Goal: Task Accomplishment & Management: Manage account settings

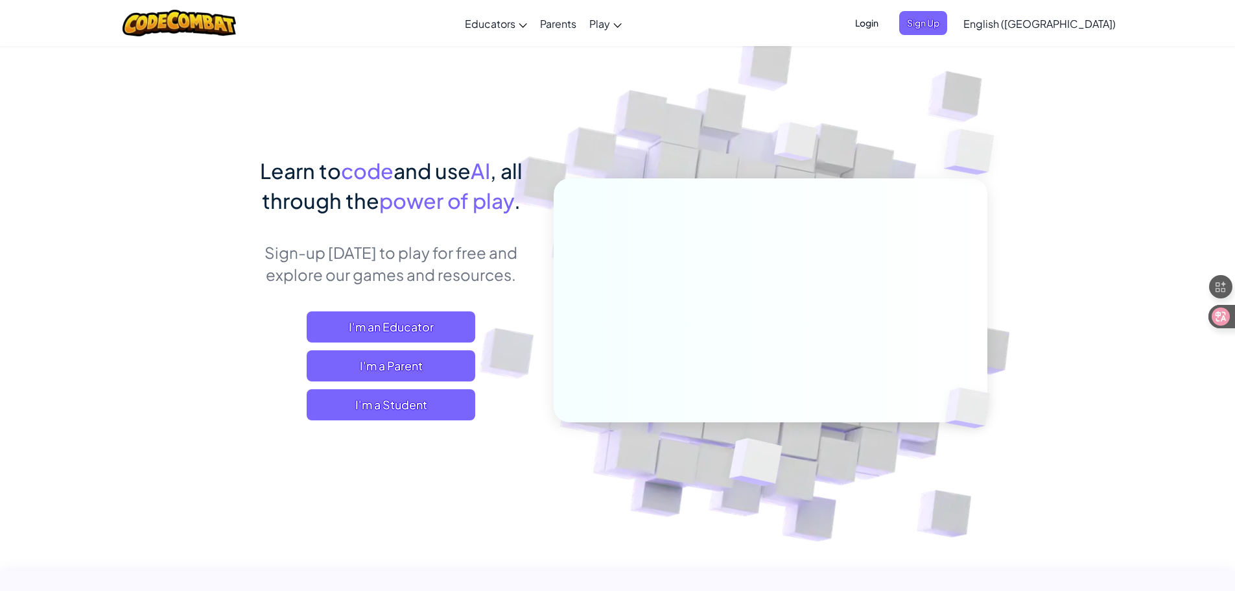
click at [1061, 22] on span "English ([GEOGRAPHIC_DATA])" at bounding box center [1039, 24] width 152 height 14
click at [1069, 26] on span "English ([GEOGRAPHIC_DATA])" at bounding box center [1039, 24] width 152 height 14
click at [1068, 26] on span "English ([GEOGRAPHIC_DATA])" at bounding box center [1039, 24] width 152 height 14
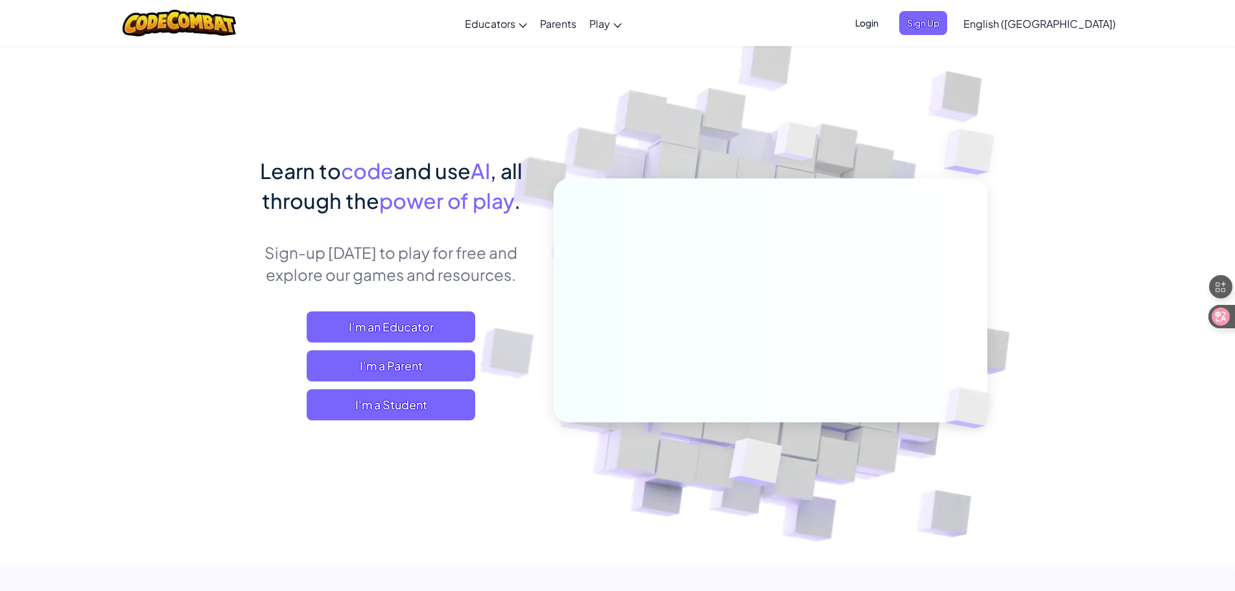
click at [1068, 26] on span "English ([GEOGRAPHIC_DATA])" at bounding box center [1039, 24] width 152 height 14
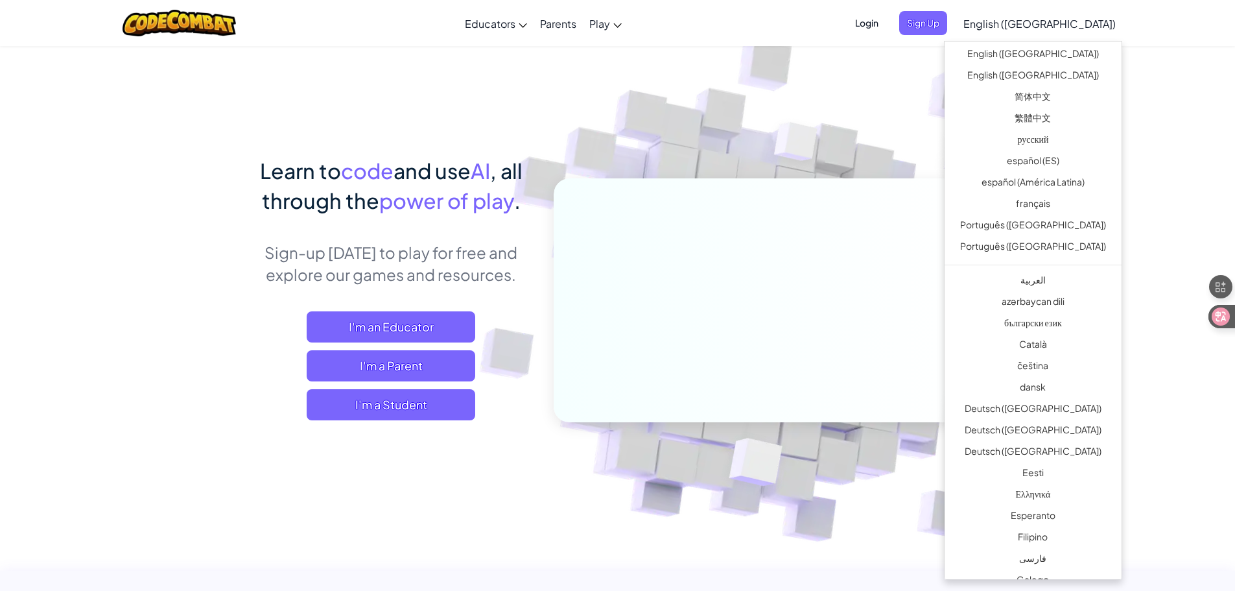
click at [1068, 26] on span "English ([GEOGRAPHIC_DATA])" at bounding box center [1039, 24] width 152 height 14
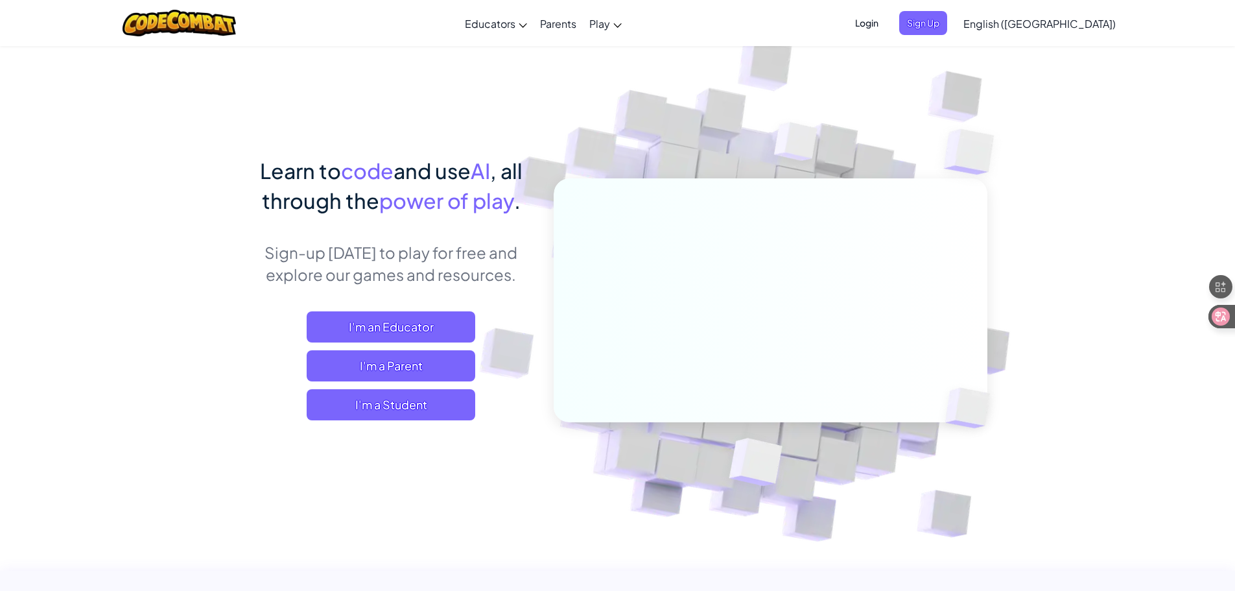
click at [1067, 27] on span "English ([GEOGRAPHIC_DATA])" at bounding box center [1039, 24] width 152 height 14
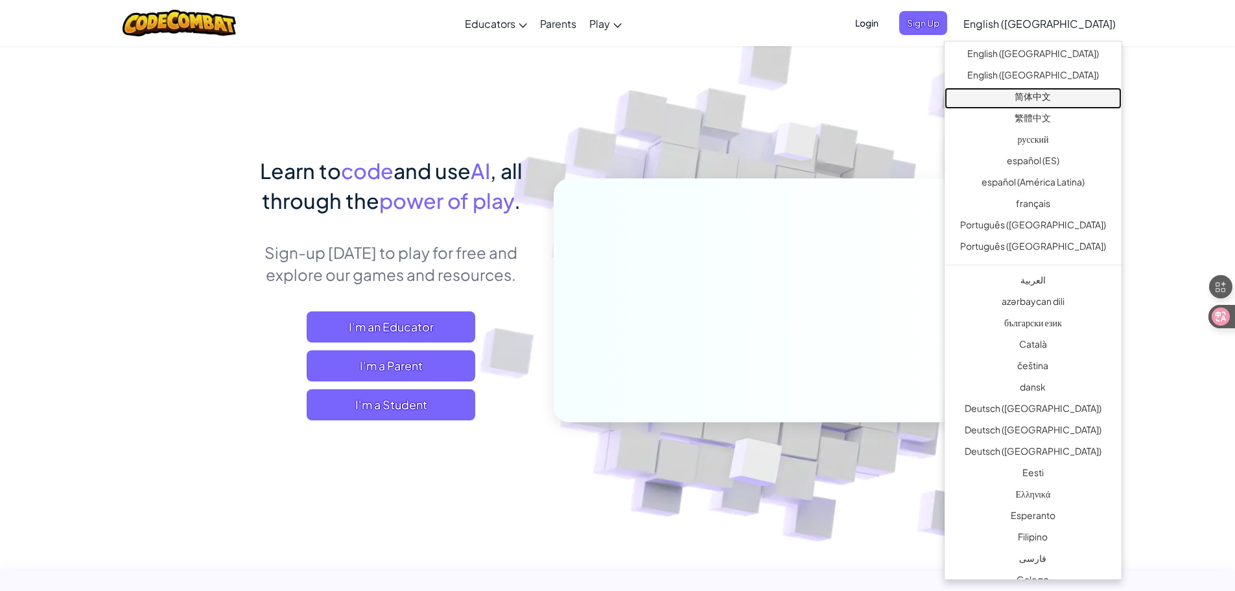
click at [1063, 96] on link "简体中文" at bounding box center [1033, 98] width 177 height 21
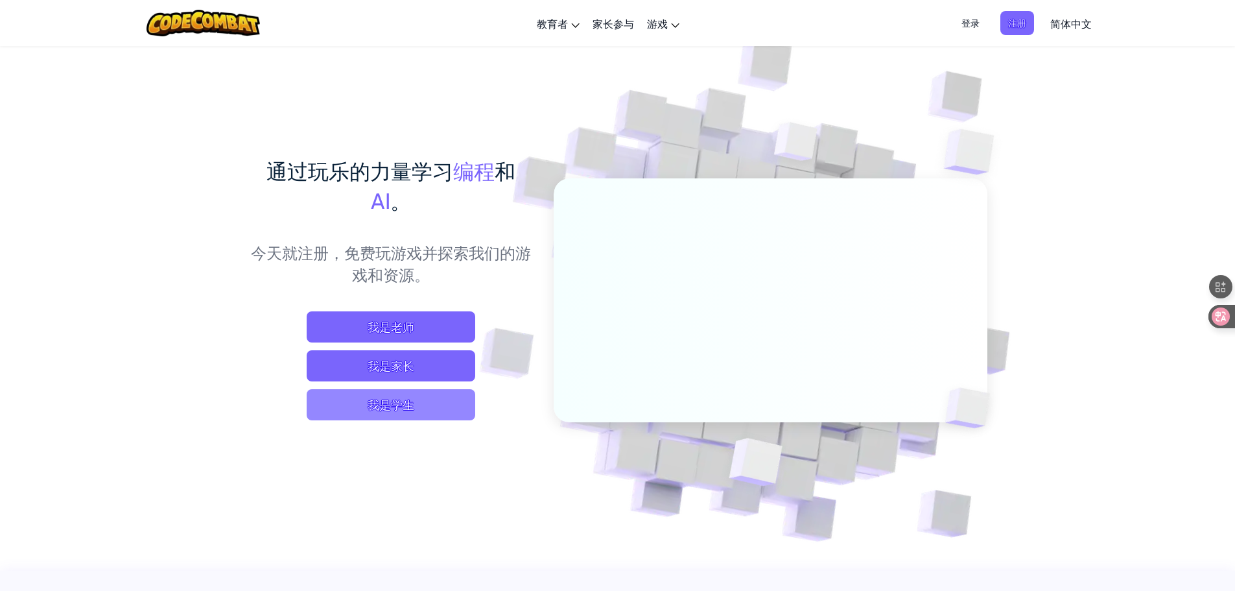
click at [461, 408] on span "我是学生" at bounding box center [391, 404] width 169 height 31
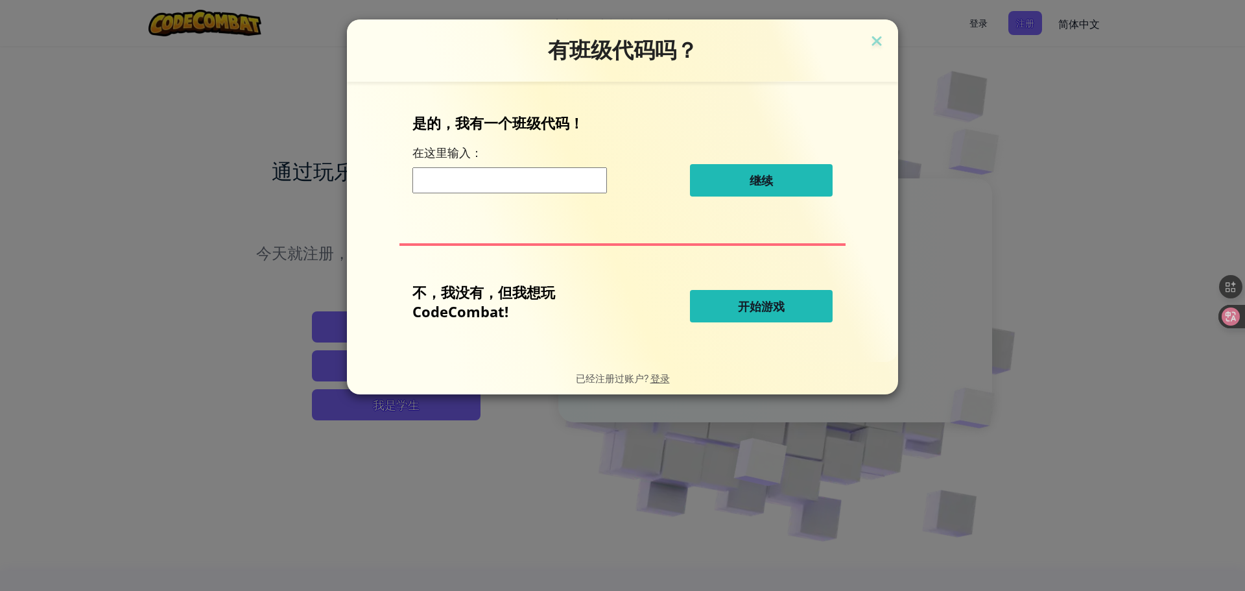
click at [569, 186] on input at bounding box center [509, 180] width 194 height 26
click at [569, 185] on input at bounding box center [509, 180] width 194 height 26
click at [778, 315] on button "开始游戏" at bounding box center [761, 306] width 143 height 32
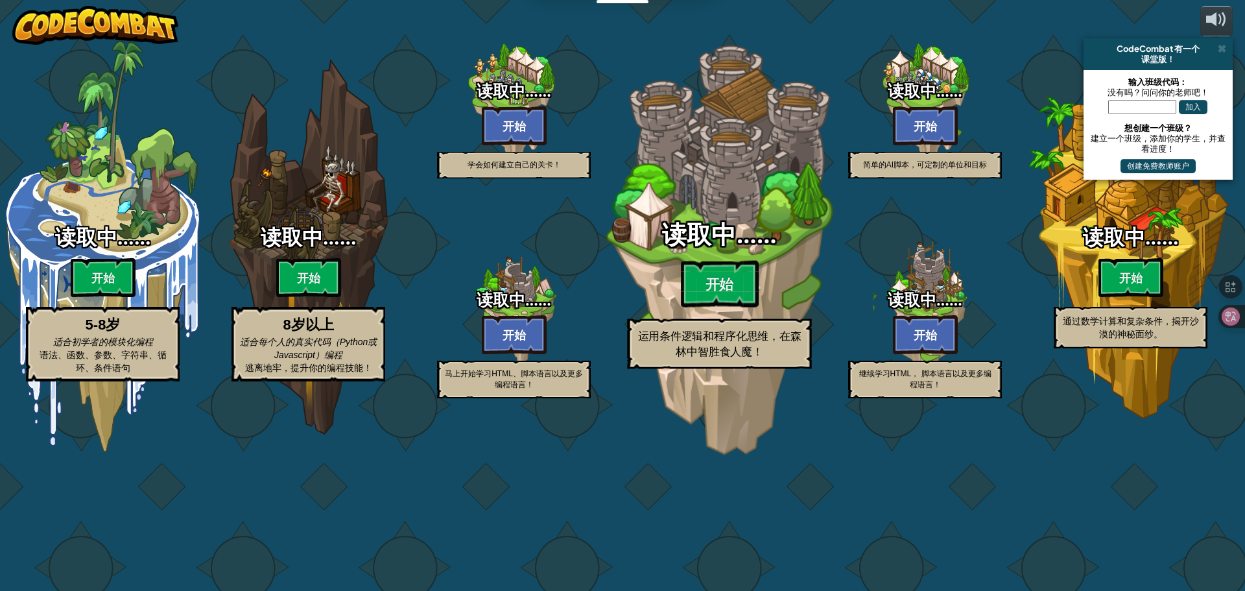
select select "zh-HANS"
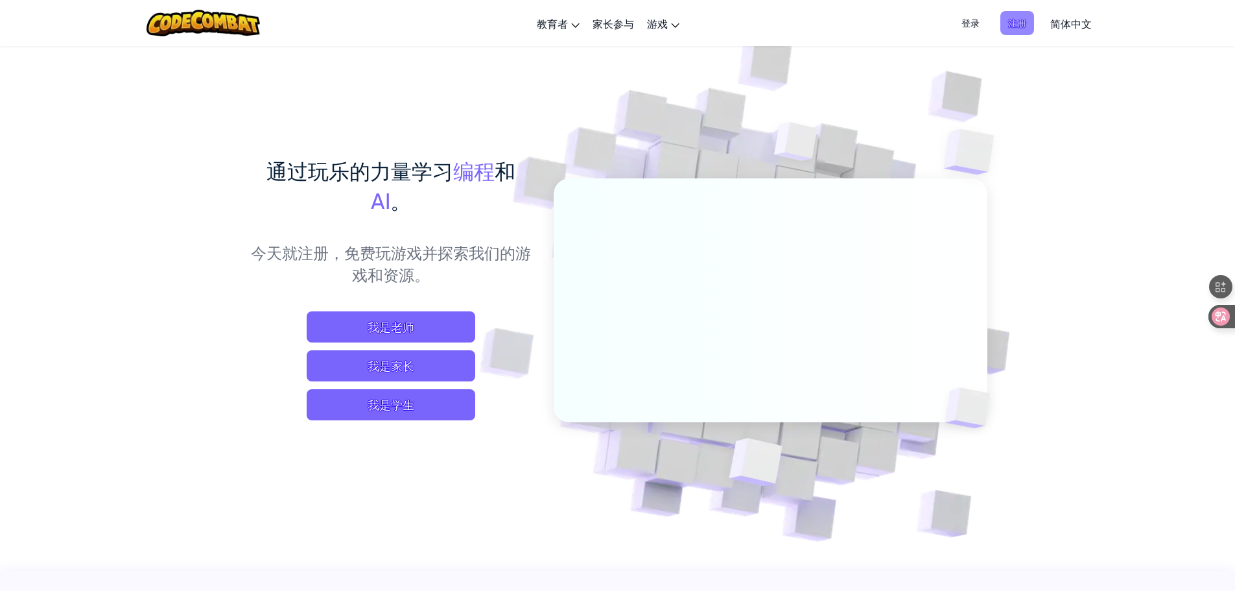
click at [1014, 12] on span "注册" at bounding box center [1017, 23] width 34 height 24
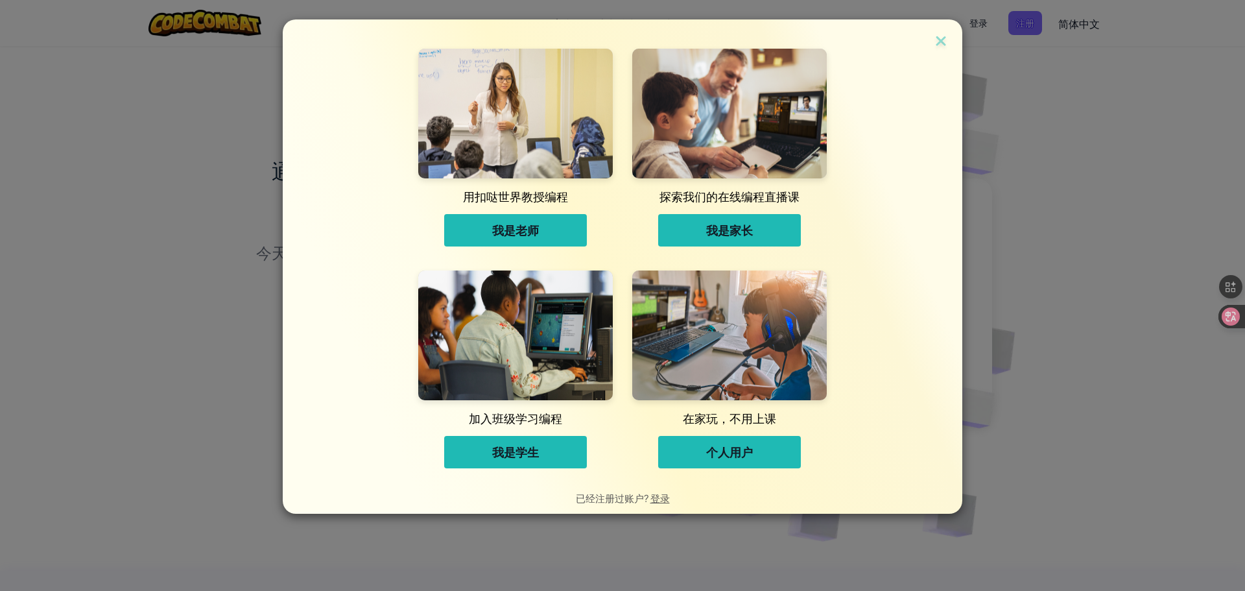
click at [788, 458] on button "个人用户" at bounding box center [729, 452] width 143 height 32
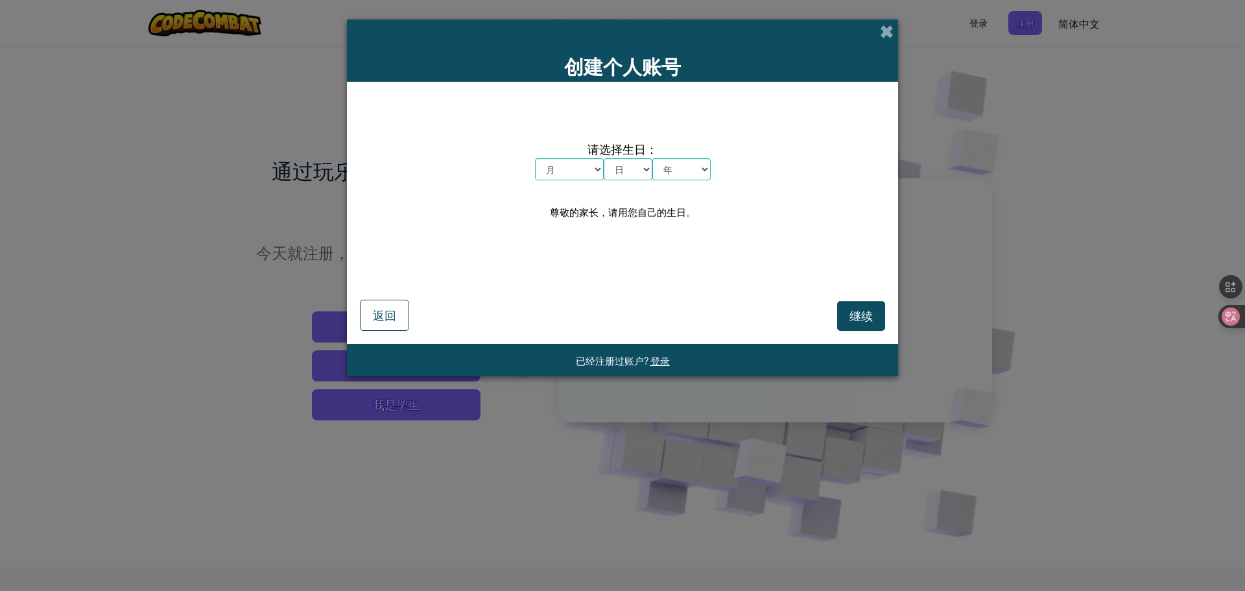
click at [570, 166] on select "月 一月 二月 三月 四月 五月 六月 七月 八月 九月 十月 十一月 十二月" at bounding box center [569, 169] width 69 height 22
select select "12"
click at [535, 158] on select "月 一月 二月 三月 四月 五月 六月 七月 八月 九月 十月 十一月 十二月" at bounding box center [569, 169] width 69 height 22
click at [633, 192] on div "请选择生日： 月 一月 二月 三月 四月 五月 六月 七月 八月 九月 十月 十一月 十二月 日 1 2 3 4 5 6 7 8 9 10 11 12 13 …" at bounding box center [622, 181] width 525 height 173
click at [628, 170] on select "日 1 2 3 4 5 6 7 8 9 10 11 12 13 14 15 16 17 18 19 20 21 22 23 24 25 26 27 28 29…" at bounding box center [628, 169] width 49 height 22
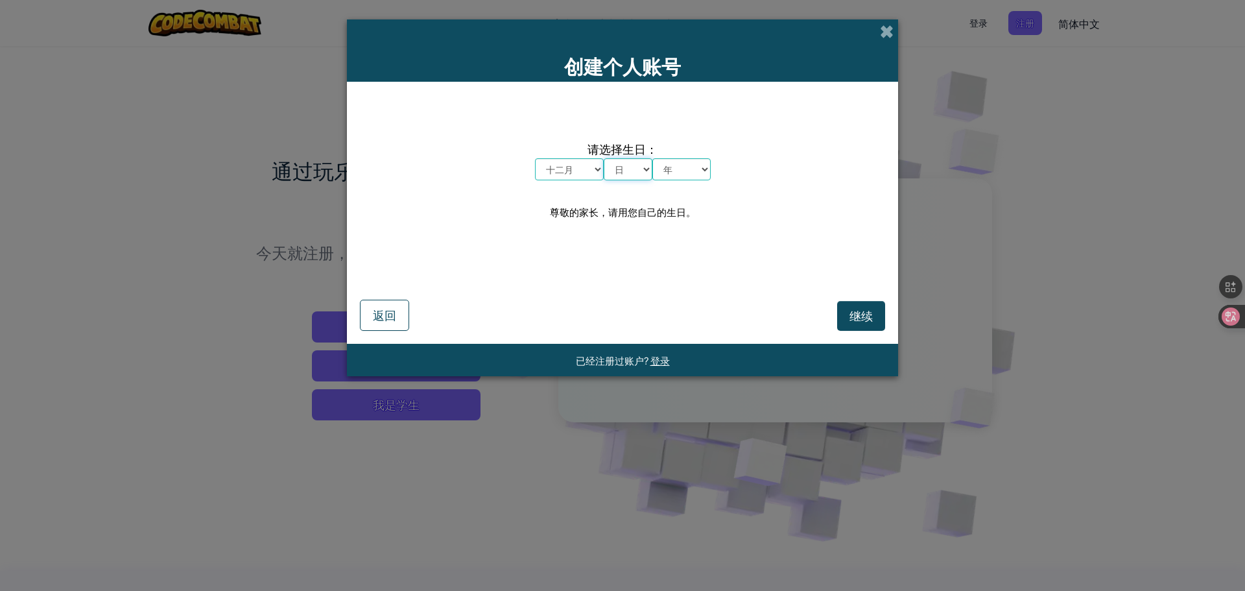
select select "9"
click at [604, 158] on select "日 1 2 3 4 5 6 7 8 9 10 11 12 13 14 15 16 17 18 19 20 21 22 23 24 25 26 27 28 29…" at bounding box center [628, 169] width 49 height 22
click at [687, 163] on select "年 2025 2024 2023 2022 2021 2020 2019 2018 2017 2016 2015 2014 2013 2012 2011 20…" at bounding box center [681, 169] width 58 height 22
select select "1996"
click at [652, 158] on select "年 2025 2024 2023 2022 2021 2020 2019 2018 2017 2016 2015 2014 2013 2012 2011 20…" at bounding box center [681, 169] width 58 height 22
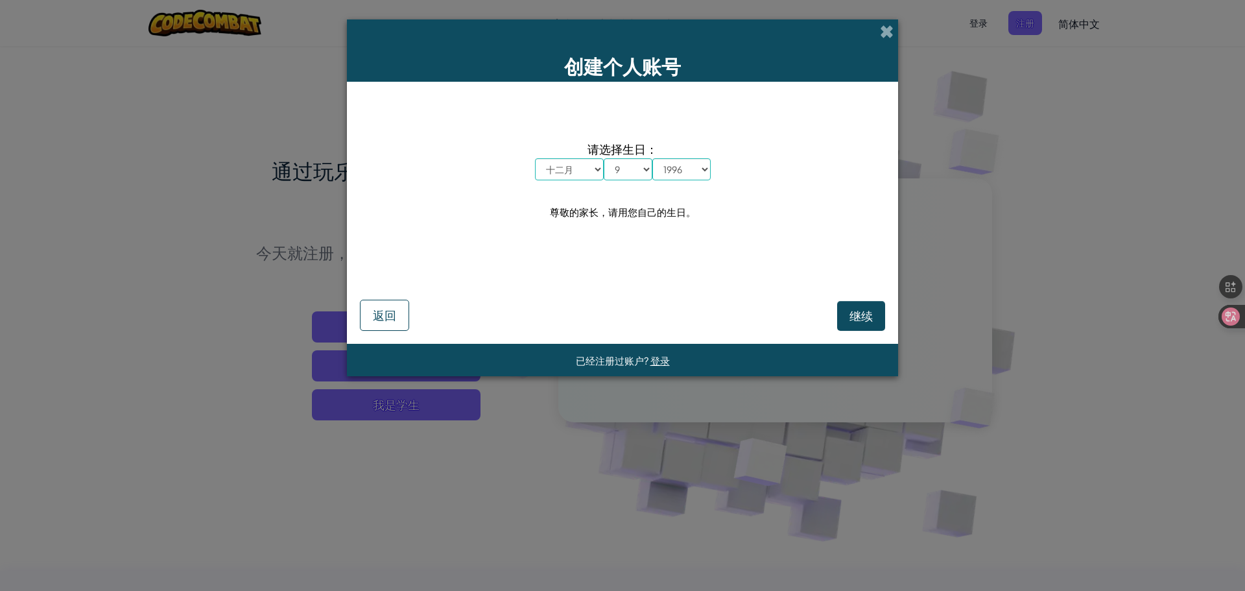
click at [749, 290] on div "继续 返回" at bounding box center [622, 299] width 525 height 64
click at [865, 331] on form "请选择生日： 月 一月 二月 三月 四月 五月 六月 七月 八月 九月 十月 十一月 十二月 日 1 2 3 4 5 6 7 8 9 10 11 12 13 …" at bounding box center [622, 213] width 551 height 262
click at [861, 318] on span "继续" at bounding box center [860, 315] width 23 height 15
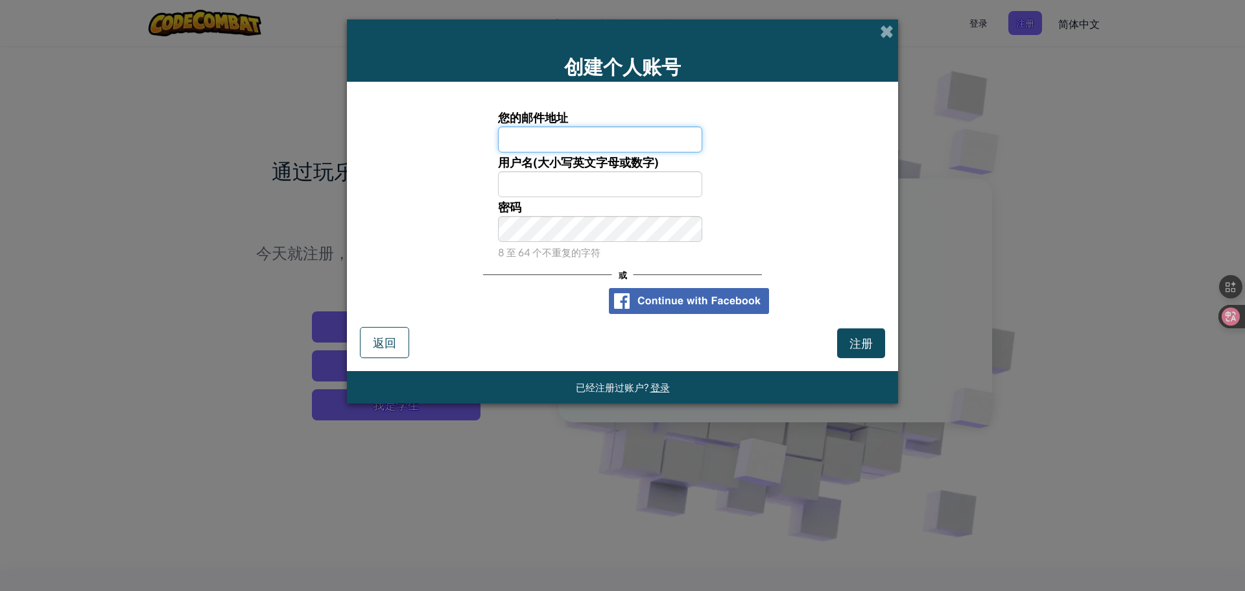
click at [544, 139] on input "您的邮件地址" at bounding box center [600, 139] width 205 height 26
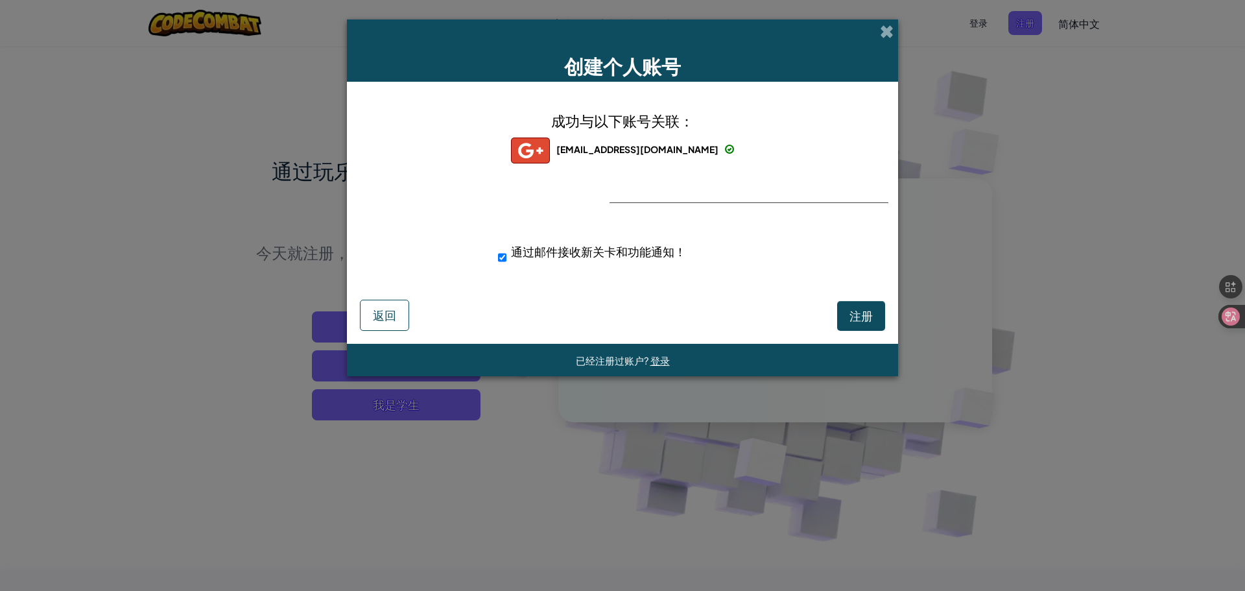
click at [700, 146] on div "clementyuen96@gmail.com" at bounding box center [622, 150] width 223 height 26
click at [501, 256] on input "通过邮件接收新关卡和功能通知！" at bounding box center [502, 257] width 8 height 26
checkbox input "false"
click at [698, 230] on div "成功与以下账号关联： clementyuen96@gmail.com clementyuen96@gmail.com clementyuen96+gplus …" at bounding box center [622, 196] width 519 height 202
click at [873, 312] on button "注册" at bounding box center [861, 316] width 48 height 30
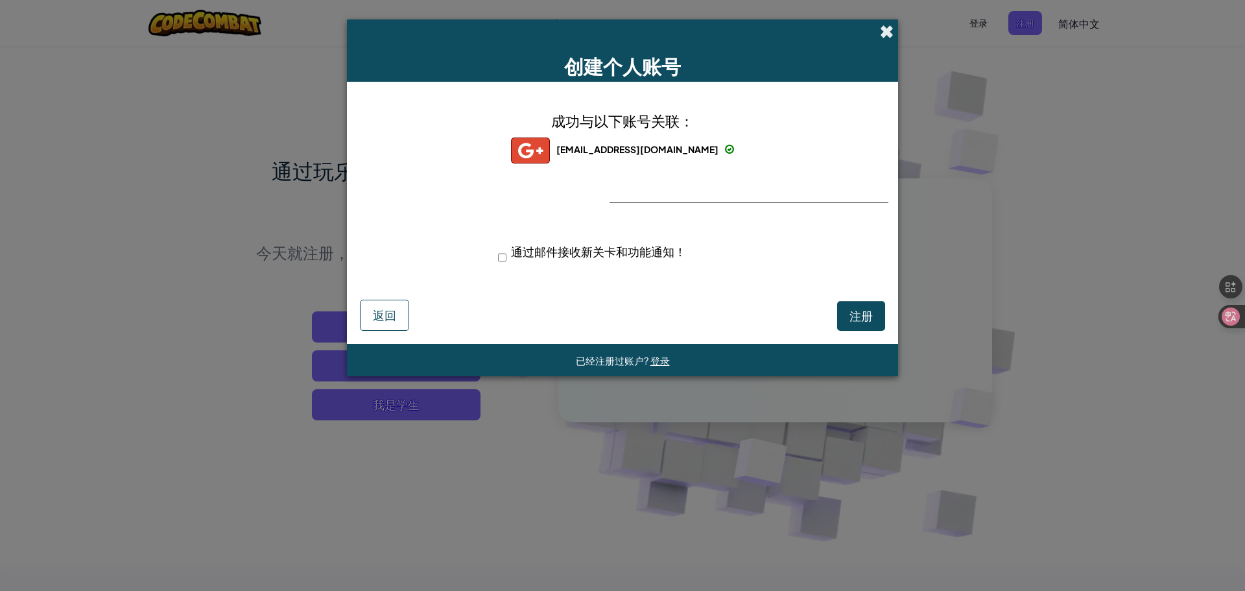
click at [883, 27] on span at bounding box center [887, 32] width 14 height 14
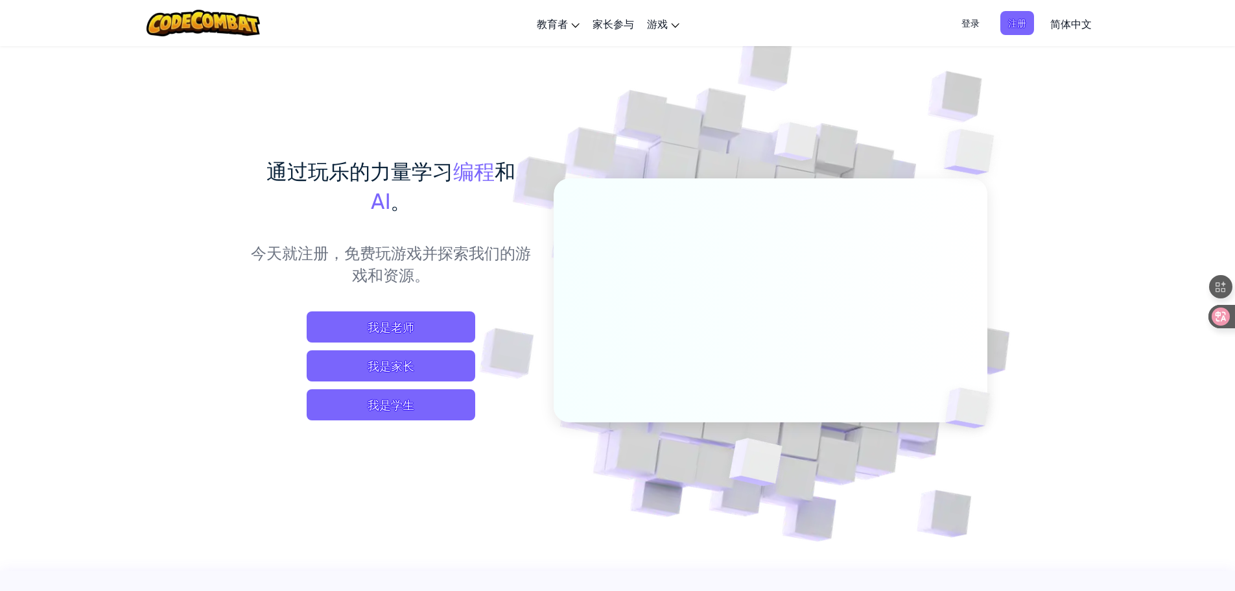
click at [977, 28] on span "登录" at bounding box center [971, 23] width 34 height 24
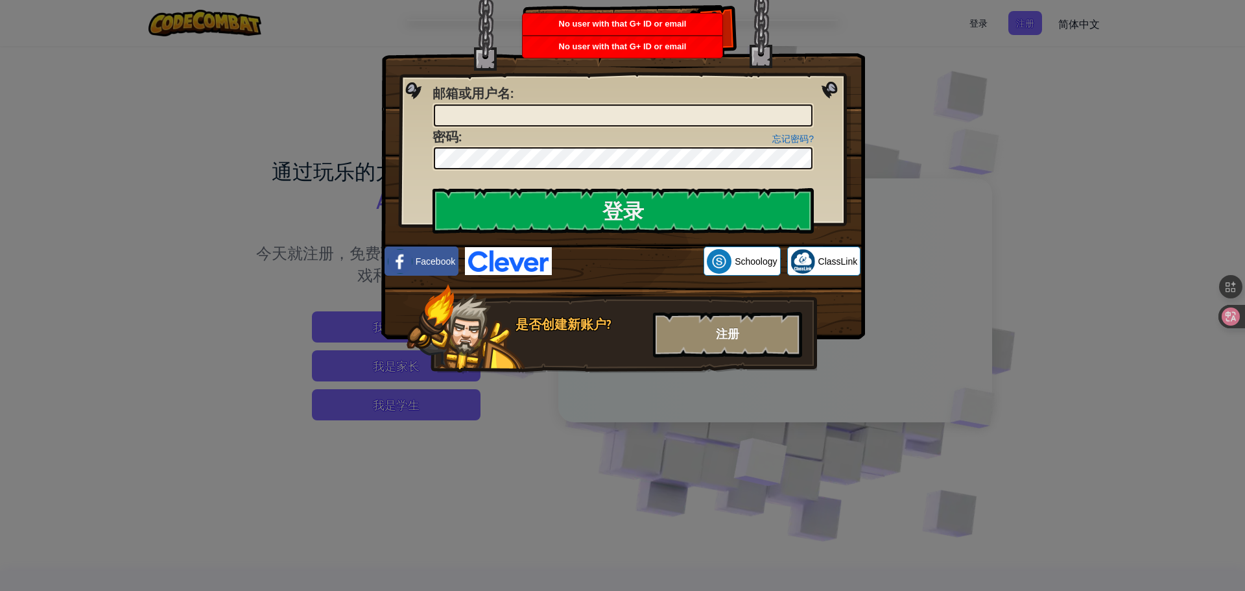
click at [729, 320] on div "注册" at bounding box center [727, 334] width 149 height 45
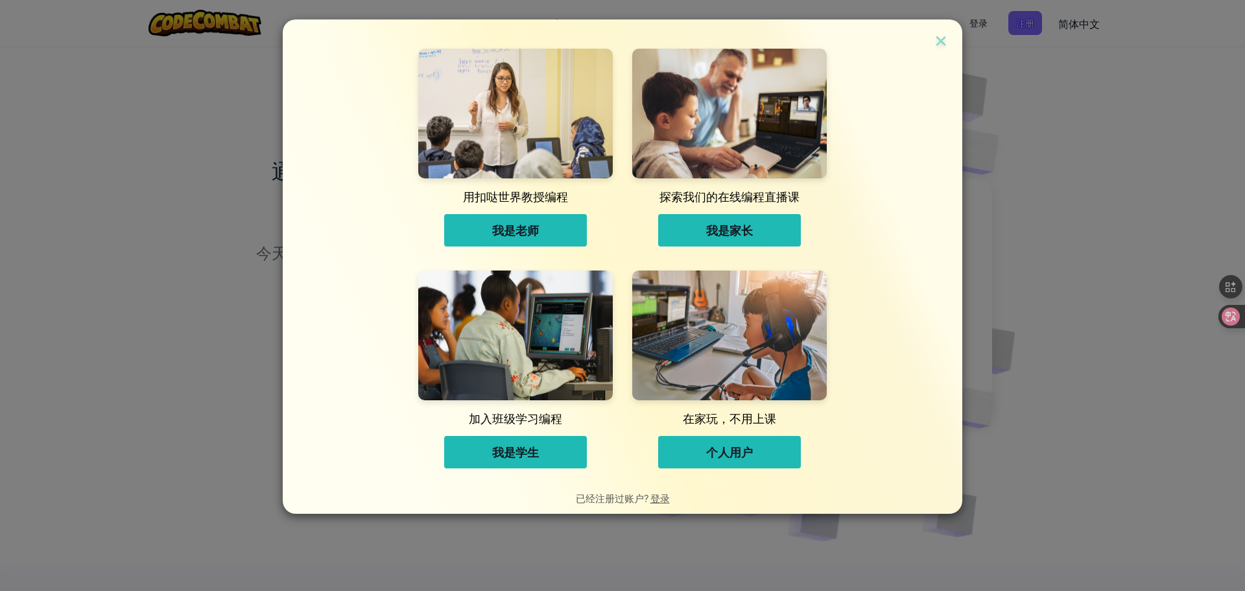
click at [769, 456] on button "个人用户" at bounding box center [729, 452] width 143 height 32
drag, startPoint x: 769, startPoint y: 456, endPoint x: 759, endPoint y: 454, distance: 9.9
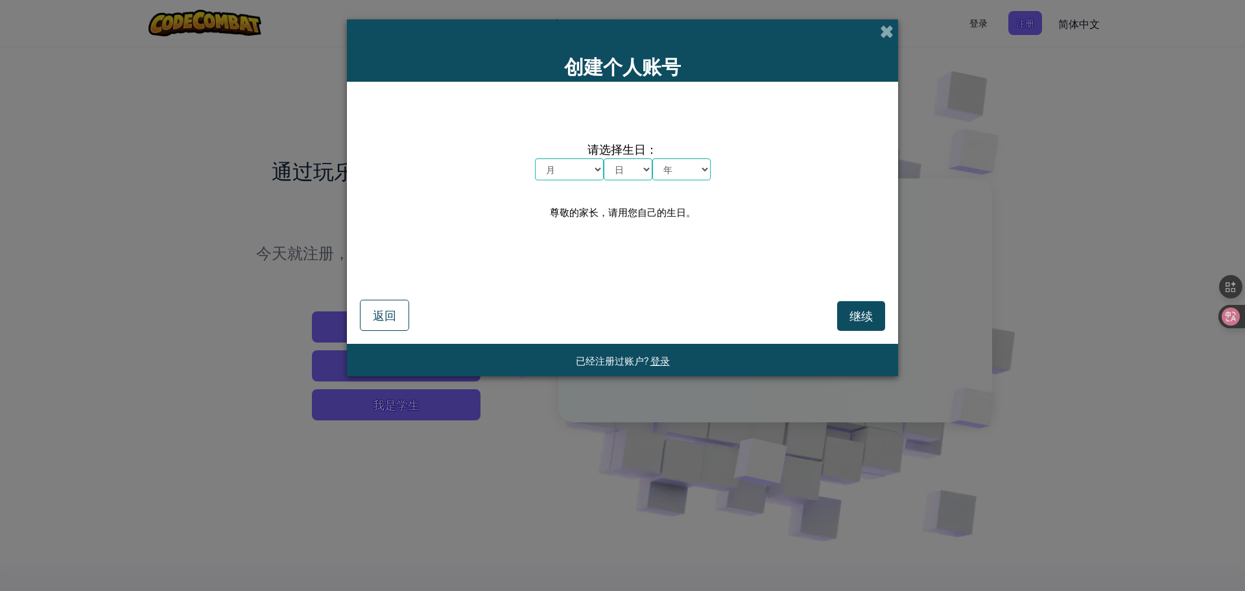
click at [586, 165] on select "月 一月 二月 三月 四月 五月 六月 七月 八月 九月 十月 十一月 十二月" at bounding box center [569, 169] width 69 height 22
click at [573, 172] on select "月 一月 二月 三月 四月 五月 六月 七月 八月 九月 十月 十一月 十二月" at bounding box center [569, 169] width 69 height 22
select select "12"
click at [535, 158] on select "月 一月 二月 三月 四月 五月 六月 七月 八月 九月 十月 十一月 十二月" at bounding box center [569, 169] width 69 height 22
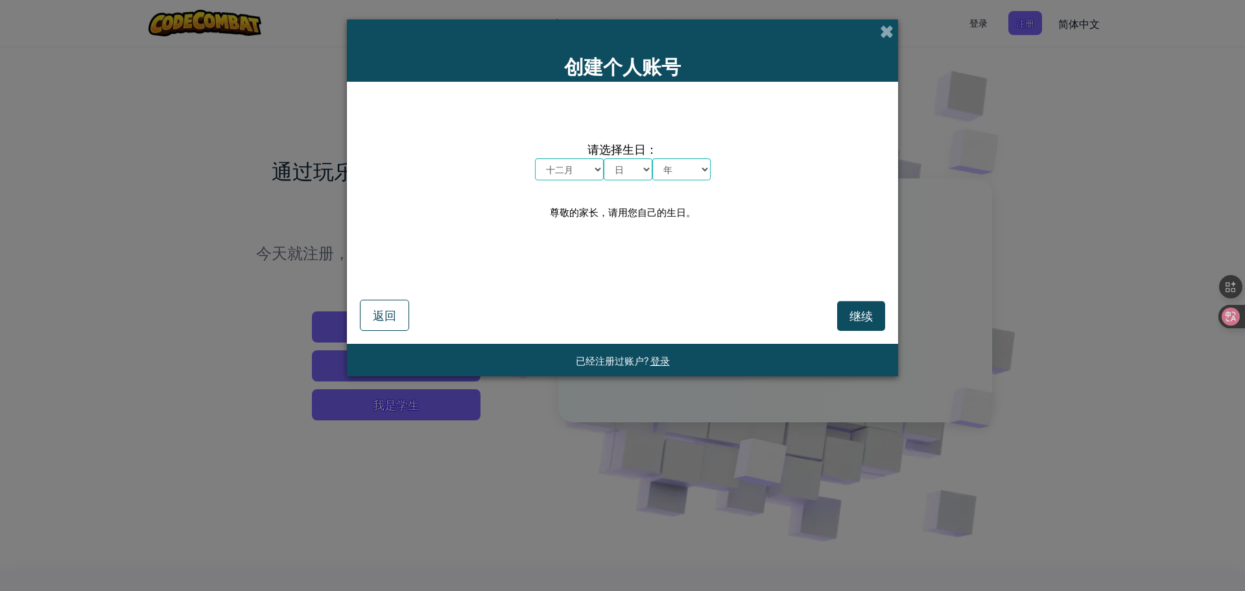
click at [569, 401] on div "创建个人账号 请选择生日： 月 一月 二月 三月 四月 五月 六月 七月 八月 九月 十月 十一月 十二月 日 1 2 3 4 5 6 7 8 9 10 11…" at bounding box center [622, 295] width 1245 height 591
click at [654, 178] on select "年 2025 2024 2023 2022 2021 2020 2019 2018 2017 2016 2015 2014 2013 2012 2011 20…" at bounding box center [681, 169] width 58 height 22
click at [646, 175] on select "日 1 2 3 4 5 6 7 8 9 10 11 12 13 14 15 16 17 18 19 20 21 22 23 24 25 26 27 28 29…" at bounding box center [628, 169] width 49 height 22
select select "9"
click at [604, 158] on select "日 1 2 3 4 5 6 7 8 9 10 11 12 13 14 15 16 17 18 19 20 21 22 23 24 25 26 27 28 29…" at bounding box center [628, 169] width 49 height 22
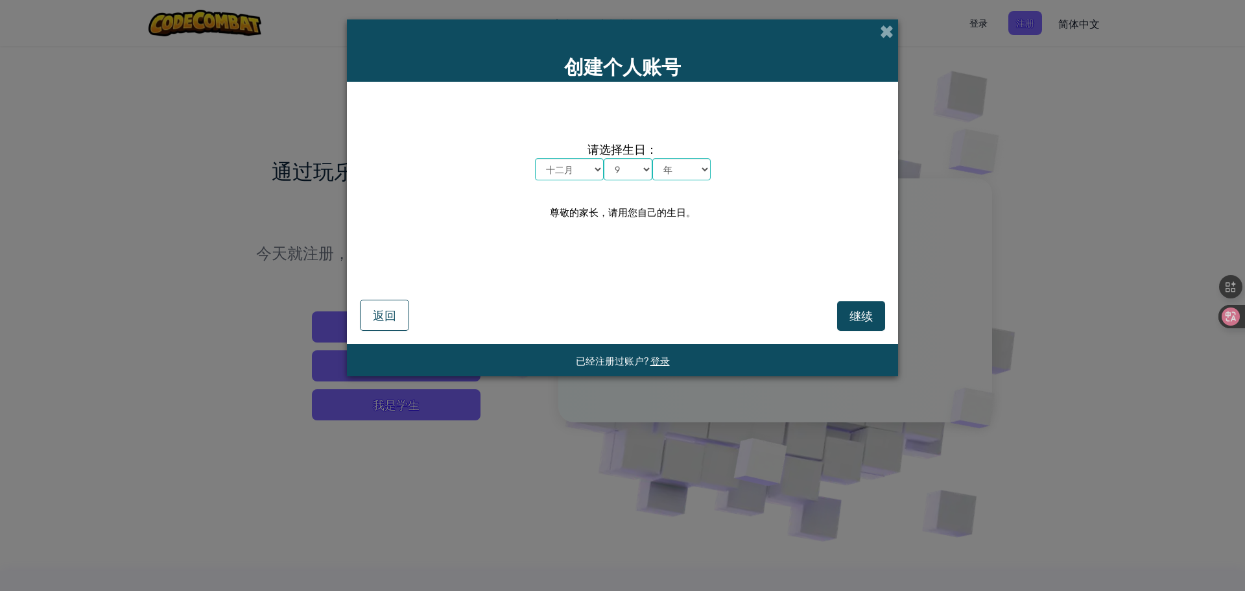
click at [633, 347] on div "已经注册过账户? 登录" at bounding box center [622, 360] width 551 height 32
drag, startPoint x: 689, startPoint y: 169, endPoint x: 685, endPoint y: 180, distance: 11.9
click at [689, 169] on select "年 2025 2024 2023 2022 2021 2020 2019 2018 2017 2016 2015 2014 2013 2012 2011 20…" at bounding box center [681, 169] width 58 height 22
select select "1996"
click at [652, 158] on select "年 2025 2024 2023 2022 2021 2020 2019 2018 2017 2016 2015 2014 2013 2012 2011 20…" at bounding box center [681, 169] width 58 height 22
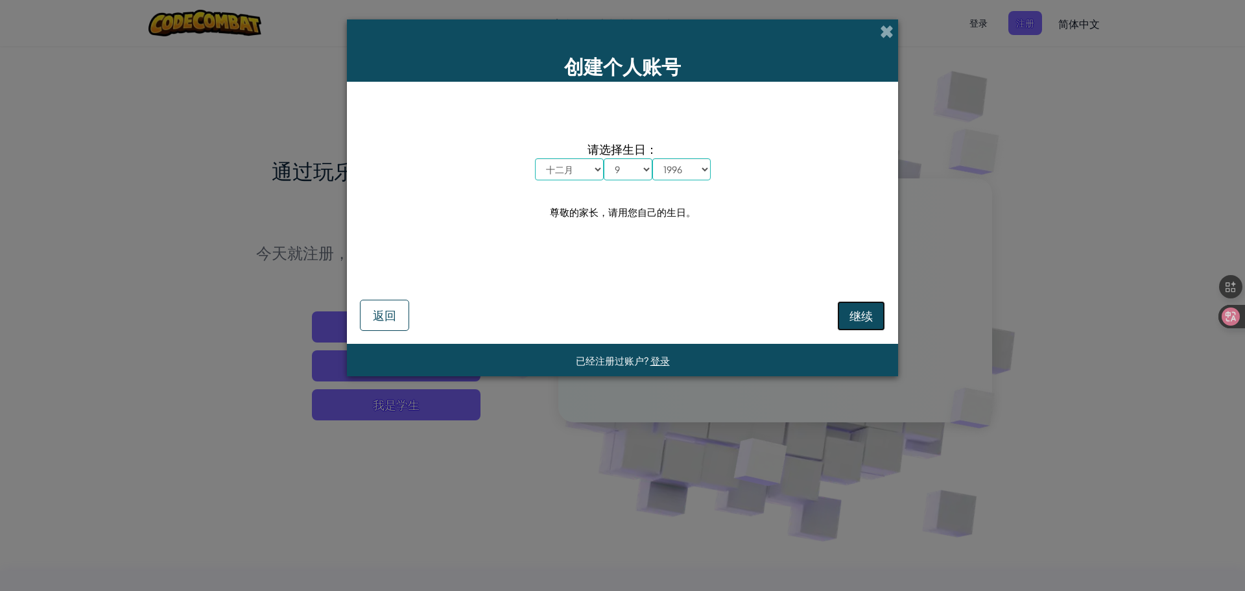
click at [853, 314] on span "继续" at bounding box center [860, 315] width 23 height 15
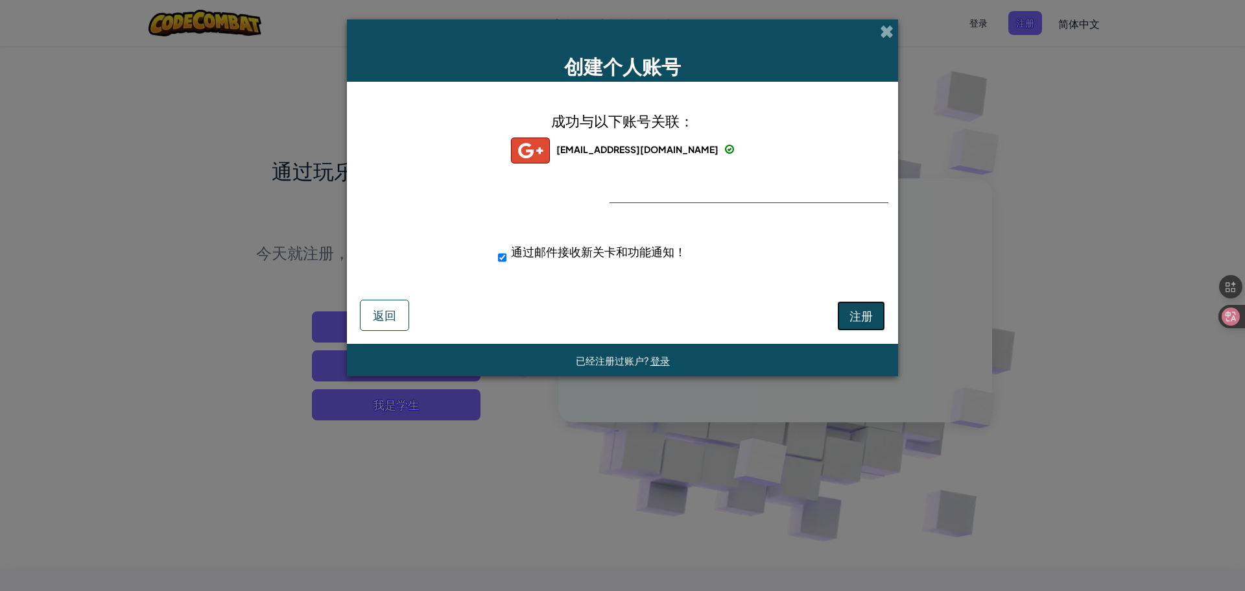
click at [851, 318] on span "注册" at bounding box center [860, 315] width 23 height 15
click at [851, 318] on div "注册 返回" at bounding box center [622, 313] width 525 height 34
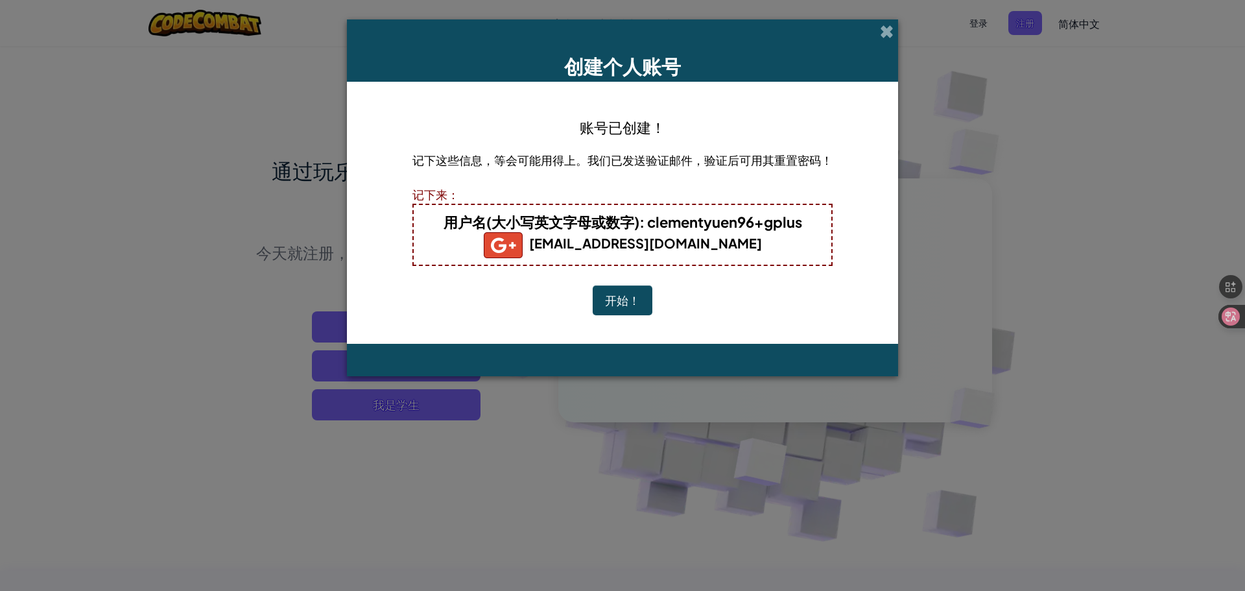
click at [619, 300] on button "开始！" at bounding box center [623, 300] width 60 height 30
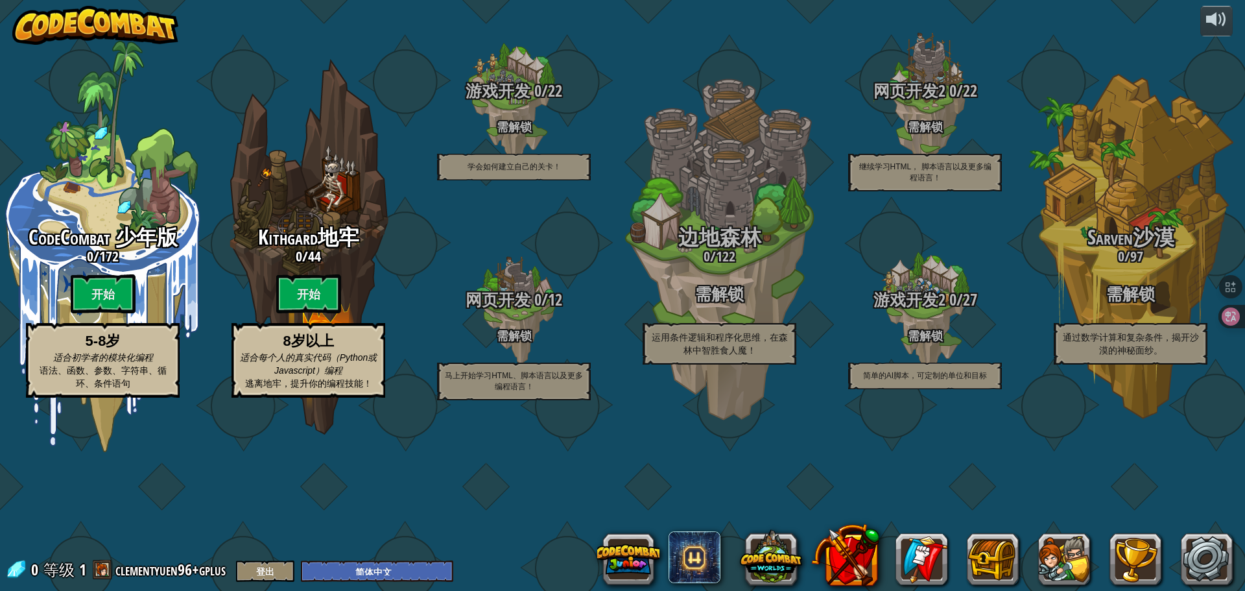
select select "zh-HANS"
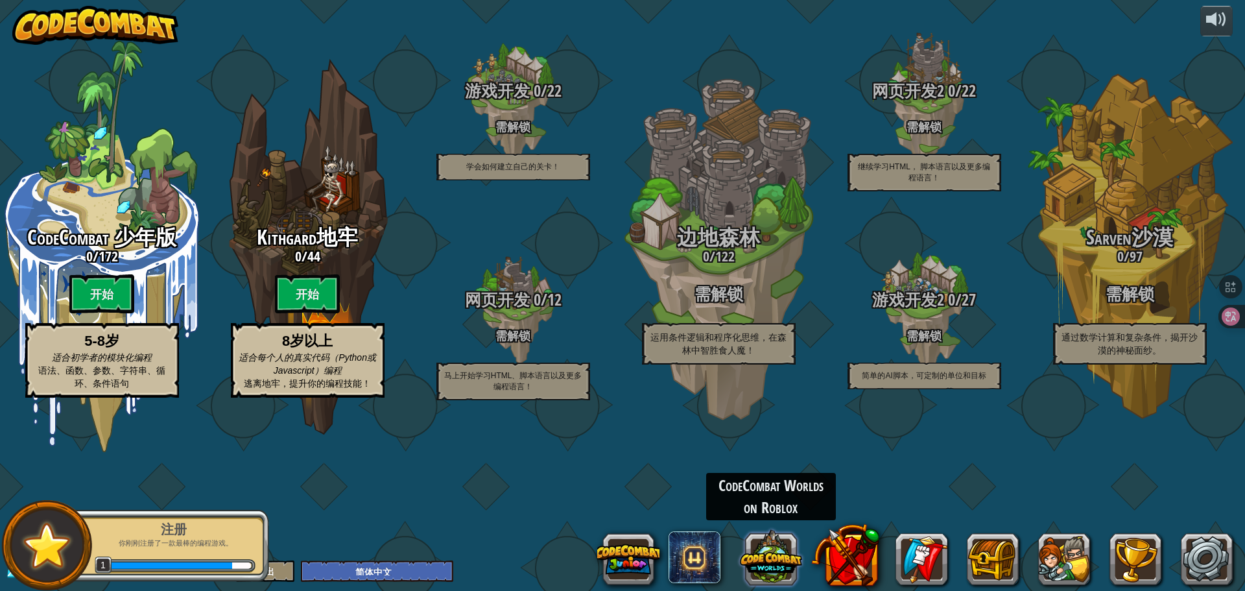
click at [811, 572] on button at bounding box center [845, 555] width 68 height 68
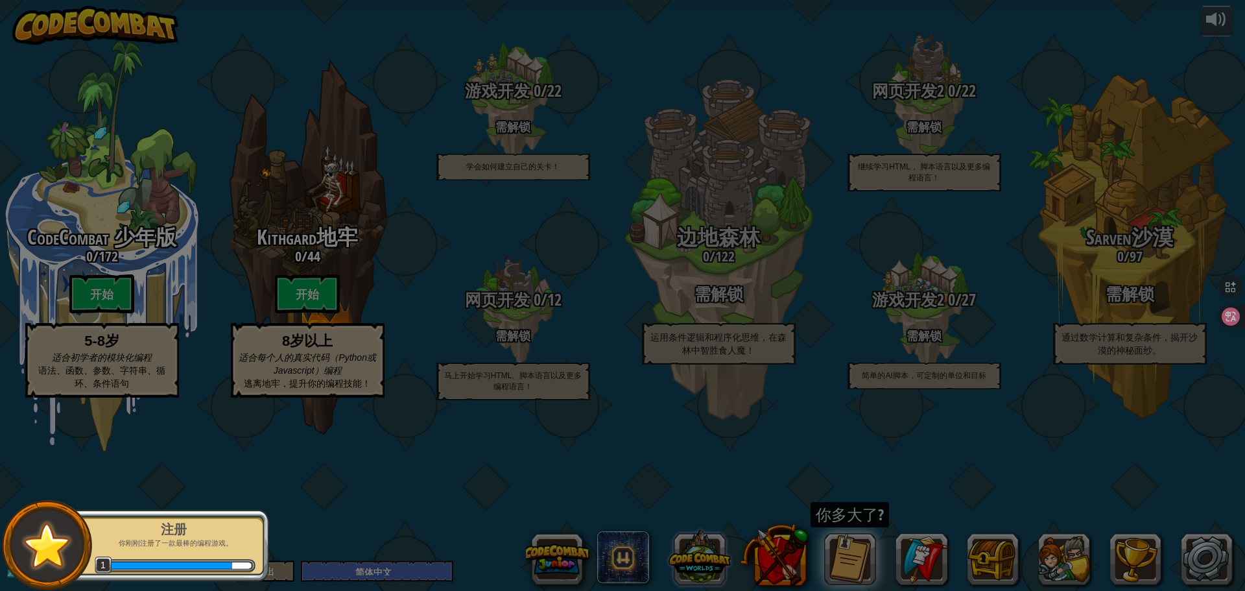
click at [769, 572] on div at bounding box center [622, 295] width 1245 height 591
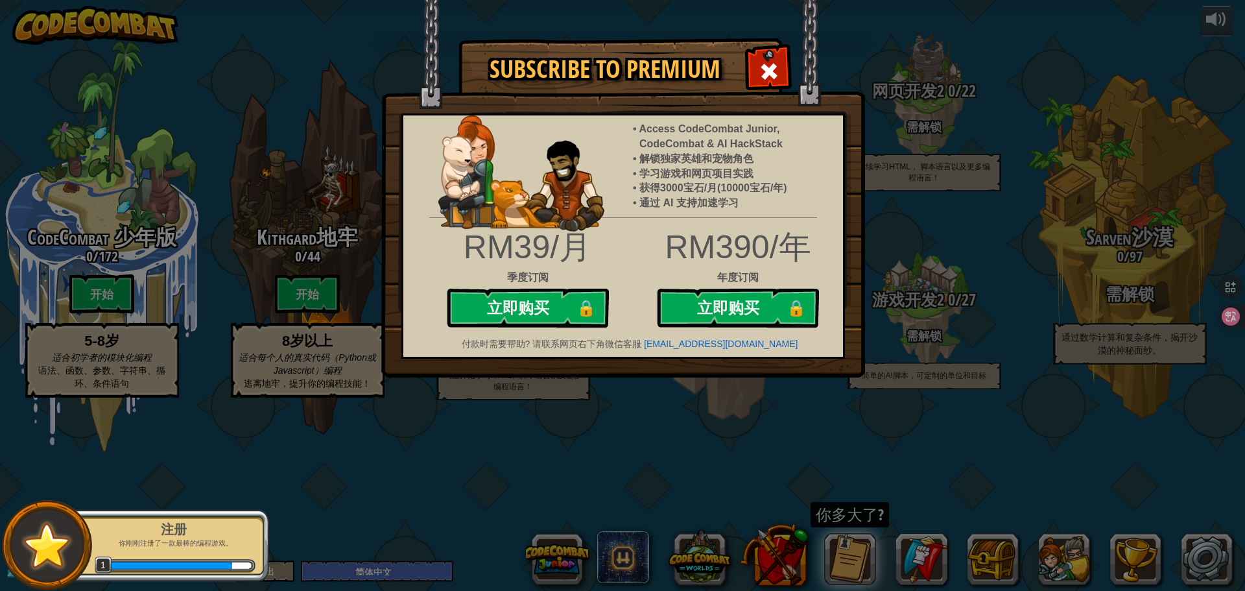
click at [687, 508] on div "Subscribe to Premium Access CodeCombat Junior, CodeCombat & AI HackStack 解锁独家英雄…" at bounding box center [622, 295] width 1245 height 591
click at [780, 75] on div at bounding box center [768, 69] width 41 height 41
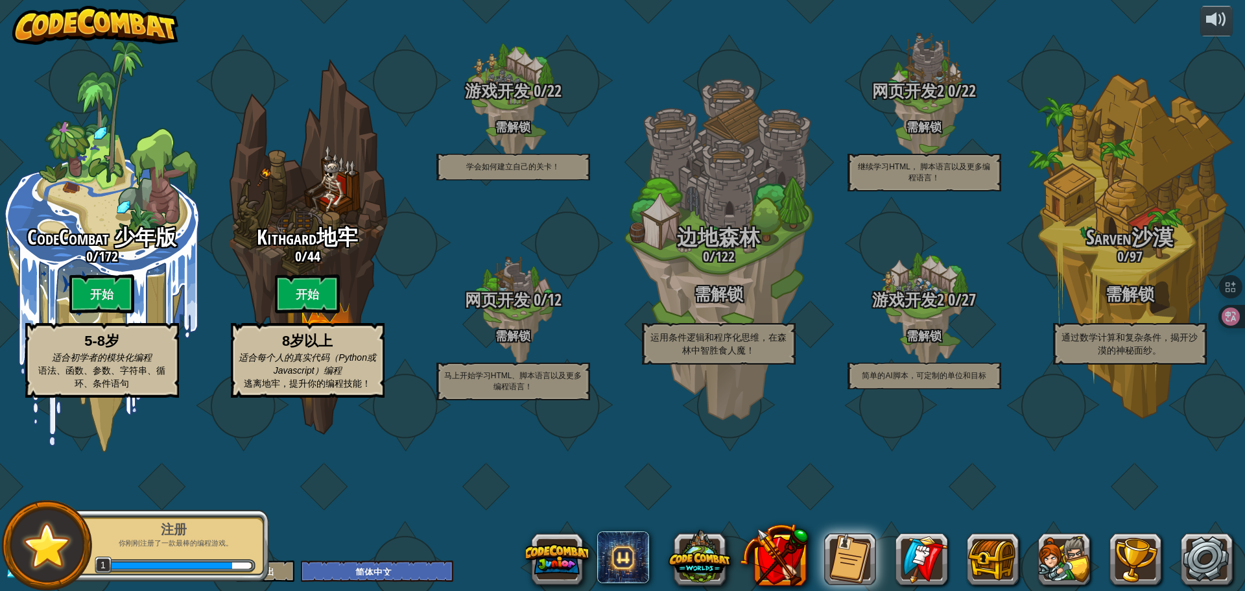
click at [877, 547] on div "CodeCombat 订阅 你多大了?" at bounding box center [886, 559] width 694 height 52
click at [869, 548] on button at bounding box center [850, 559] width 52 height 52
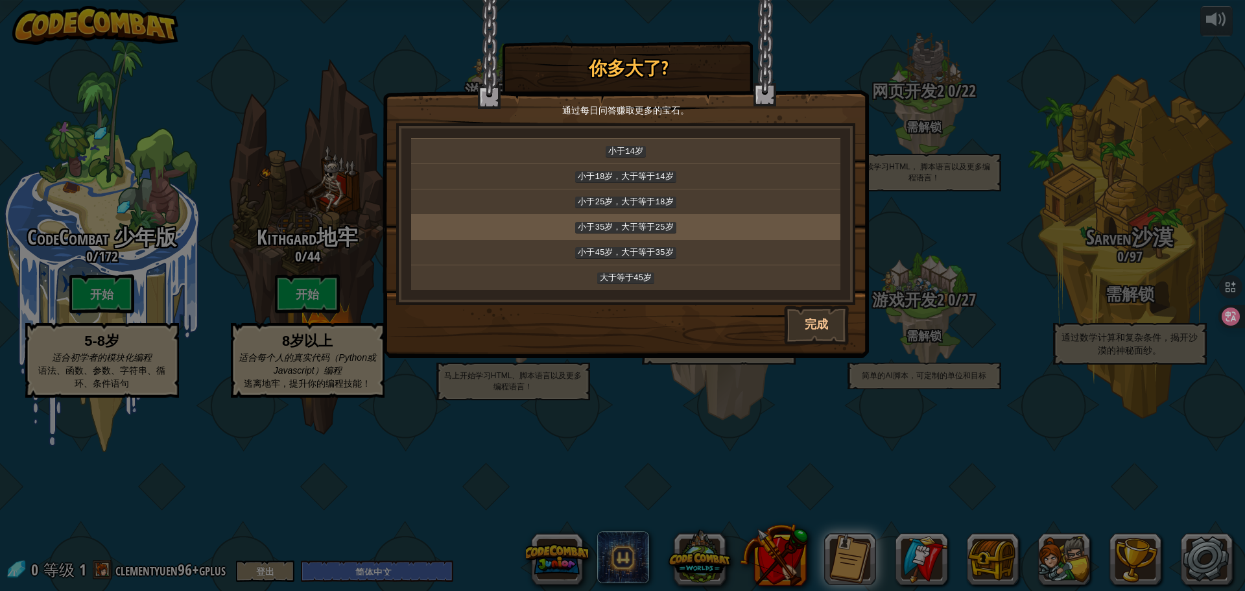
click at [704, 232] on td "小于35岁，大于等于25岁" at bounding box center [625, 226] width 429 height 25
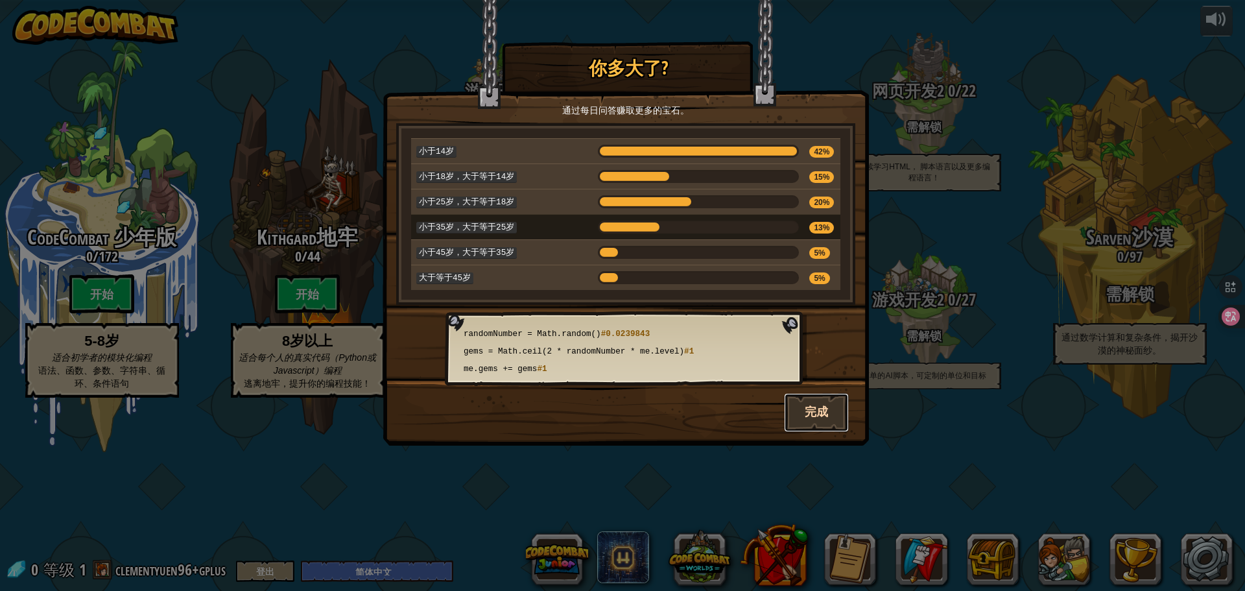
click at [825, 410] on button "完成" at bounding box center [816, 412] width 65 height 39
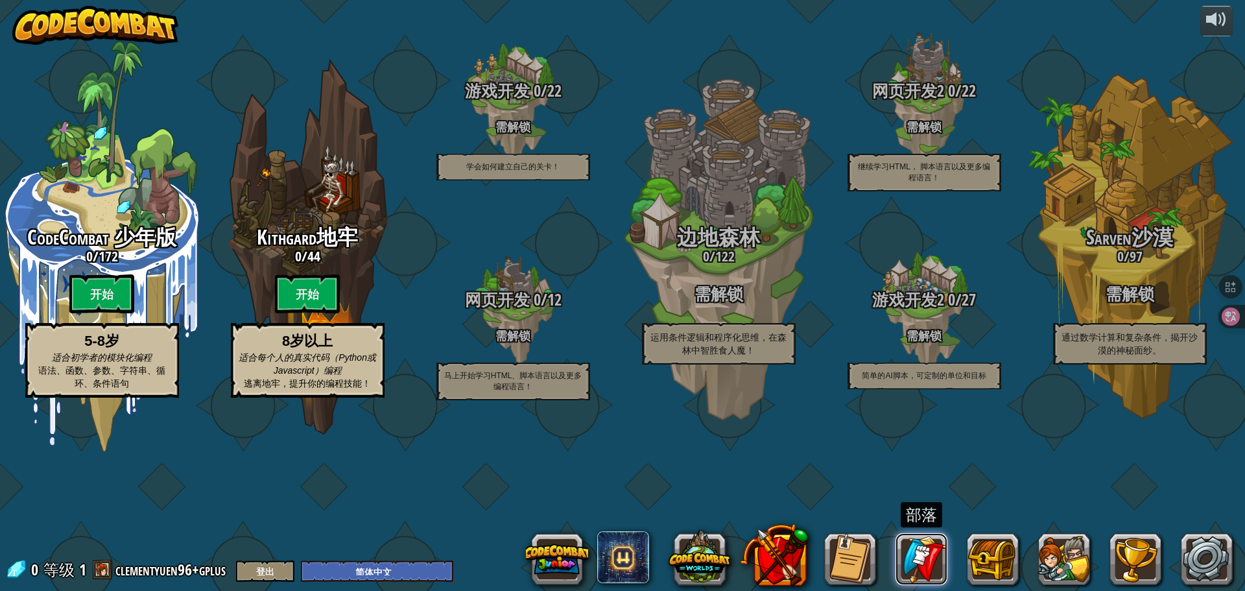
click at [915, 569] on link at bounding box center [921, 559] width 52 height 52
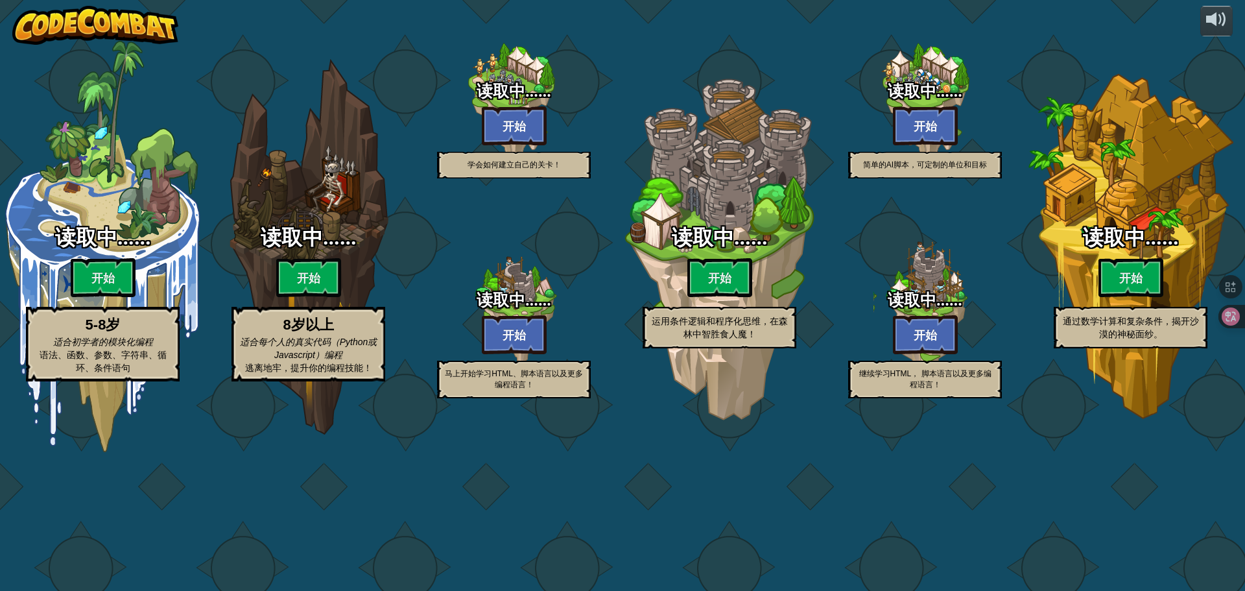
select select "zh-HANS"
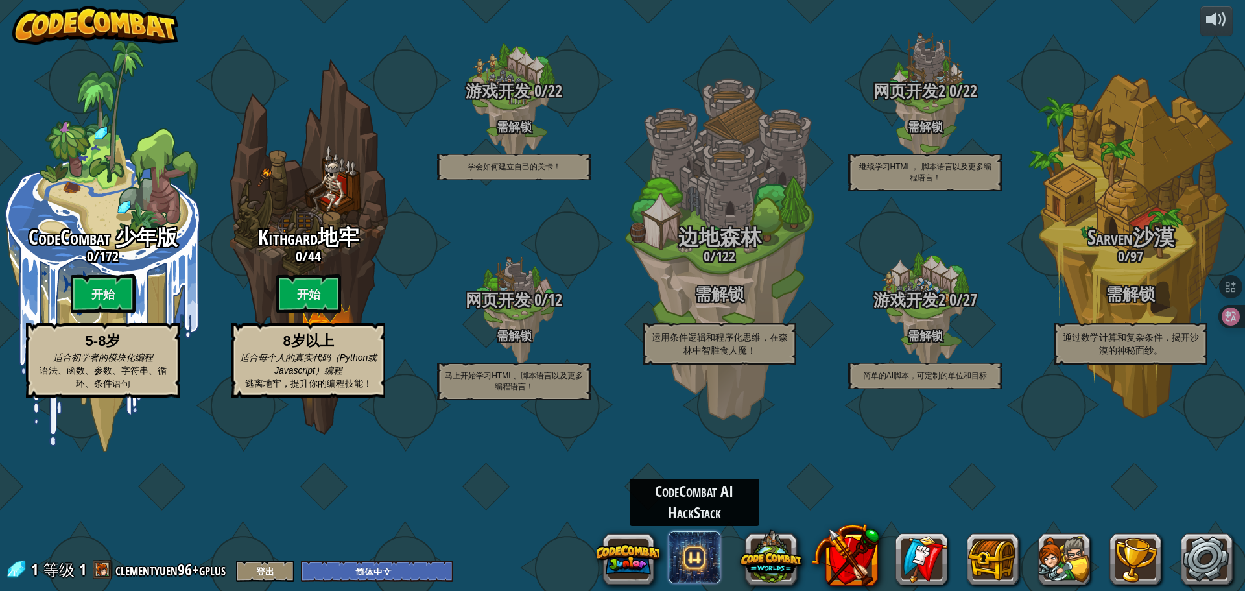
click at [707, 567] on span at bounding box center [694, 557] width 52 height 52
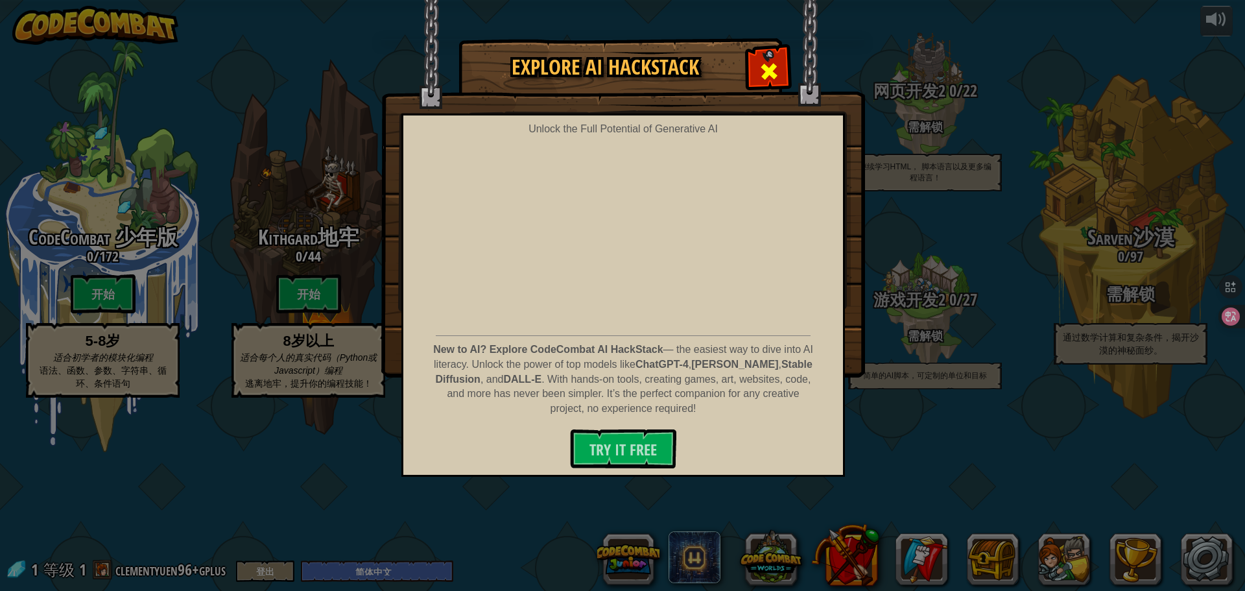
click at [765, 70] on span at bounding box center [769, 71] width 21 height 21
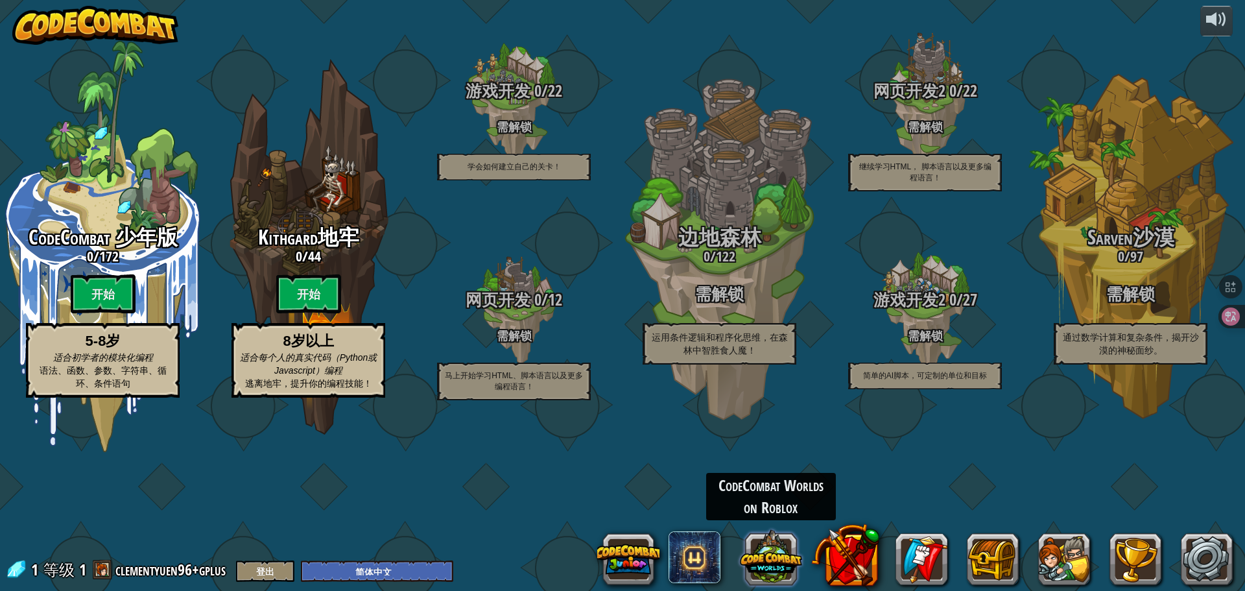
click at [781, 548] on button at bounding box center [771, 556] width 62 height 62
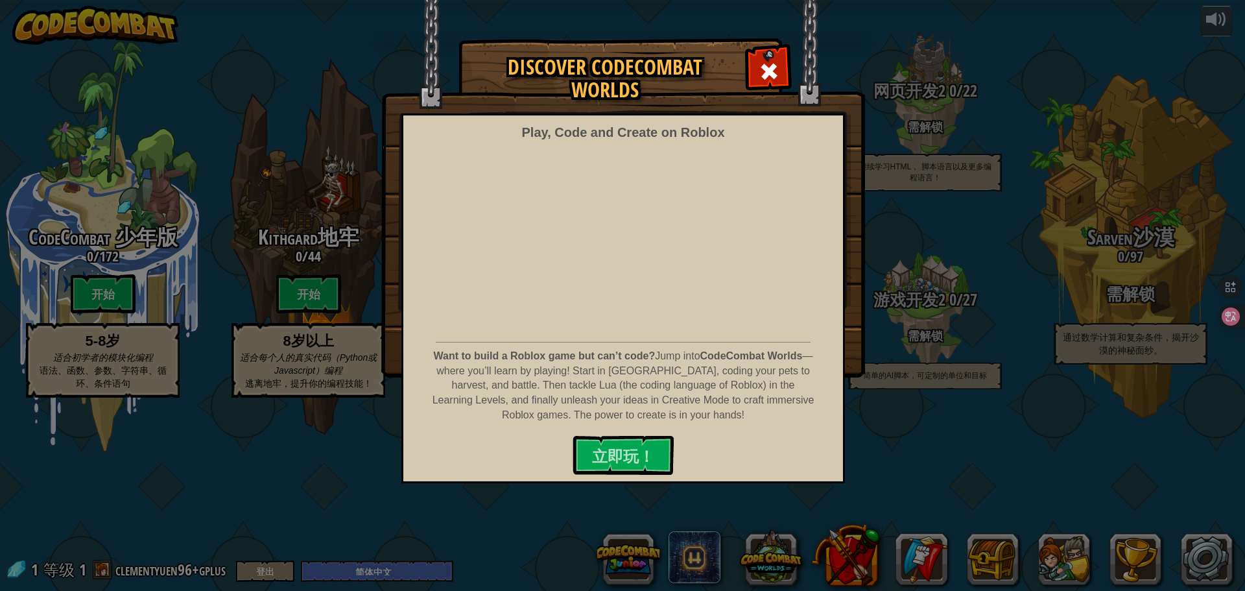
click at [946, 341] on div "Discover CodeCombat Worlds Play, Code and Create on Roblox Want to build a Robl…" at bounding box center [622, 207] width 1245 height 337
click at [770, 65] on span at bounding box center [769, 71] width 21 height 21
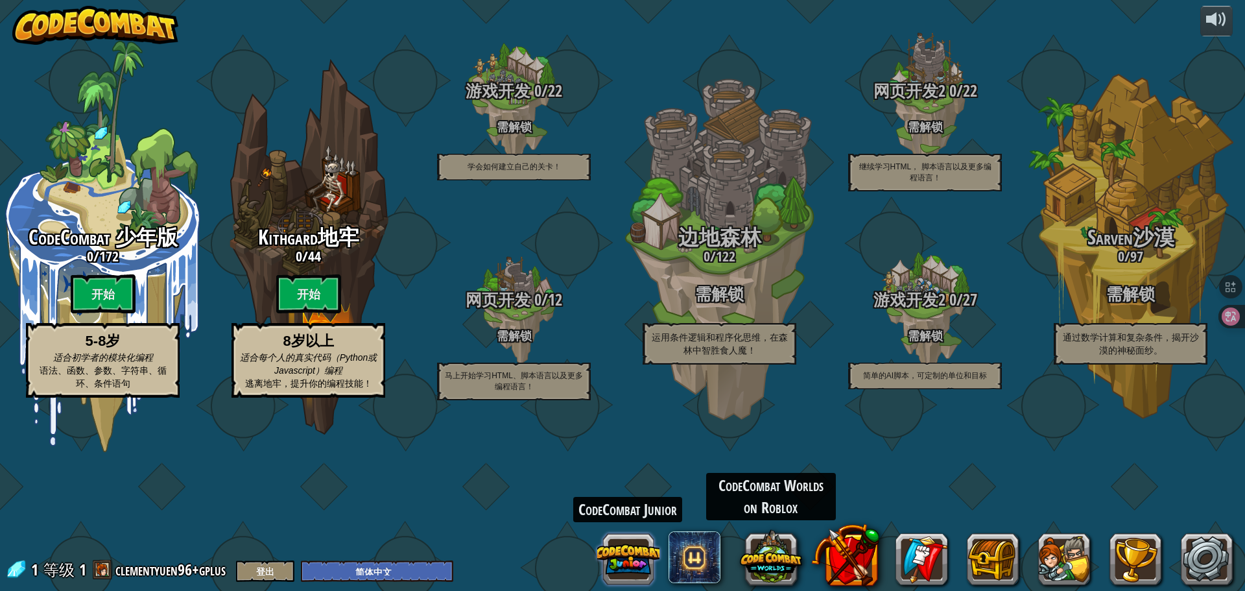
click at [623, 556] on button at bounding box center [628, 559] width 62 height 62
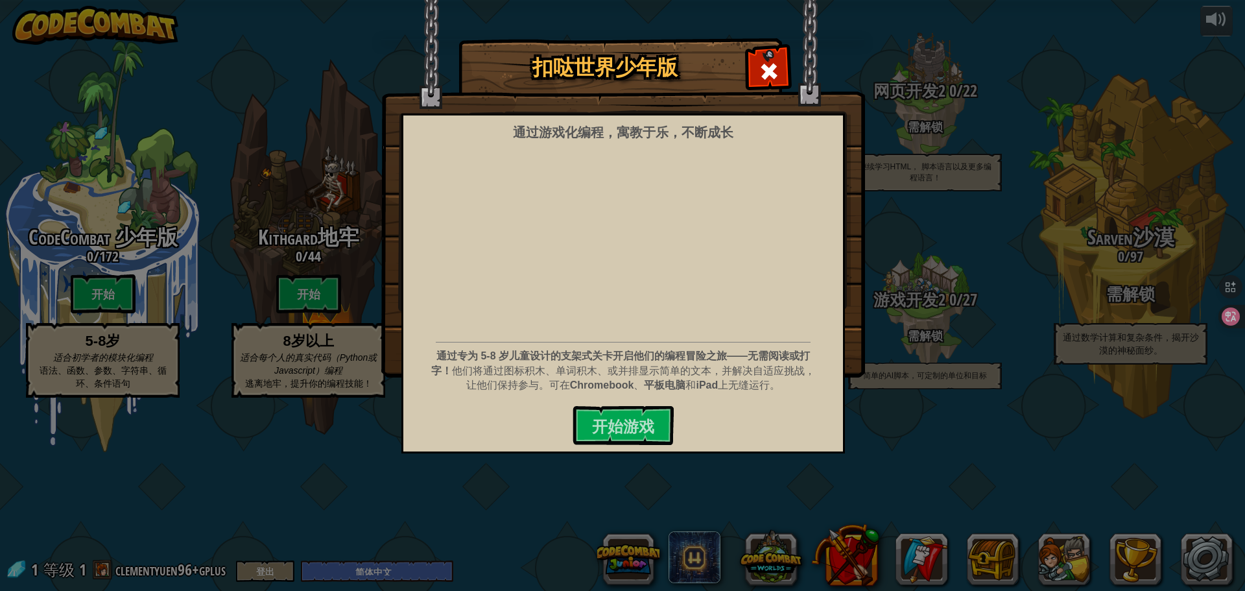
click at [606, 401] on div "通过游戏化编程，寓教于乐，不断成长 通过专为 5-8 岁儿童设计的支架式关卡开启他们的编程冒险之旅——无需阅读或打字！ 他们将通过图标积木、单词积木、或并排显…" at bounding box center [622, 283] width 443 height 340
click at [764, 65] on span at bounding box center [769, 71] width 21 height 21
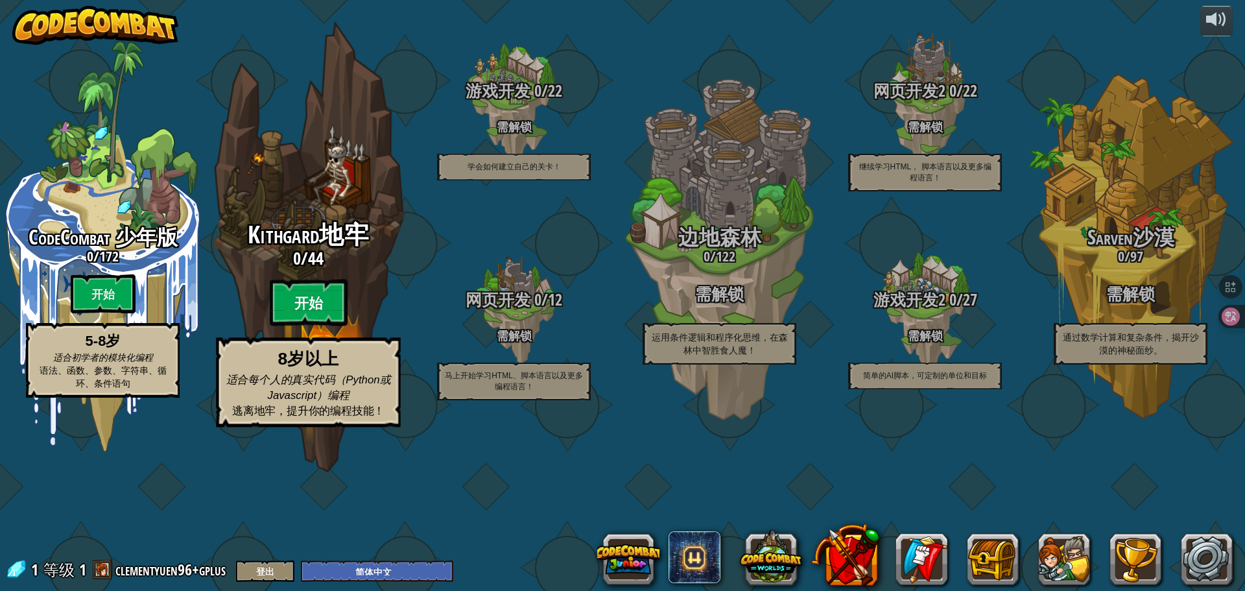
click at [297, 326] on btn "开始" at bounding box center [309, 302] width 78 height 47
select select "zh-HANS"
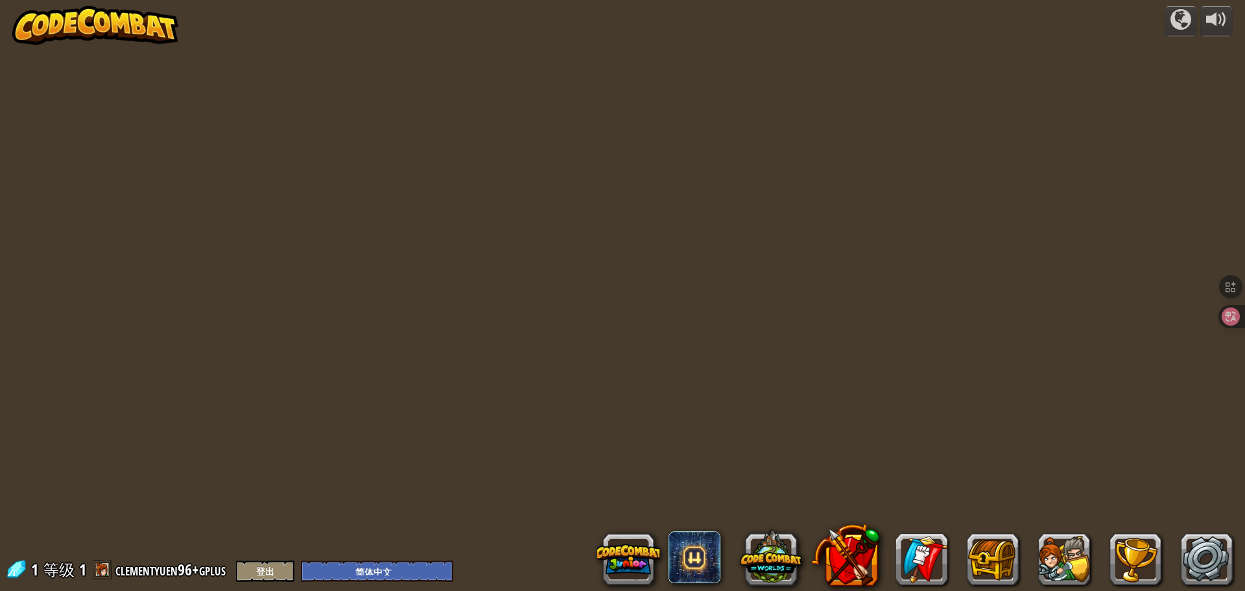
select select "zh-HANS"
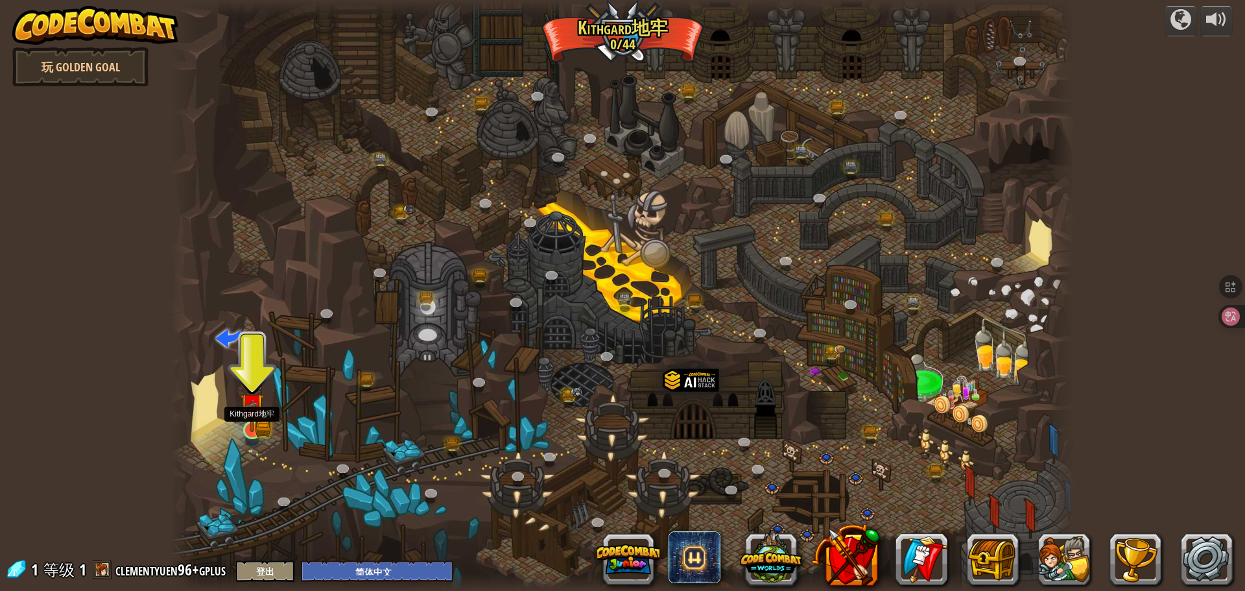
click at [253, 408] on img at bounding box center [252, 406] width 14 height 14
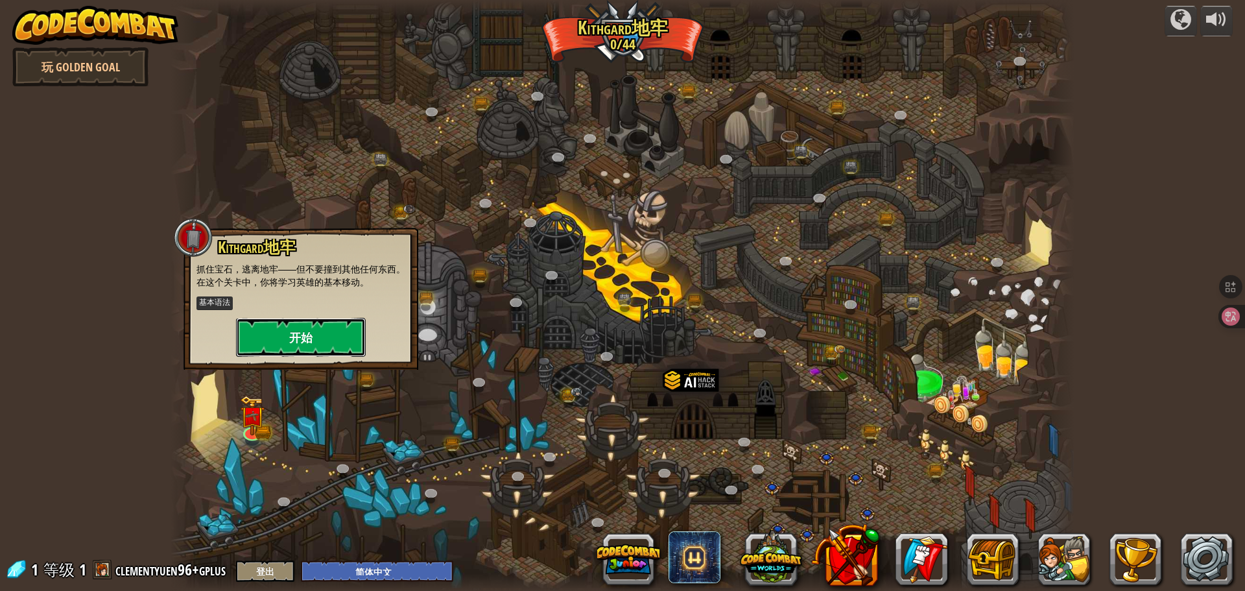
click at [298, 329] on button "开始" at bounding box center [301, 337] width 130 height 39
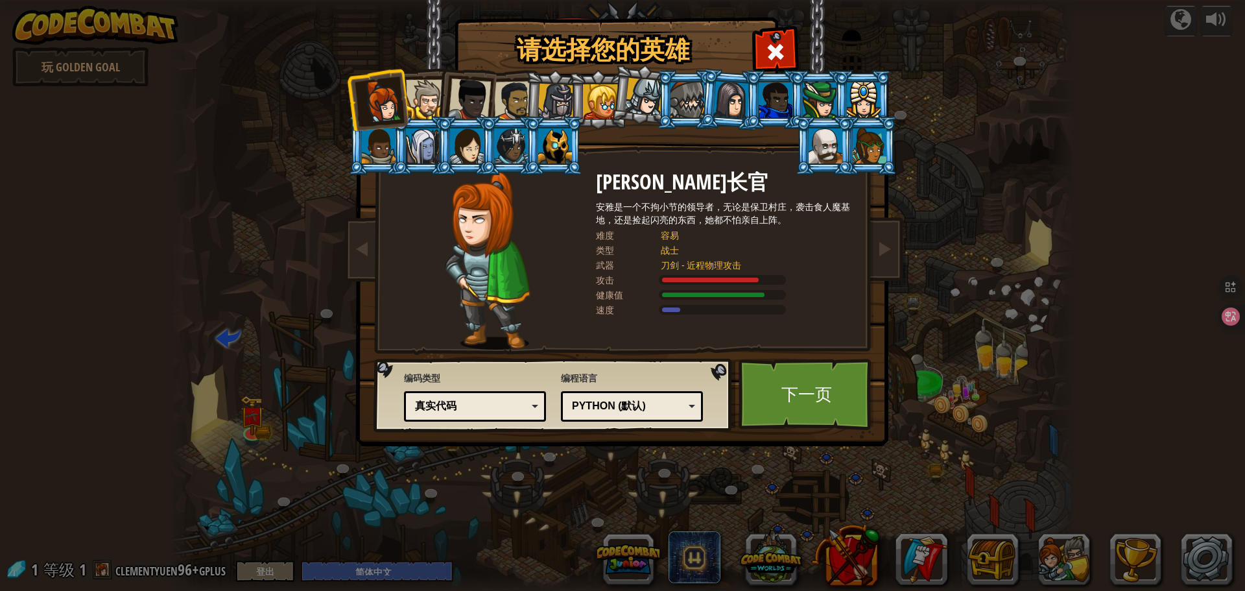
click at [409, 97] on div at bounding box center [426, 100] width 40 height 40
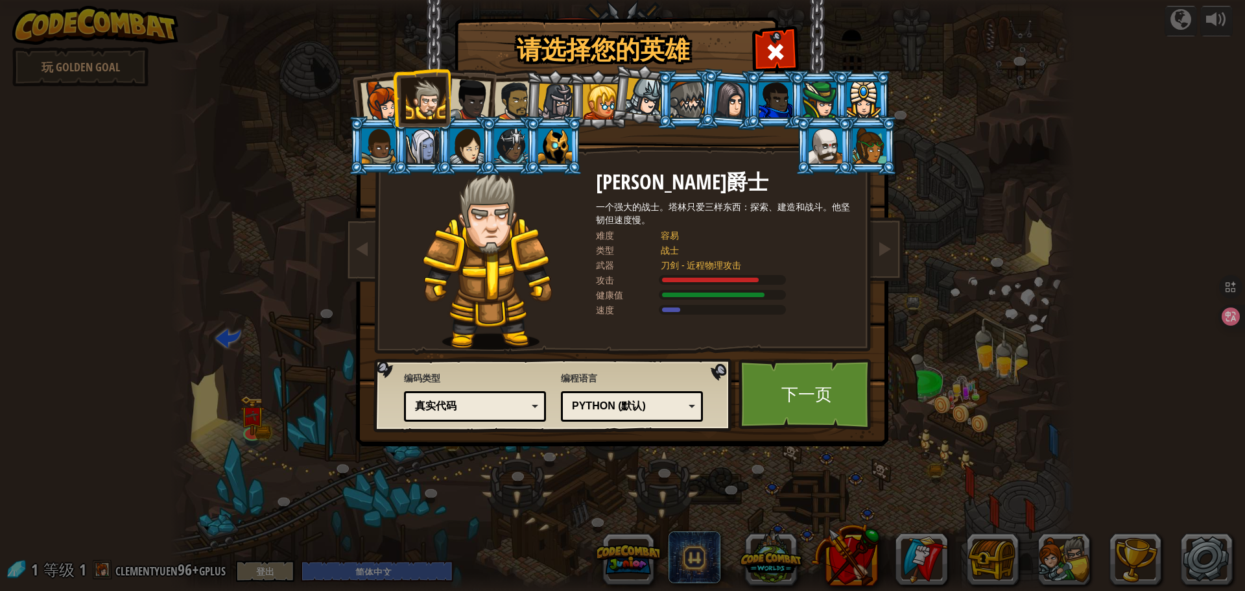
click at [461, 97] on div at bounding box center [469, 99] width 43 height 43
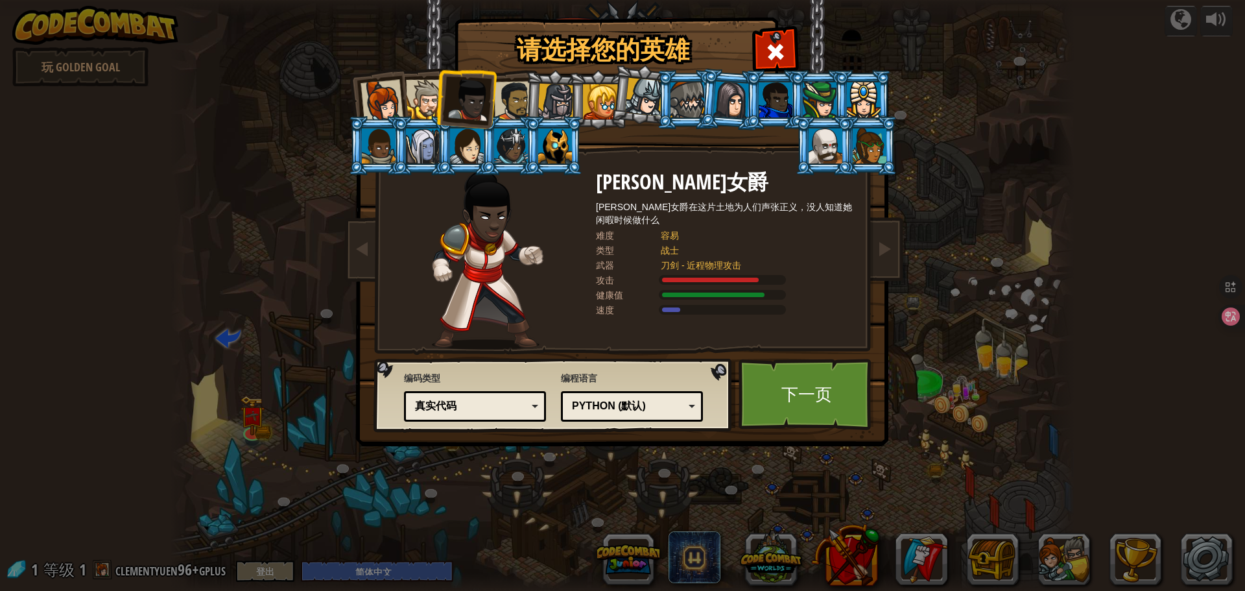
click at [478, 149] on div at bounding box center [467, 145] width 34 height 35
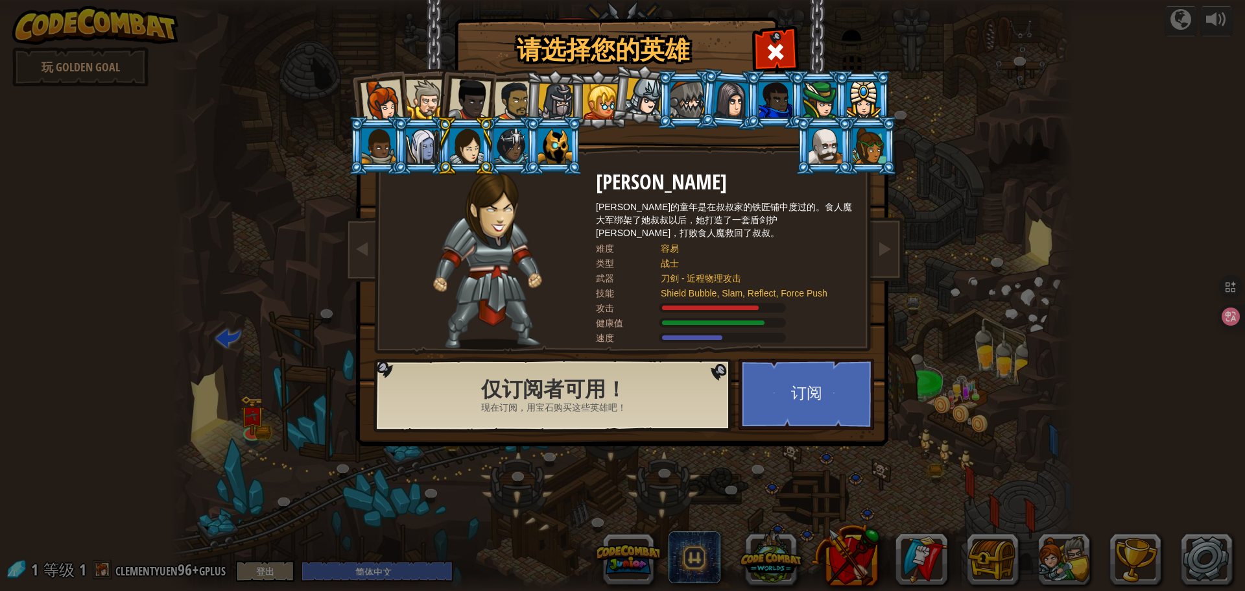
click at [505, 151] on div at bounding box center [511, 145] width 34 height 35
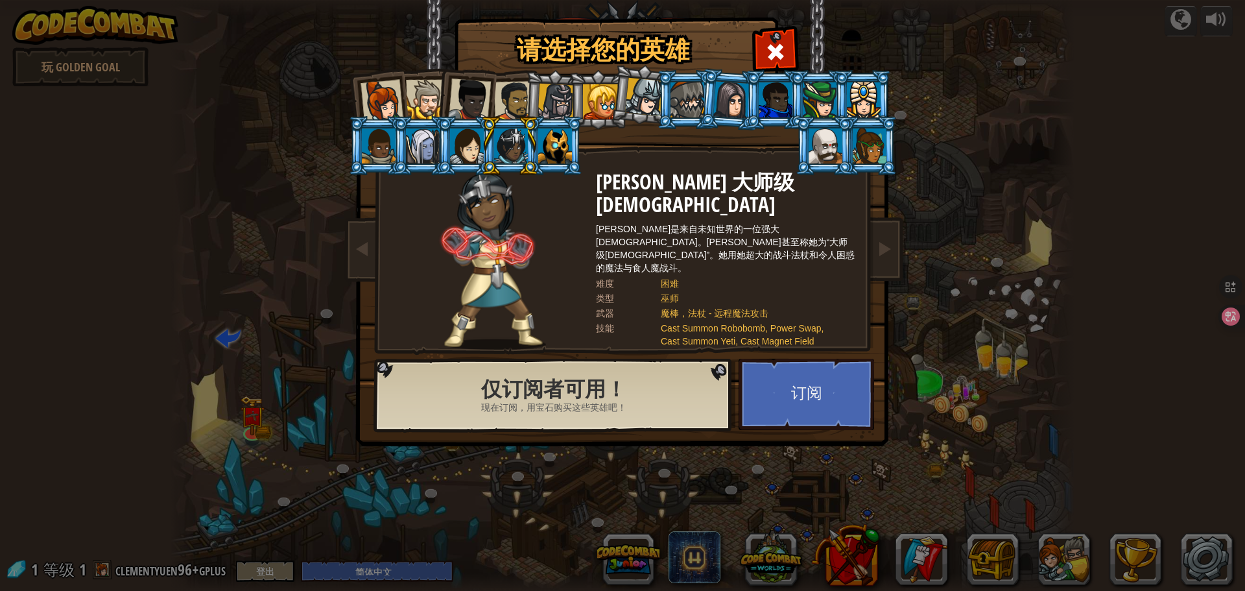
click at [549, 158] on div at bounding box center [555, 145] width 34 height 35
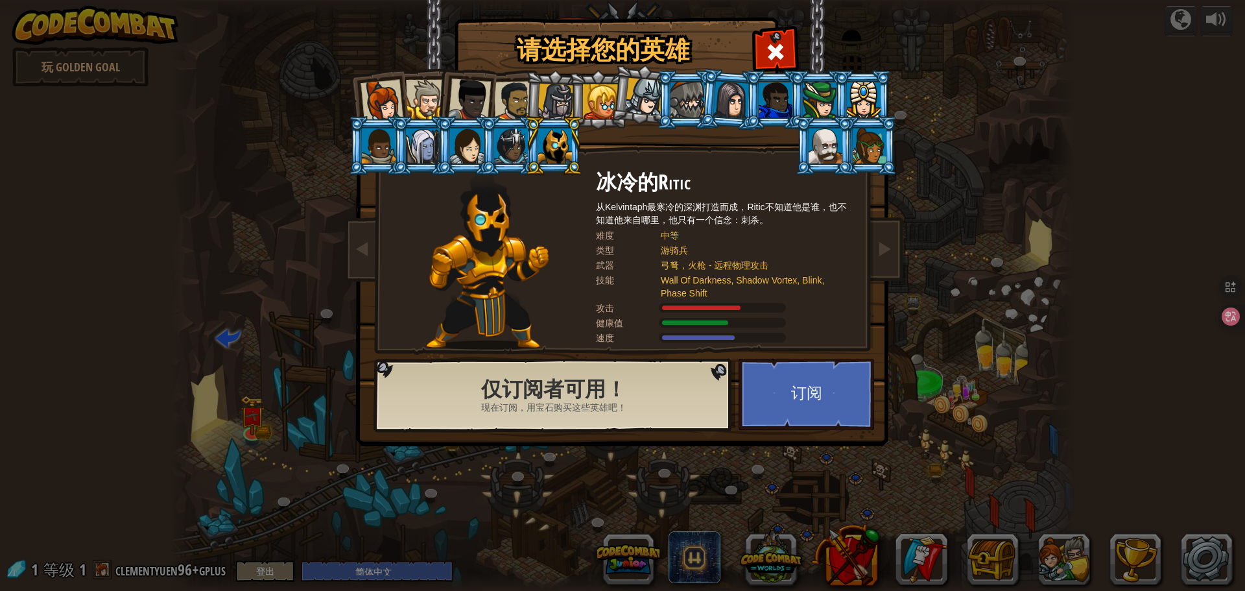
click at [560, 82] on li at bounding box center [554, 100] width 62 height 62
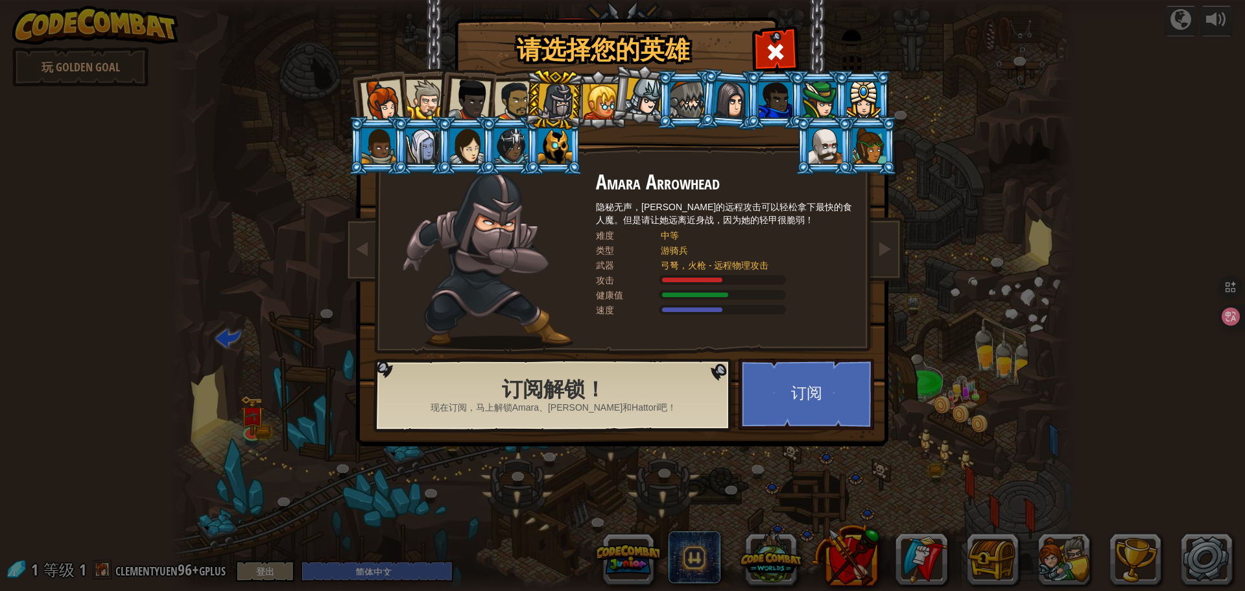
click at [618, 95] on li at bounding box center [641, 94] width 64 height 65
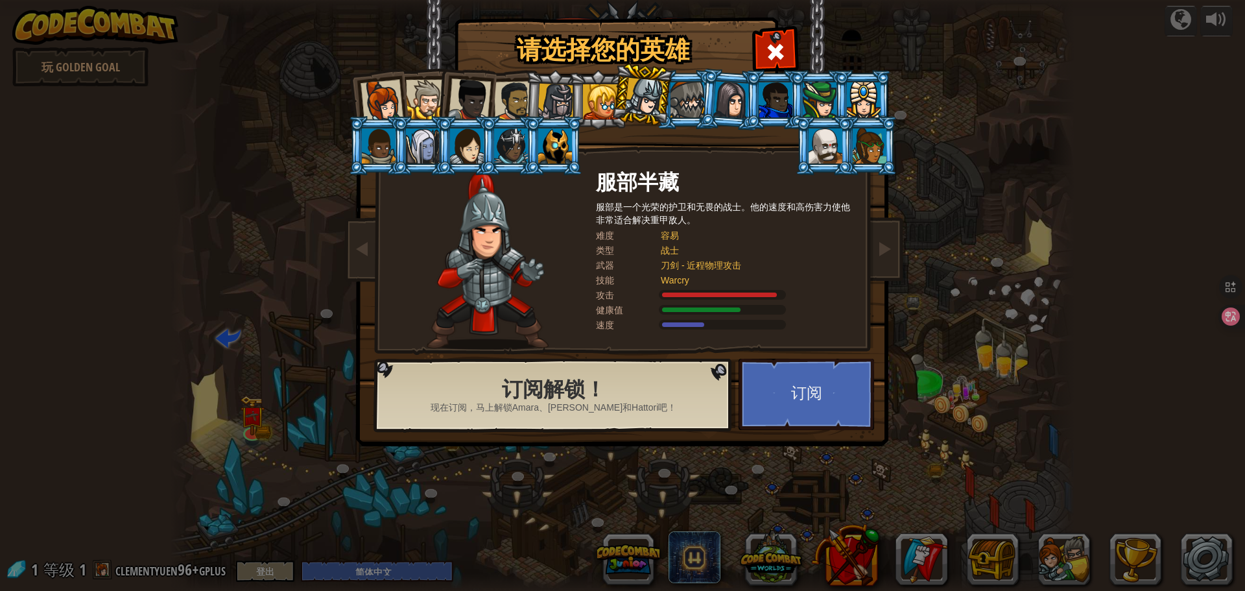
click at [599, 87] on div at bounding box center [600, 101] width 35 height 35
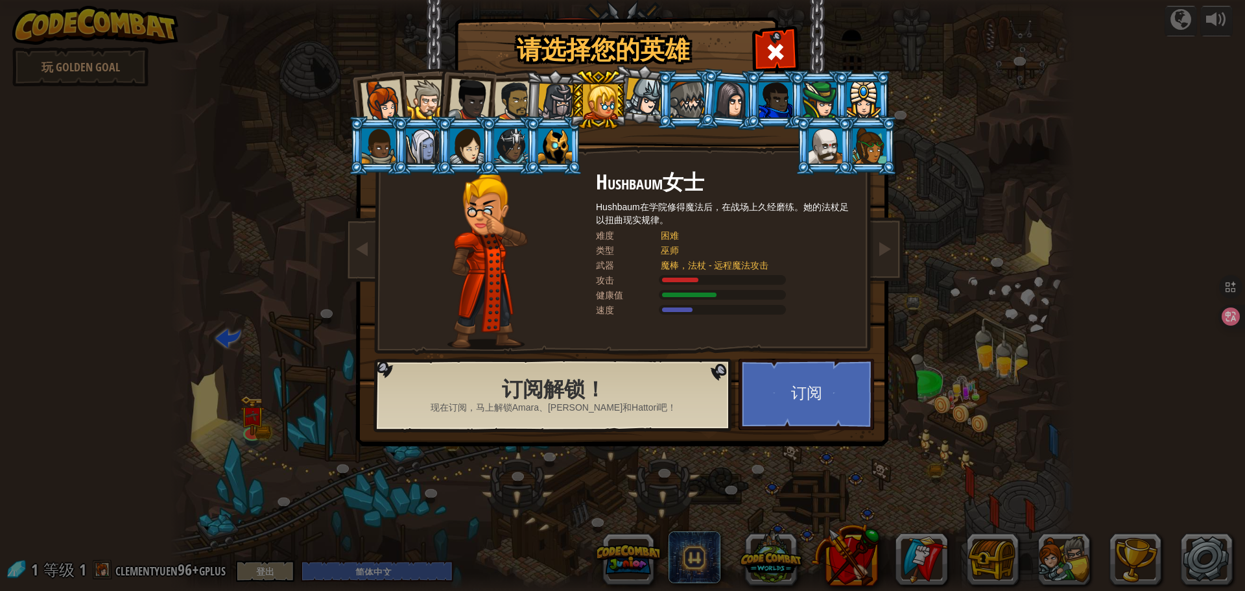
click at [608, 100] on div at bounding box center [600, 101] width 35 height 35
click at [635, 92] on div at bounding box center [644, 97] width 38 height 38
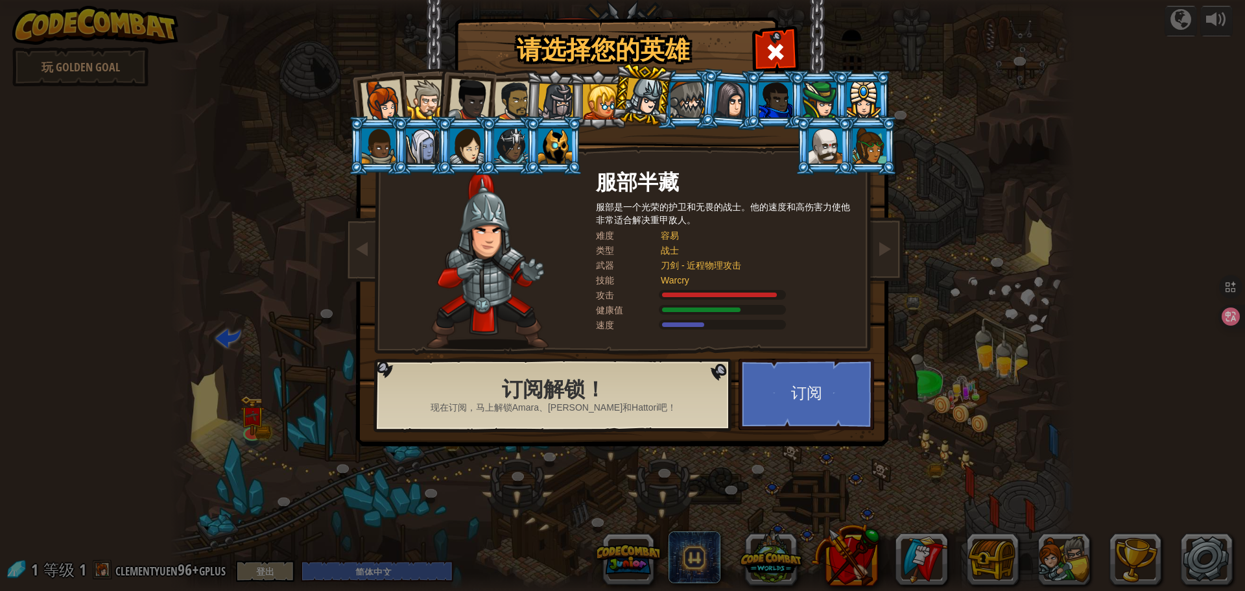
click at [681, 100] on div at bounding box center [687, 99] width 34 height 35
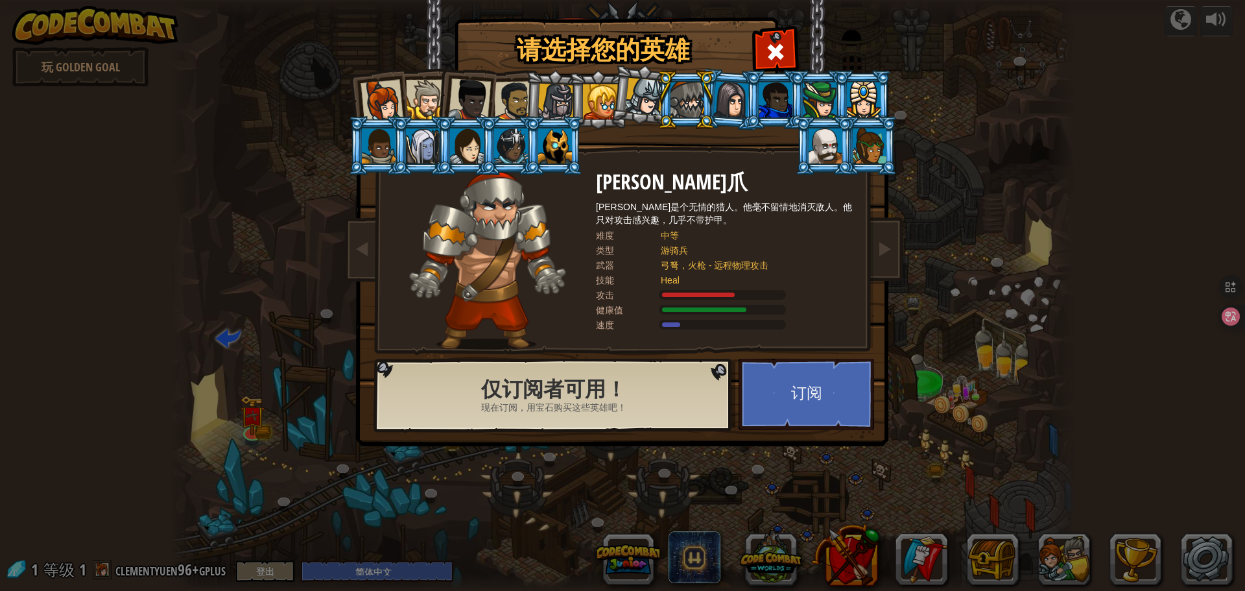
click at [593, 106] on div at bounding box center [600, 101] width 35 height 35
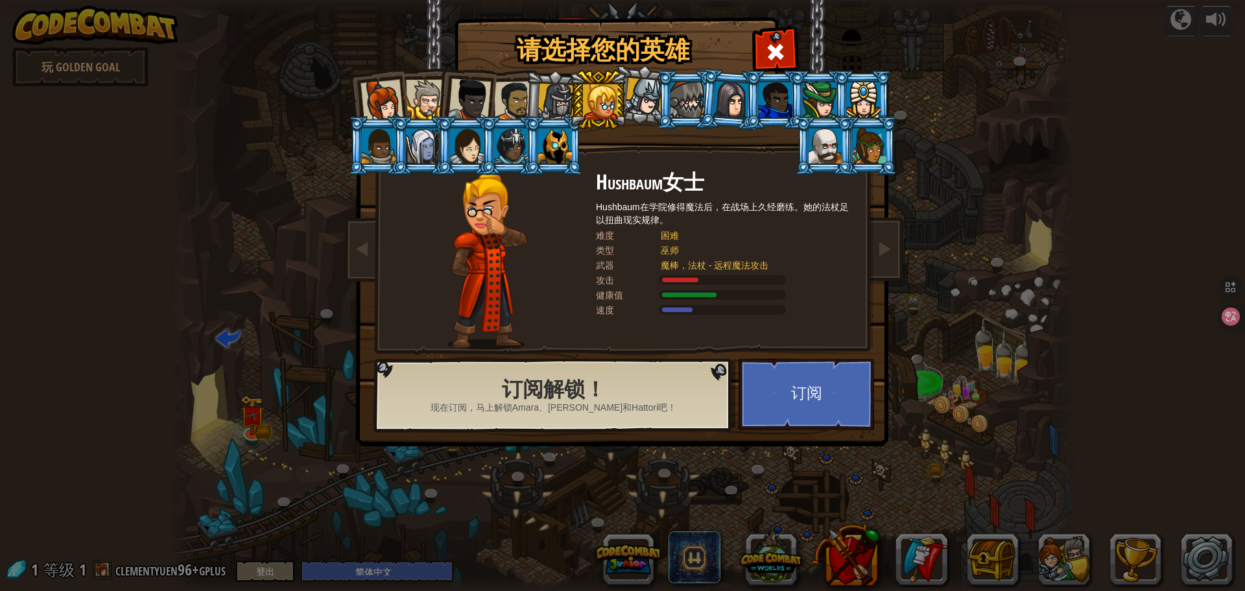
click at [540, 104] on div at bounding box center [555, 102] width 37 height 37
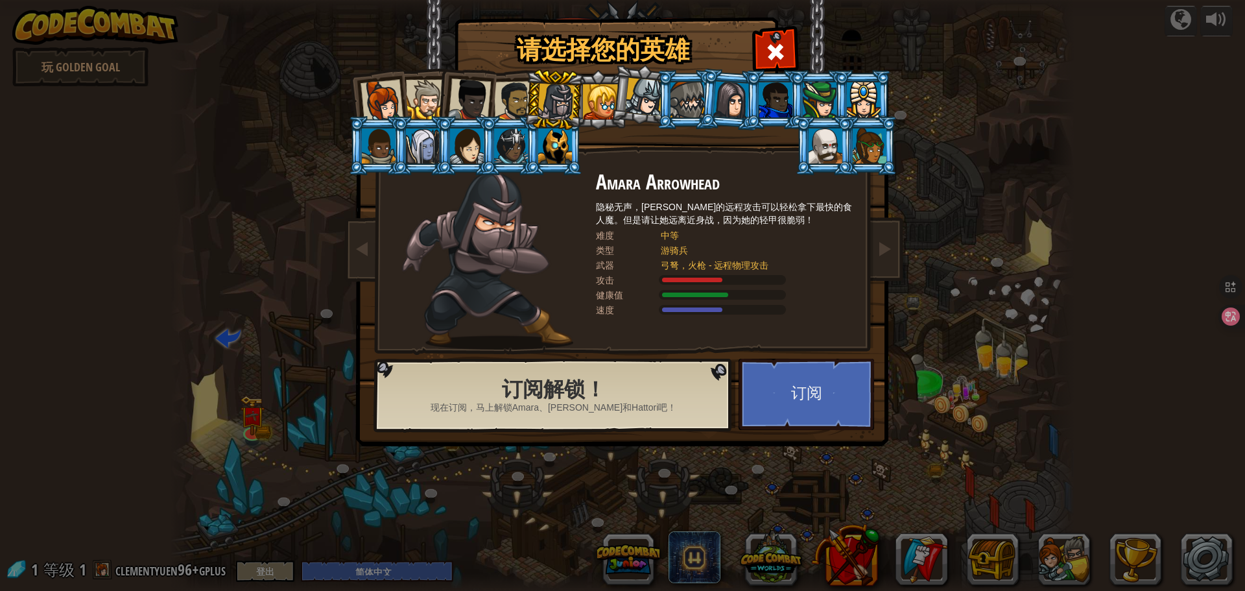
click at [540, 104] on div at bounding box center [555, 102] width 37 height 37
click at [518, 103] on div at bounding box center [514, 101] width 40 height 40
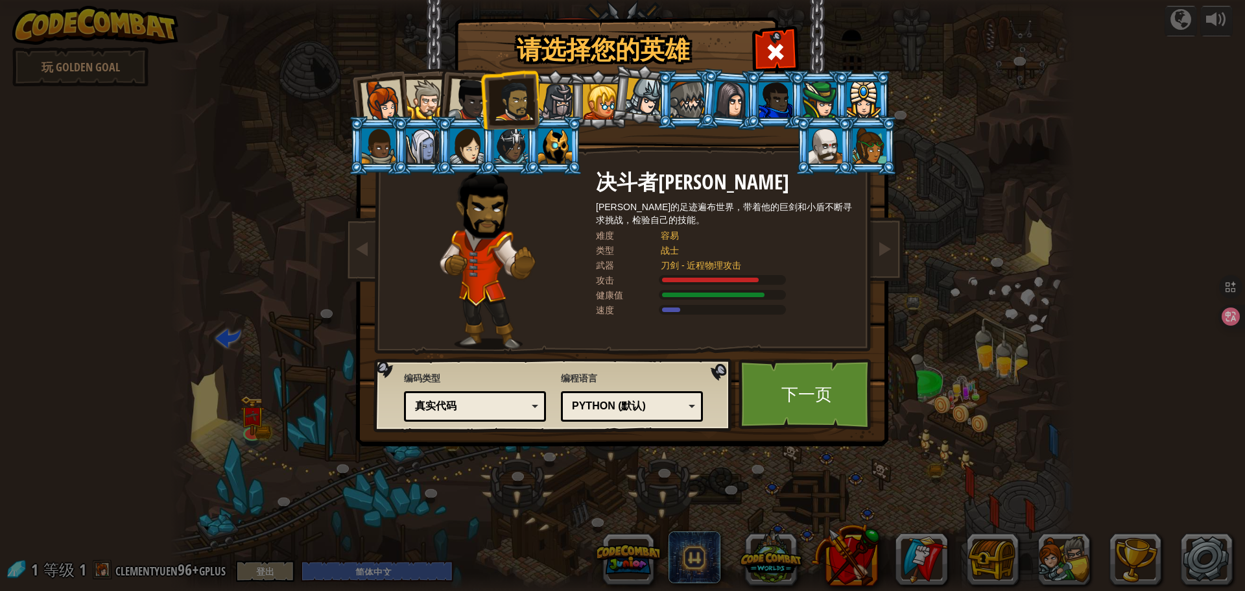
click at [456, 98] on div at bounding box center [469, 99] width 43 height 43
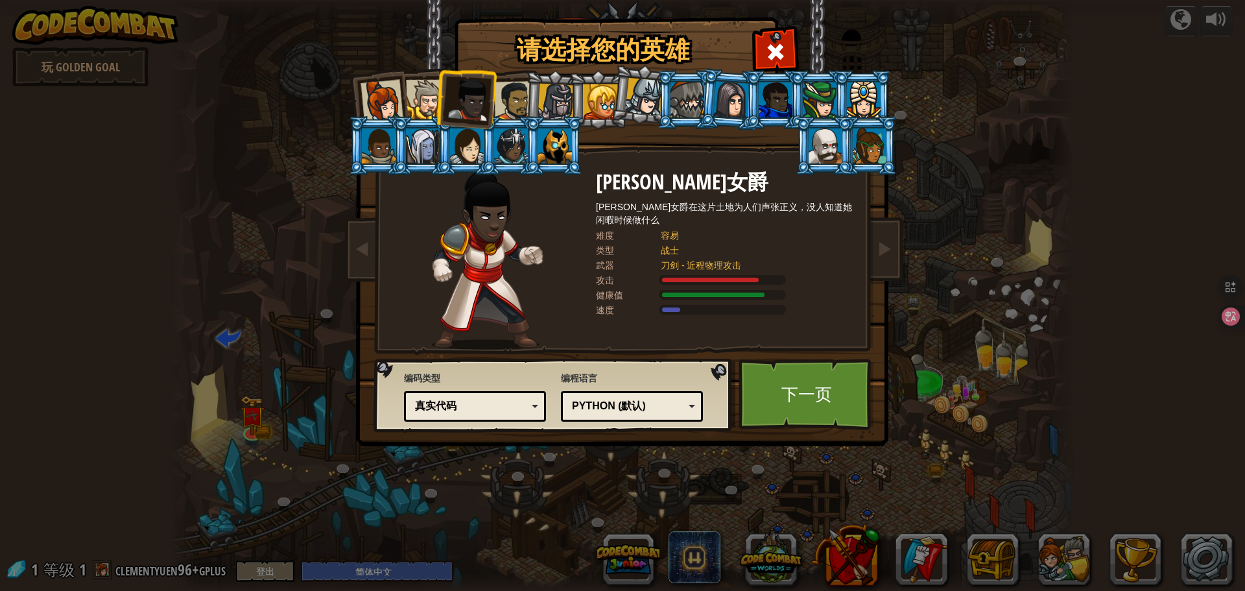
click at [499, 97] on div at bounding box center [514, 101] width 40 height 40
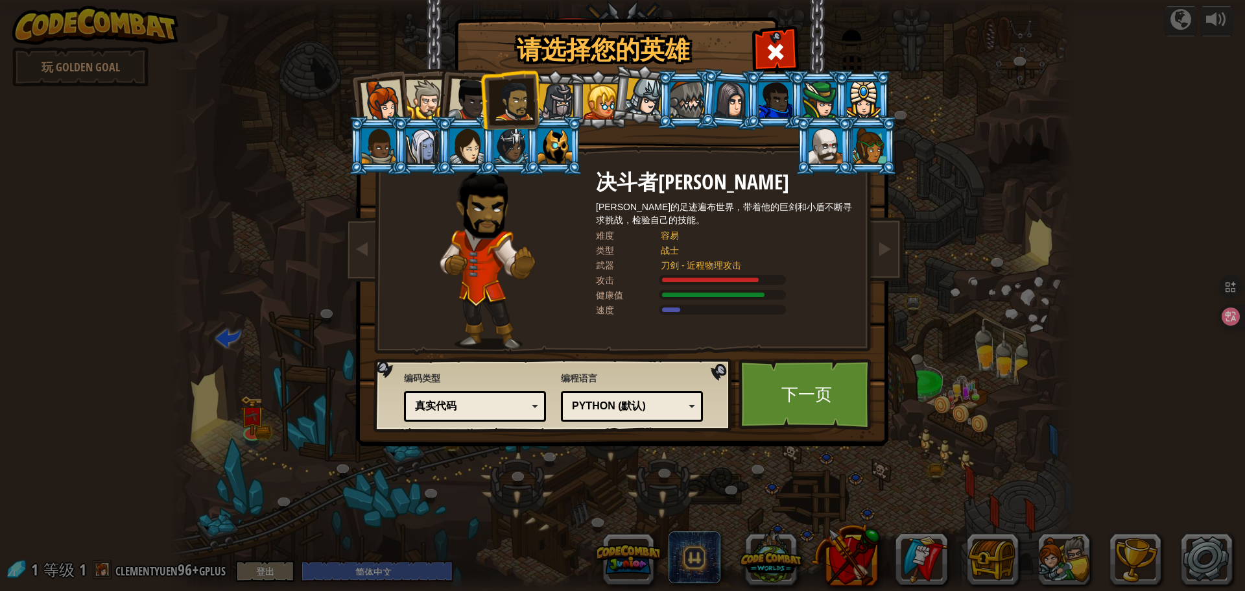
click at [422, 99] on div at bounding box center [426, 100] width 40 height 40
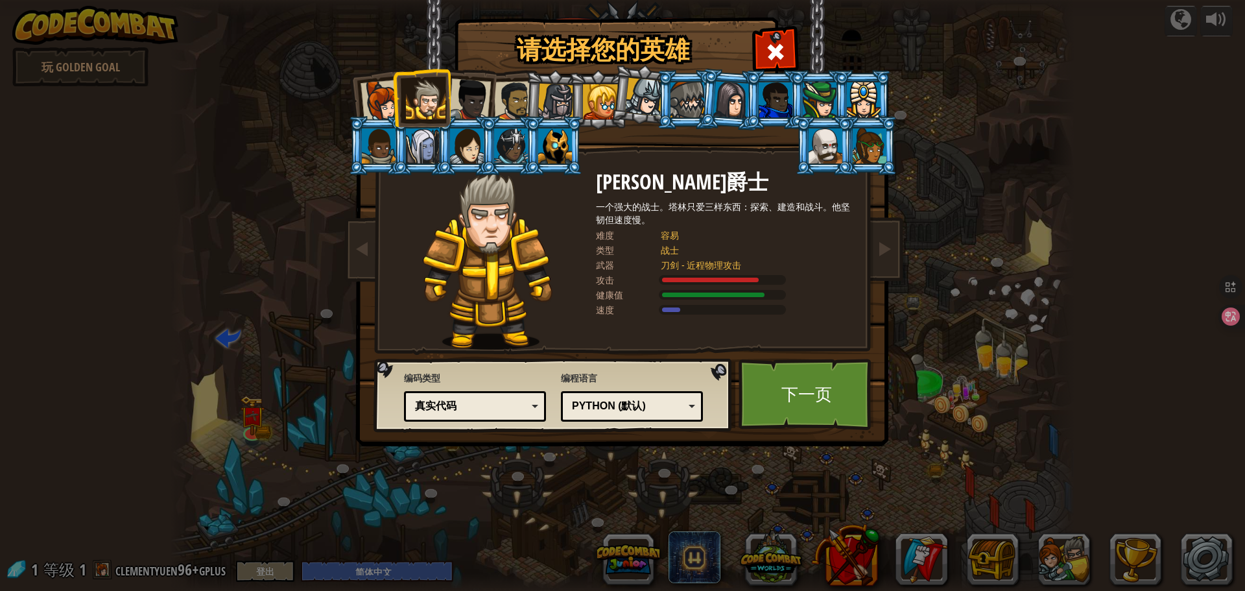
click at [382, 98] on div at bounding box center [381, 101] width 43 height 43
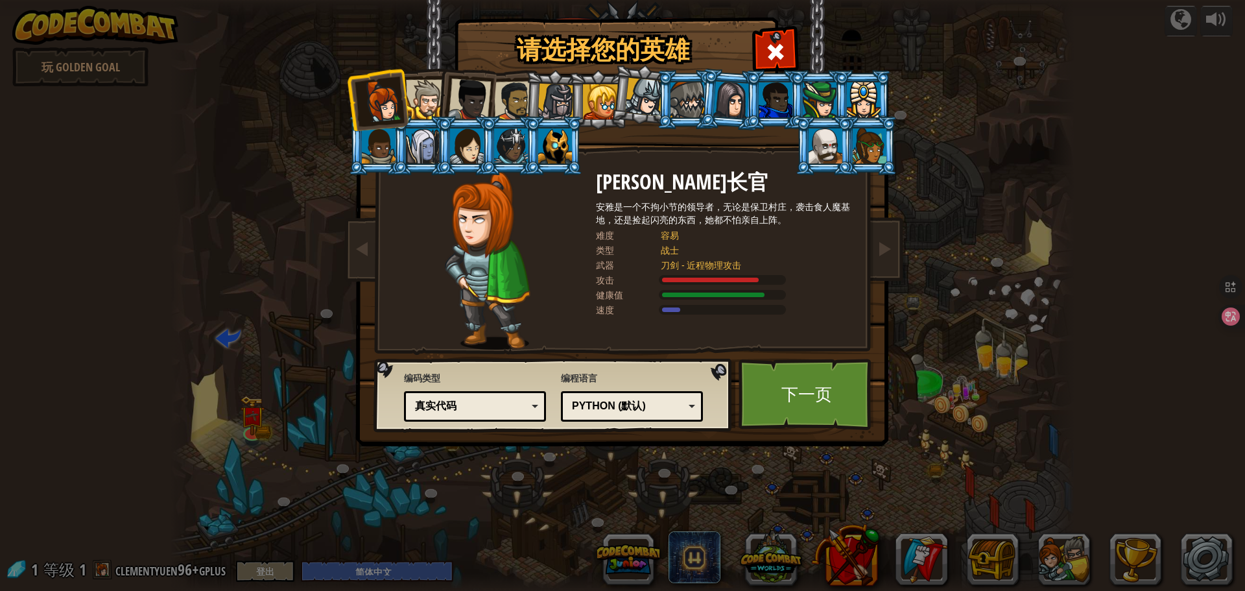
click at [382, 98] on div at bounding box center [381, 101] width 43 height 43
click at [434, 95] on div at bounding box center [426, 100] width 40 height 40
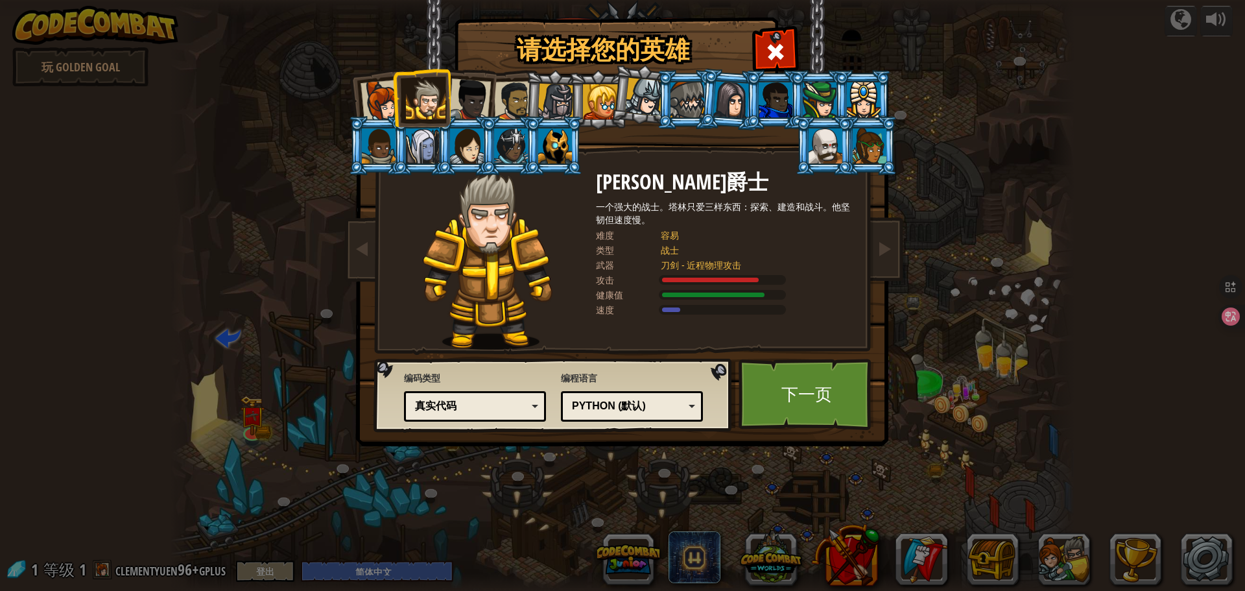
click at [479, 93] on div at bounding box center [469, 99] width 43 height 43
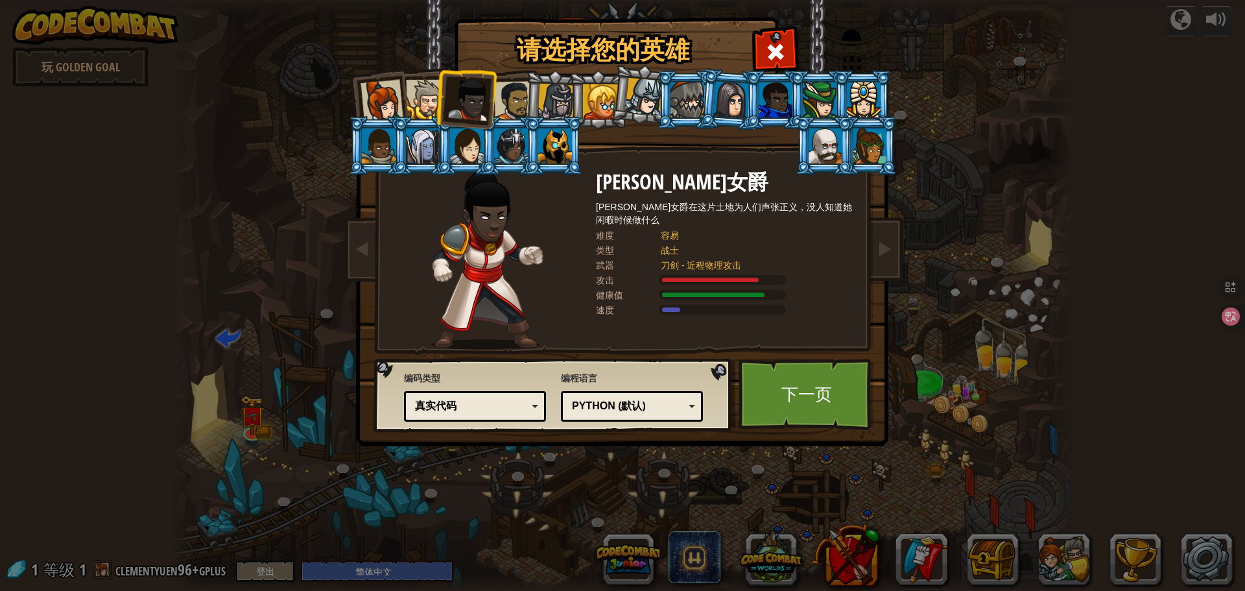
click at [511, 110] on div at bounding box center [514, 101] width 40 height 40
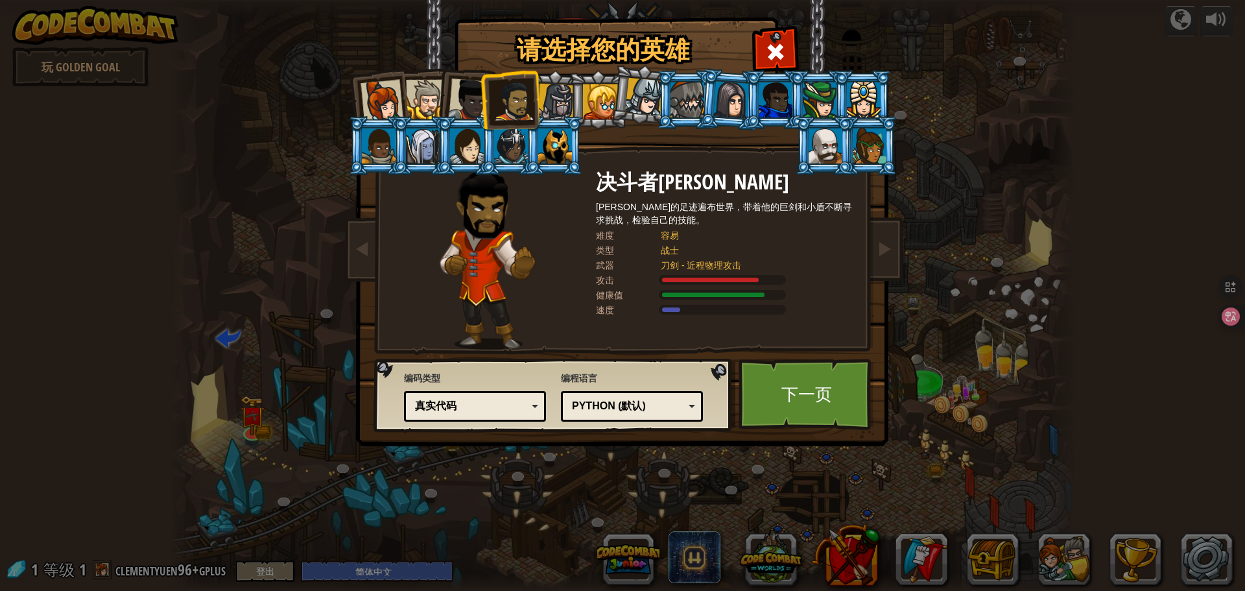
click at [655, 379] on span "编程语言" at bounding box center [632, 377] width 142 height 13
click at [655, 395] on div "Python (默认) JavaScript Lua C++ Java (测试) Python (默认)" at bounding box center [632, 406] width 142 height 30
click at [610, 414] on div "JavaScript" at bounding box center [631, 406] width 125 height 20
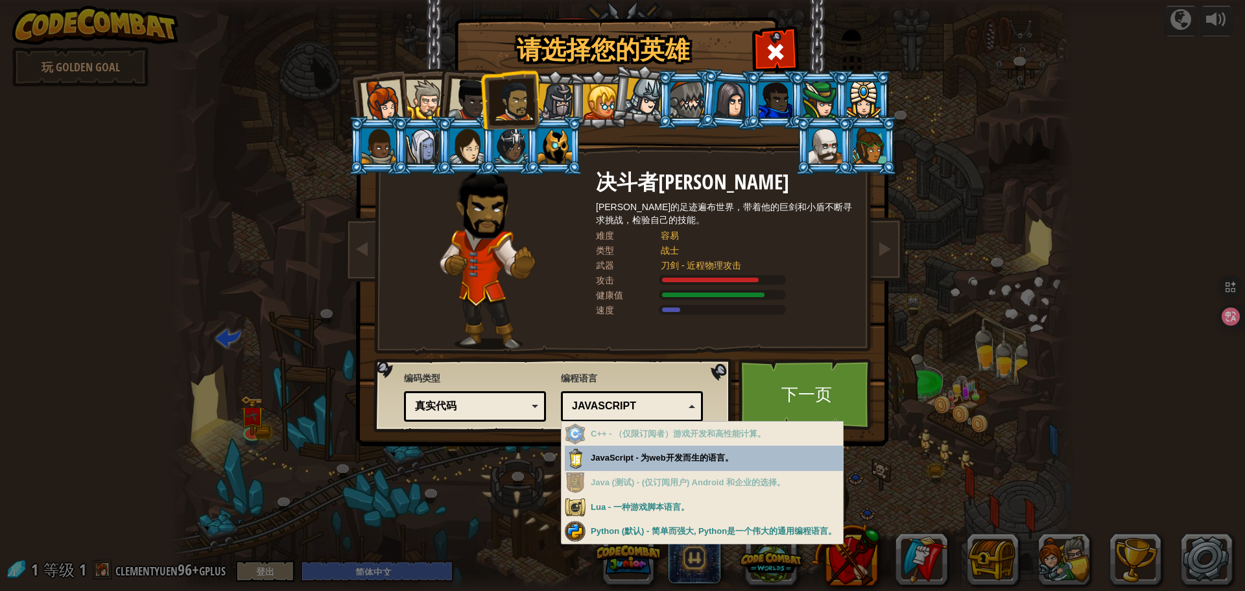
click at [609, 413] on div "JavaScript" at bounding box center [628, 406] width 112 height 15
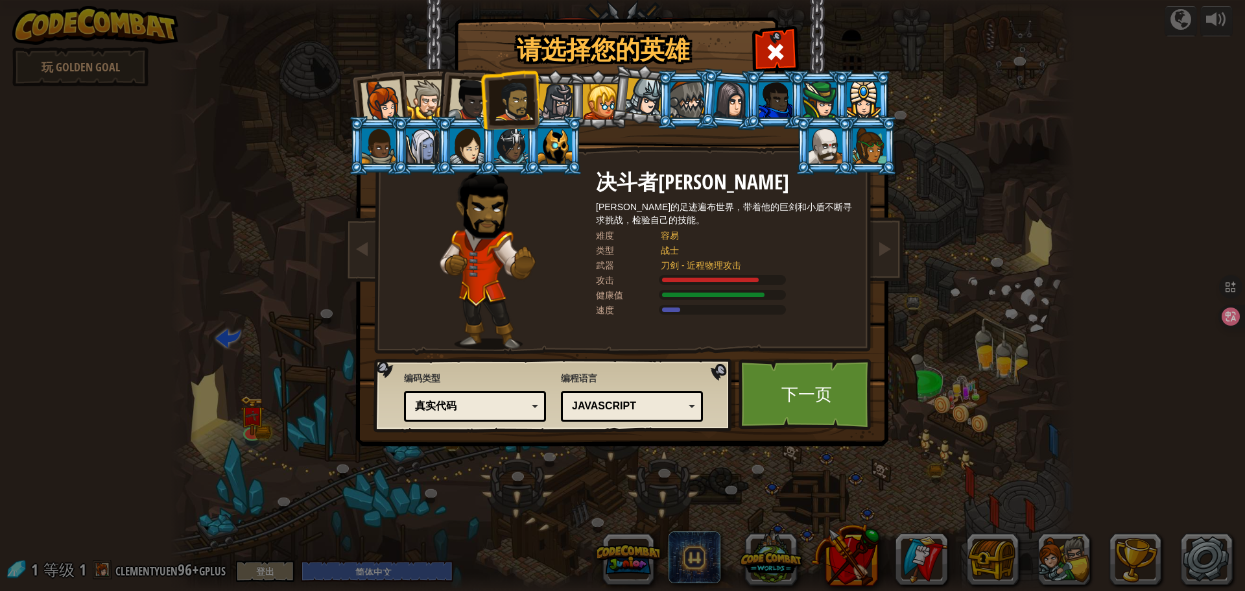
click at [531, 409] on div "真实代码" at bounding box center [474, 406] width 125 height 20
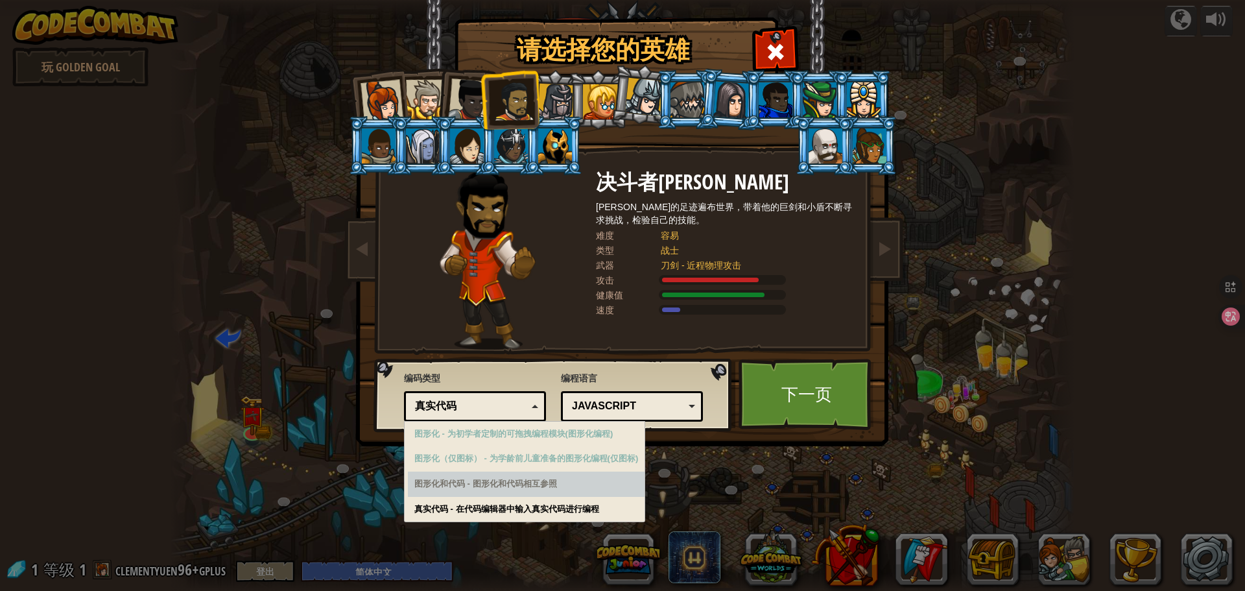
click at [565, 388] on div "编程语言 Python (默认) JavaScript Lua C++ Java (测试) JavaScript C++ - （仅限订阅者）游戏开发和高性能计…" at bounding box center [632, 396] width 142 height 56
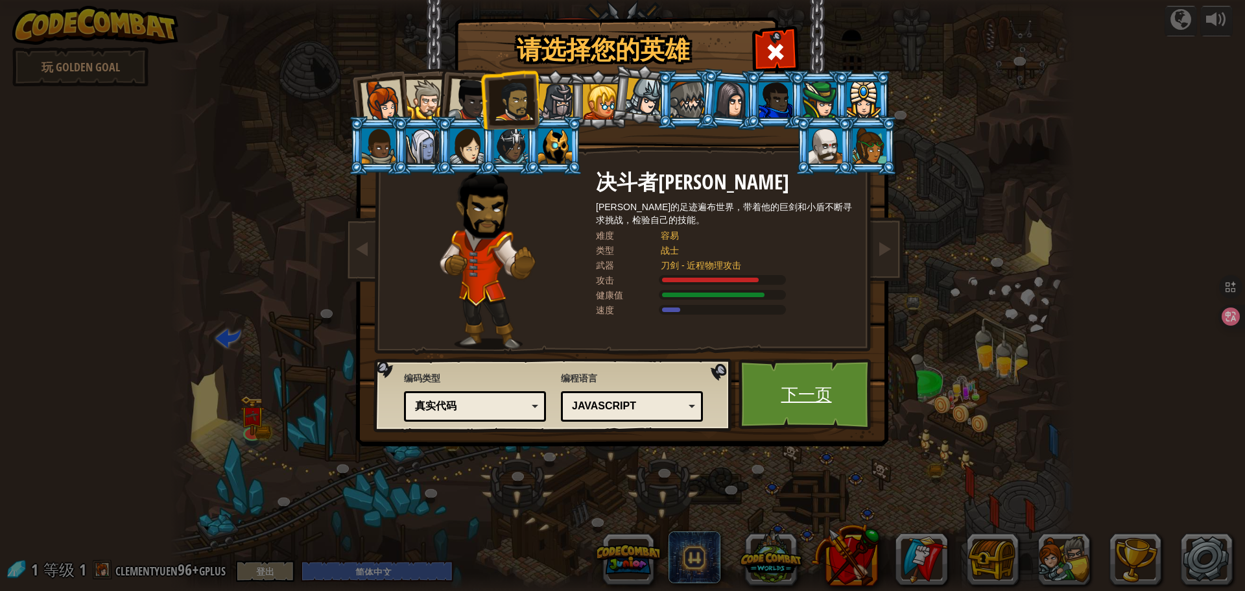
click at [836, 425] on link "下一页" at bounding box center [806, 394] width 136 height 71
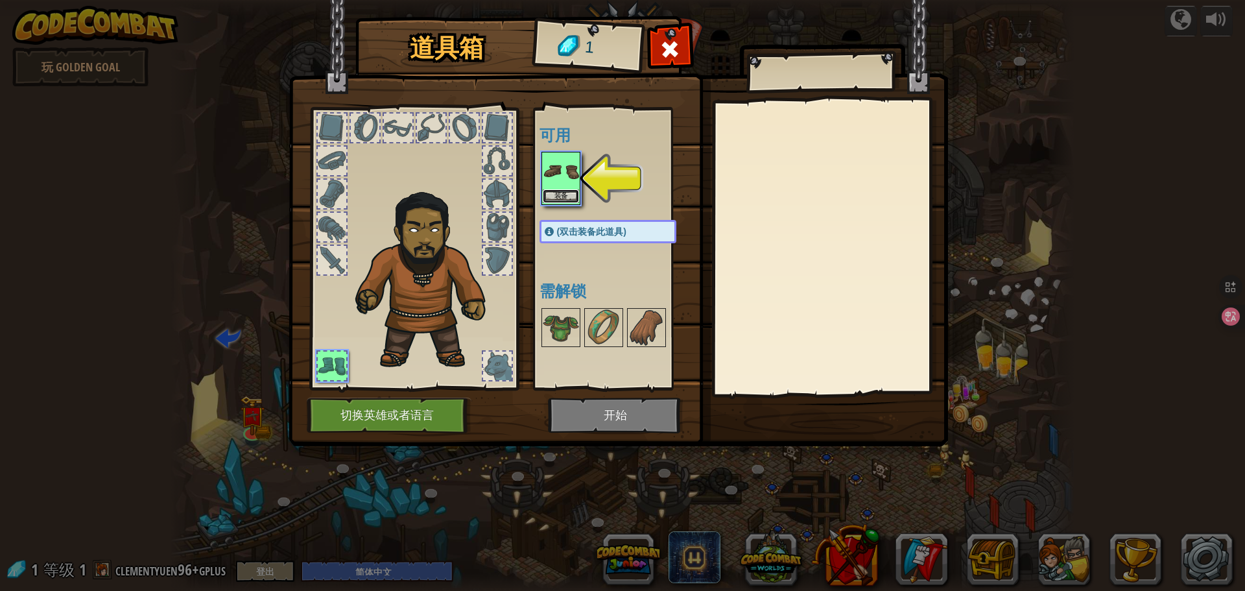
click at [556, 200] on button "装备" at bounding box center [561, 196] width 36 height 14
click at [556, 1] on body "powered by 玩 Golden Goal 蜿蜒峡谷 (需解锁) 挑战：使用迄今为止学到的所有编程技能收集最多的黄金！ 基本语法 While循环 字符串…" at bounding box center [622, 0] width 1245 height 1
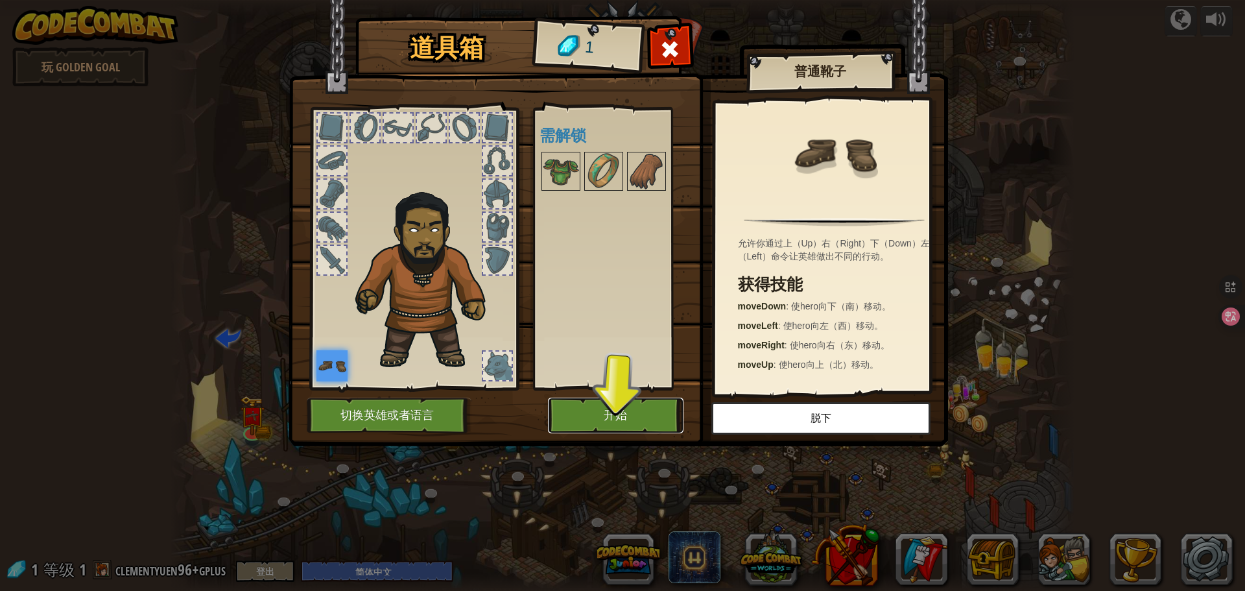
click at [637, 407] on button "开始" at bounding box center [616, 415] width 136 height 36
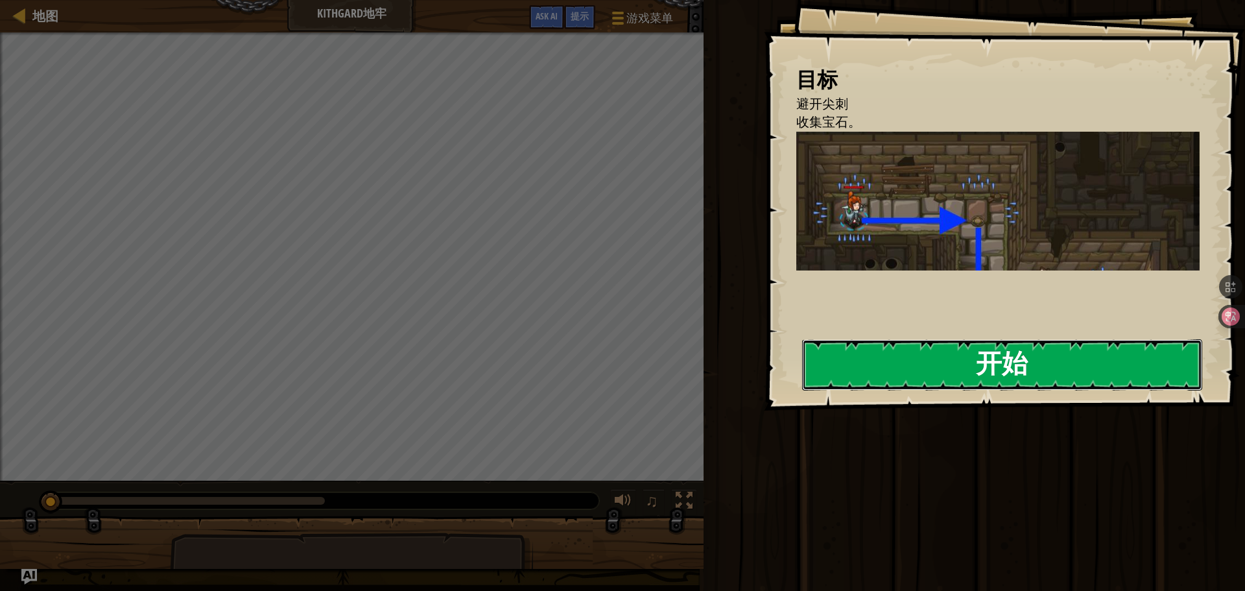
click at [979, 386] on button "开始" at bounding box center [1002, 364] width 400 height 51
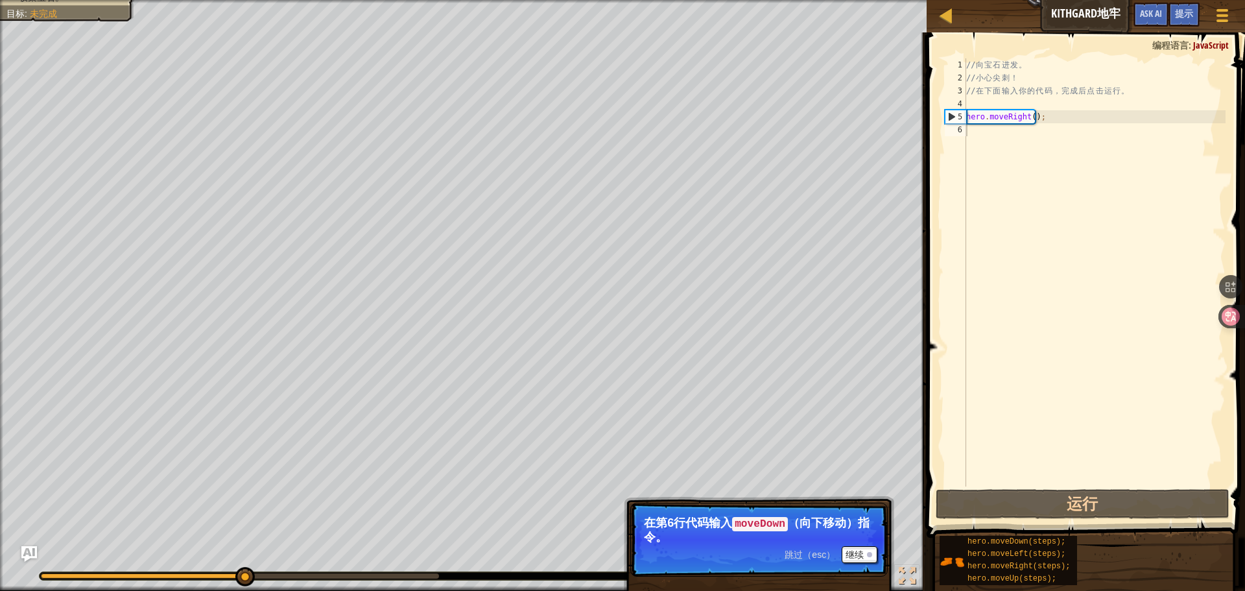
click at [720, 501] on div "跳过（esc） 继续 在第6行代码输入 moveDown （向下移动）指令。" at bounding box center [759, 592] width 270 height 192
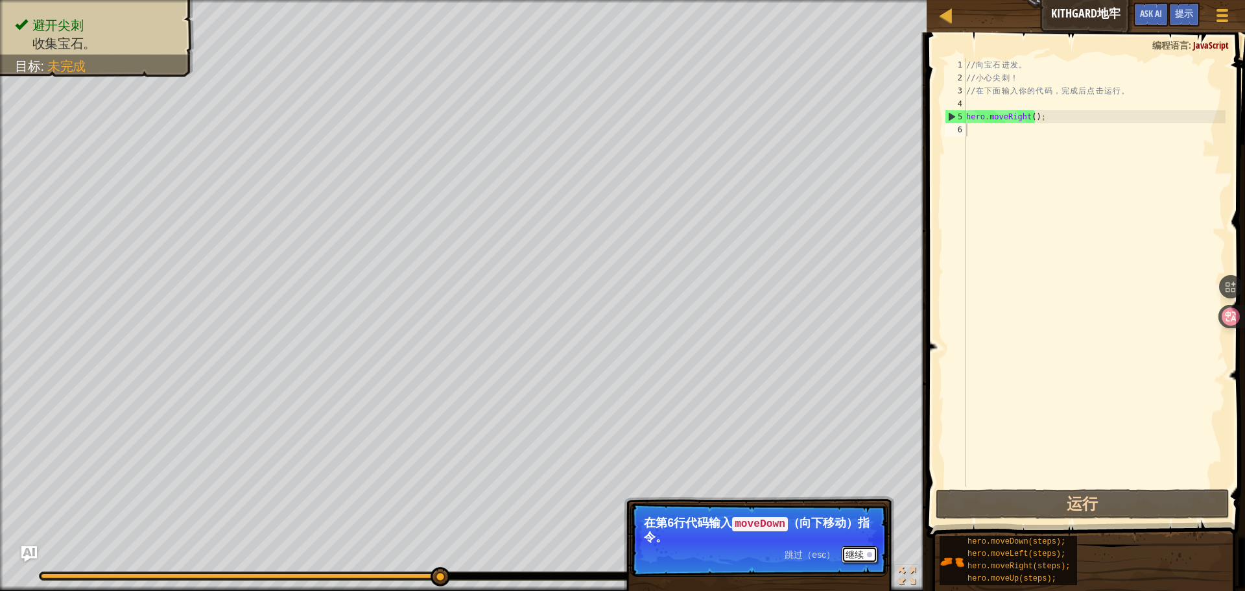
click at [862, 556] on button "继续" at bounding box center [860, 554] width 36 height 17
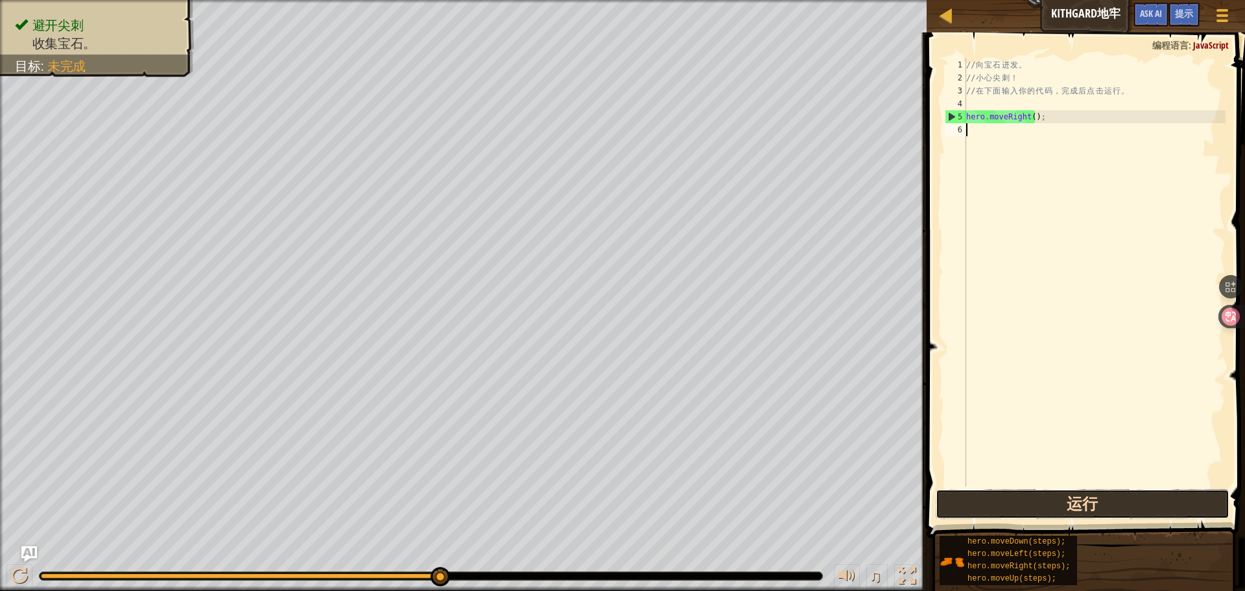
click at [963, 506] on button "运行" at bounding box center [1083, 504] width 294 height 30
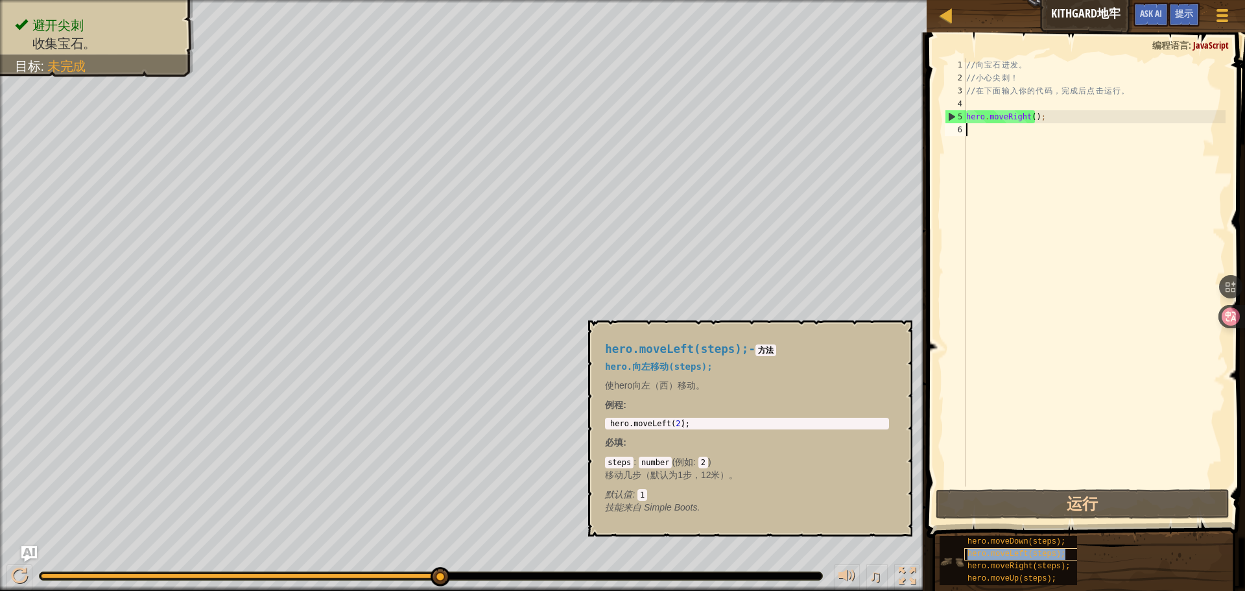
click at [993, 557] on span "hero.moveLeft(steps);" at bounding box center [1016, 553] width 98 height 9
click at [1060, 136] on div "// 向 宝 石 进 发 。 // 小 心 尖 刺 ！ // 在 下 面 输 入 你 的 代 码 ， 完 成 后 点 击 运 行 。 hero . moveR…" at bounding box center [1094, 285] width 262 height 454
click at [1060, 129] on div "// 向 宝 石 进 发 。 // 小 心 尖 刺 ！ // 在 下 面 输 入 你 的 代 码 ， 完 成 后 点 击 运 行 。 hero . moveR…" at bounding box center [1094, 285] width 262 height 454
click at [1060, 121] on div "// 向 宝 石 进 发 。 // 小 心 尖 刺 ！ // 在 下 面 输 入 你 的 代 码 ， 完 成 后 点 击 运 行 。 hero . moveR…" at bounding box center [1094, 285] width 262 height 454
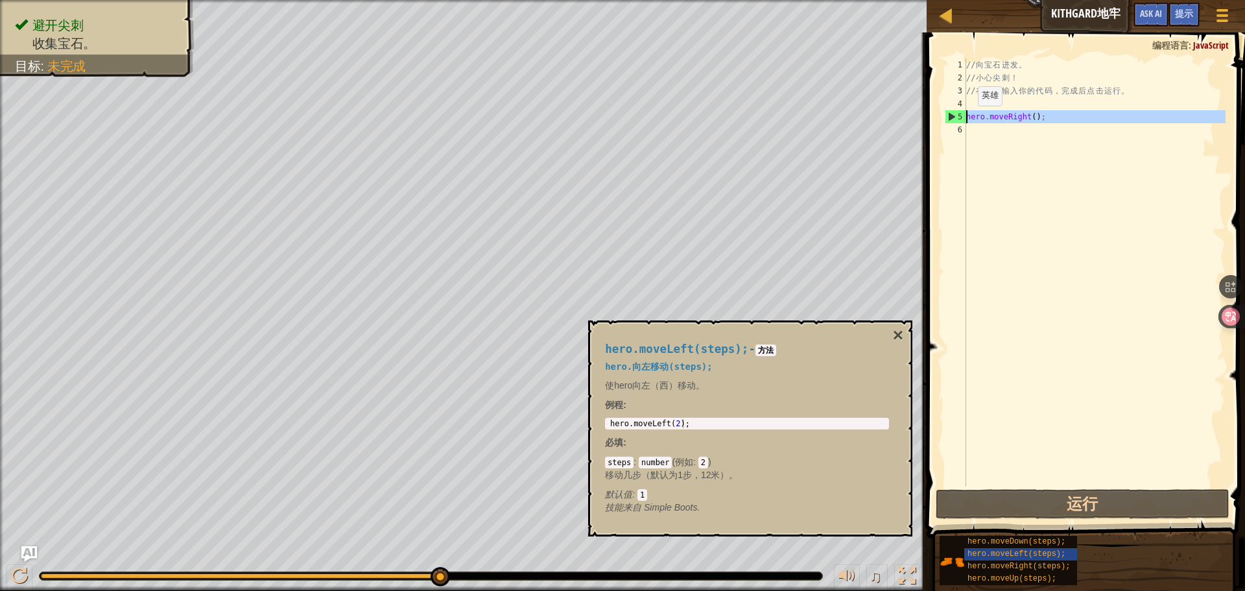
drag, startPoint x: 1049, startPoint y: 123, endPoint x: 958, endPoint y: 118, distance: 91.6
click at [958, 118] on div "hero.moveRight(); 1 2 3 4 5 6 // 向 宝 石 进 发 。 // 小 心 尖 刺 ！ // 在 下 面 输 入 你 的 代 码 …" at bounding box center [1083, 272] width 283 height 428
type textarea "hero.moveRight();"
click at [1005, 172] on div "// 向 宝 石 进 发 。 // 小 心 尖 刺 ！ // 在 下 面 输 入 你 的 代 码 ， 完 成 后 点 击 运 行 。 hero . moveR…" at bounding box center [1094, 272] width 262 height 428
click at [1014, 129] on div "// 向 宝 石 进 发 。 // 小 心 尖 刺 ！ // 在 下 面 输 入 你 的 代 码 ， 完 成 后 点 击 运 行 。 hero . moveR…" at bounding box center [1094, 285] width 262 height 454
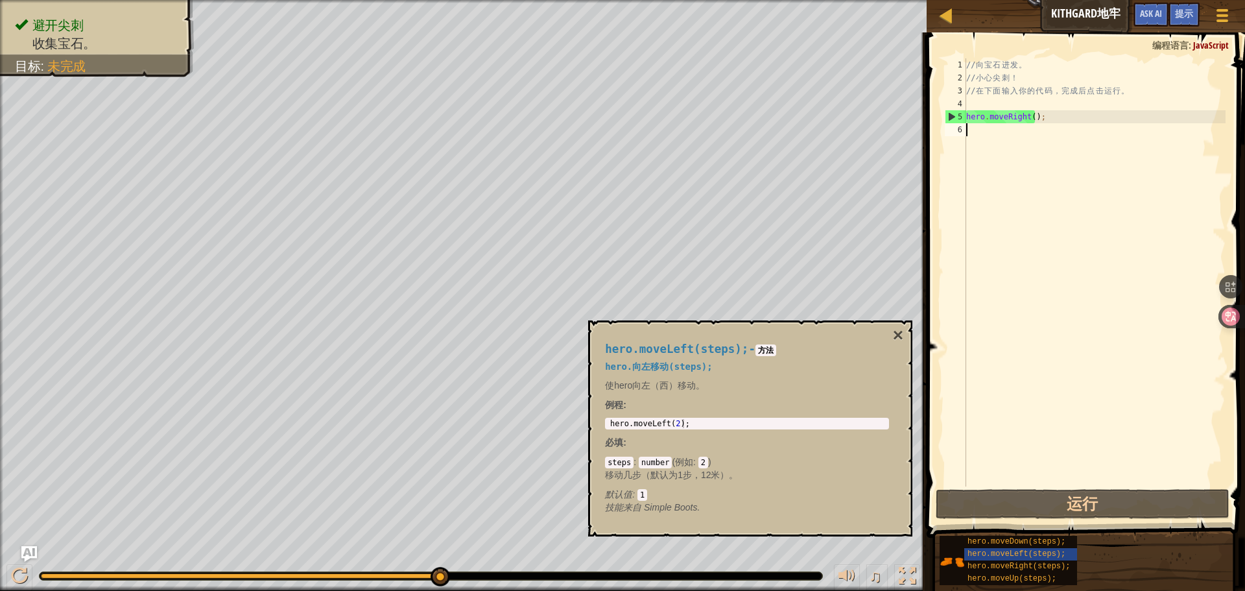
click at [1037, 125] on div "// 向 宝 石 进 发 。 // 小 心 尖 刺 ！ // 在 下 面 输 入 你 的 代 码 ， 完 成 后 点 击 运 行 。 hero . moveR…" at bounding box center [1094, 285] width 262 height 454
click at [1044, 113] on div "// 向 宝 石 进 发 。 // 小 心 尖 刺 ！ // 在 下 面 输 入 你 的 代 码 ， 完 成 后 点 击 运 行 。 hero . moveR…" at bounding box center [1094, 285] width 262 height 454
type textarea "hero.moveRight();"
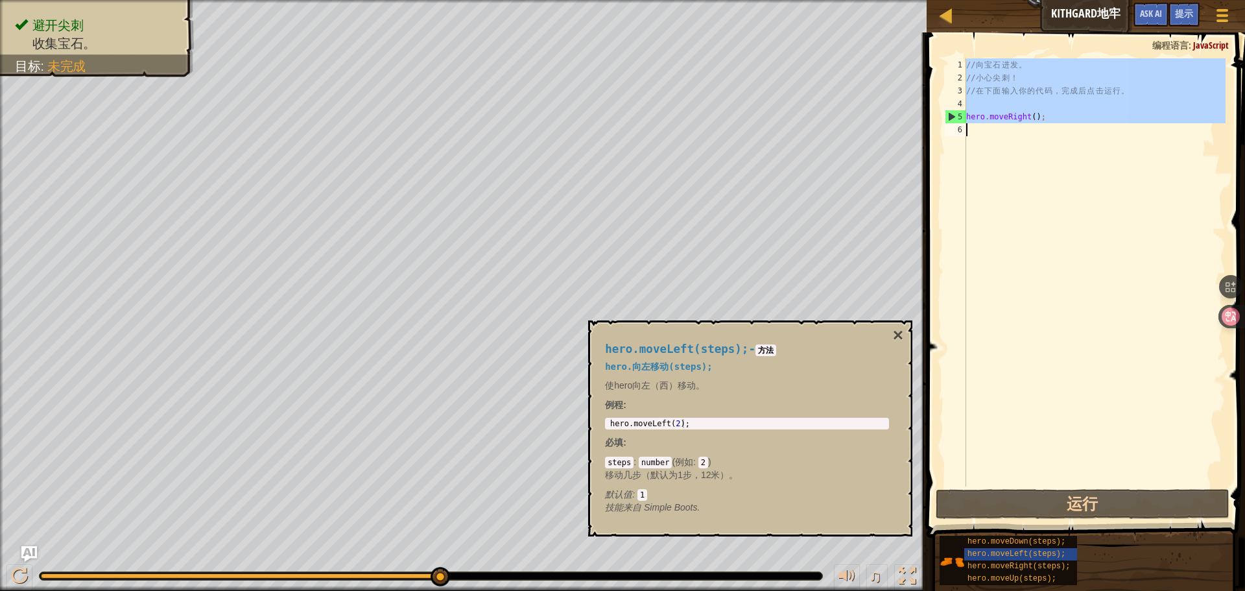
click at [1028, 137] on div "// 向 宝 石 进 发 。 // 小 心 尖 刺 ！ // 在 下 面 输 入 你 的 代 码 ， 完 成 后 点 击 运 行 。 hero . moveR…" at bounding box center [1094, 272] width 262 height 428
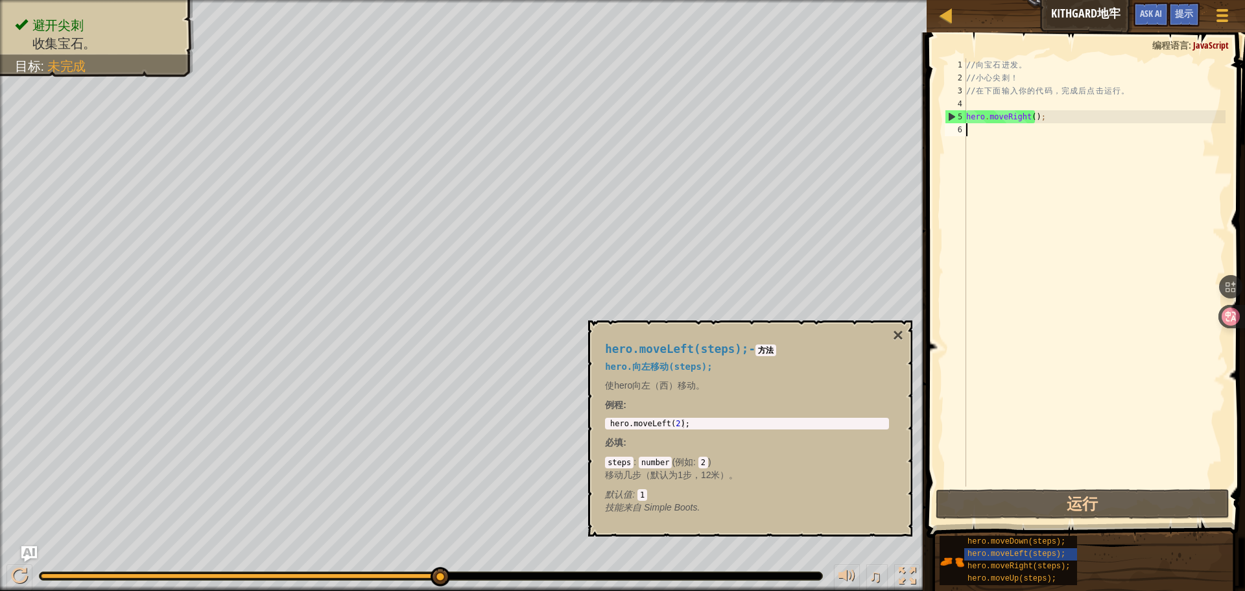
click at [1041, 125] on div "// 向 宝 石 进 发 。 // 小 心 尖 刺 ！ // 在 下 面 输 入 你 的 代 码 ， 完 成 后 点 击 运 行 。 hero . moveR…" at bounding box center [1094, 285] width 262 height 454
click at [963, 113] on div "5" at bounding box center [955, 116] width 21 height 13
click at [963, 0] on html "地图 Kithgard地牢 游戏菜单 完成 提示 Ask AI 1 ההההההההההההההההההההההההההההההההההההההההההההה…" at bounding box center [622, 0] width 1245 height 0
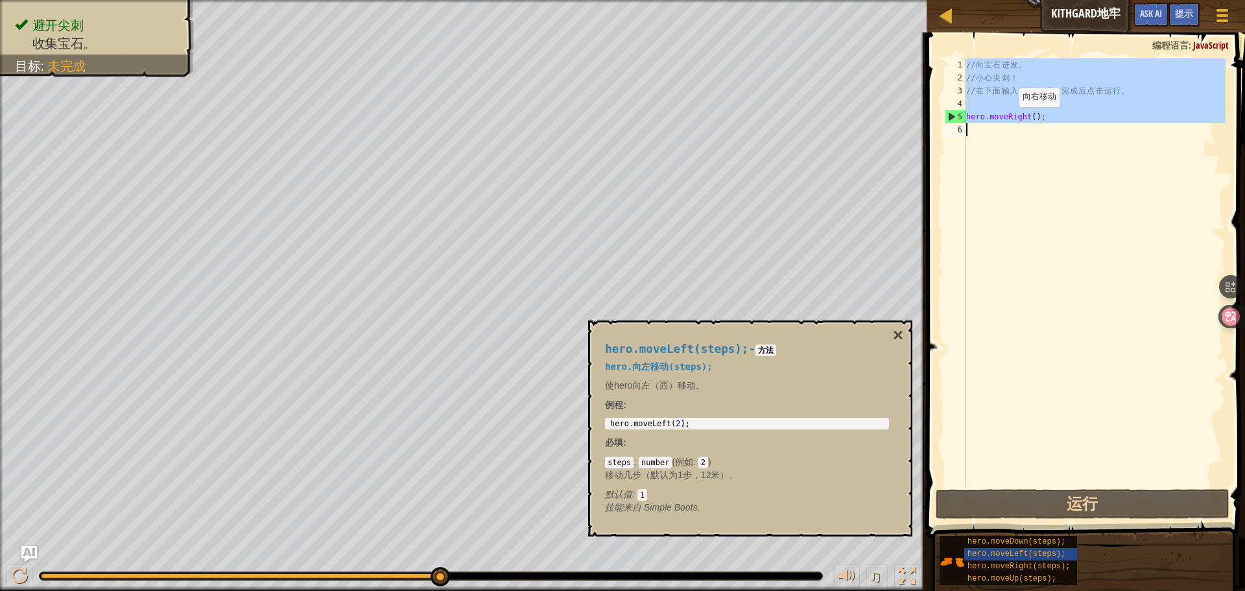
click at [1037, 121] on div "// 向 宝 石 进 发 。 // 小 心 尖 刺 ！ // 在 下 面 输 入 你 的 代 码 ， 完 成 后 点 击 运 行 。 hero . moveR…" at bounding box center [1094, 272] width 262 height 428
type textarea "hero.moveRight();"
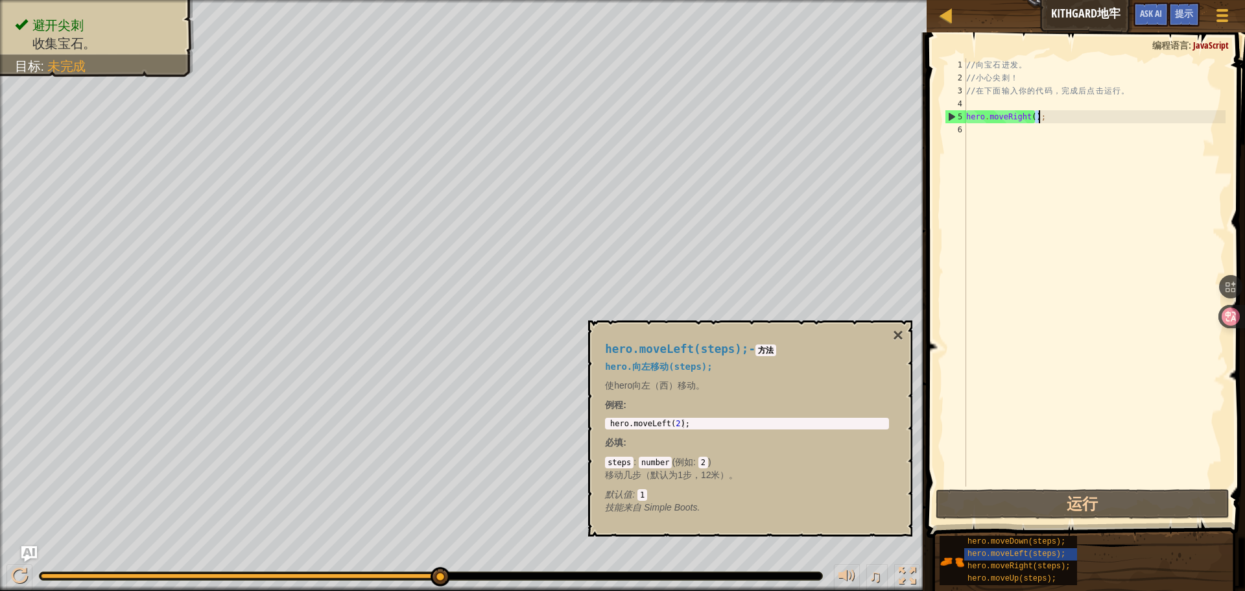
click at [999, 135] on div "// 向 宝 石 进 发 。 // 小 心 尖 刺 ！ // 在 下 面 输 入 你 的 代 码 ， 完 成 后 点 击 运 行 。 hero . moveR…" at bounding box center [1094, 285] width 262 height 454
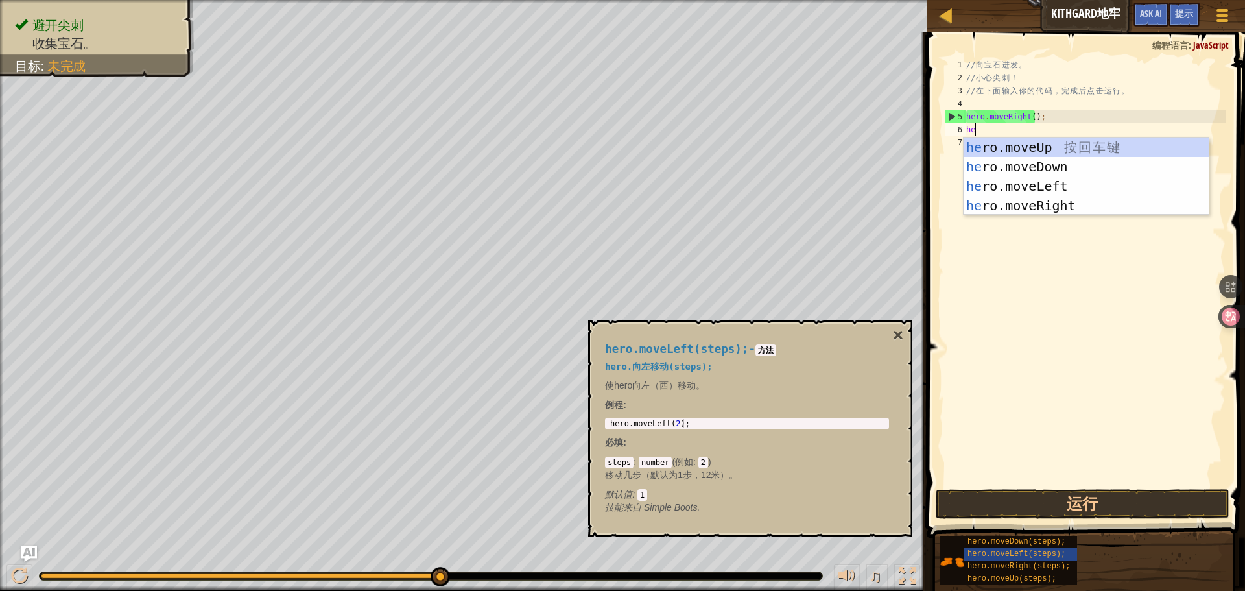
scroll to position [6, 0]
type textarea "hero"
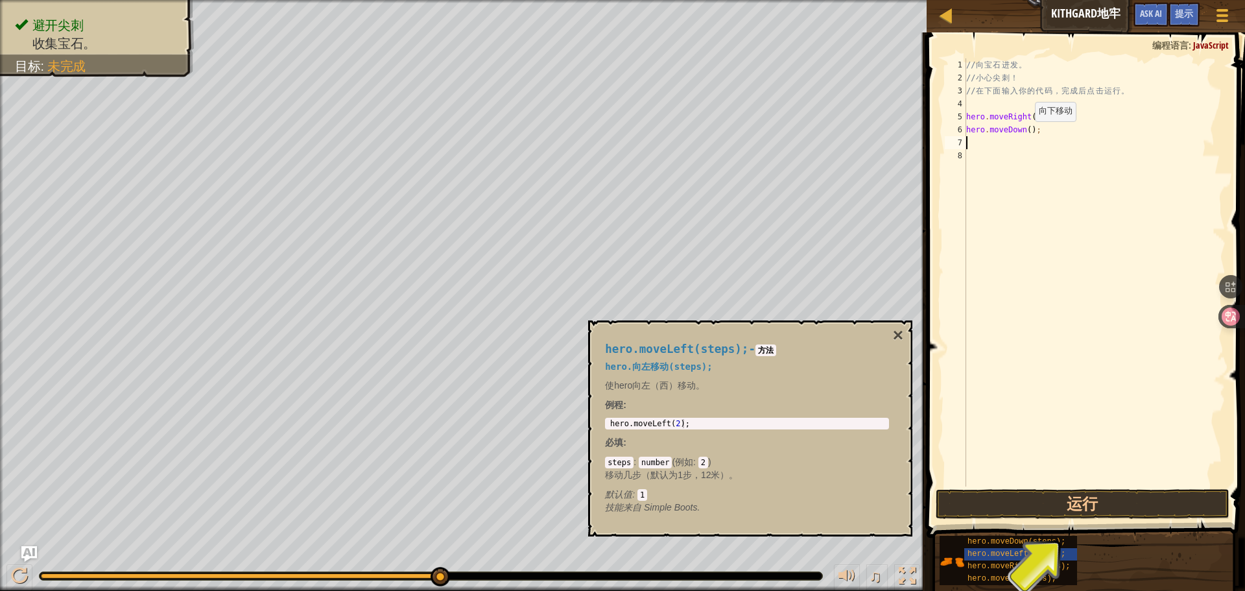
click at [1024, 134] on div "// 向 宝 石 进 发 。 // 小 心 尖 刺 ！ // 在 下 面 输 入 你 的 代 码 ， 完 成 后 点 击 运 行 。 hero . moveR…" at bounding box center [1094, 285] width 262 height 454
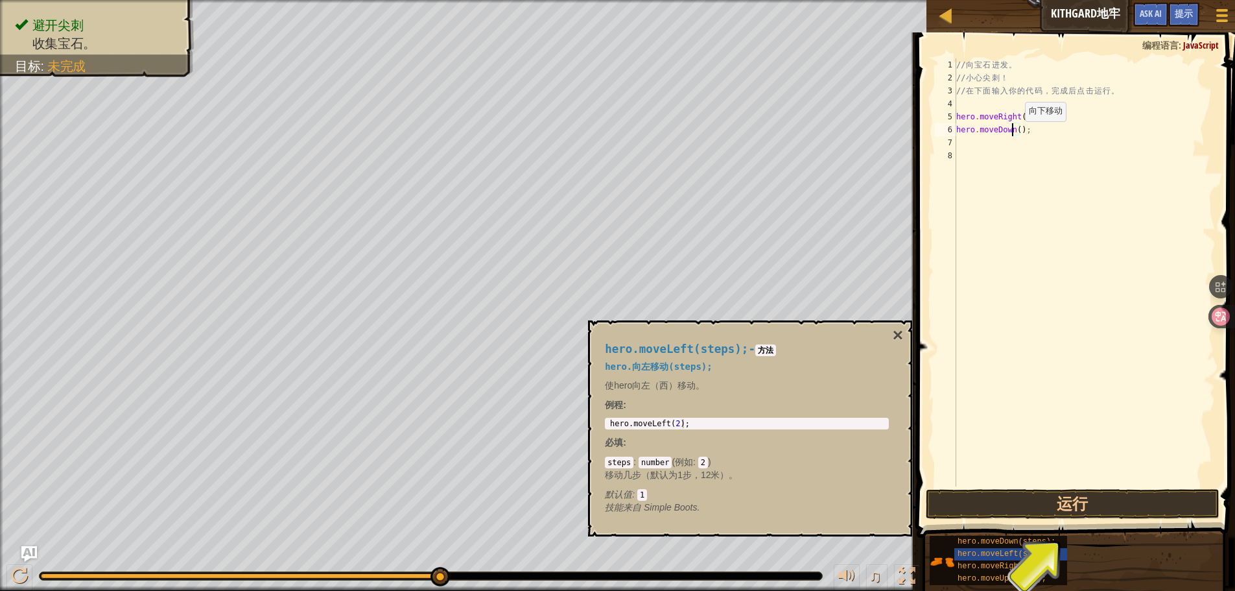
click at [1028, 128] on div "// 向 宝 石 进 发 。 // 小 心 尖 刺 ！ // 在 下 面 输 入 你 的 代 码 ， 完 成 后 点 击 运 行 。 hero . moveR…" at bounding box center [1085, 285] width 262 height 454
click at [1017, 132] on div "// 向 宝 石 进 发 。 // 小 心 尖 刺 ！ // 在 下 面 输 入 你 的 代 码 ， 完 成 后 点 击 运 行 。 hero . moveR…" at bounding box center [1085, 272] width 262 height 428
type textarea "hero.moveDown(1);"
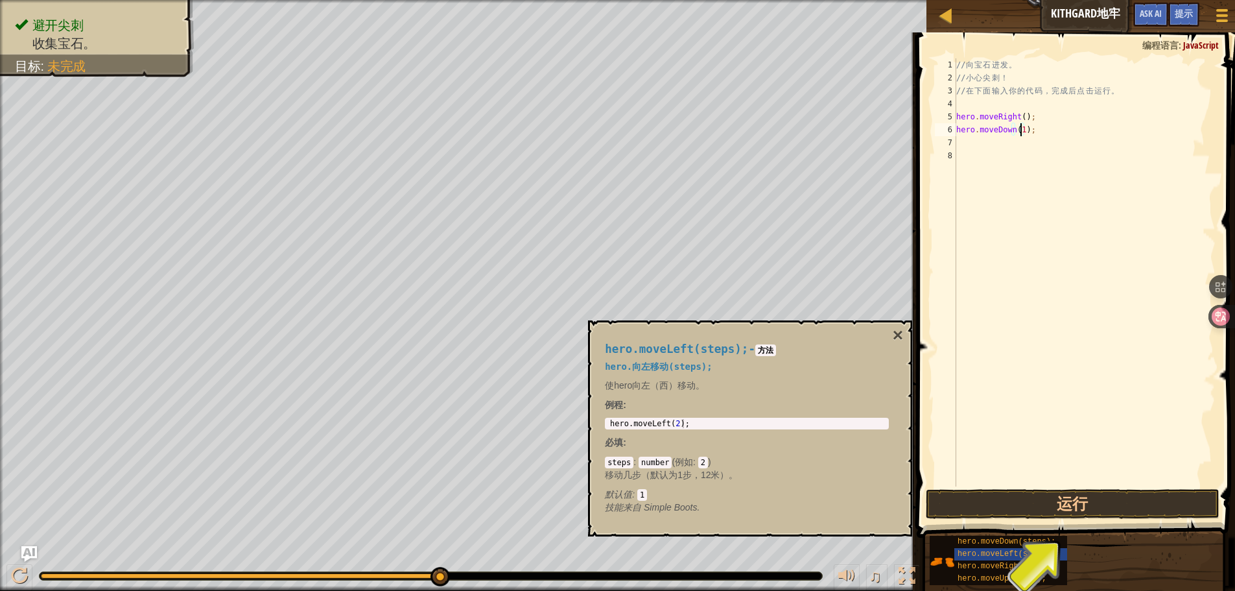
click at [1057, 139] on div "// 向 宝 石 进 发 。 // 小 心 尖 刺 ！ // 在 下 面 输 入 你 的 代 码 ， 完 成 后 点 击 运 行 。 hero . moveR…" at bounding box center [1085, 285] width 262 height 454
click at [1071, 130] on div "// 向 宝 石 进 发 。 // 小 心 尖 刺 ！ // 在 下 面 输 入 你 的 代 码 ， 完 成 后 点 击 运 行 。 hero . moveR…" at bounding box center [1085, 285] width 262 height 454
click at [1071, 125] on div "// 向 宝 石 进 发 。 // 小 心 尖 刺 ！ // 在 下 面 输 入 你 的 代 码 ， 完 成 后 点 击 运 行 。 hero . moveR…" at bounding box center [1085, 272] width 262 height 428
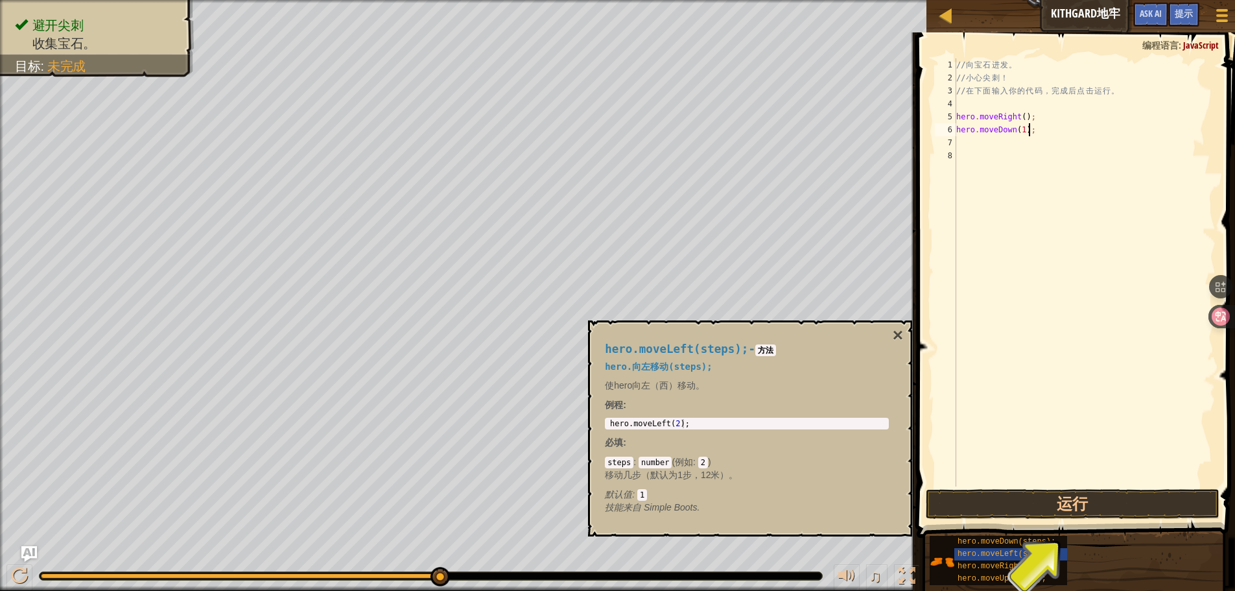
click at [1065, 117] on div "// 向 宝 石 进 发 。 // 小 心 尖 刺 ！ // 在 下 面 输 入 你 的 代 码 ， 完 成 后 点 击 运 行 。 hero . moveR…" at bounding box center [1085, 285] width 262 height 454
drag, startPoint x: 1063, startPoint y: 117, endPoint x: 934, endPoint y: 122, distance: 129.1
click at [934, 122] on div "hero.moveRight(); 1 2 3 4 5 6 7 8 // 向 宝 石 进 发 。 // 小 心 尖 刺 ！ // 在 下 面 输 入 你 的 …" at bounding box center [1073, 272] width 283 height 428
click at [937, 121] on div "hero.moveRight(); 1 2 3 4 5 6 7 8 // 向 宝 石 进 发 。 // 小 心 尖 刺 ！ // 在 下 面 输 入 你 的 …" at bounding box center [1073, 272] width 283 height 428
click at [1053, 130] on div "// 向 宝 石 进 发 。 // 小 心 尖 刺 ！ // 在 下 面 输 入 你 的 代 码 ， 完 成 后 点 击 运 行 。 hero . moveR…" at bounding box center [1085, 285] width 262 height 454
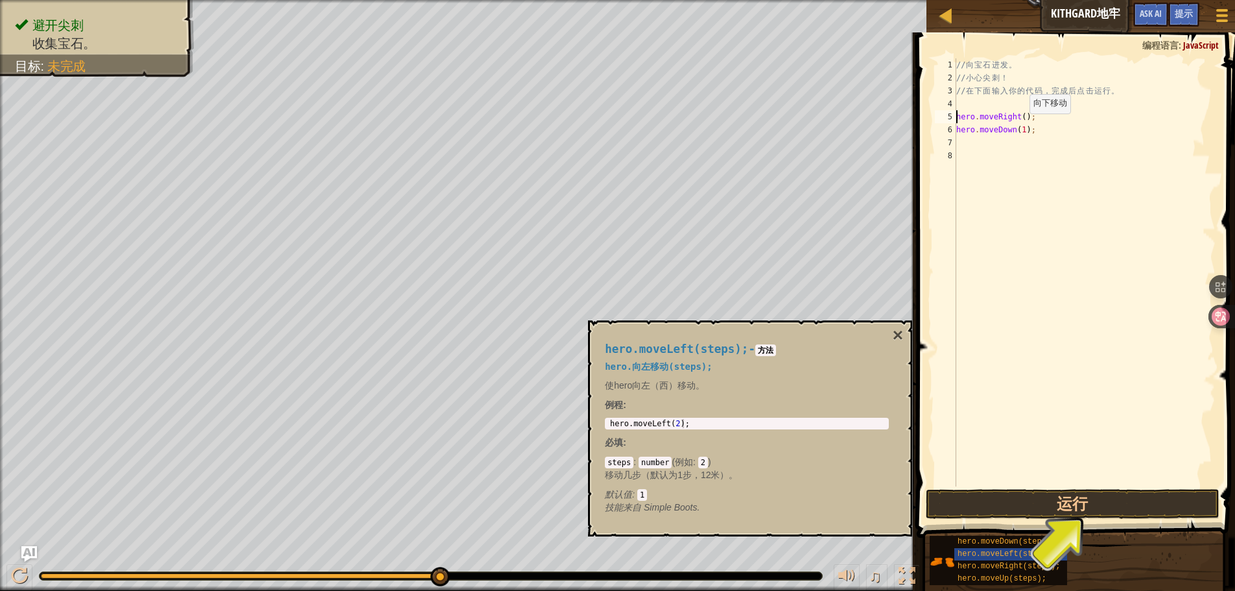
type textarea "hero.moveDown(1);"
click at [1053, 130] on div "// 向 宝 石 进 发 。 // 小 心 尖 刺 ！ // 在 下 面 输 入 你 的 代 码 ， 完 成 后 点 击 运 行 。 hero . moveR…" at bounding box center [1085, 285] width 262 height 454
click at [1030, 138] on div "// 向 宝 石 进 发 。 // 小 心 尖 刺 ！ // 在 下 面 输 入 你 的 代 码 ， 完 成 后 点 击 运 行 。 hero . moveR…" at bounding box center [1085, 285] width 262 height 454
paste textarea "hero.moveDown(1);"
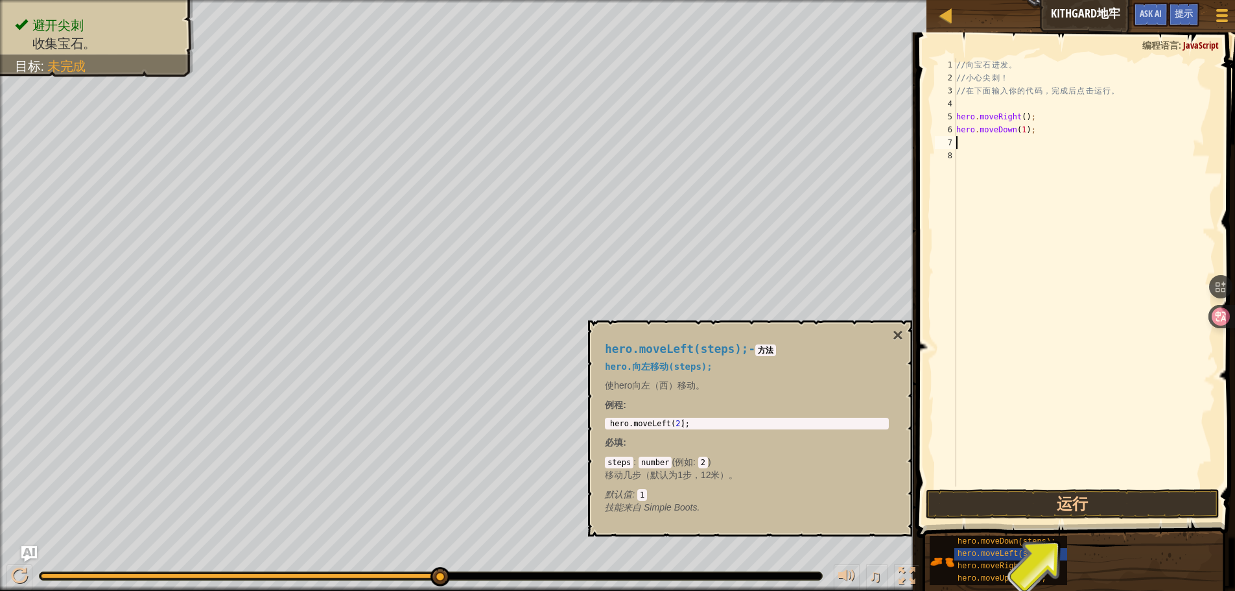
click at [1037, 134] on div "// 向 宝 石 进 发 。 // 小 心 尖 刺 ！ // 在 下 面 输 入 你 的 代 码 ， 完 成 后 点 击 运 行 。 hero . moveR…" at bounding box center [1085, 285] width 262 height 454
type textarea "hero.moveDown(1);"
click at [1025, 142] on div "// 向 宝 石 进 发 。 // 小 心 尖 刺 ！ // 在 下 面 输 入 你 的 代 码 ， 完 成 后 点 击 运 行 。 hero . moveR…" at bounding box center [1085, 285] width 262 height 454
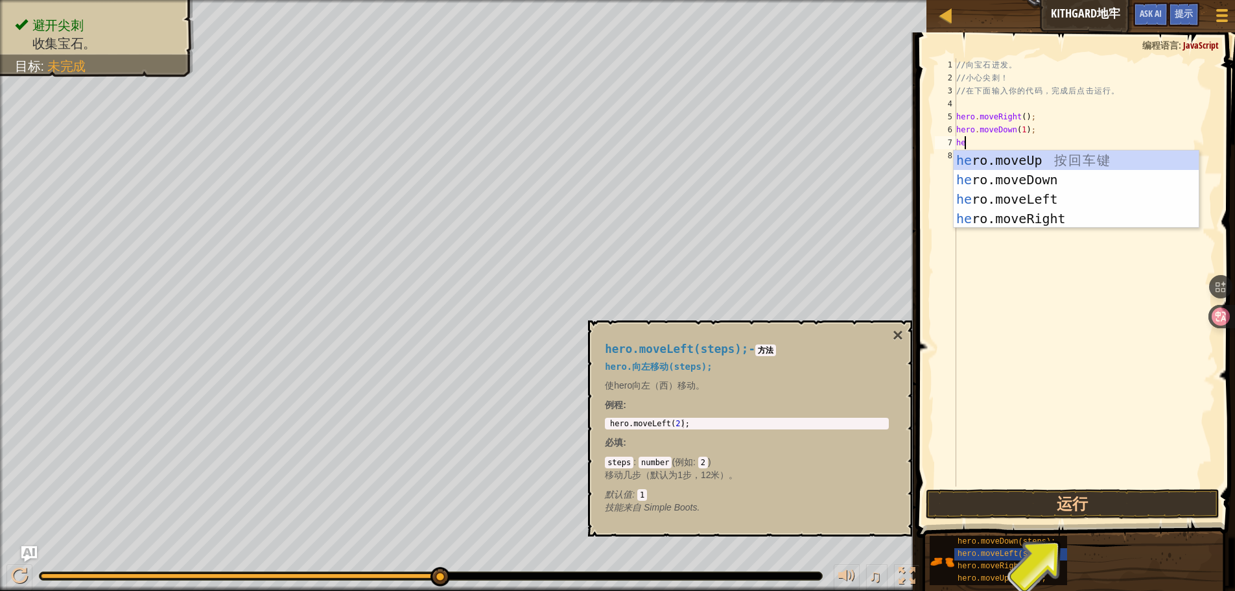
type textarea "hero"
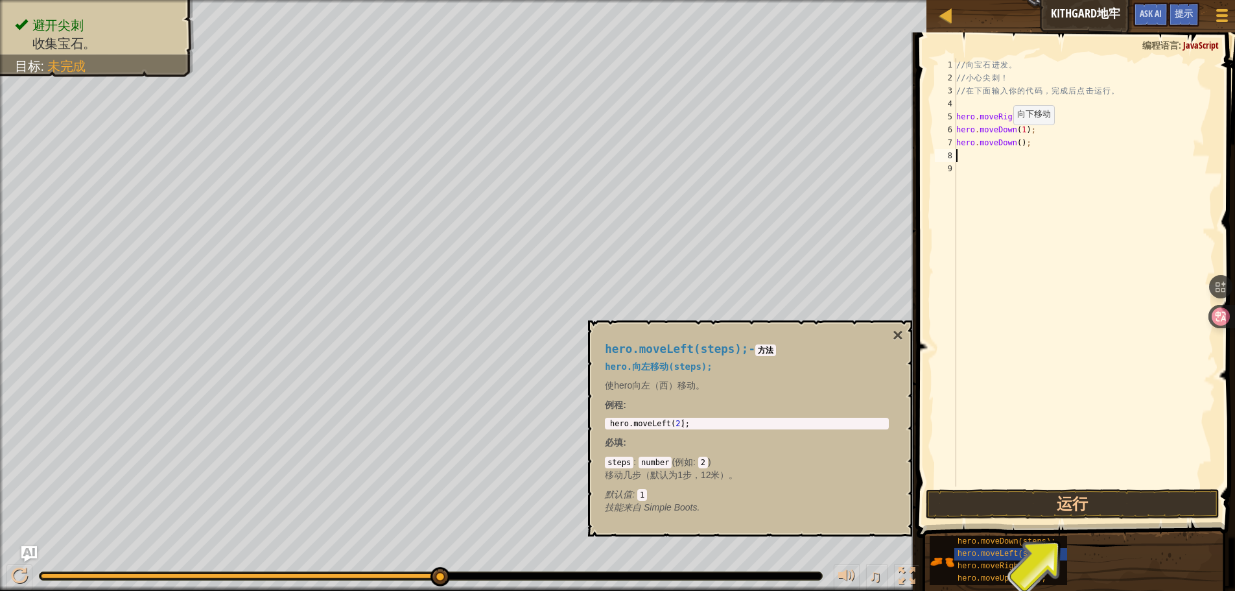
click at [1002, 137] on div "// 向 宝 石 进 发 。 // 小 心 尖 刺 ！ // 在 下 面 输 入 你 的 代 码 ， 完 成 后 点 击 运 行 。 hero . moveR…" at bounding box center [1085, 285] width 262 height 454
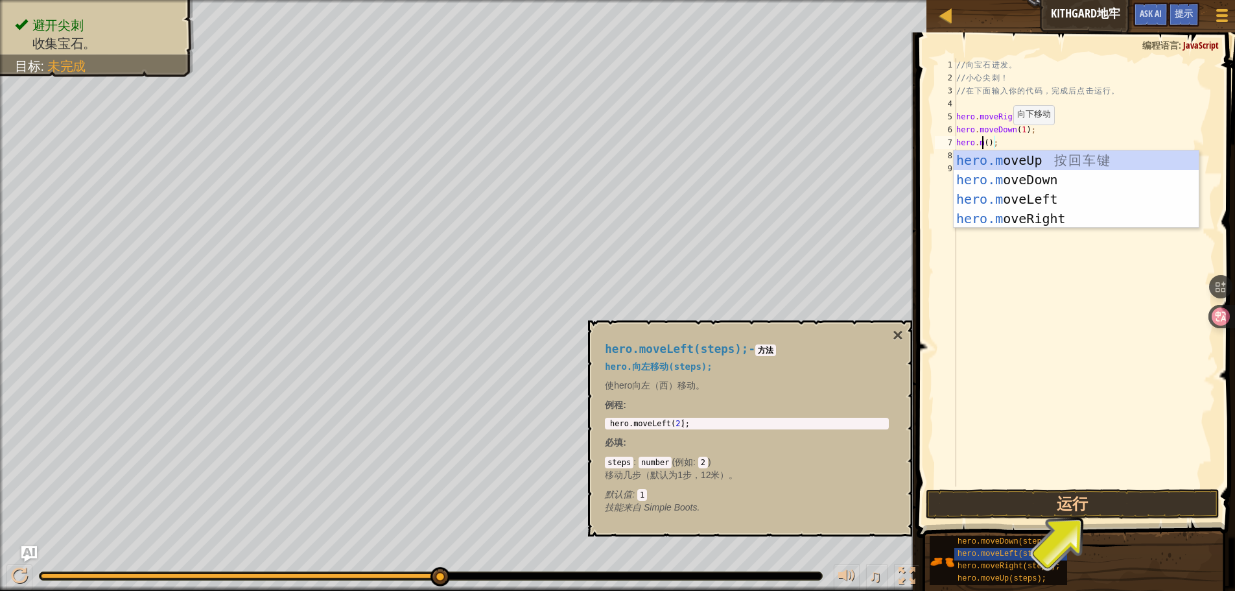
scroll to position [6, 3]
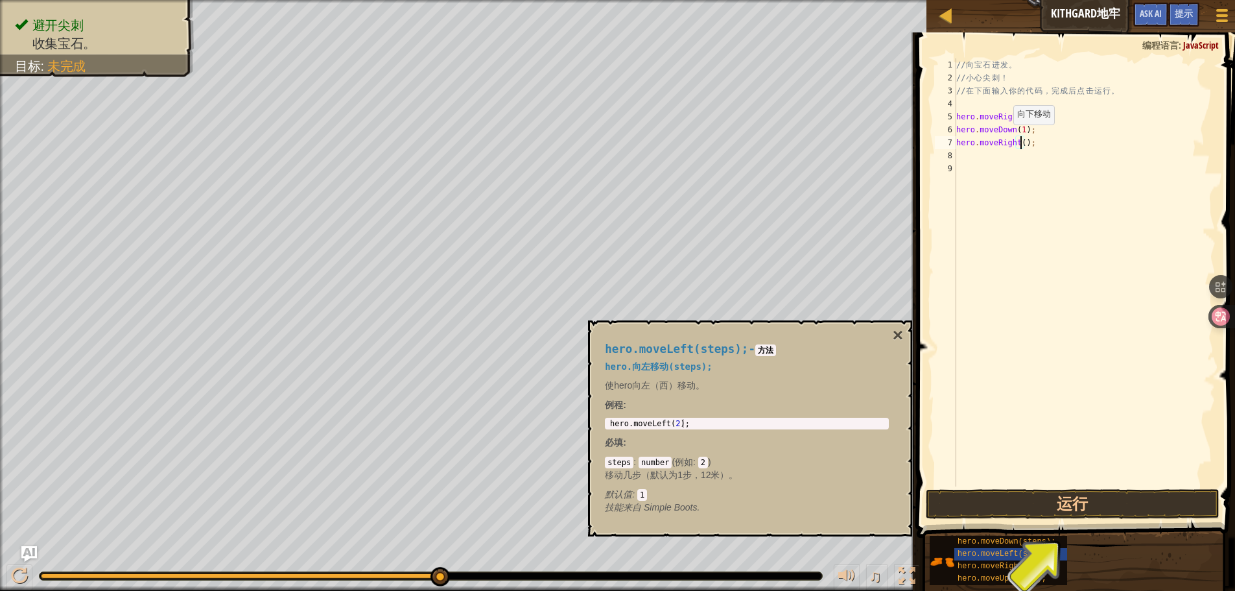
type textarea "hero.moveRight(1);"
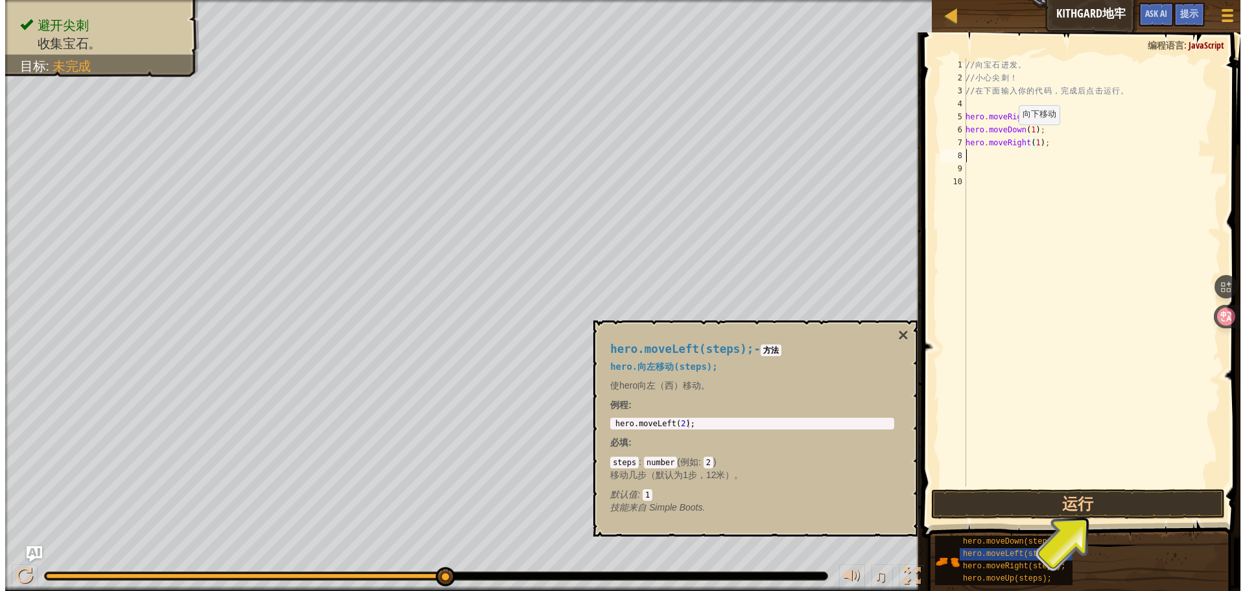
scroll to position [6, 0]
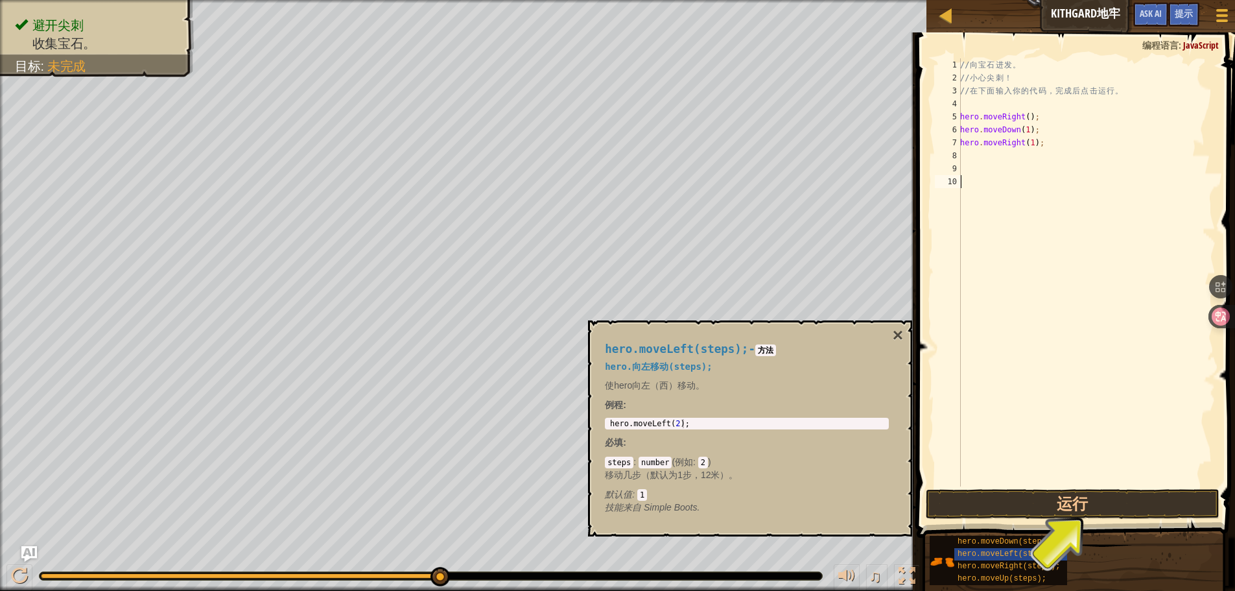
click at [1085, 476] on div "// 向 宝 石 进 发 。 // 小 心 尖 刺 ！ // 在 下 面 输 入 你 的 代 码 ， 完 成 后 点 击 运 行 。 hero . moveR…" at bounding box center [1087, 285] width 258 height 454
click at [1056, 382] on div "// 向 宝 石 进 发 。 // 小 心 尖 刺 ！ // 在 下 面 输 入 你 的 代 码 ， 完 成 后 点 击 运 行 。 hero . moveR…" at bounding box center [1087, 285] width 258 height 454
click at [1054, 383] on div "// 向 宝 石 进 发 。 // 小 心 尖 刺 ！ // 在 下 面 输 入 你 的 代 码 ， 完 成 后 点 击 运 行 。 hero . moveR…" at bounding box center [1087, 285] width 258 height 454
click at [1059, 459] on div "// 向 宝 石 进 发 。 // 小 心 尖 刺 ！ // 在 下 面 输 入 你 的 代 码 ， 完 成 后 点 击 运 行 。 hero . moveR…" at bounding box center [1087, 285] width 258 height 454
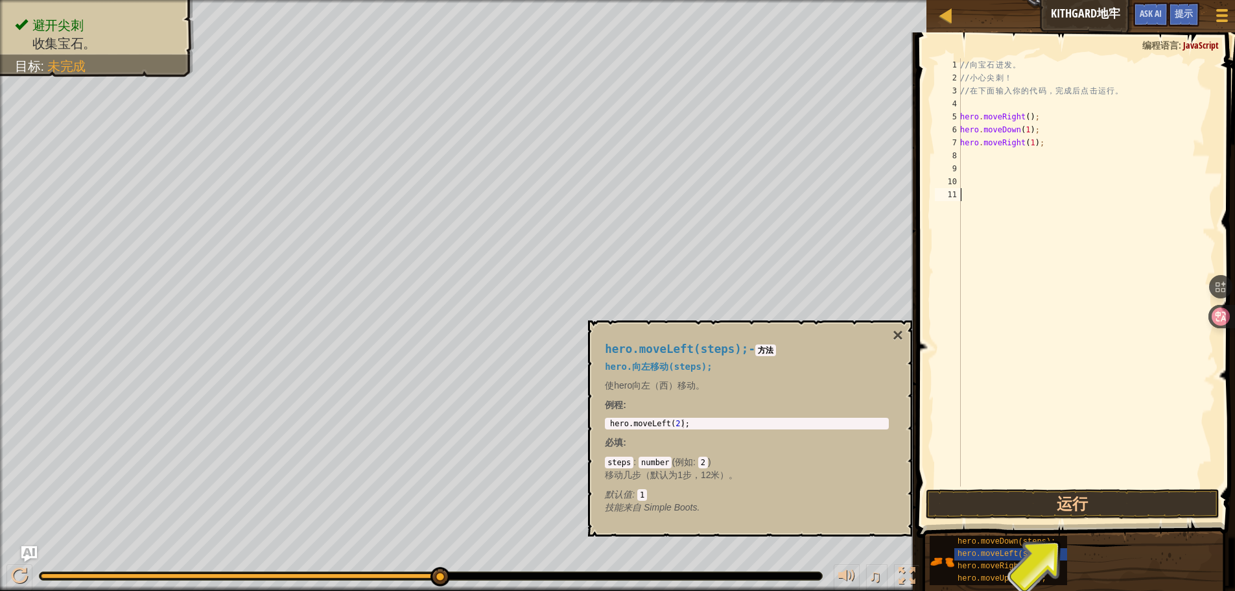
click at [1044, 487] on span at bounding box center [1077, 266] width 329 height 543
click at [1044, 497] on button "运行" at bounding box center [1073, 504] width 294 height 30
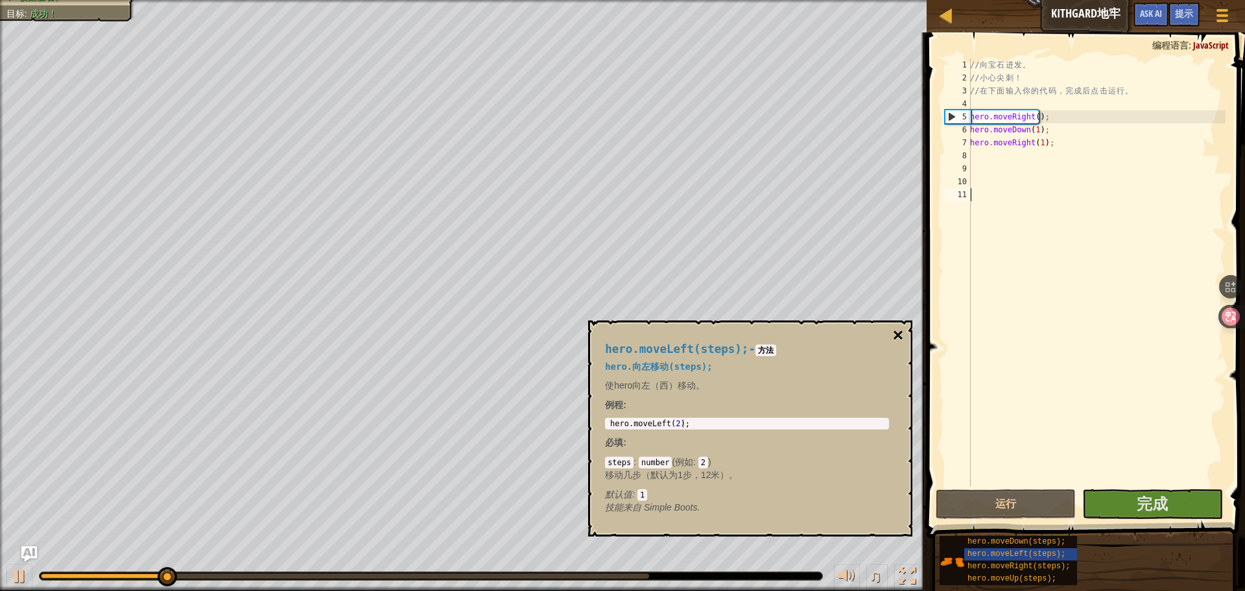
click at [901, 334] on button "×" at bounding box center [898, 335] width 10 height 18
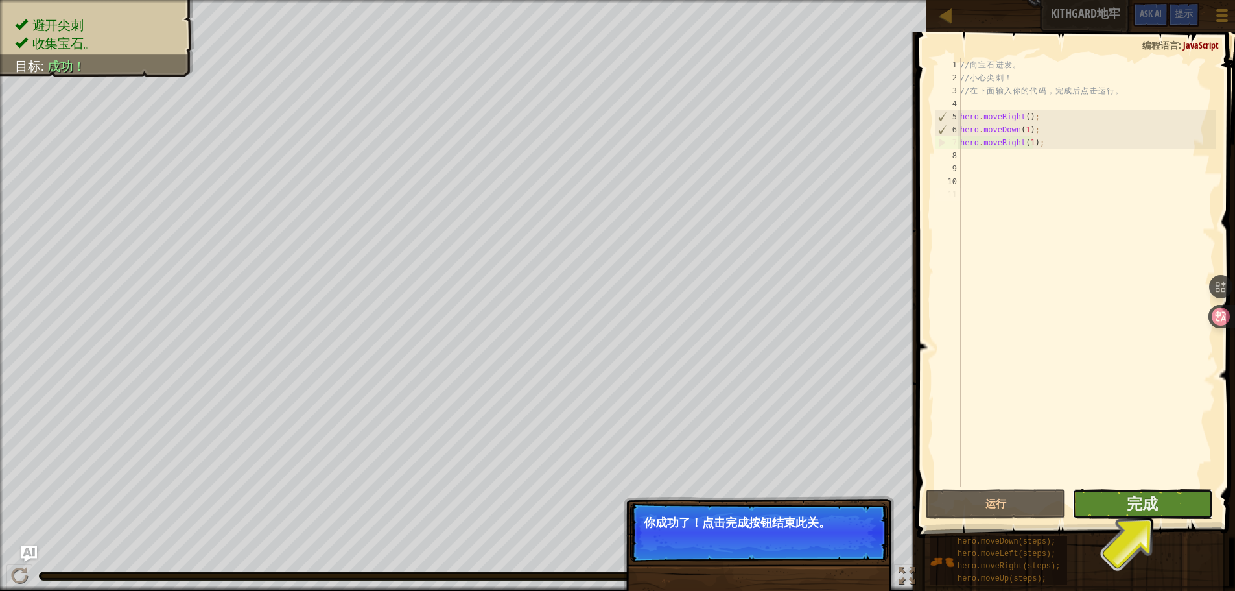
click at [1113, 508] on button "完成" at bounding box center [1142, 504] width 140 height 30
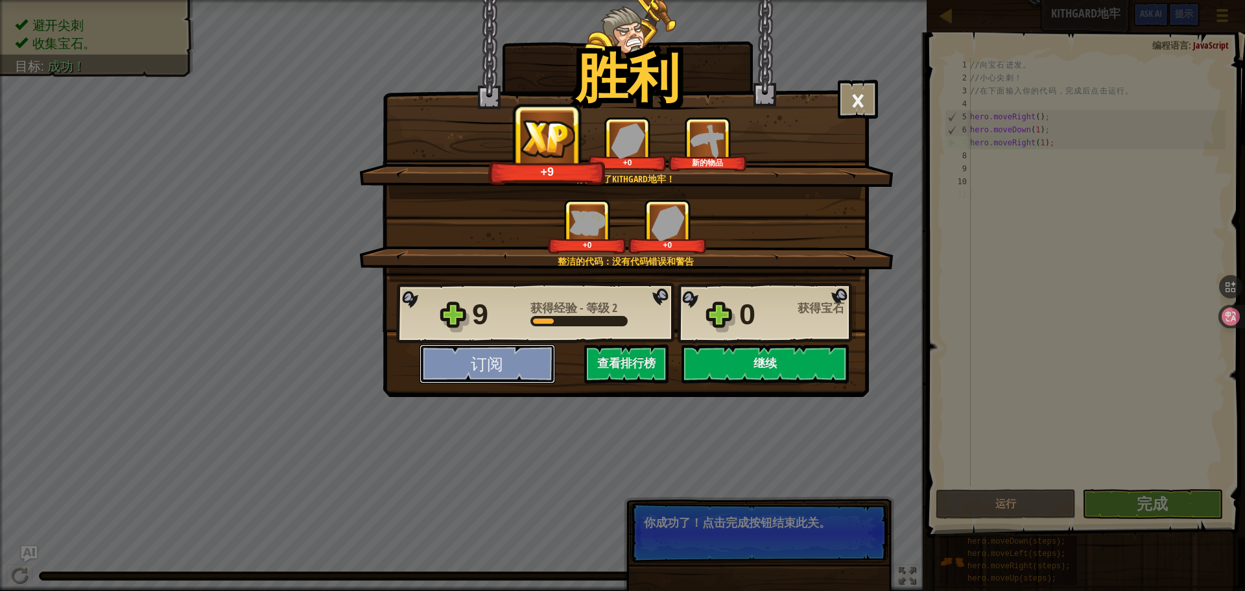
click at [483, 355] on button "订阅" at bounding box center [487, 363] width 136 height 39
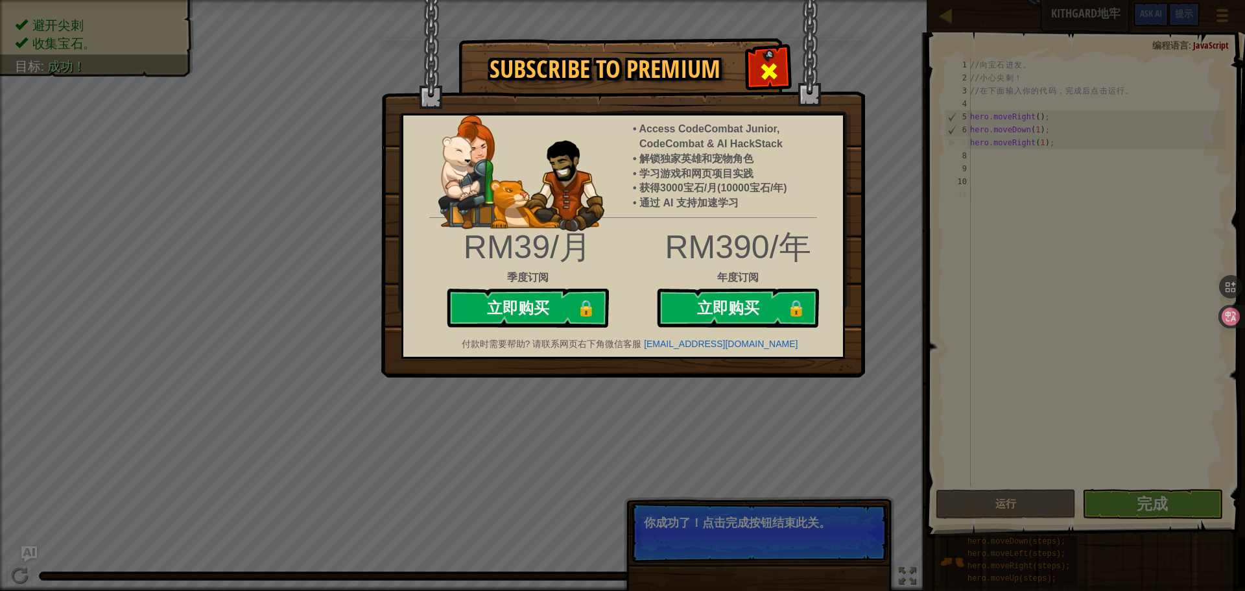
click at [771, 78] on span at bounding box center [769, 71] width 21 height 21
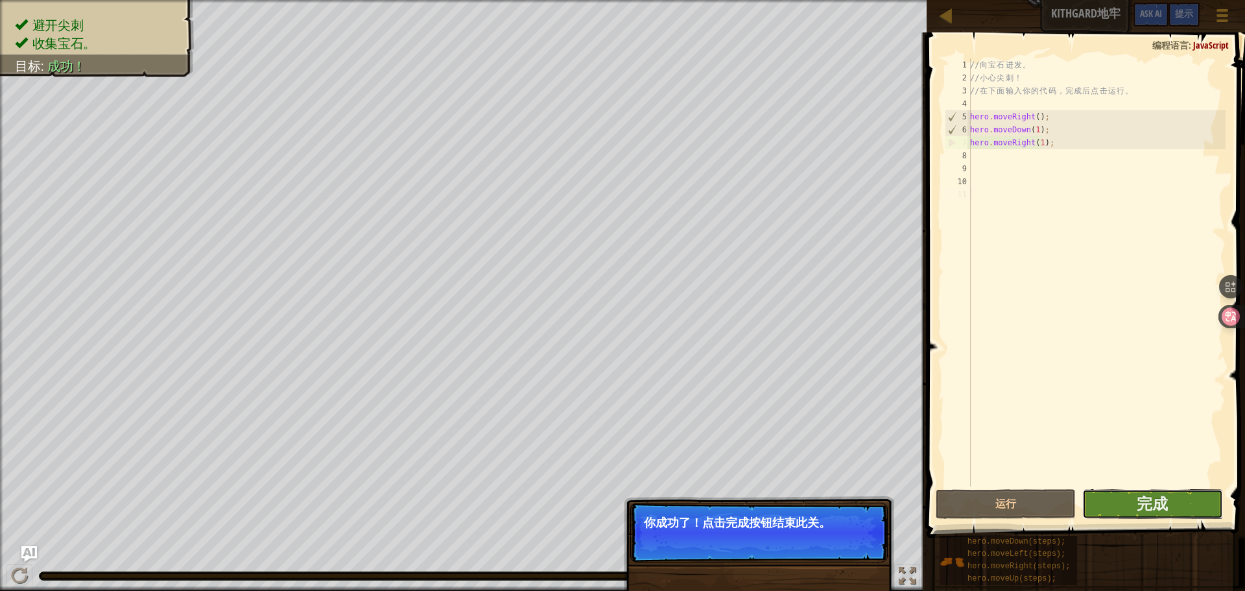
click at [1170, 507] on button "完成" at bounding box center [1152, 504] width 140 height 30
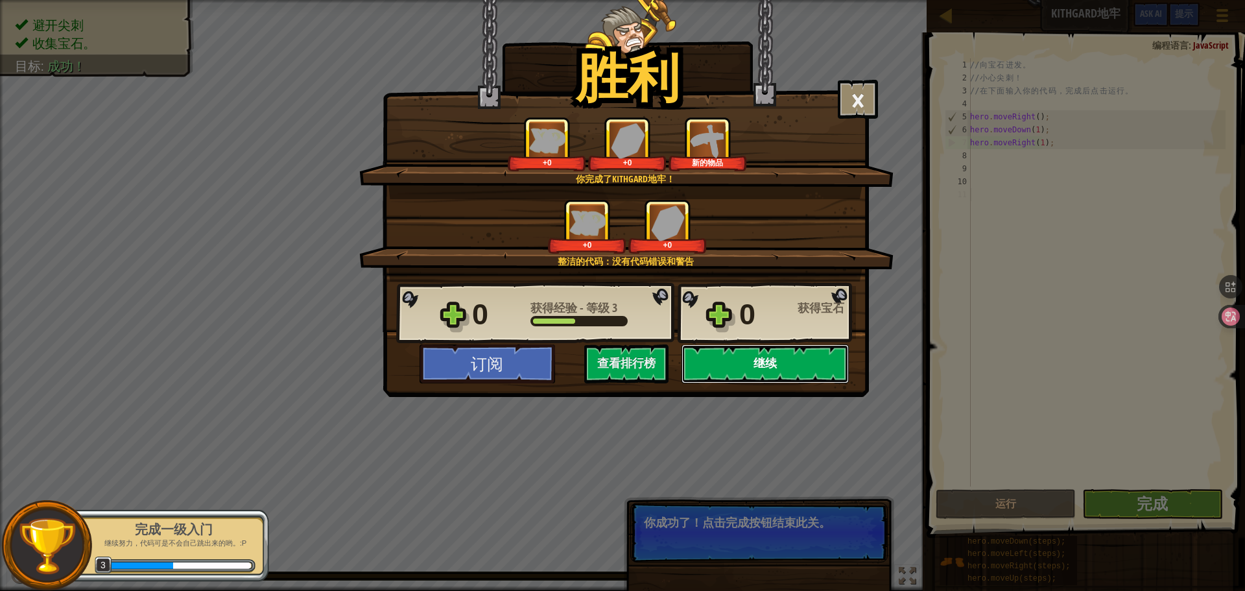
click at [743, 358] on button "继续" at bounding box center [764, 363] width 167 height 39
select select "zh-HANS"
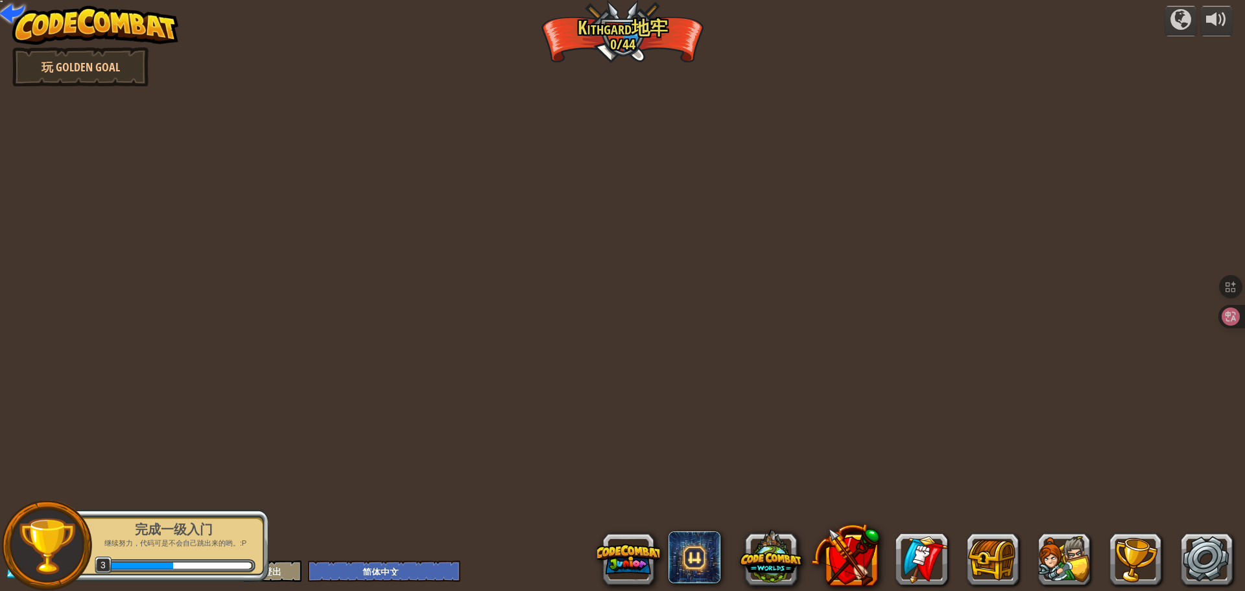
select select "zh-HANS"
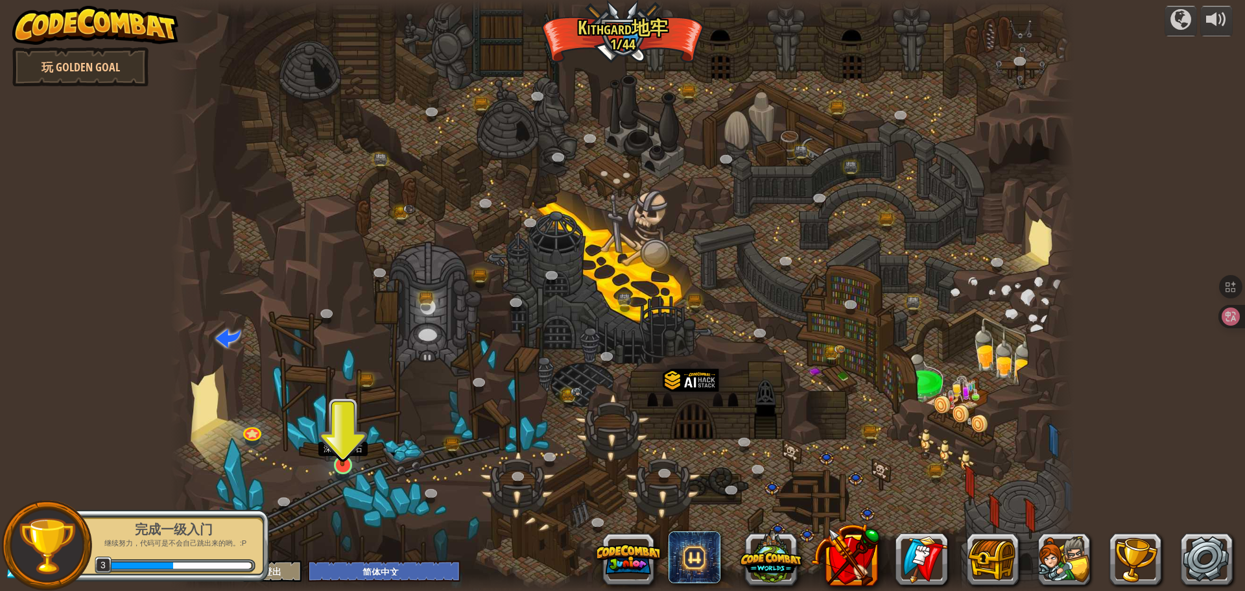
click at [337, 464] on img at bounding box center [343, 438] width 24 height 55
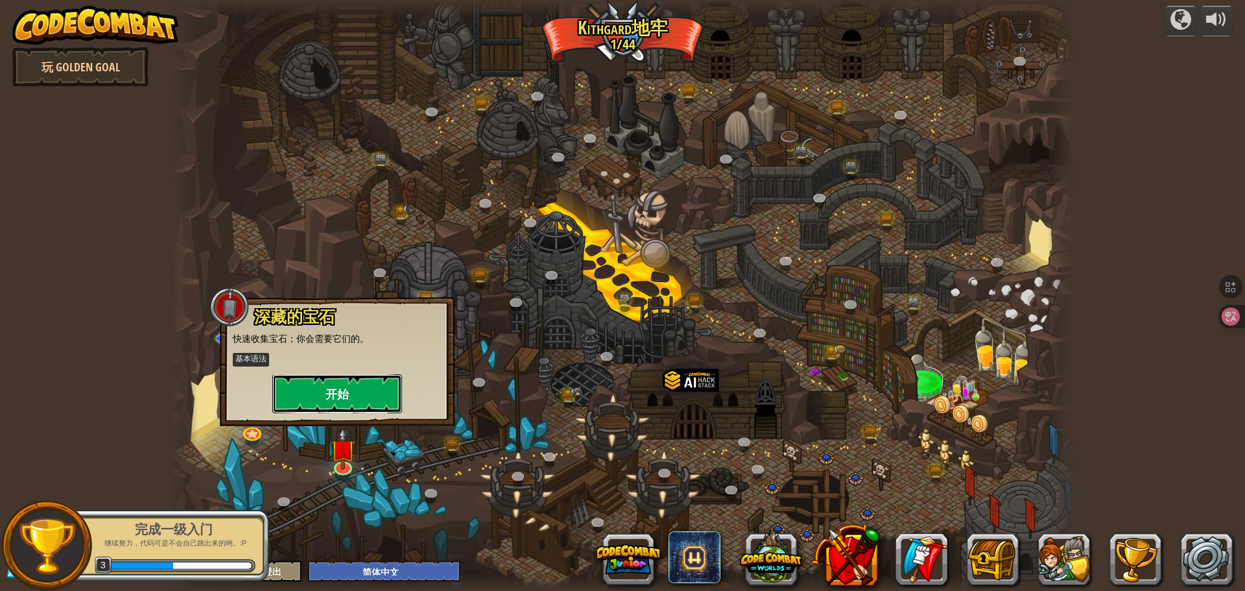
click at [333, 384] on button "开始" at bounding box center [337, 393] width 130 height 39
click at [333, 384] on div at bounding box center [623, 295] width 904 height 591
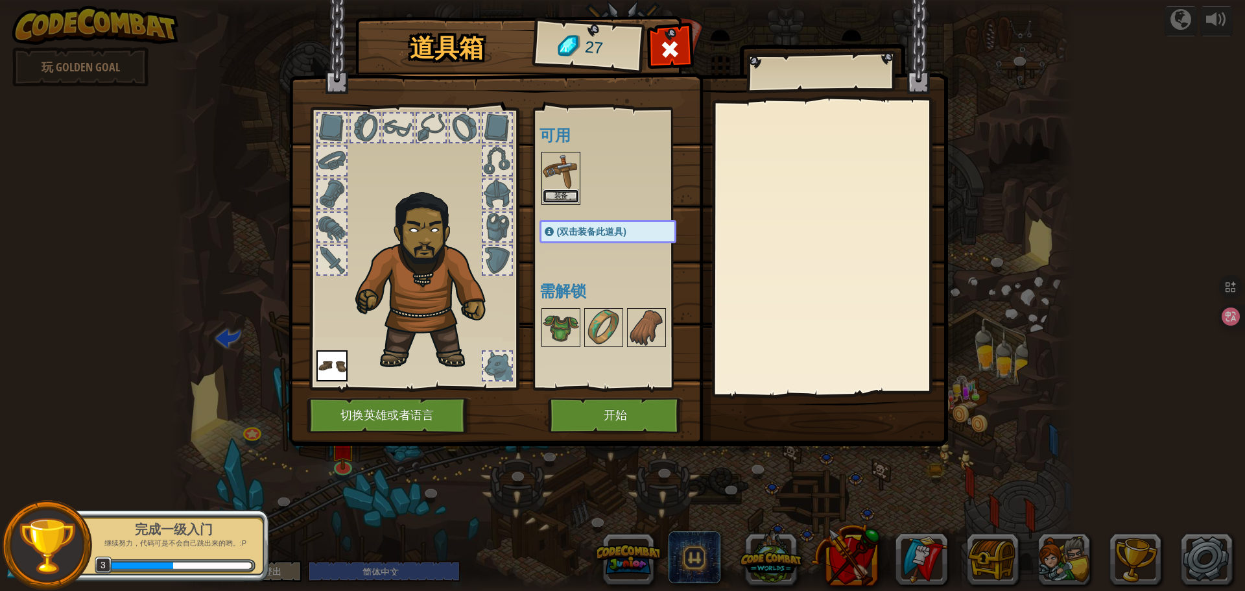
click at [558, 194] on button "装备" at bounding box center [561, 196] width 36 height 14
click at [558, 1] on body "powered by 玩 Golden Goal 蜿蜒峡谷 (需解锁) 挑战：使用迄今为止学到的所有编程技能收集最多的黄金！ 基本语法 While循环 字符串…" at bounding box center [622, 0] width 1245 height 1
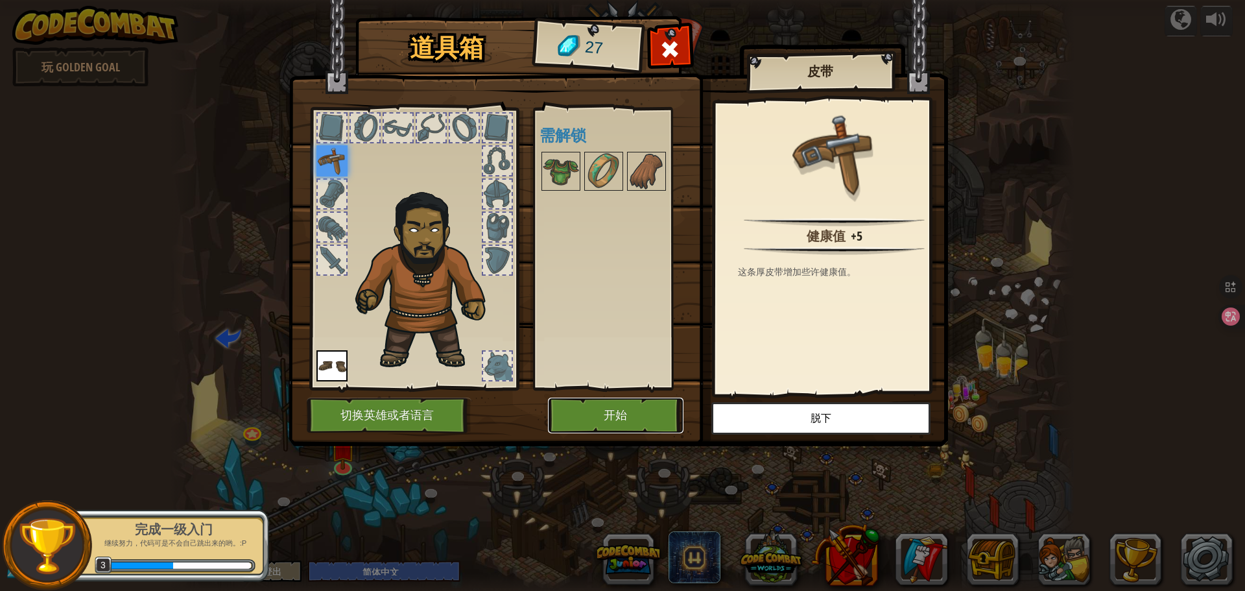
click at [620, 401] on button "开始" at bounding box center [616, 415] width 136 height 36
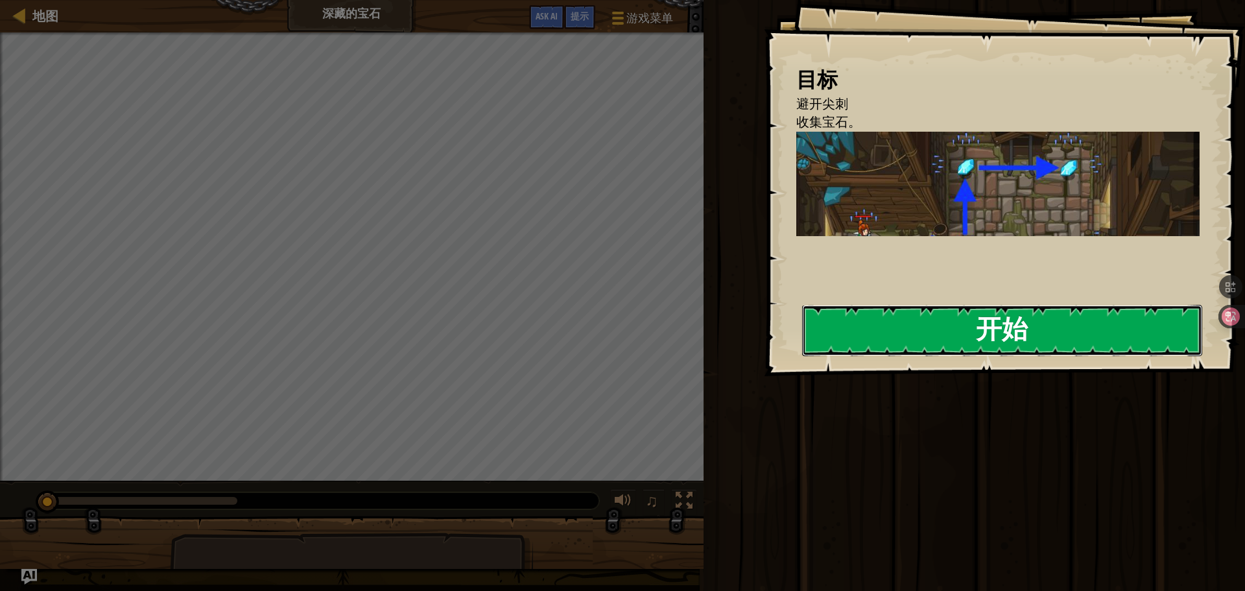
click at [1012, 331] on button "开始" at bounding box center [1002, 330] width 400 height 51
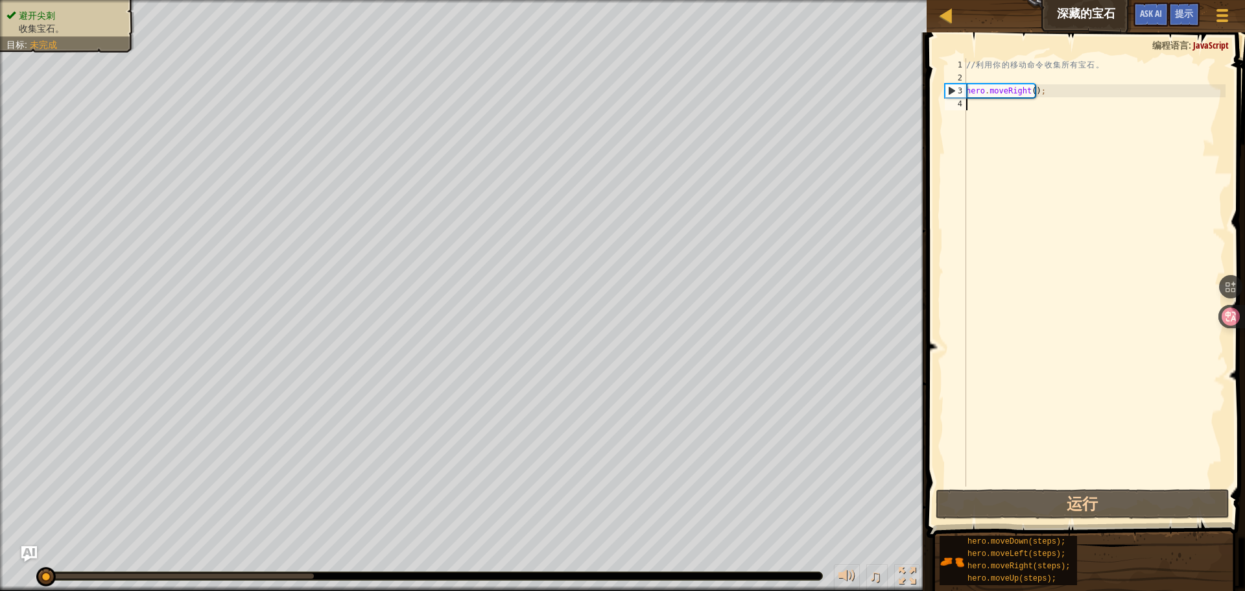
click at [1002, 168] on div "// 利 用 你 的 移 动 命 令 收 集 所 有 宝 石 。 hero . moveRight ( ) ;" at bounding box center [1094, 285] width 262 height 454
click at [1002, 167] on div "// 利 用 你 的 移 动 命 令 收 集 所 有 宝 石 。 hero . moveRight ( ) ;" at bounding box center [1094, 285] width 262 height 454
click at [1043, 110] on div "// 利 用 你 的 移 动 命 令 收 集 所 有 宝 石 。 hero . moveRight ( ) ;" at bounding box center [1094, 285] width 262 height 454
click at [1052, 93] on div "// 利 用 你 的 移 动 命 令 收 集 所 有 宝 石 。 hero . moveRight ( ) ;" at bounding box center [1094, 285] width 262 height 454
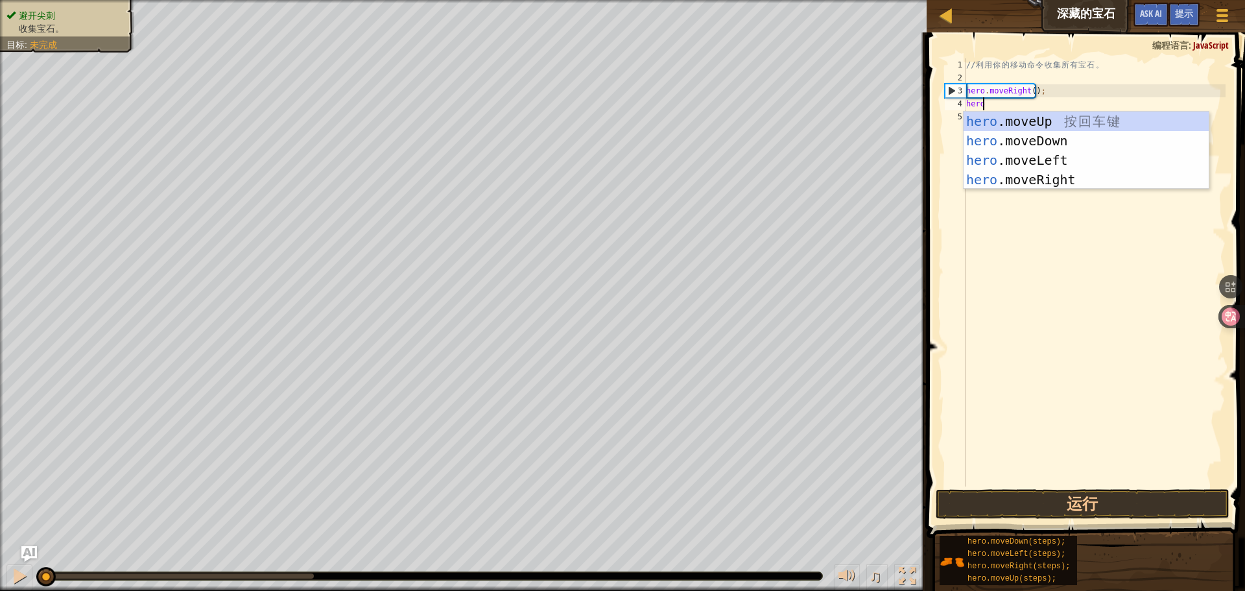
type textarea "hero"
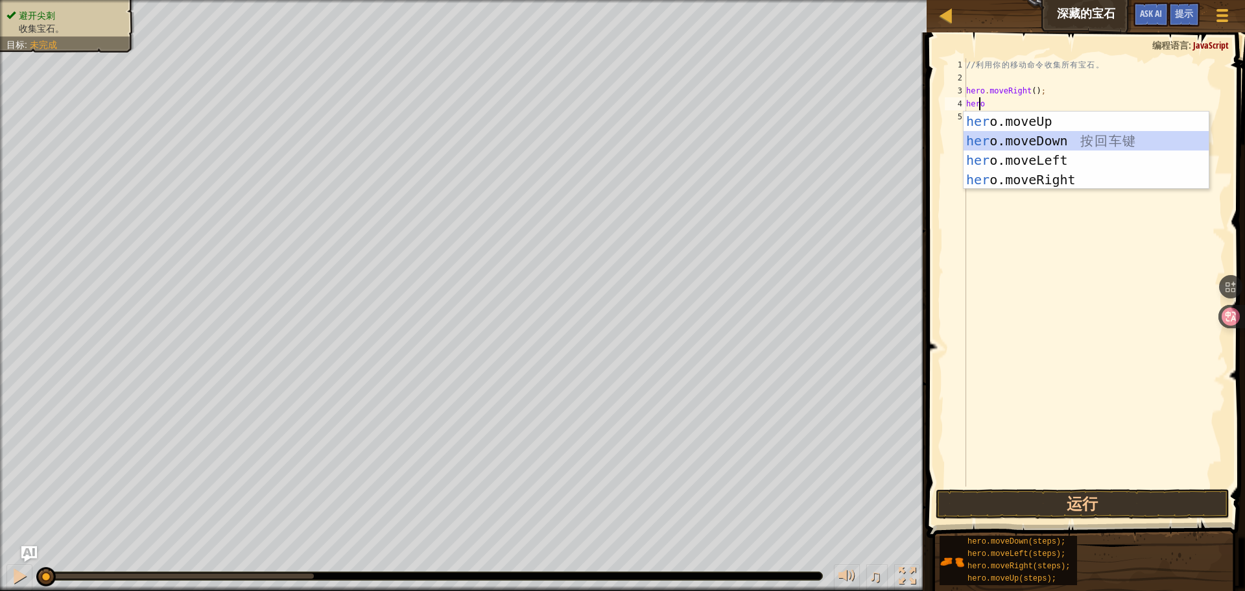
scroll to position [6, 0]
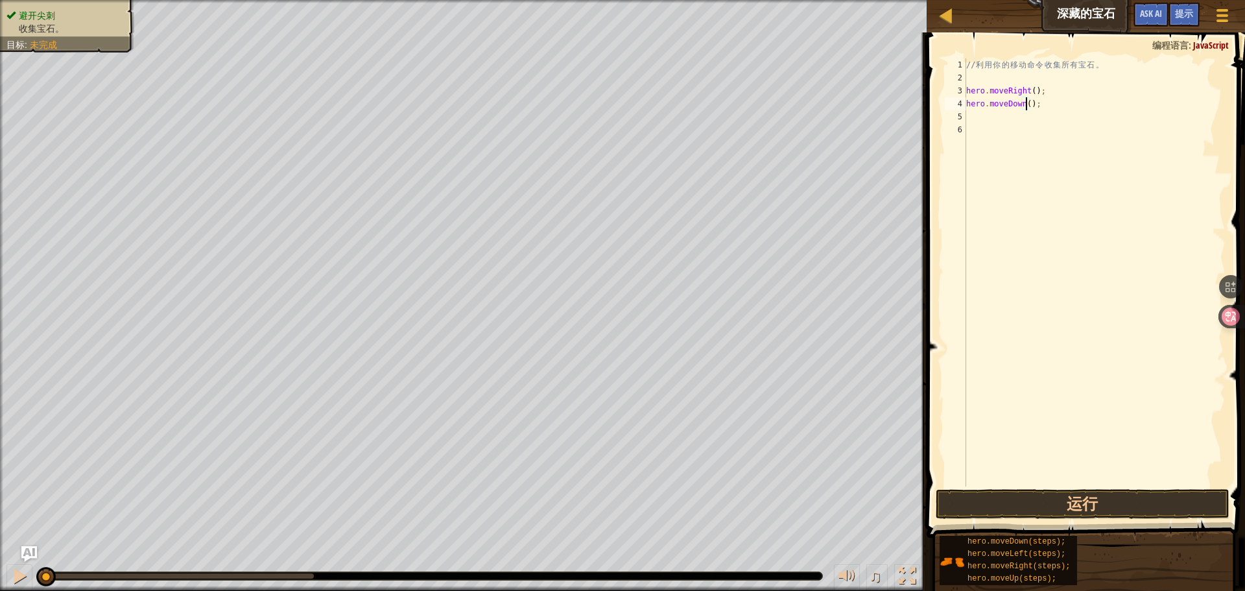
type textarea "hero.moveDown(1);"
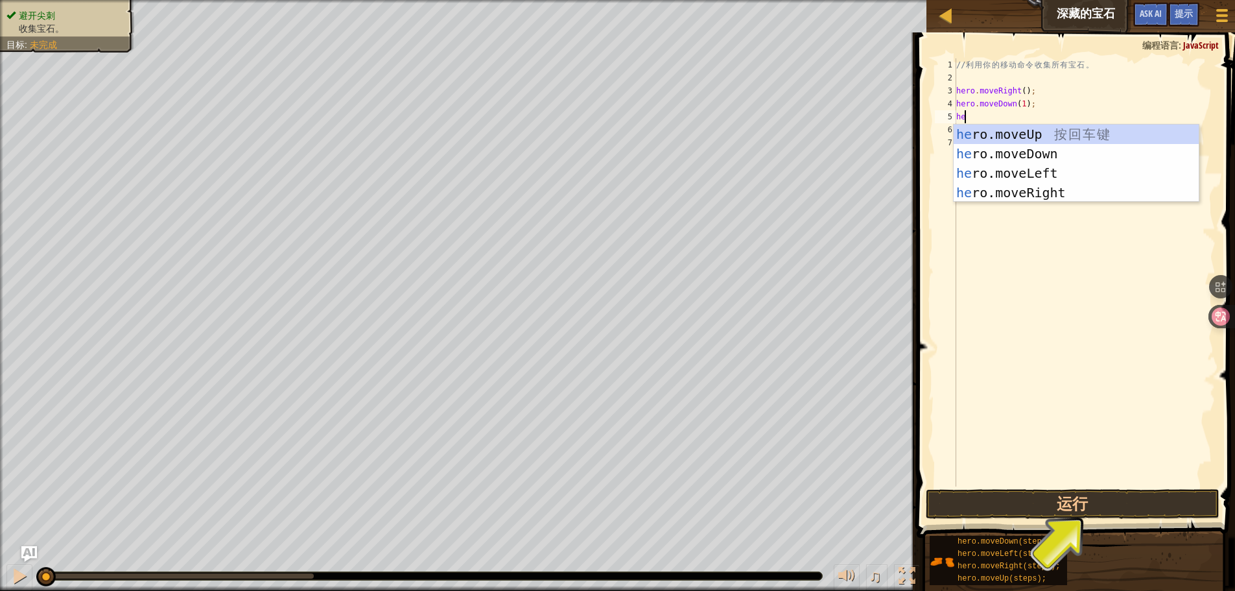
type textarea "her"
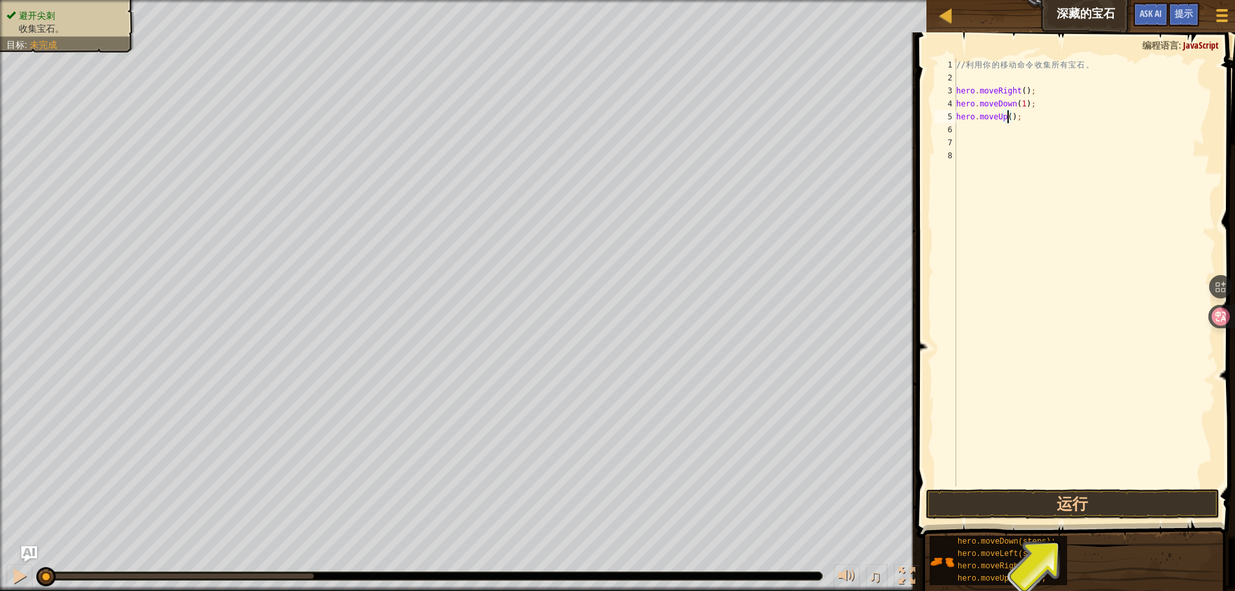
scroll to position [6, 5]
type textarea "hero.moveUp(2);"
type textarea "hero.moveRight();"
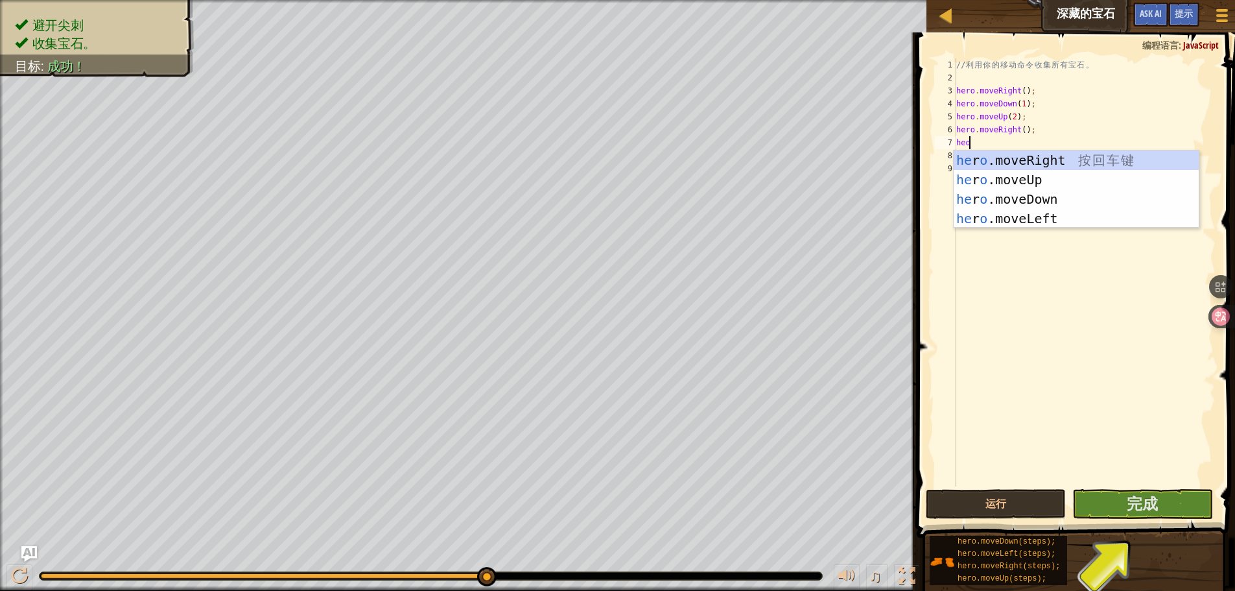
scroll to position [6, 1]
type textarea "hero"
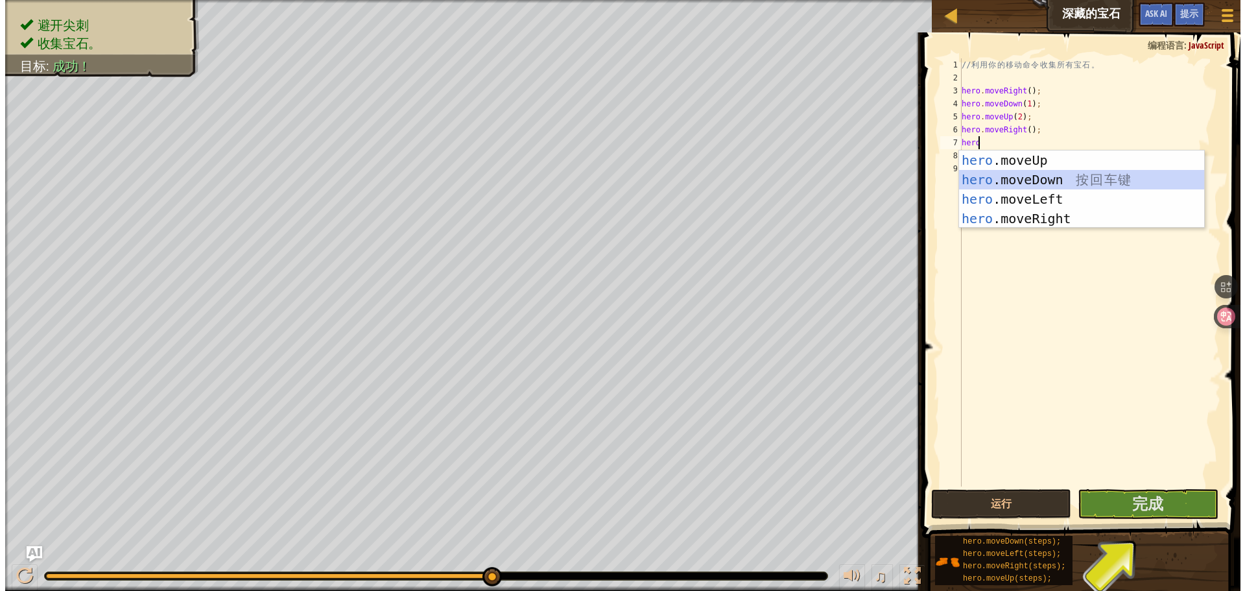
scroll to position [6, 0]
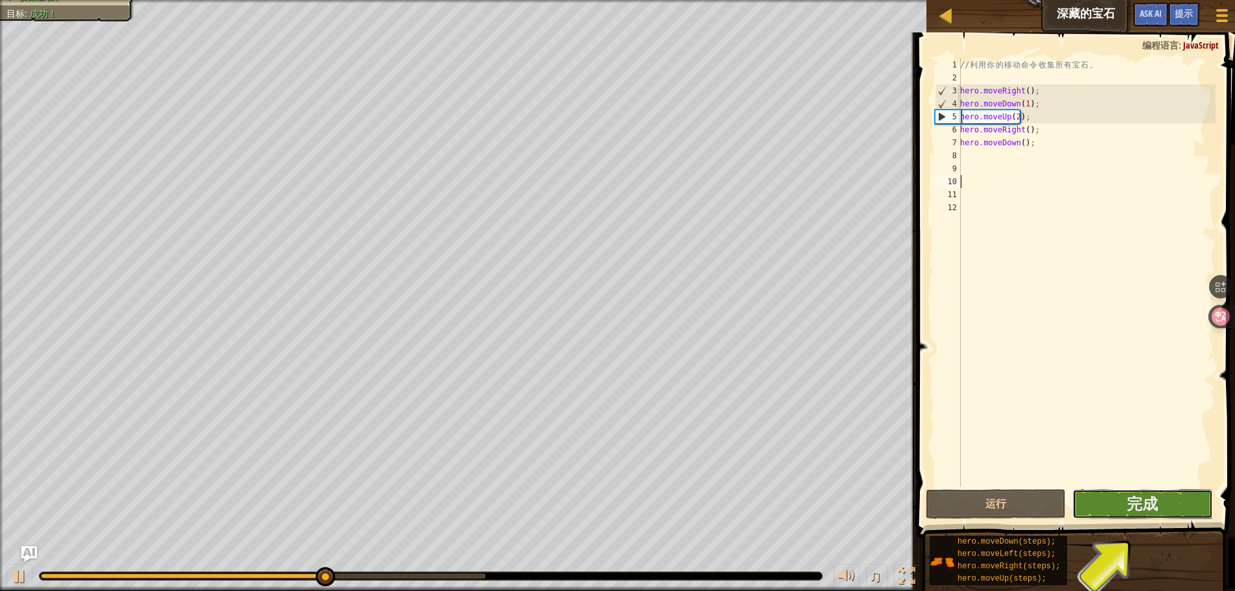
click at [1177, 513] on button "完成" at bounding box center [1142, 504] width 140 height 30
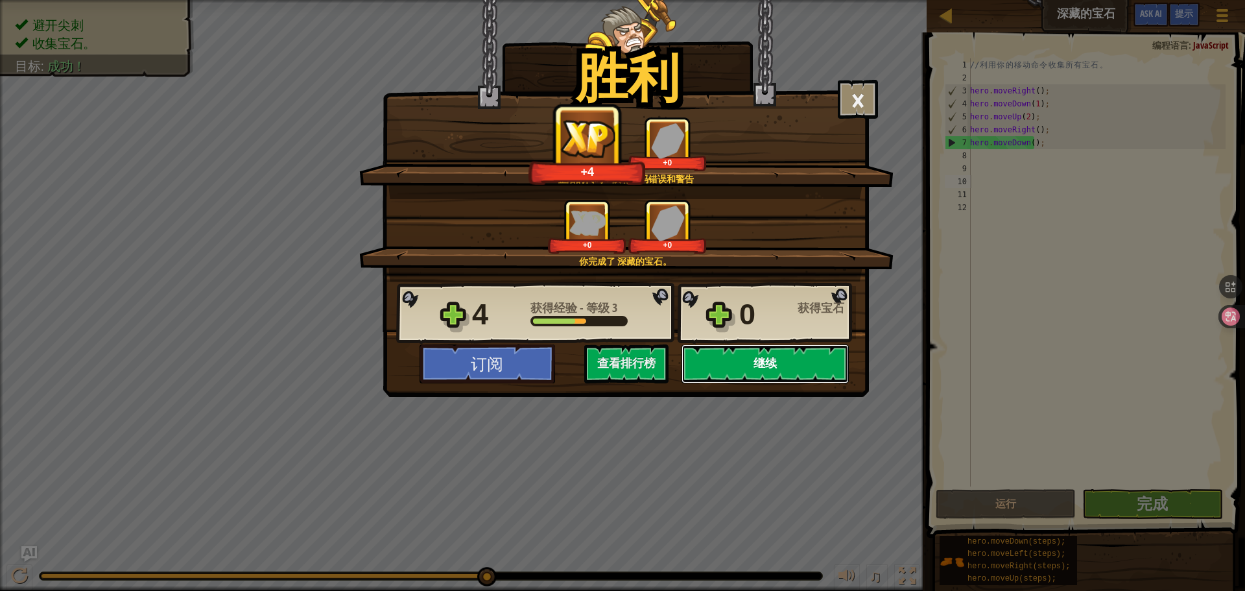
click at [749, 365] on button "继续" at bounding box center [764, 363] width 167 height 39
select select "zh-HANS"
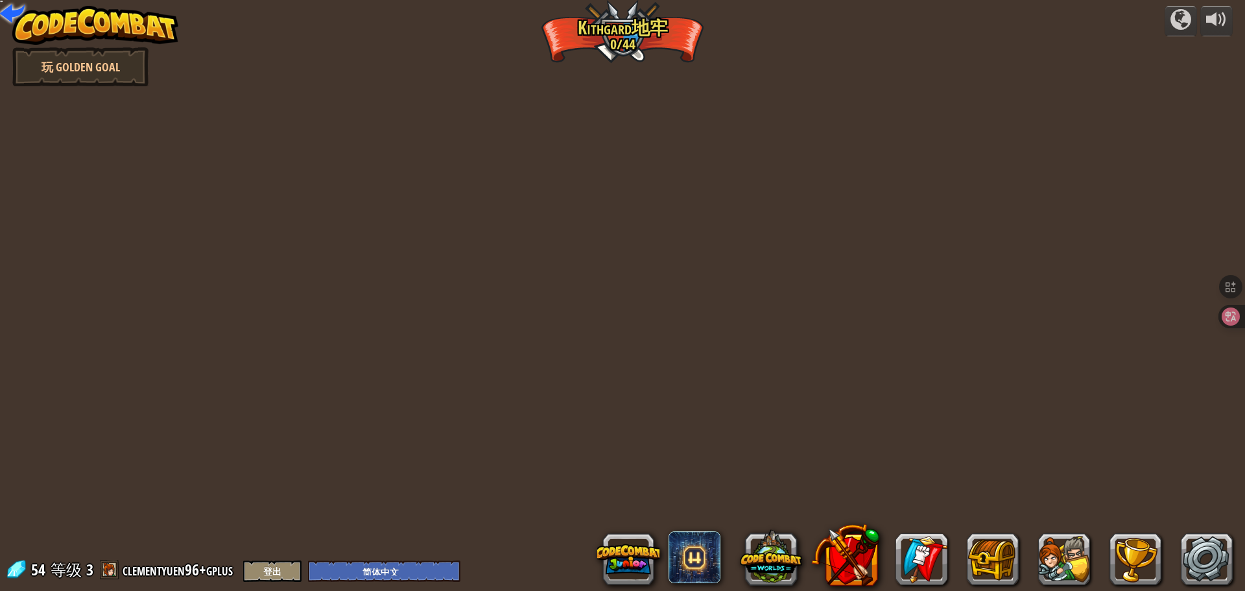
select select "zh-HANS"
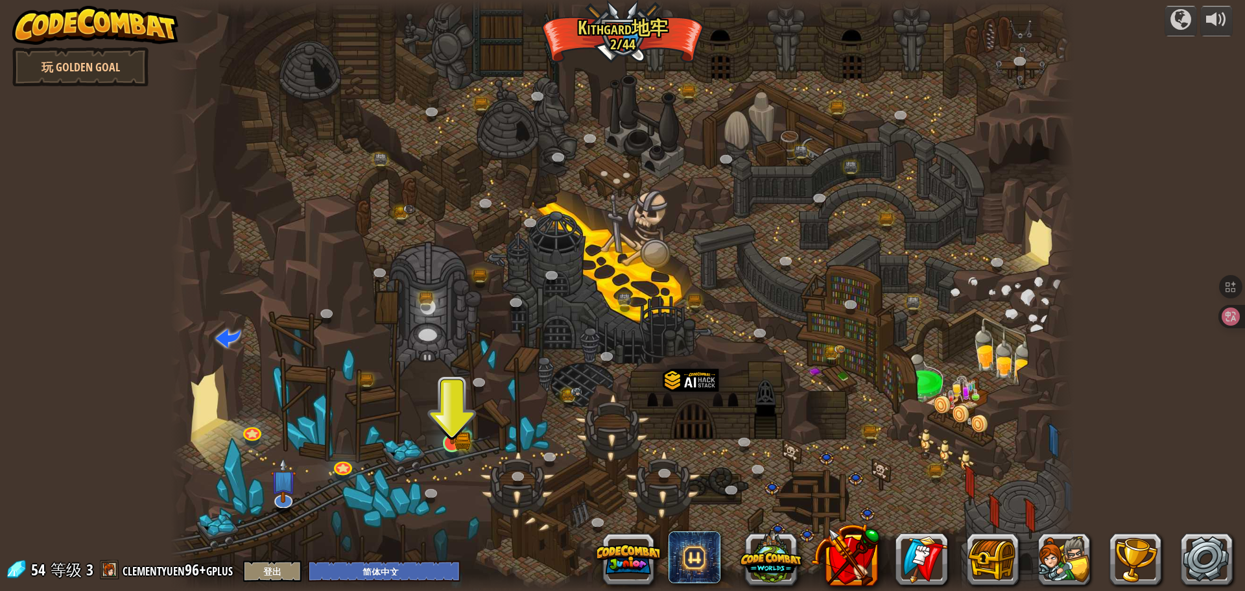
drag, startPoint x: 466, startPoint y: 435, endPoint x: 451, endPoint y: 439, distance: 14.8
click at [462, 435] on div "蜿蜒峡谷 (需解锁) 挑战：使用迄今为止学到的所有编程技能收集最多的黄金！ 基本语法 While循环 字符串 变量 阅读文档 老对手 (需解锁) 使用你的第一…" at bounding box center [623, 295] width 904 height 591
click at [451, 439] on img at bounding box center [452, 418] width 24 height 53
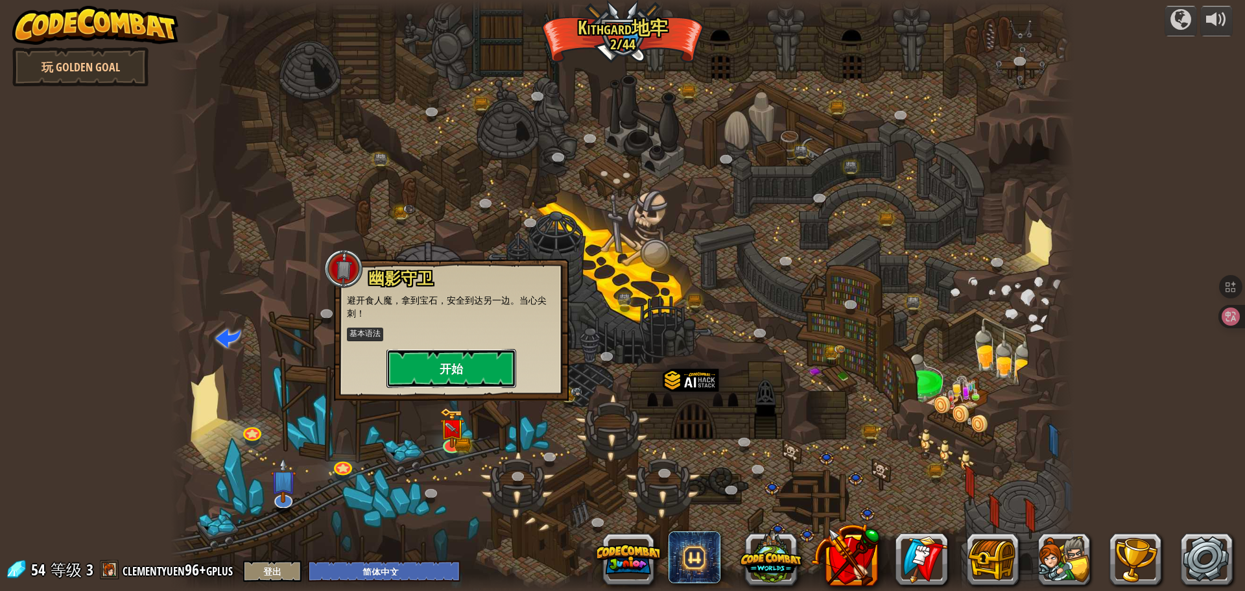
click at [437, 359] on button "开始" at bounding box center [451, 368] width 130 height 39
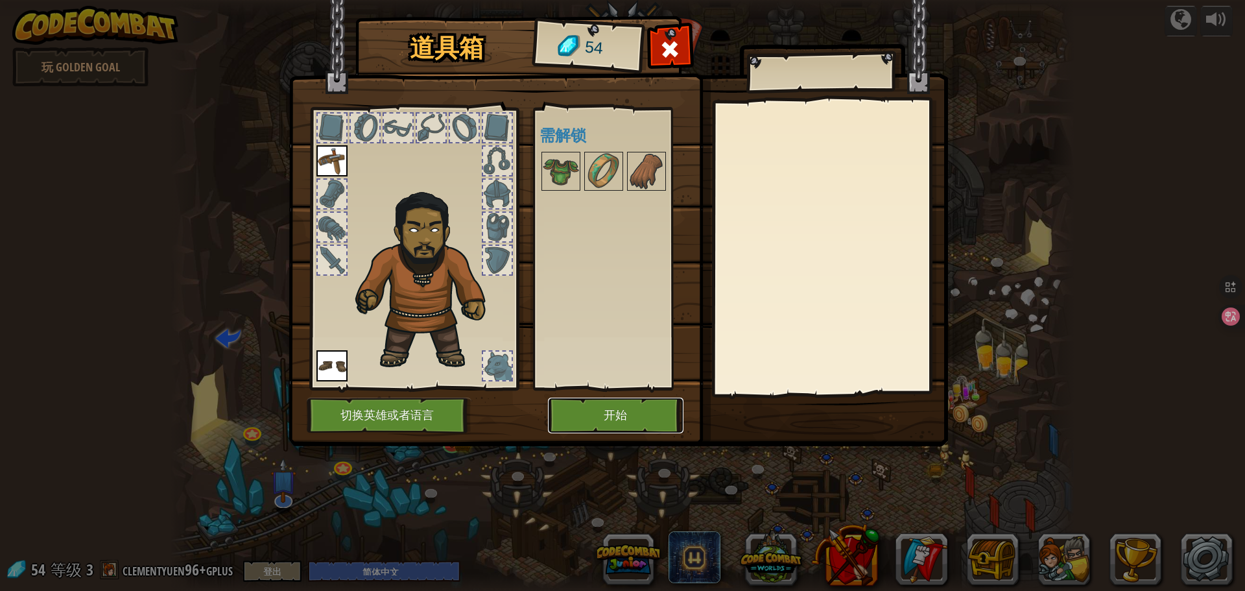
click at [645, 412] on button "开始" at bounding box center [616, 415] width 136 height 36
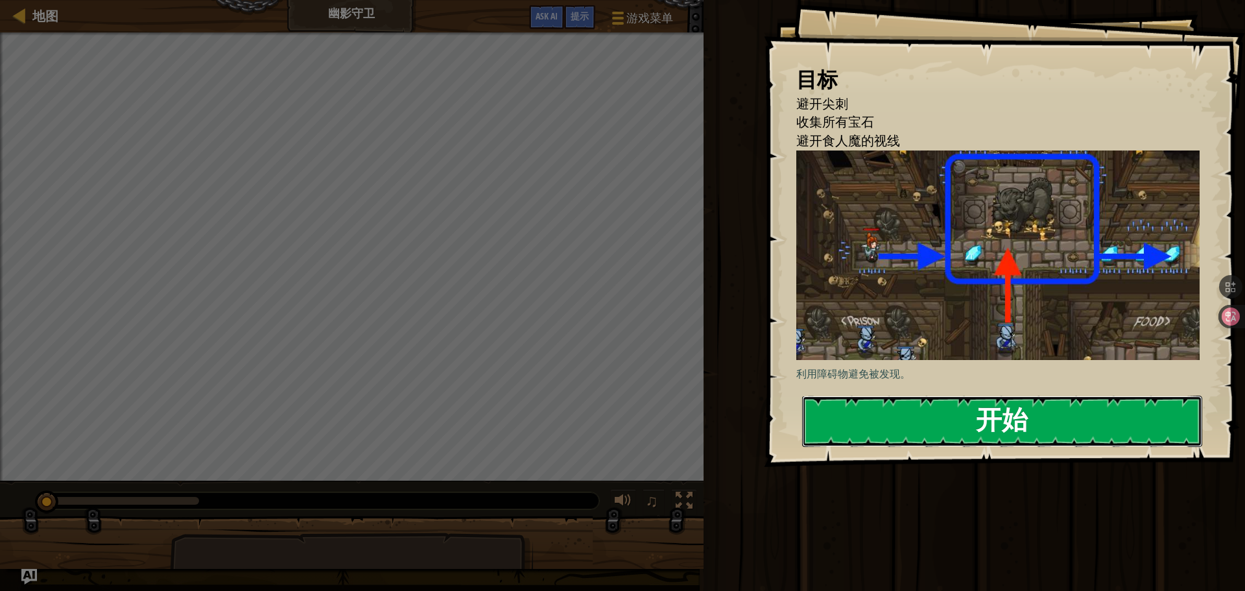
click at [946, 408] on button "开始" at bounding box center [1002, 420] width 400 height 51
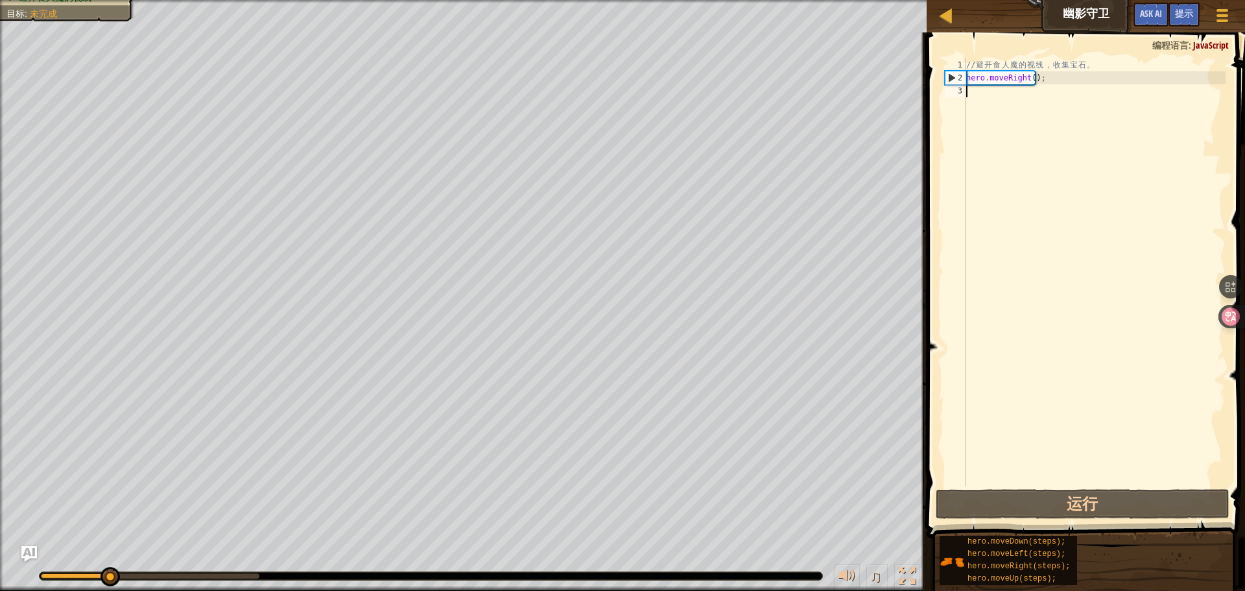
click at [1122, 207] on div "// 避 开 食 人 魔 的 视 线 ， 收 集 宝 石 。 hero . moveRight ( ) ;" at bounding box center [1094, 285] width 262 height 454
click at [1039, 246] on div "// 避 开 食 人 魔 的 视 线 ， 收 集 宝 石 。 hero . moveRight ( ) ;" at bounding box center [1094, 285] width 262 height 454
type textarea "hero.moveRight();"
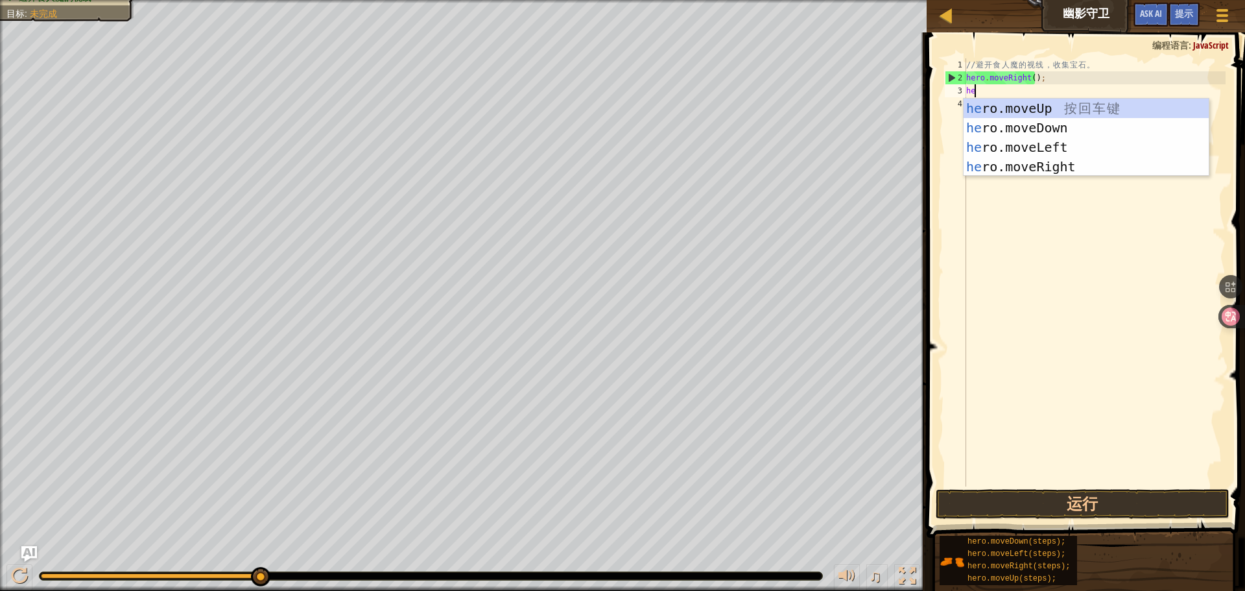
type textarea "hero"
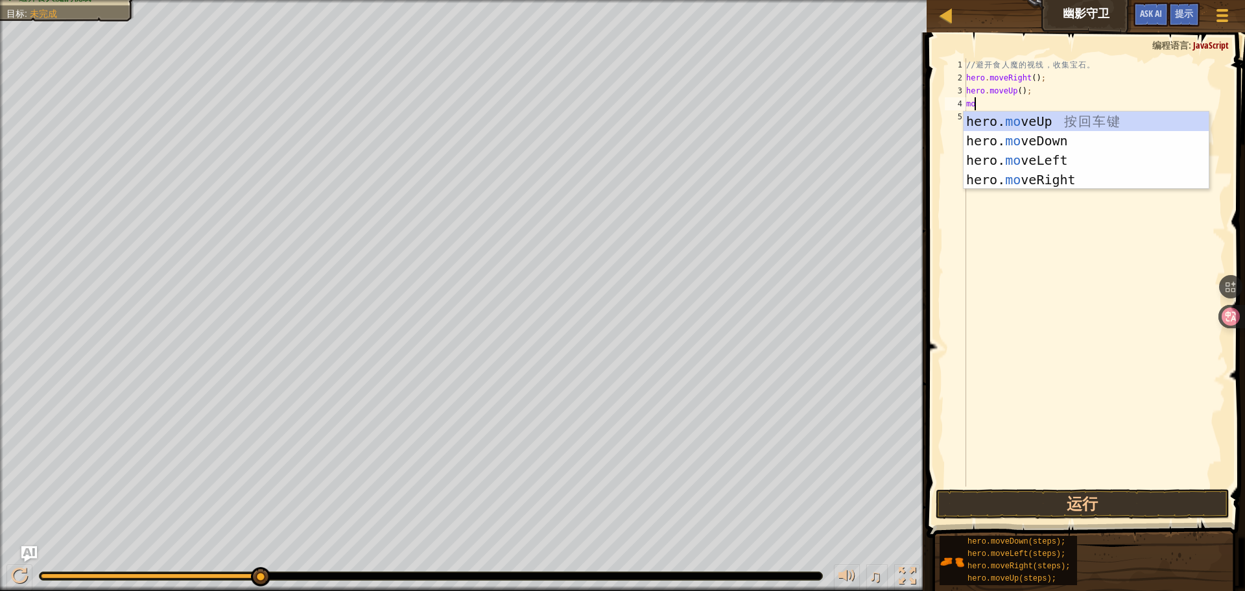
type textarea "move"
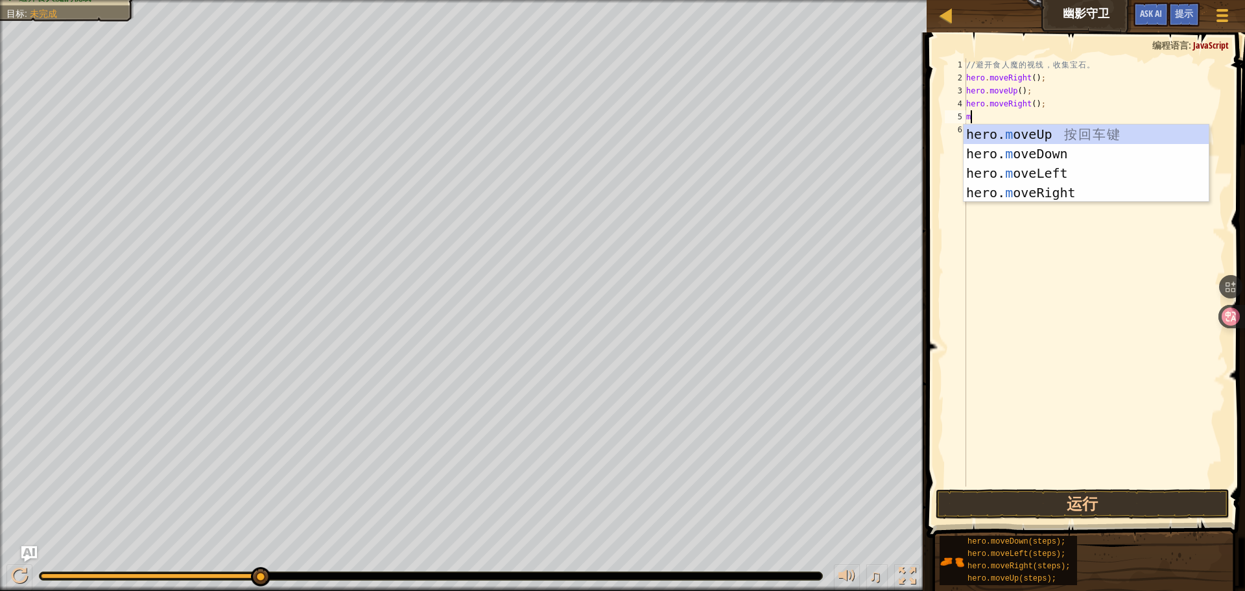
type textarea "move"
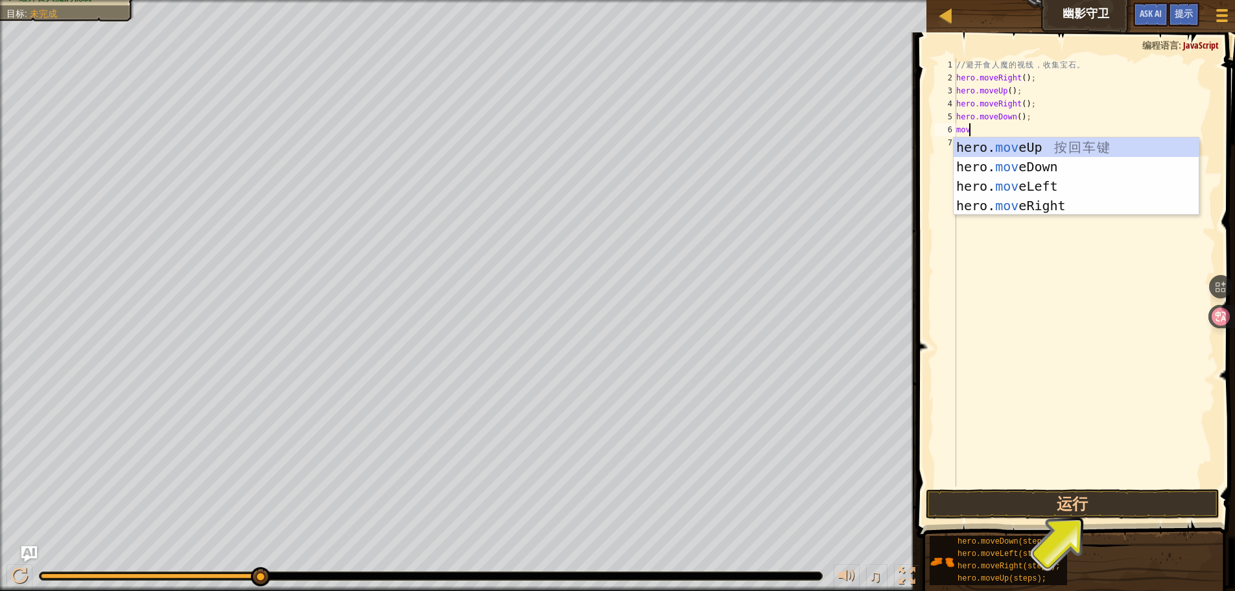
type textarea "move"
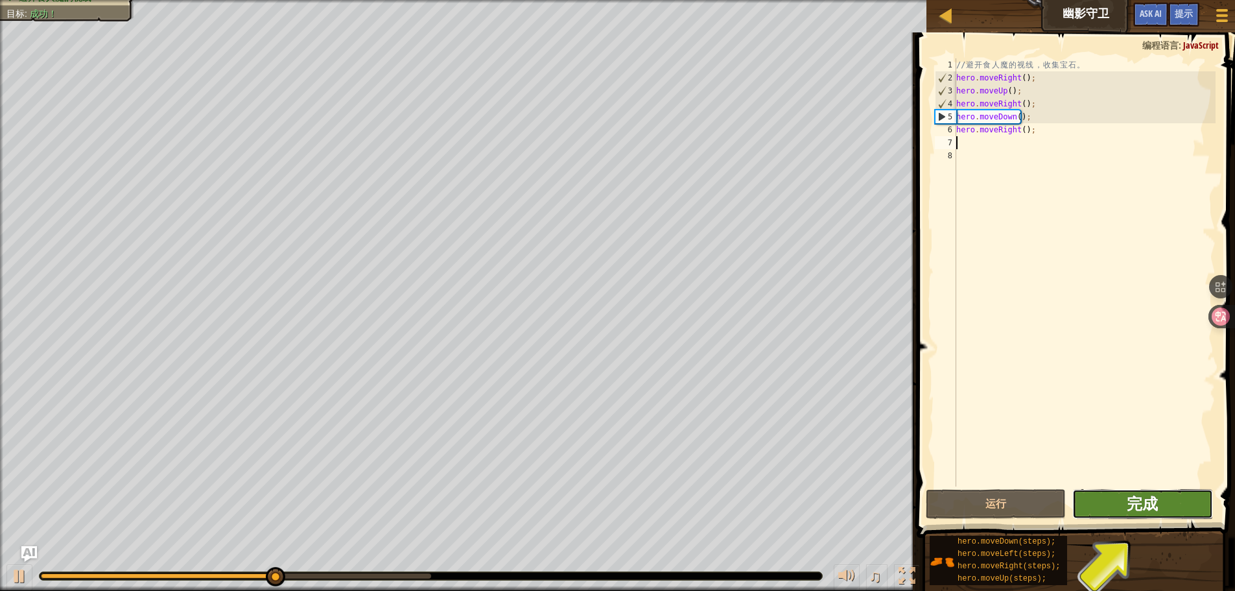
click at [1146, 497] on span "完成" at bounding box center [1142, 503] width 31 height 21
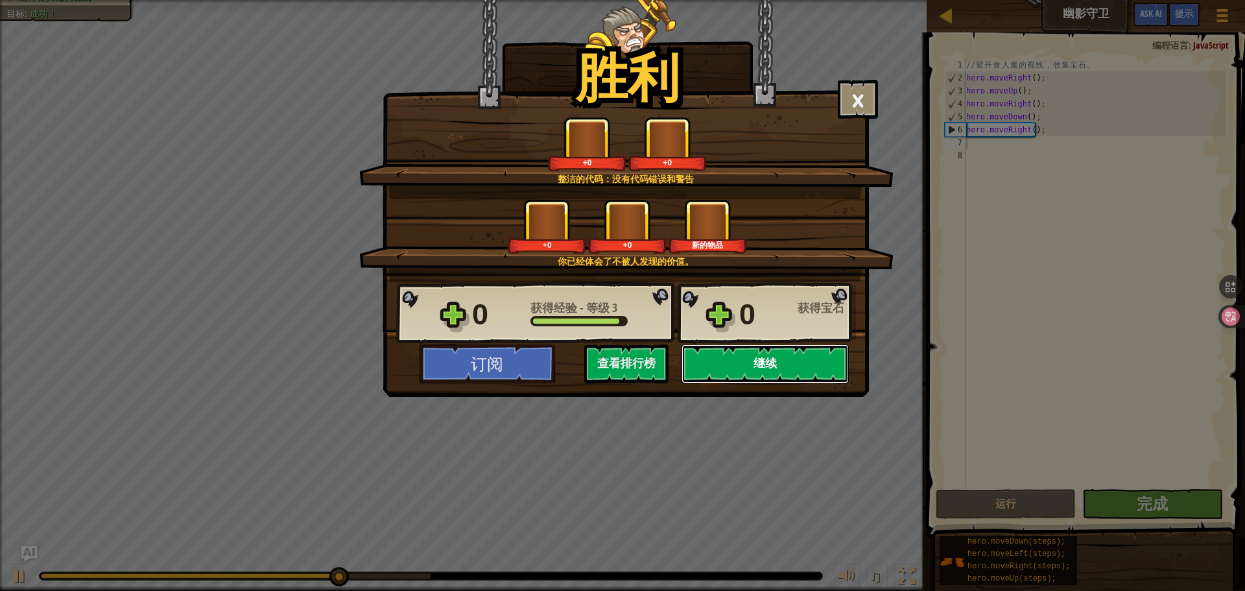
click at [783, 349] on button "继续" at bounding box center [764, 363] width 167 height 39
select select "zh-HANS"
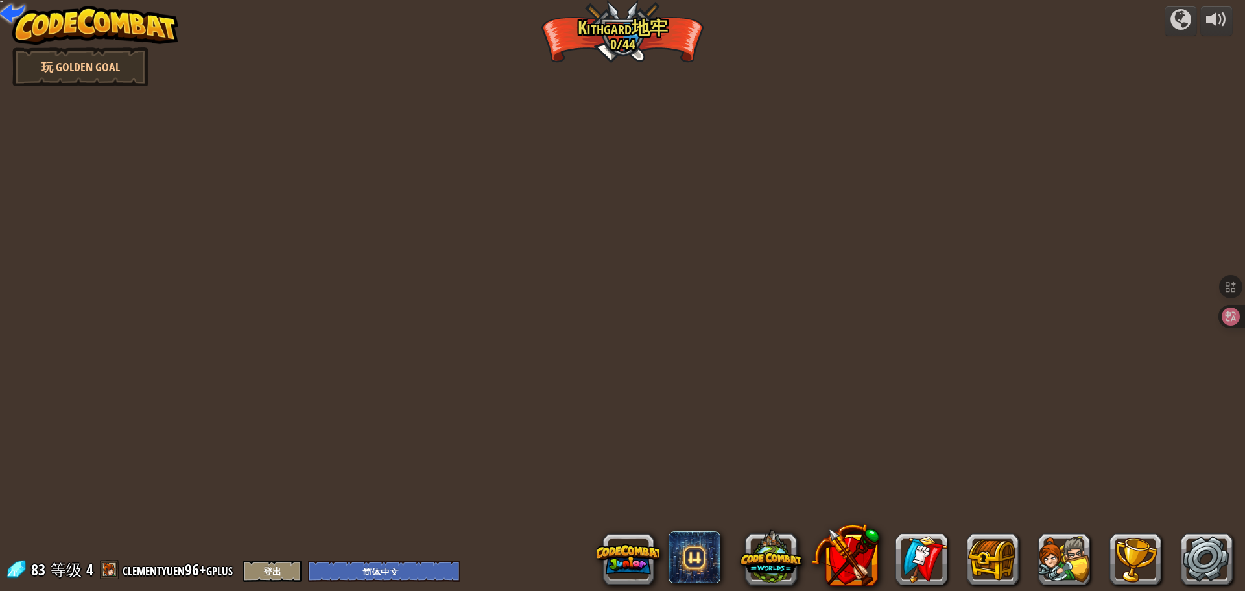
select select "zh-HANS"
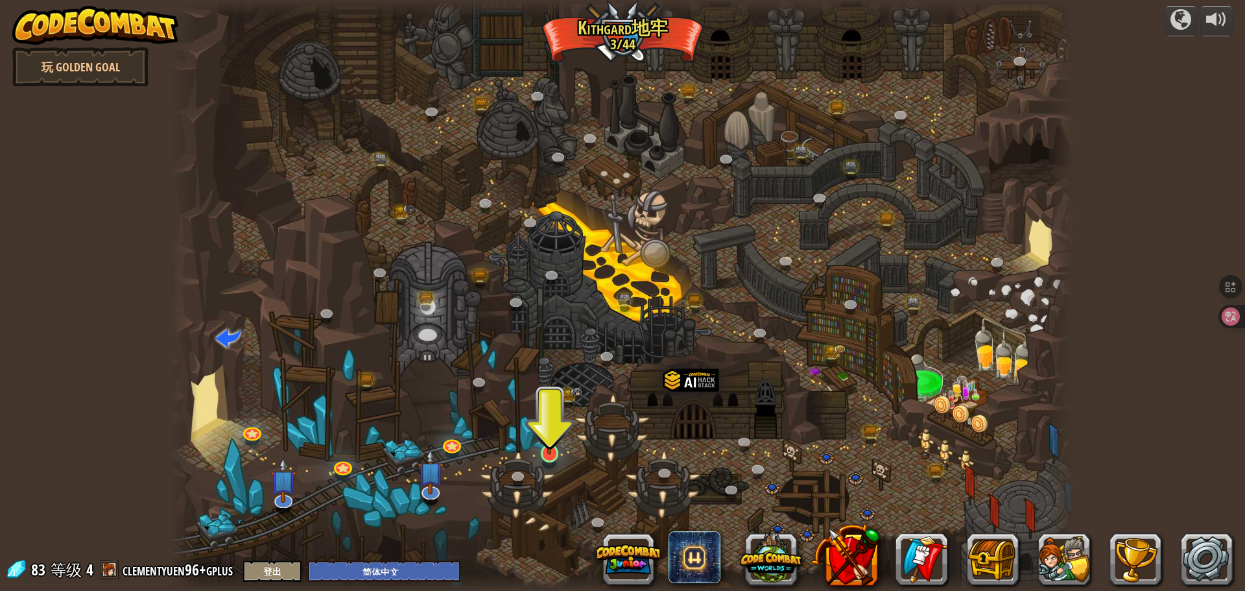
click at [547, 440] on img at bounding box center [549, 426] width 24 height 55
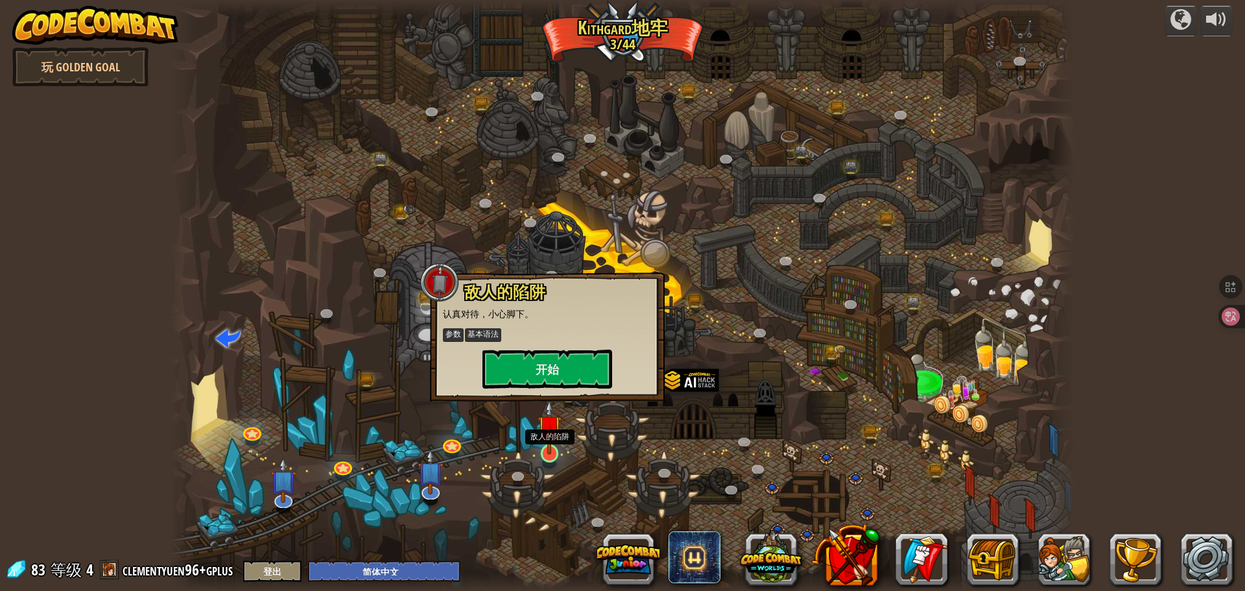
click at [547, 440] on img at bounding box center [549, 426] width 24 height 55
click at [563, 384] on button "开始" at bounding box center [547, 368] width 130 height 39
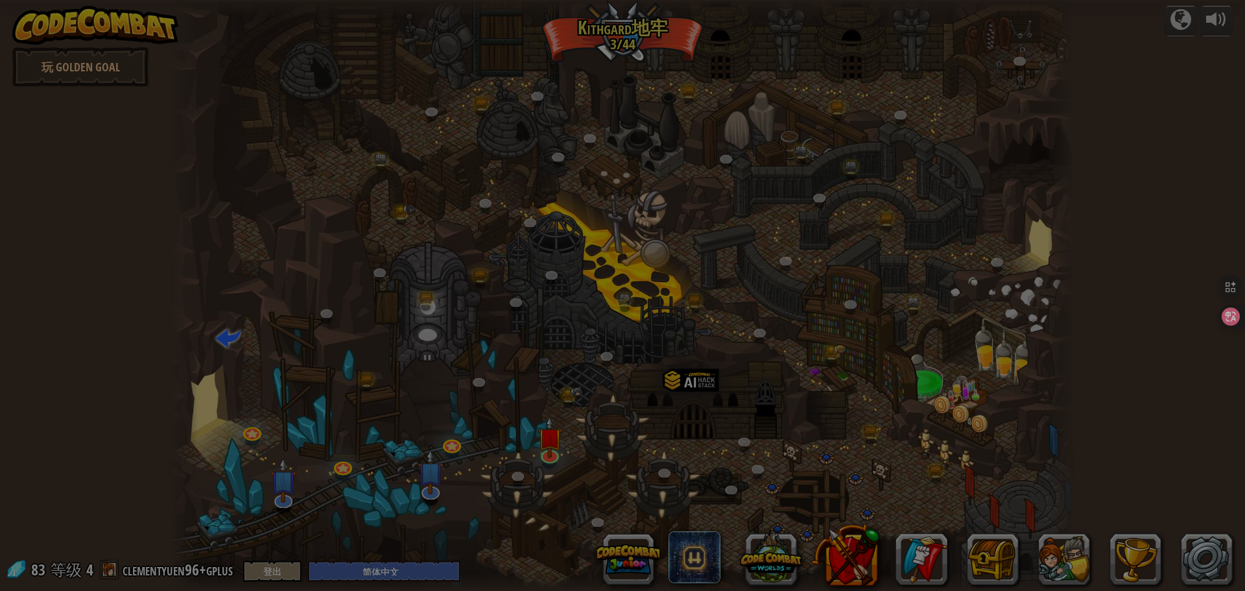
click at [563, 384] on div at bounding box center [622, 295] width 1245 height 591
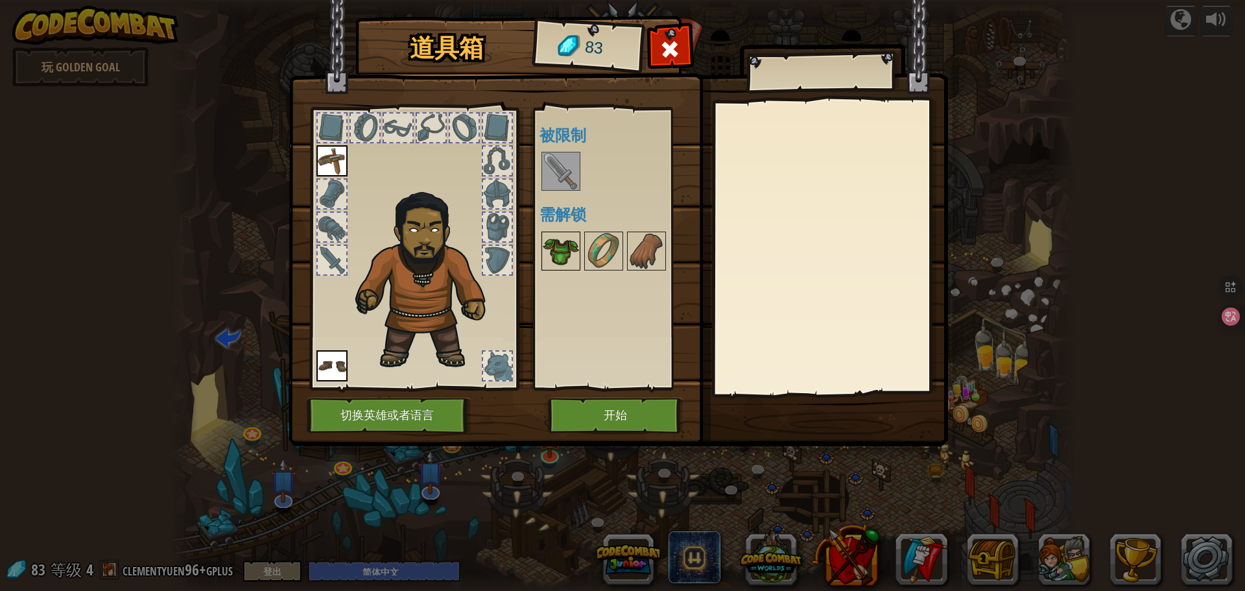
click at [556, 248] on img at bounding box center [561, 251] width 36 height 36
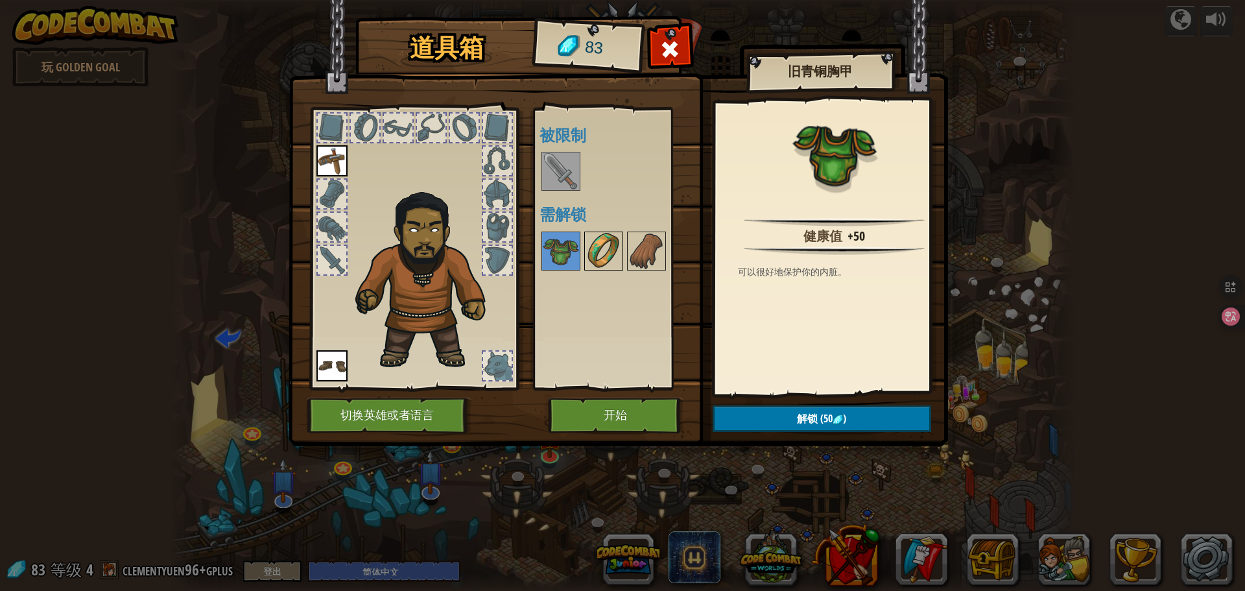
click at [603, 248] on img at bounding box center [603, 251] width 36 height 36
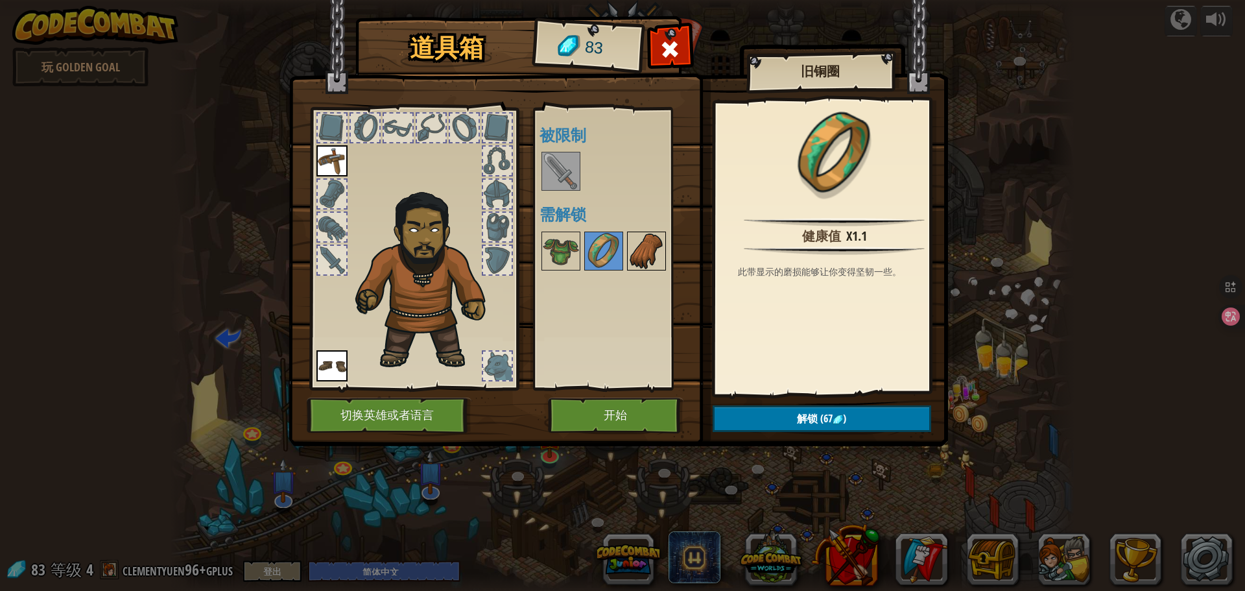
click at [665, 252] on div at bounding box center [646, 250] width 39 height 39
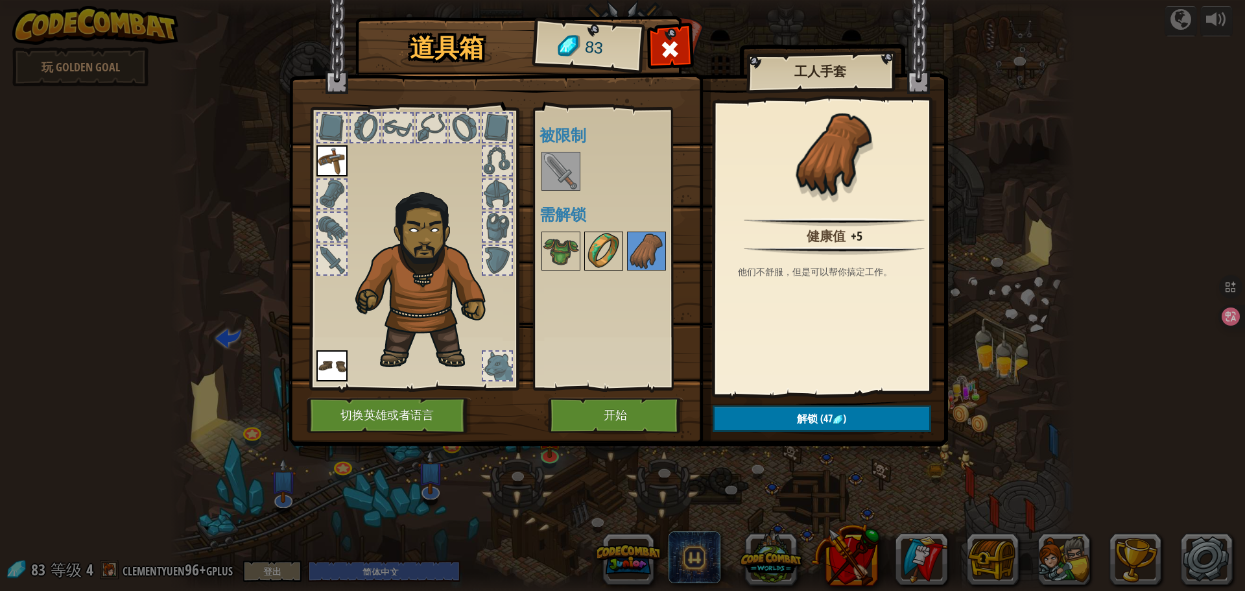
click at [589, 250] on img at bounding box center [603, 251] width 36 height 36
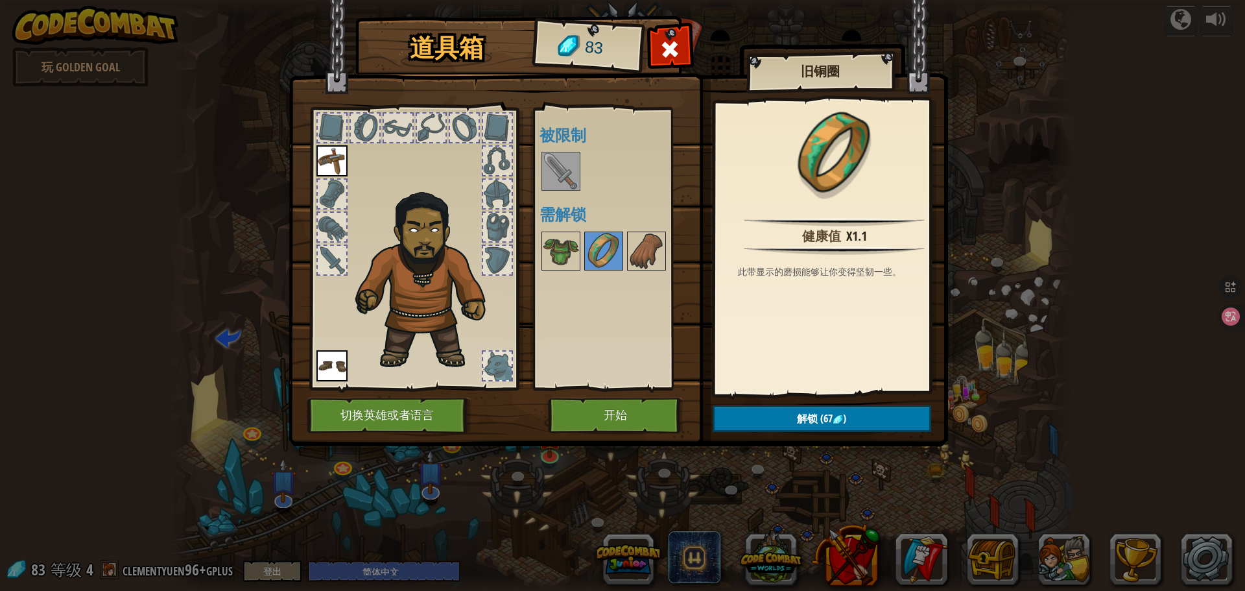
click at [578, 171] on img at bounding box center [561, 171] width 36 height 36
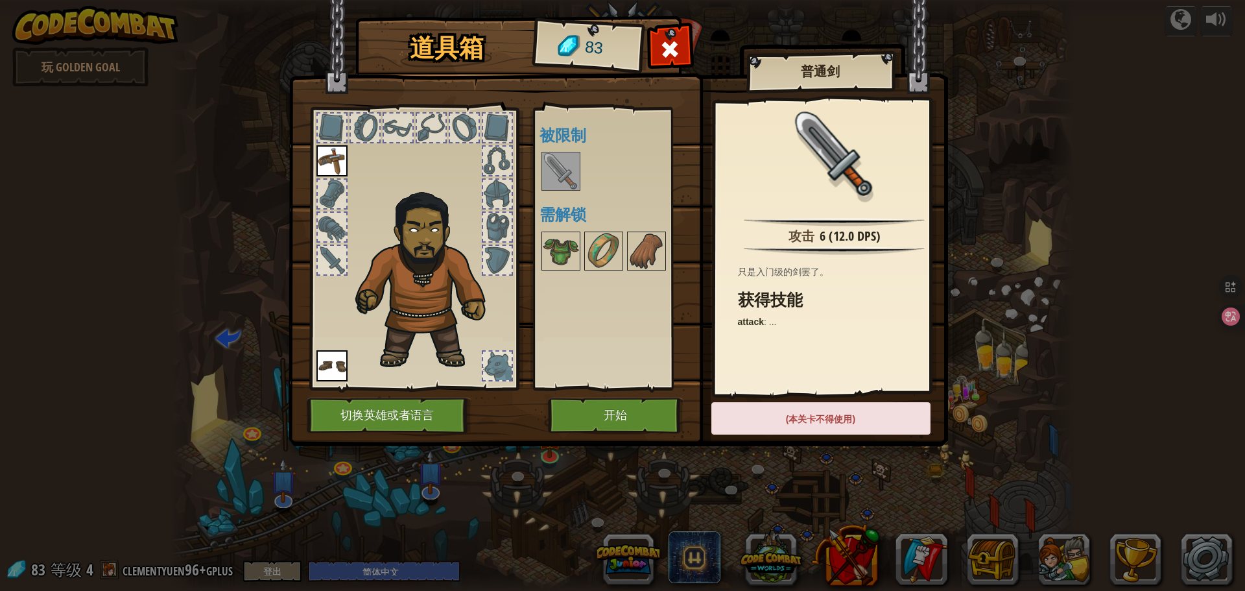
click at [569, 164] on img at bounding box center [561, 171] width 36 height 36
click at [602, 398] on button "开始" at bounding box center [616, 415] width 136 height 36
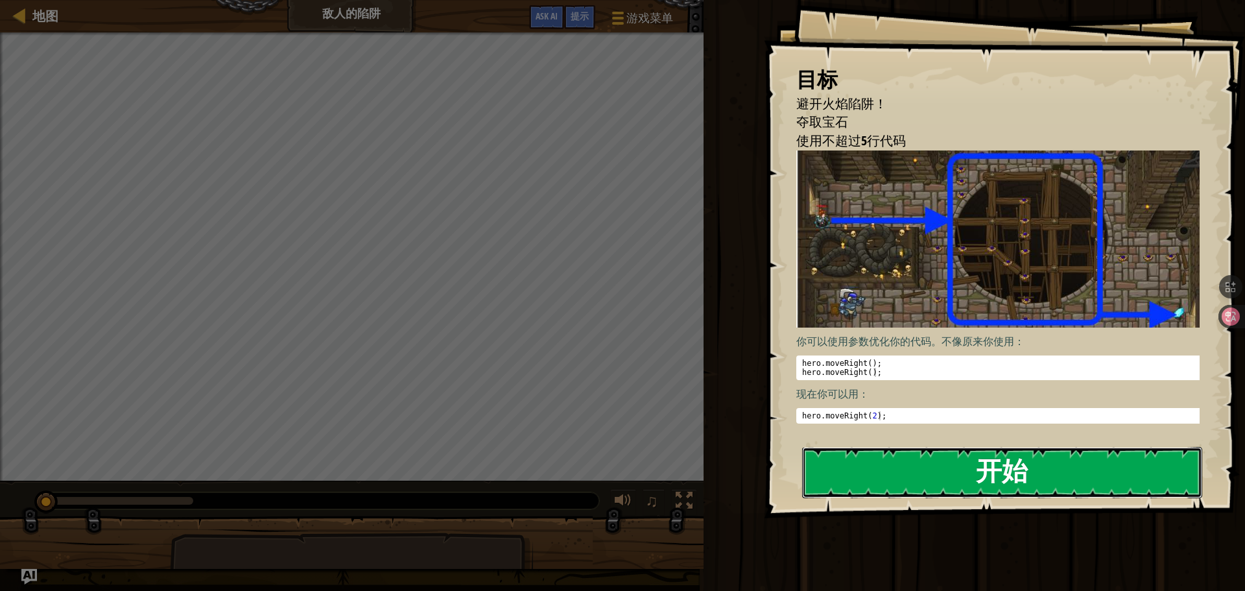
click at [853, 464] on button "开始" at bounding box center [1002, 472] width 400 height 51
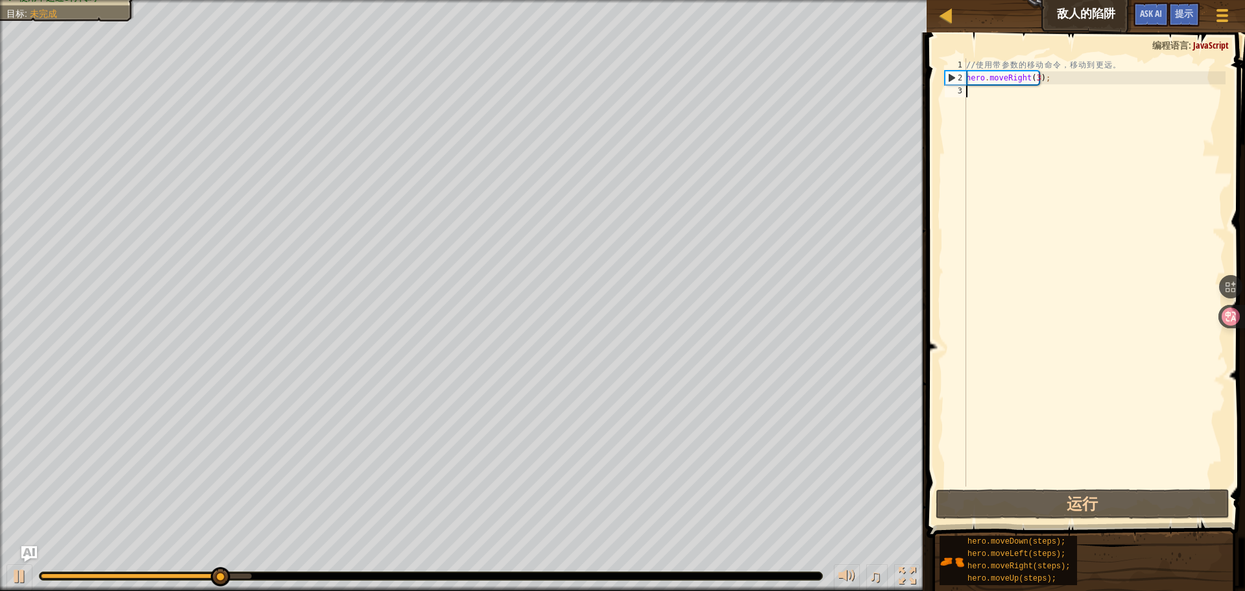
click at [1068, 115] on div "// 使 用 带 参 数 的 移 动 命 令 ， 移 动 到 更 远 。 hero . moveRight ( 3 ) ;" at bounding box center [1094, 285] width 262 height 454
click at [1068, 112] on div "// 使 用 带 参 数 的 移 动 命 令 ， 移 动 到 更 远 。 hero . moveRight ( 3 ) ;" at bounding box center [1094, 285] width 262 height 454
click at [1068, 78] on div "// 使 用 带 参 数 的 移 动 命 令 ， 移 动 到 更 远 。 hero . moveRight ( 3 ) ;" at bounding box center [1094, 285] width 262 height 454
type textarea "hero.moveRight(3);"
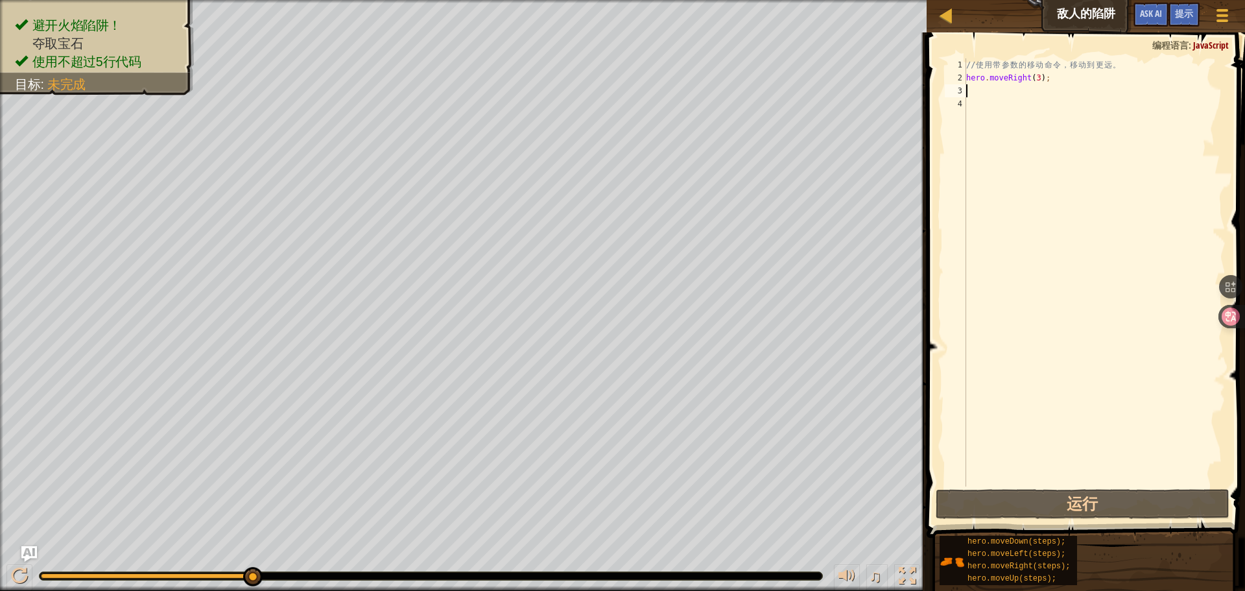
scroll to position [6, 0]
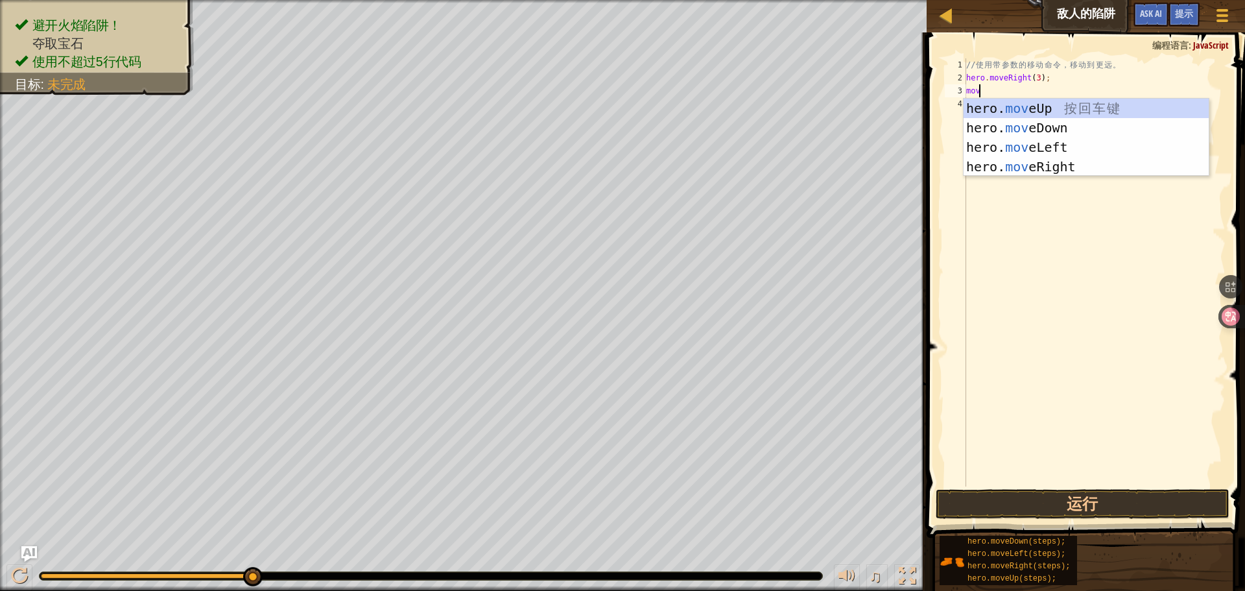
type textarea "move"
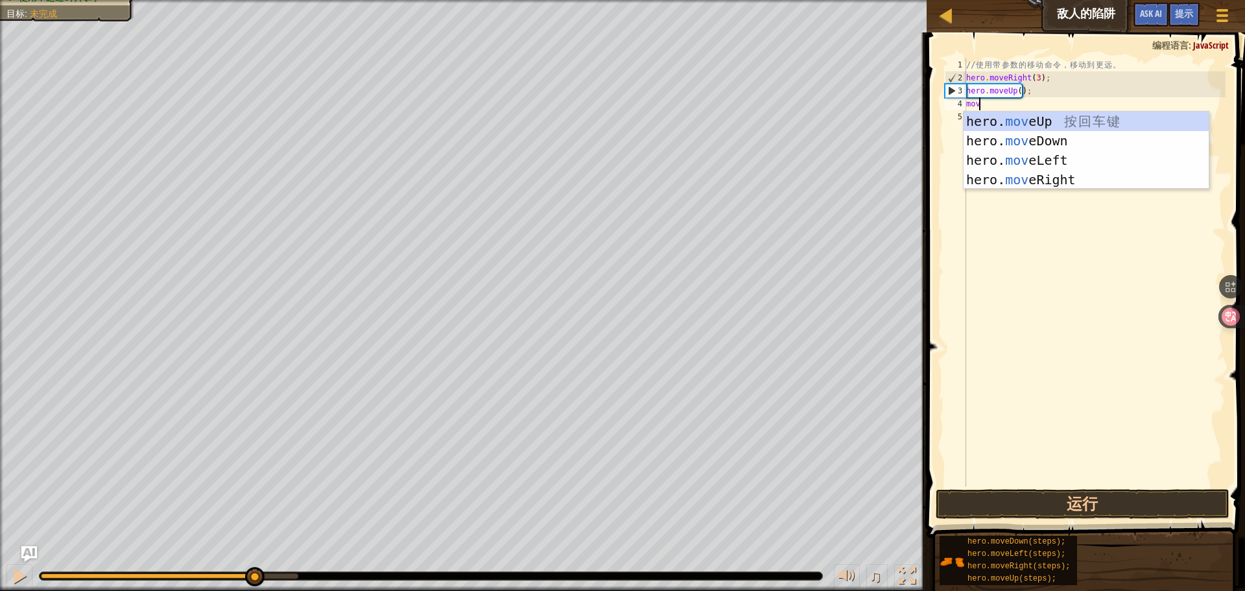
type textarea "move"
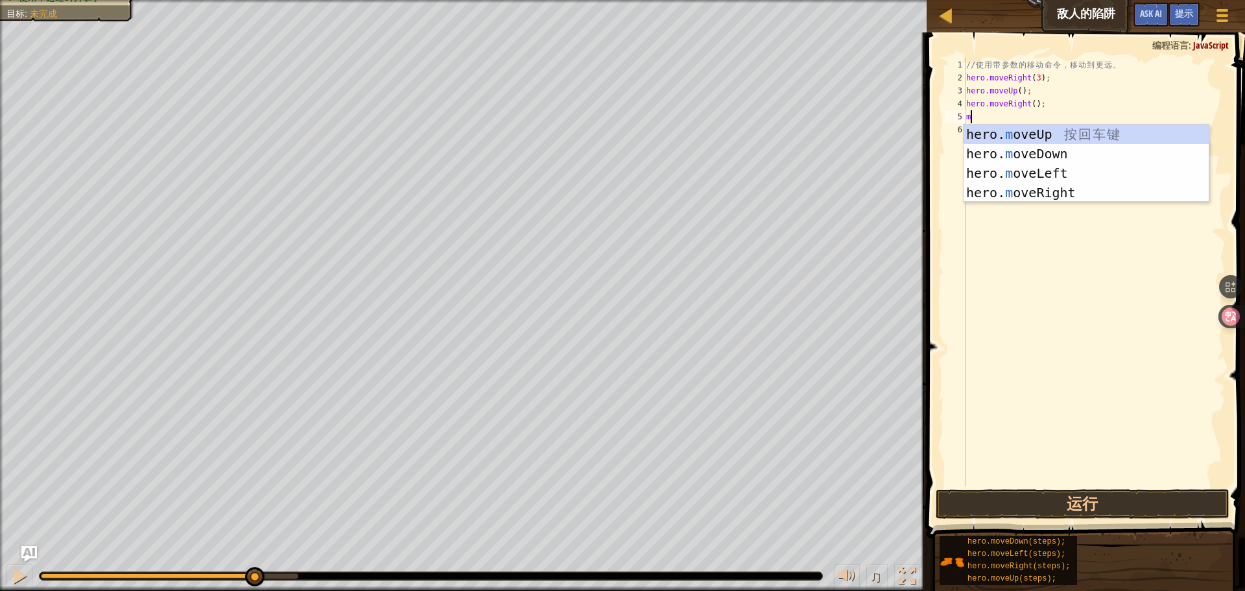
type textarea "move"
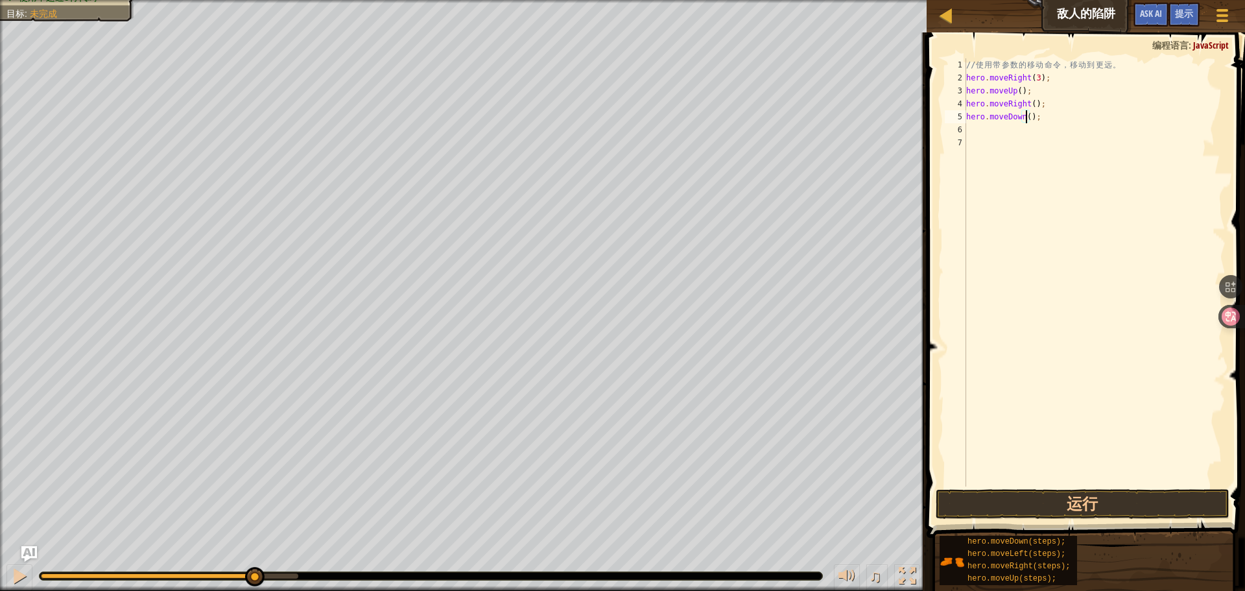
type textarea "hero.moveDown(4);"
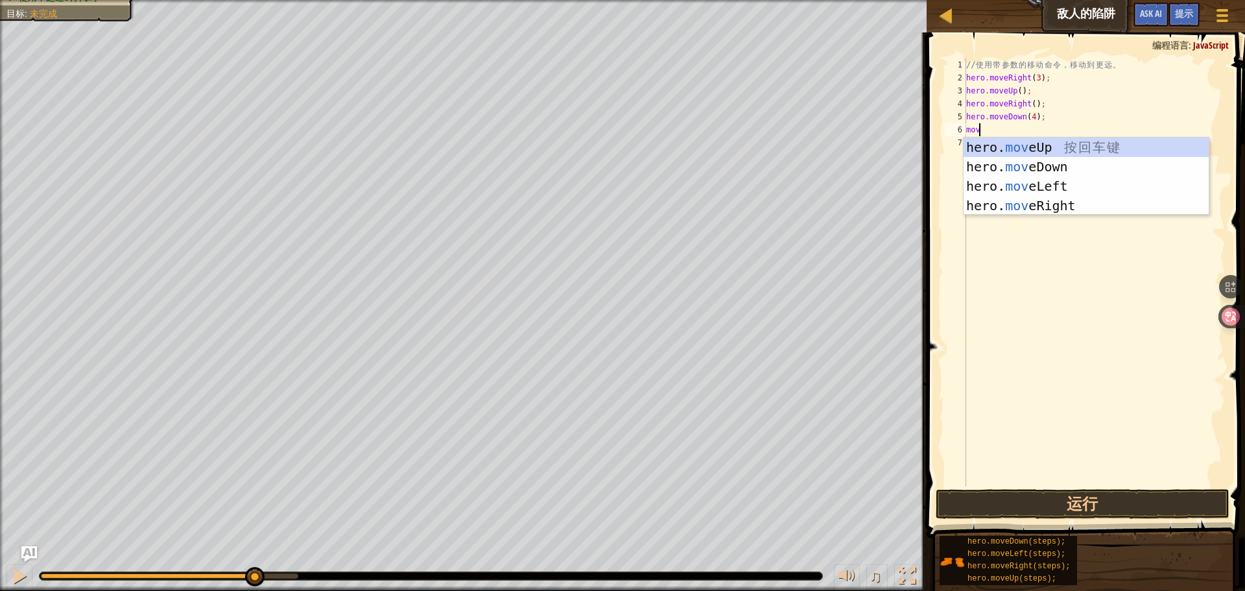
type textarea "move"
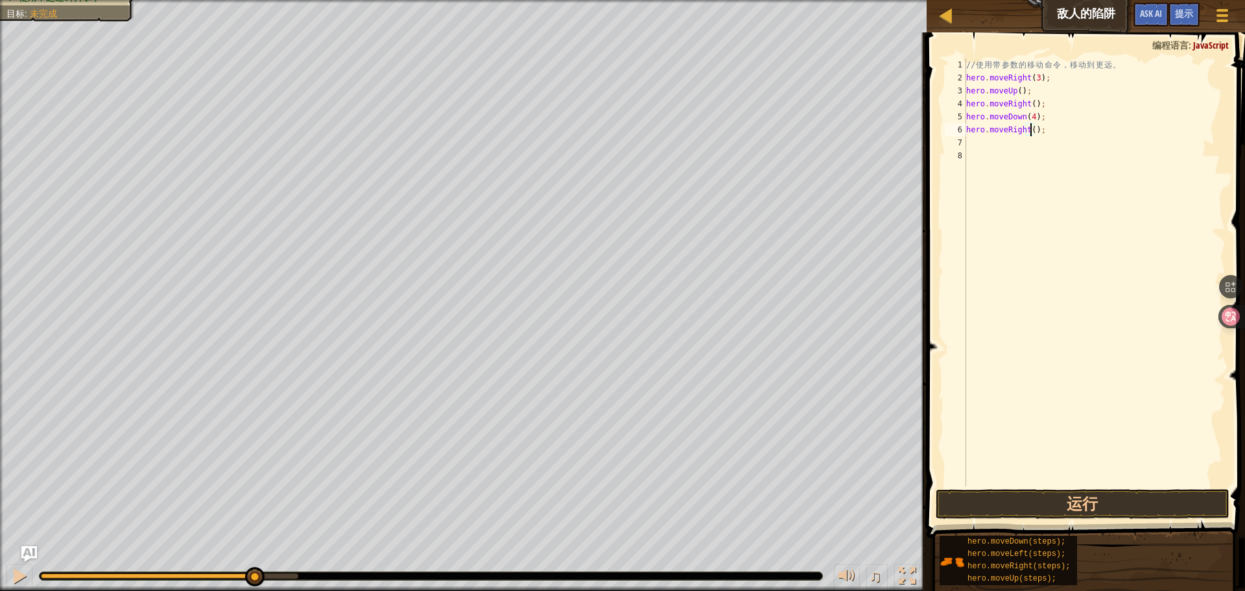
type textarea "hero.moveRight(2);"
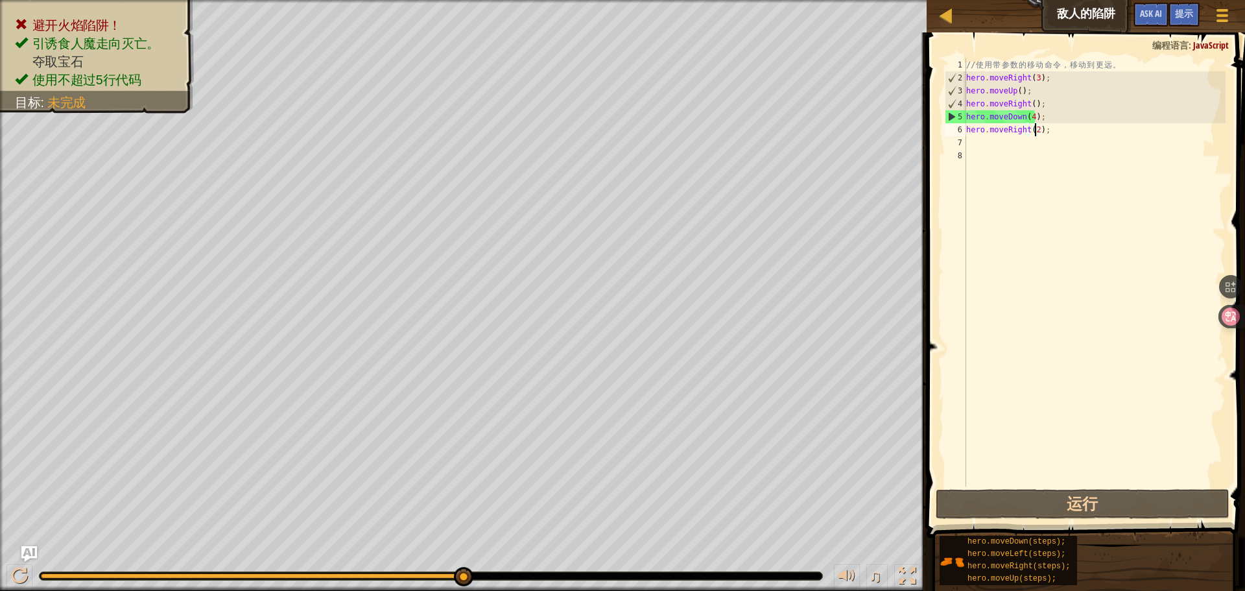
click at [1127, 193] on div "// 使 用 带 参 数 的 移 动 命 令 ， 移 动 到 更 远 。 hero . moveRight ( 3 ) ; hero . moveUp ( )…" at bounding box center [1094, 285] width 262 height 454
drag, startPoint x: 1127, startPoint y: 193, endPoint x: 1085, endPoint y: 158, distance: 53.9
click at [1120, 191] on div "// 使 用 带 参 数 的 移 动 命 令 ， 移 动 到 更 远 。 hero . moveRight ( 3 ) ; hero . moveUp ( )…" at bounding box center [1094, 285] width 262 height 454
click at [1063, 136] on div "// 使 用 带 参 数 的 移 动 命 令 ， 移 动 到 更 远 。 hero . moveRight ( 3 ) ; hero . moveUp ( )…" at bounding box center [1094, 285] width 262 height 454
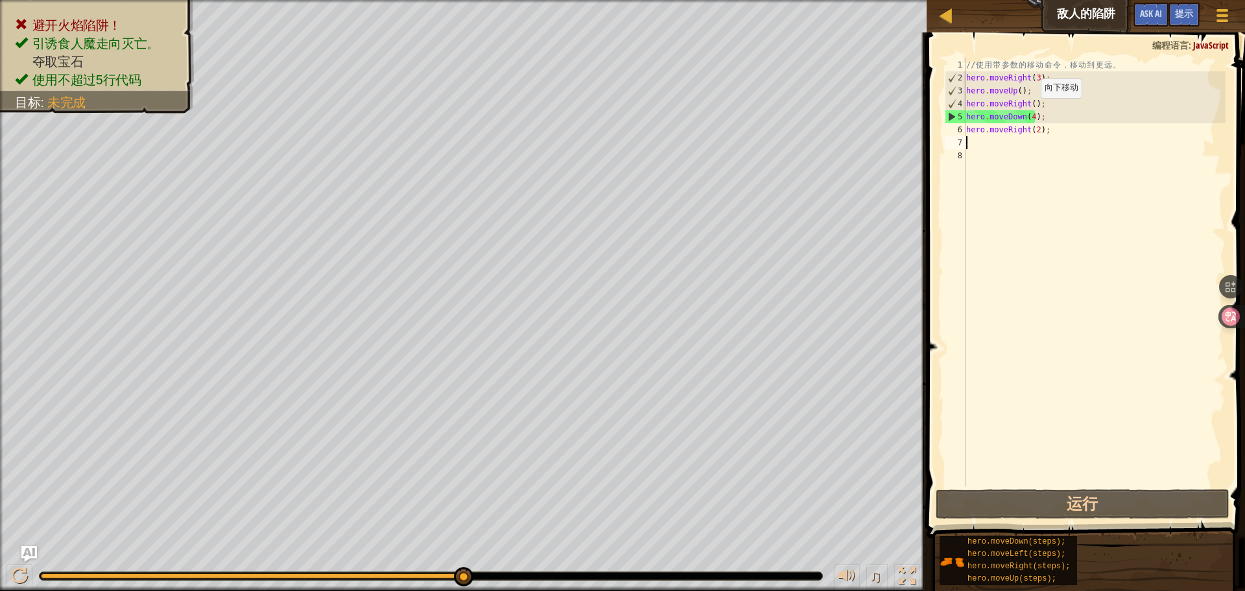
click at [1032, 112] on div "// 使 用 带 参 数 的 移 动 命 令 ， 移 动 到 更 远 。 hero . moveRight ( 3 ) ; hero . moveUp ( )…" at bounding box center [1094, 285] width 262 height 454
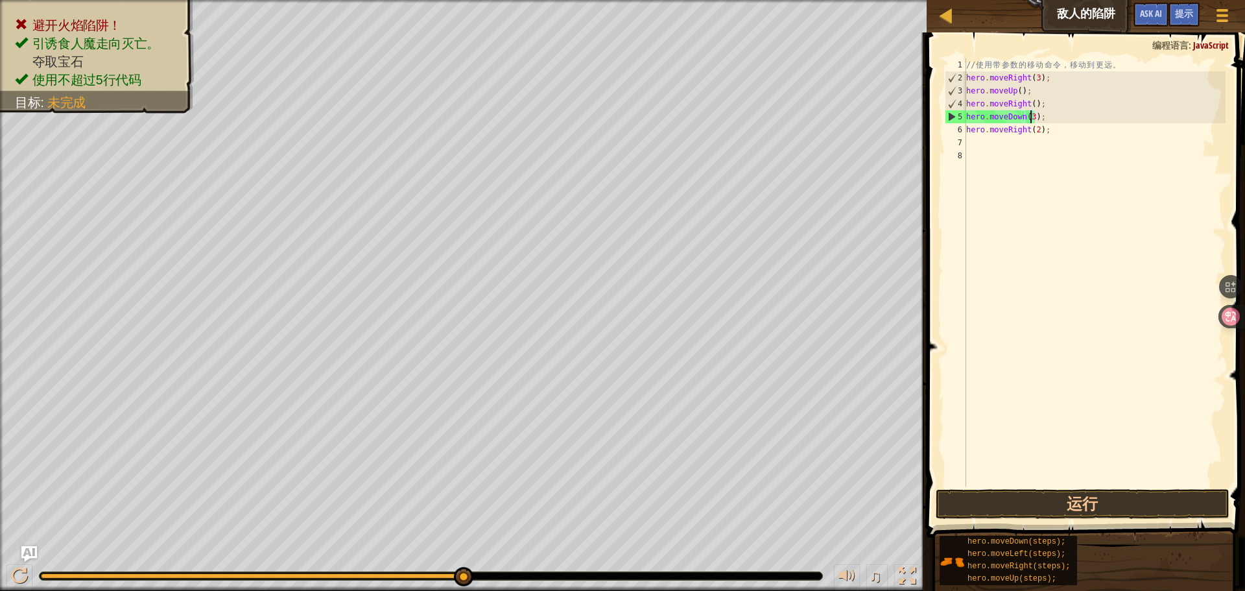
scroll to position [6, 5]
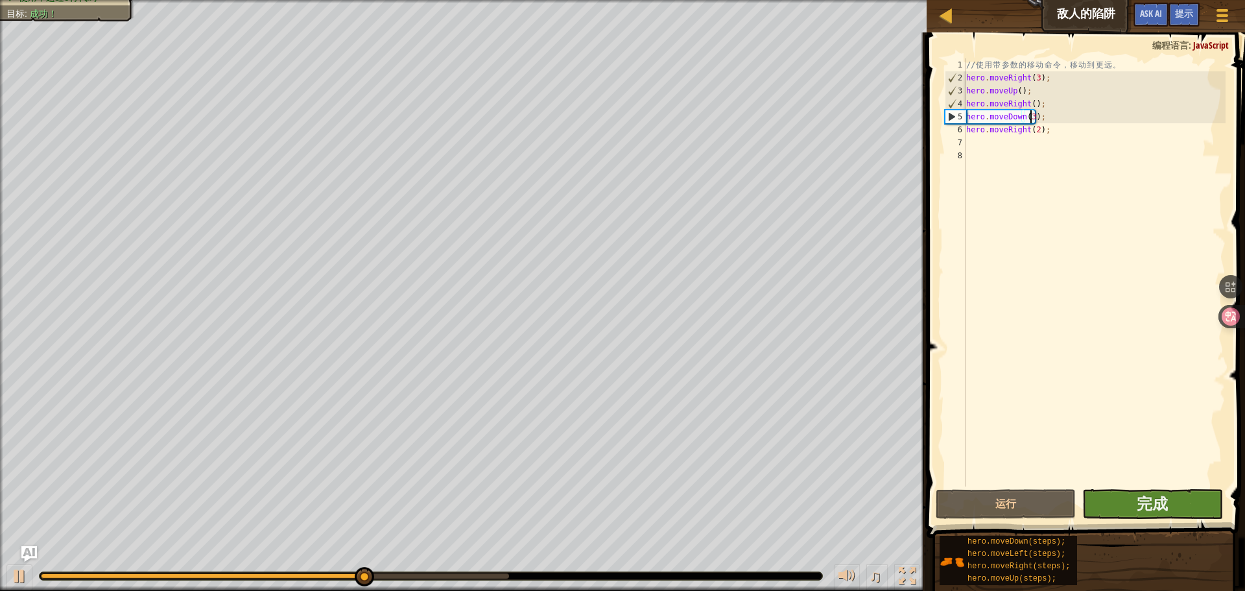
type textarea "hero.moveDown(3);"
click at [1159, 489] on button "完成" at bounding box center [1152, 504] width 140 height 30
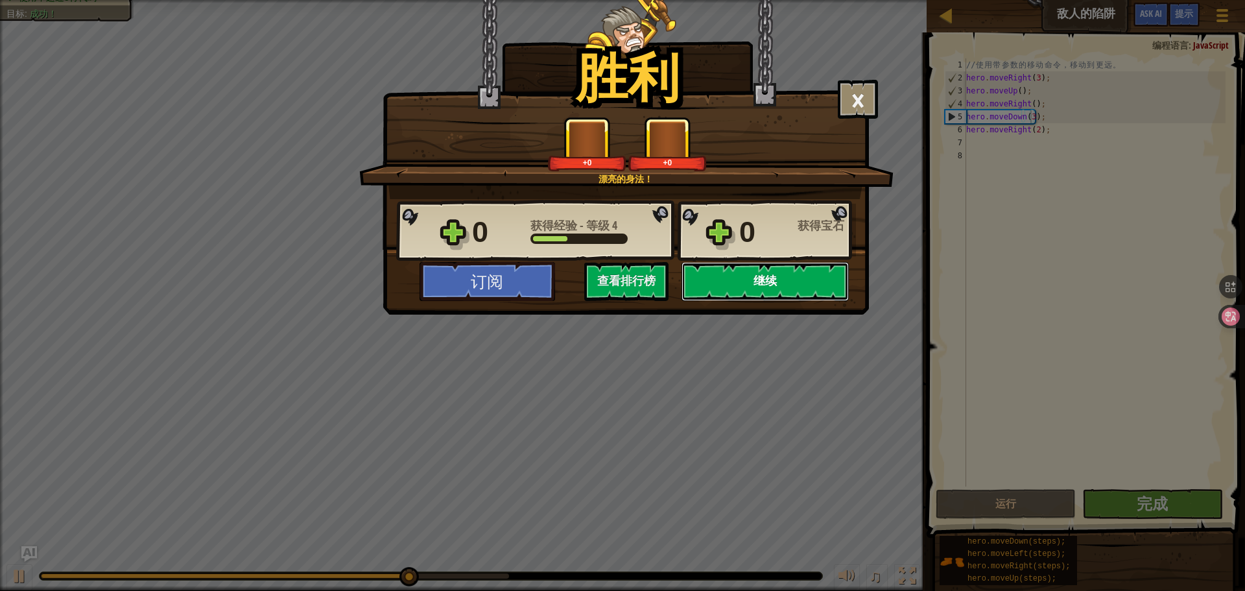
click at [775, 285] on button "继续" at bounding box center [764, 281] width 167 height 39
select select "zh-HANS"
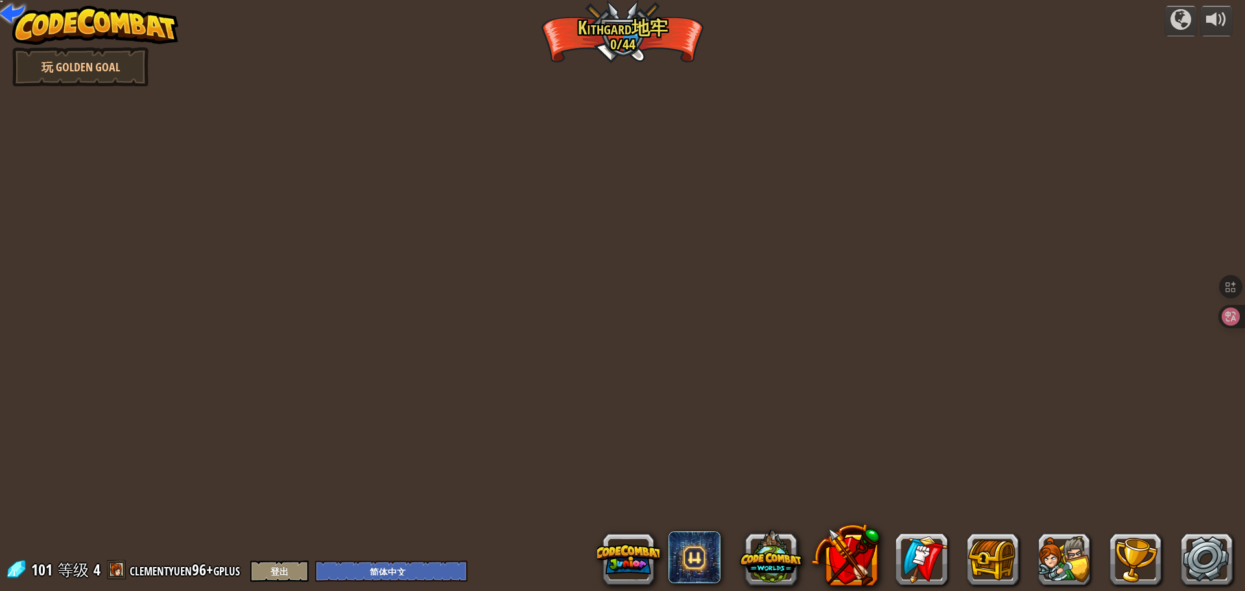
select select "zh-HANS"
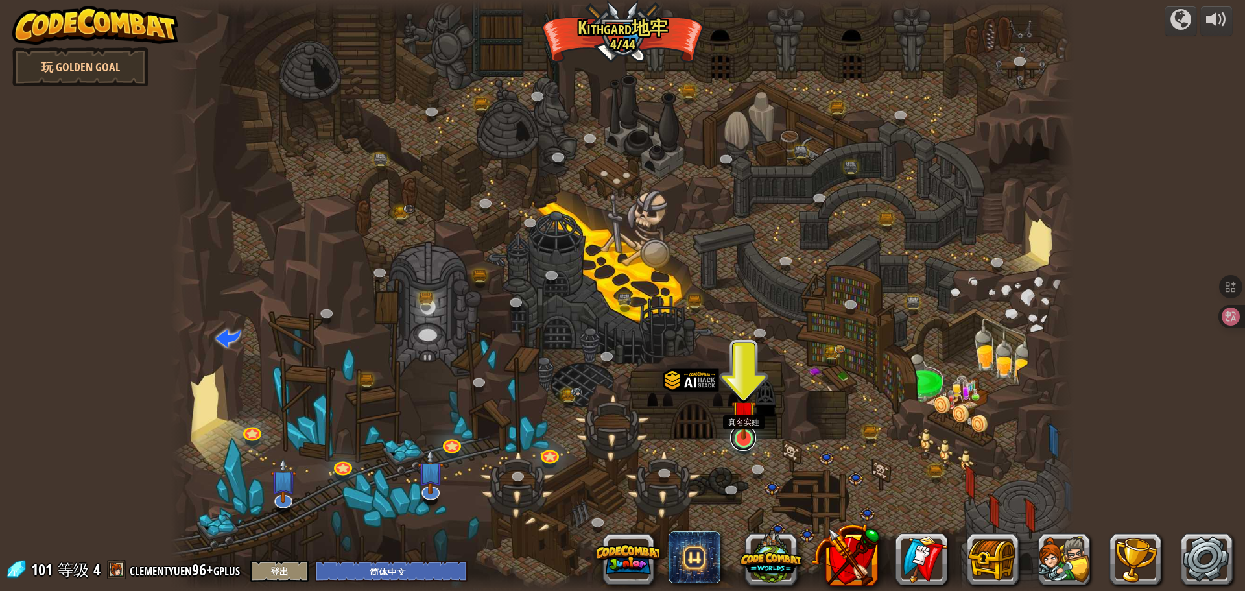
click at [735, 443] on link at bounding box center [743, 438] width 26 height 26
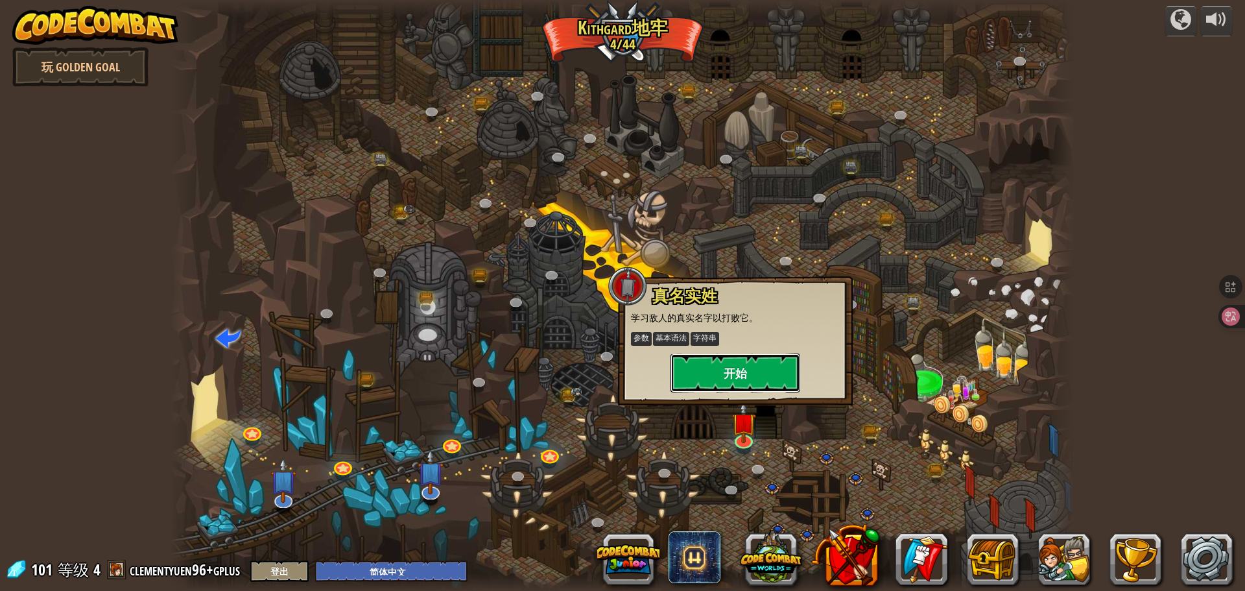
click at [711, 379] on button "开始" at bounding box center [735, 372] width 130 height 39
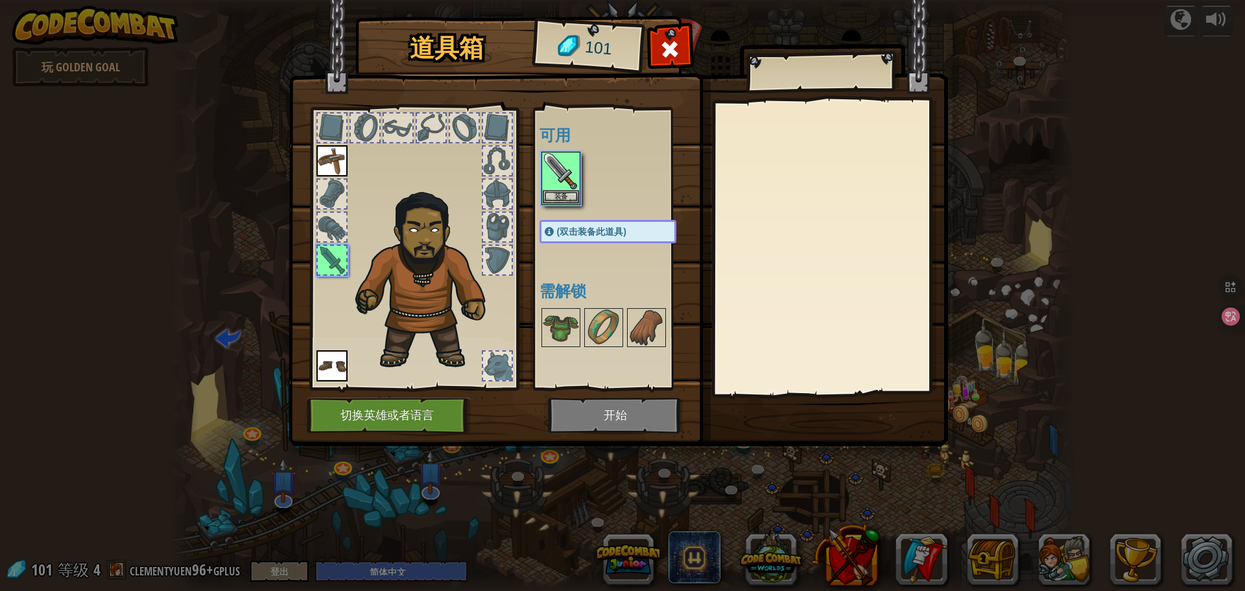
click at [637, 400] on img at bounding box center [618, 210] width 659 height 471
click at [562, 193] on button "装备" at bounding box center [561, 196] width 36 height 14
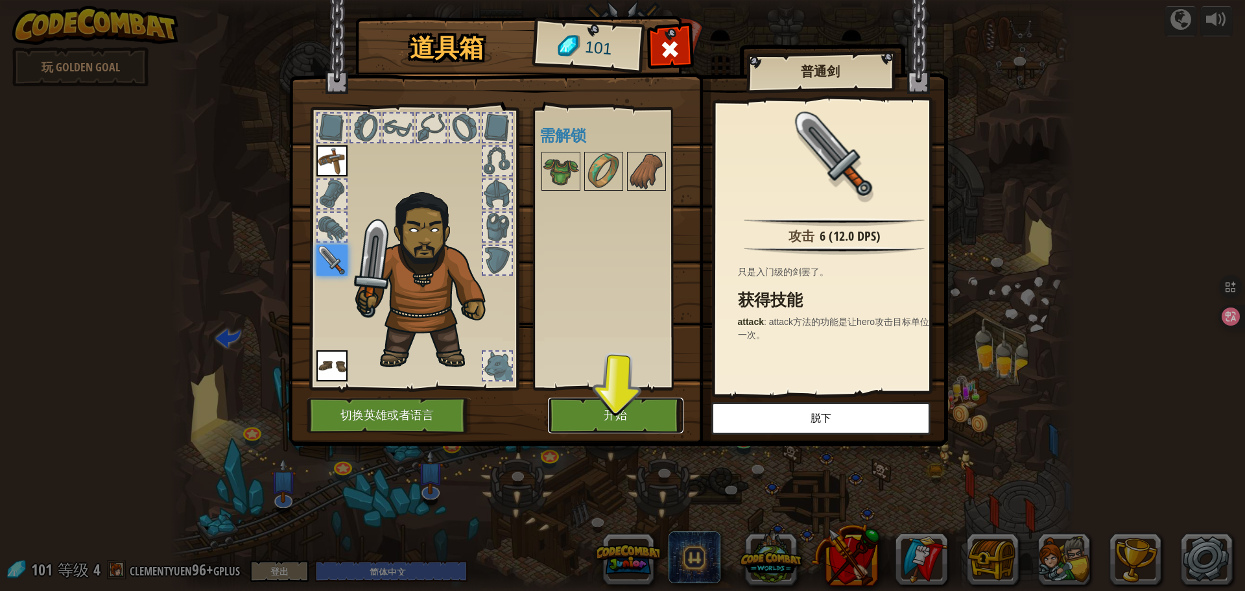
click at [644, 423] on button "开始" at bounding box center [616, 415] width 136 height 36
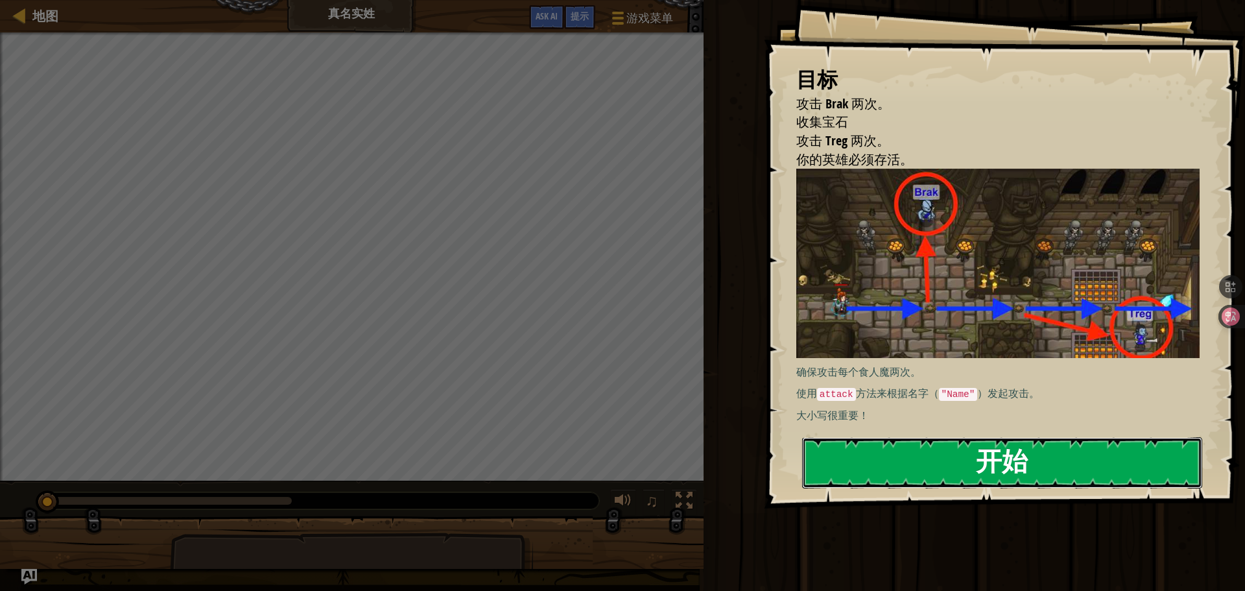
click at [995, 472] on button "开始" at bounding box center [1002, 462] width 400 height 51
drag, startPoint x: 995, startPoint y: 472, endPoint x: 991, endPoint y: 466, distance: 7.9
click at [995, 471] on button "开始" at bounding box center [1002, 462] width 400 height 51
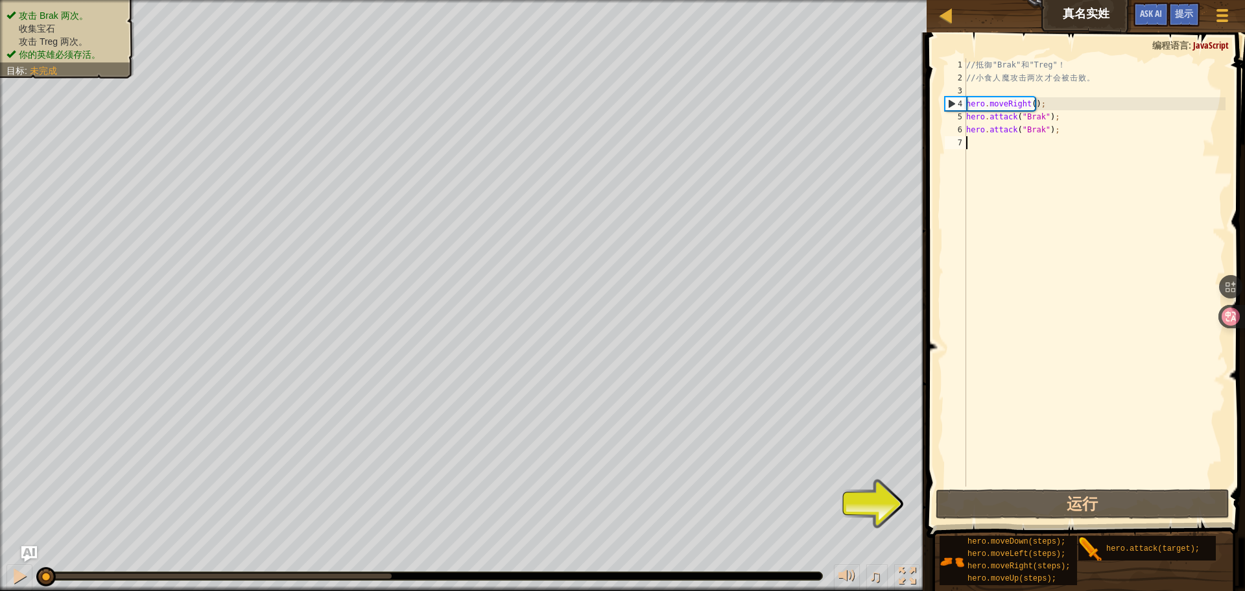
click at [1070, 119] on div "// 抵 御 "Brak" 和 "Treg" ！ // 小 食 人 魔 攻 击 两 次 才 会 被 击 败 。 hero . moveRight ( ) ; …" at bounding box center [1094, 285] width 262 height 454
type textarea "hero.attack("Brak");"
click at [1084, 123] on div "// 抵 御 "Brak" 和 "Treg" ！ // 小 食 人 魔 攻 击 两 次 才 会 被 击 败 。 hero . moveRight ( ) ; …" at bounding box center [1094, 285] width 262 height 454
click at [1033, 95] on div "// 抵 御 "Brak" 和 "Treg" ！ // 小 食 人 魔 攻 击 两 次 才 会 被 击 败 。 hero . moveRight ( ) ; …" at bounding box center [1094, 285] width 262 height 454
click at [1028, 102] on div "// 抵 御 "Brak" 和 "Treg" ！ // 小 食 人 魔 攻 击 两 次 才 会 被 击 败 。 hero . moveRight ( ) ; …" at bounding box center [1094, 285] width 262 height 454
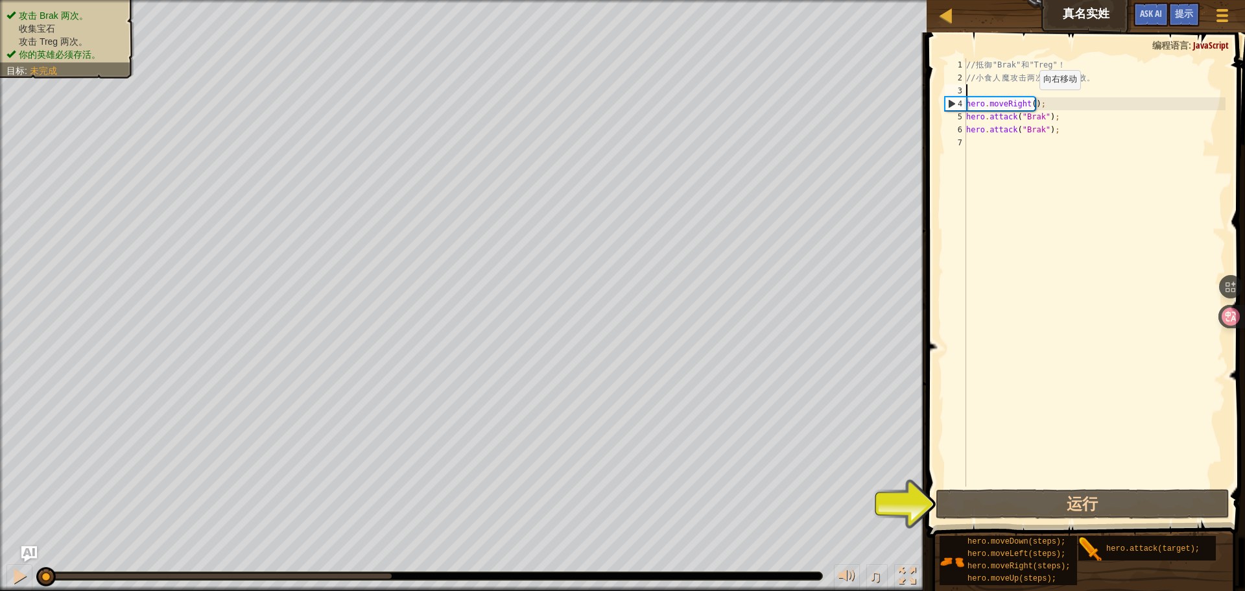
drag, startPoint x: 1028, startPoint y: 102, endPoint x: 1044, endPoint y: 103, distance: 16.2
click at [1028, 102] on div "// 抵 御 "Brak" 和 "Treg" ！ // 小 食 人 魔 攻 击 两 次 才 会 被 击 败 。 hero . moveRight ( ) ; …" at bounding box center [1094, 285] width 262 height 454
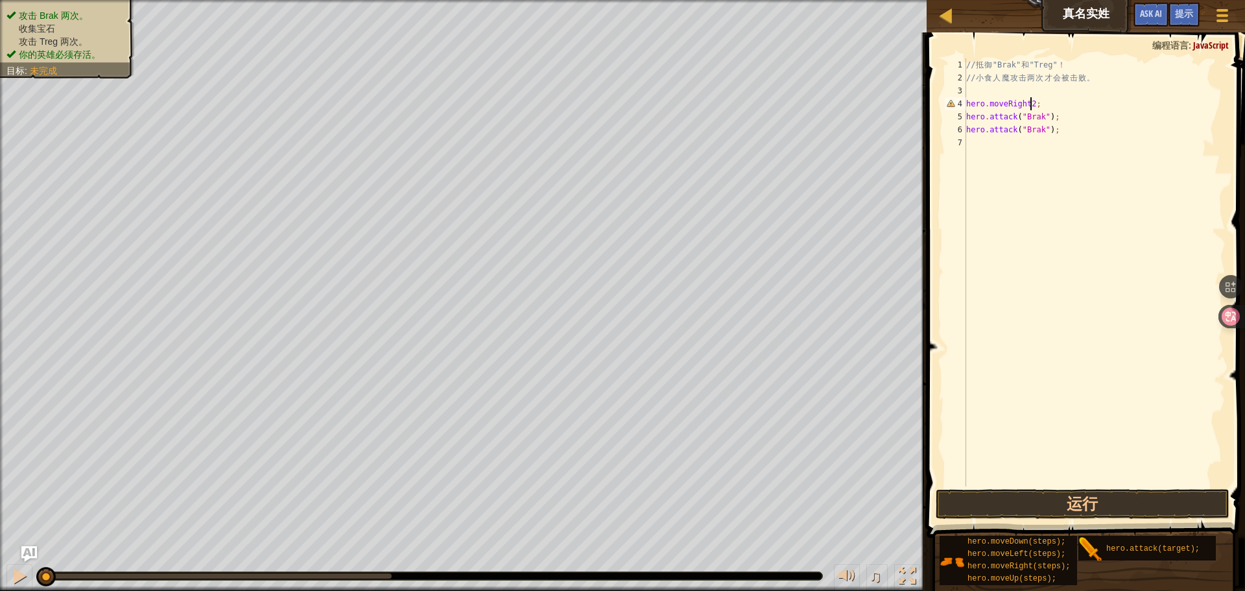
click at [1108, 125] on div "// 抵 御 "Brak" 和 "Treg" ！ // 小 食 人 魔 攻 击 两 次 才 会 被 击 败 。 hero . moveRight2 ; her…" at bounding box center [1094, 285] width 262 height 454
click at [1027, 100] on div "// 抵 御 "Brak" 和 "Treg" ！ // 小 食 人 魔 攻 击 两 次 才 会 被 击 败 。 hero . moveRight2 ; her…" at bounding box center [1094, 285] width 262 height 454
click at [1033, 100] on div "// 抵 御 "Brak" 和 "Treg" ！ // 小 食 人 魔 攻 击 两 次 才 会 被 击 败 。 hero . moveRight2 ; her…" at bounding box center [1094, 285] width 262 height 454
click at [1065, 106] on div "// 抵 御 "Brak" 和 "Treg" ！ // 小 食 人 魔 攻 击 两 次 才 会 被 击 败 。 hero . moveRight2 ; her…" at bounding box center [1094, 285] width 262 height 454
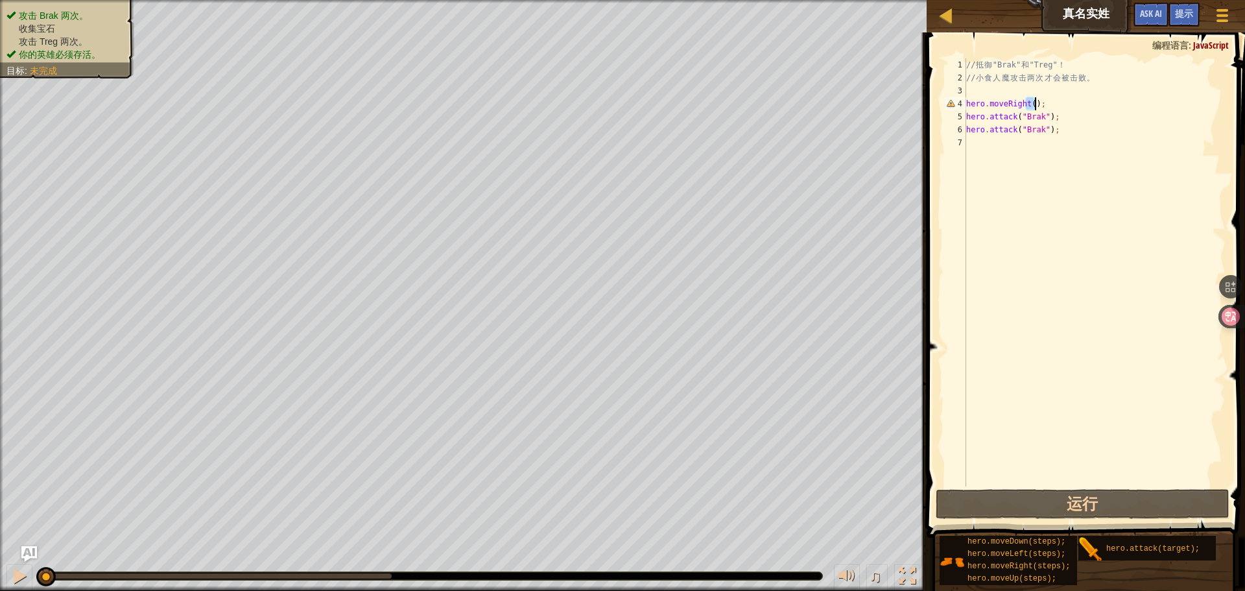
click at [1063, 111] on div "// 抵 御 "Brak" 和 "Treg" ！ // 小 食 人 魔 攻 击 两 次 才 会 被 击 败 。 hero . moveRight ( ) ; …" at bounding box center [1094, 285] width 262 height 454
click at [1026, 102] on div "// 抵 御 "Brak" 和 "Treg" ！ // 小 食 人 魔 攻 击 两 次 才 会 被 击 败 。 hero . moveRight ( ) ; …" at bounding box center [1094, 285] width 262 height 454
click at [1031, 100] on div "// 抵 御 "Brak" 和 "Treg" ！ // 小 食 人 魔 攻 击 两 次 才 会 被 击 败 。 hero . moveRight ( ) ; …" at bounding box center [1094, 272] width 262 height 428
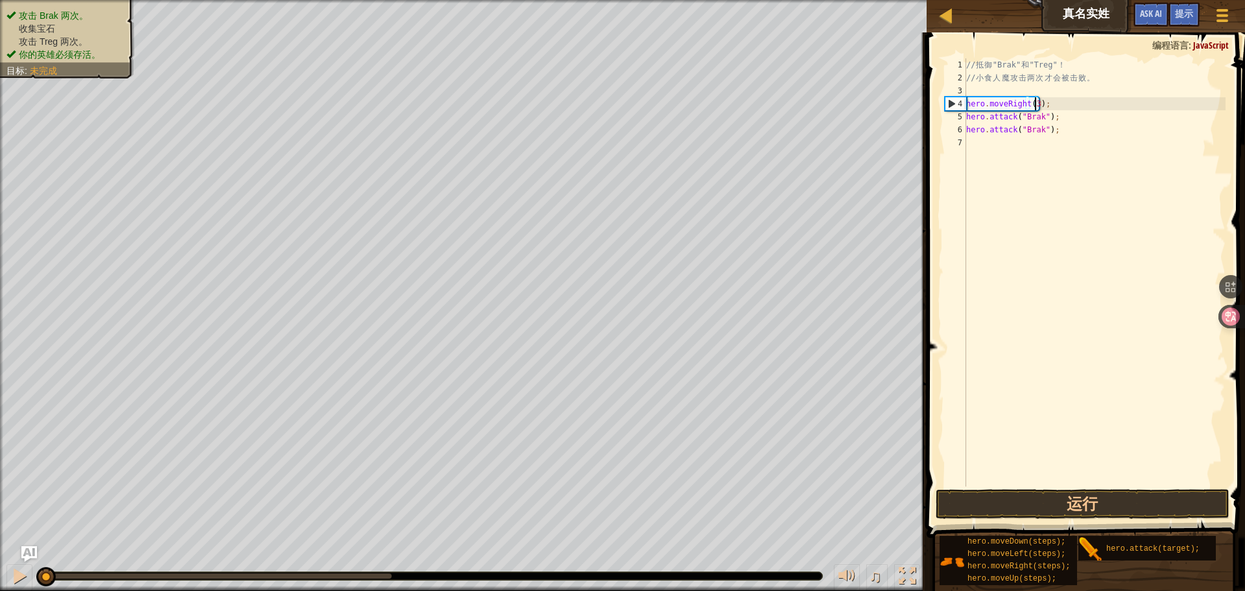
click at [1105, 126] on div "// 抵 御 "Brak" 和 "Treg" ！ // 小 食 人 魔 攻 击 两 次 才 会 被 击 败 。 hero . moveRight ( 3 ) …" at bounding box center [1094, 285] width 262 height 454
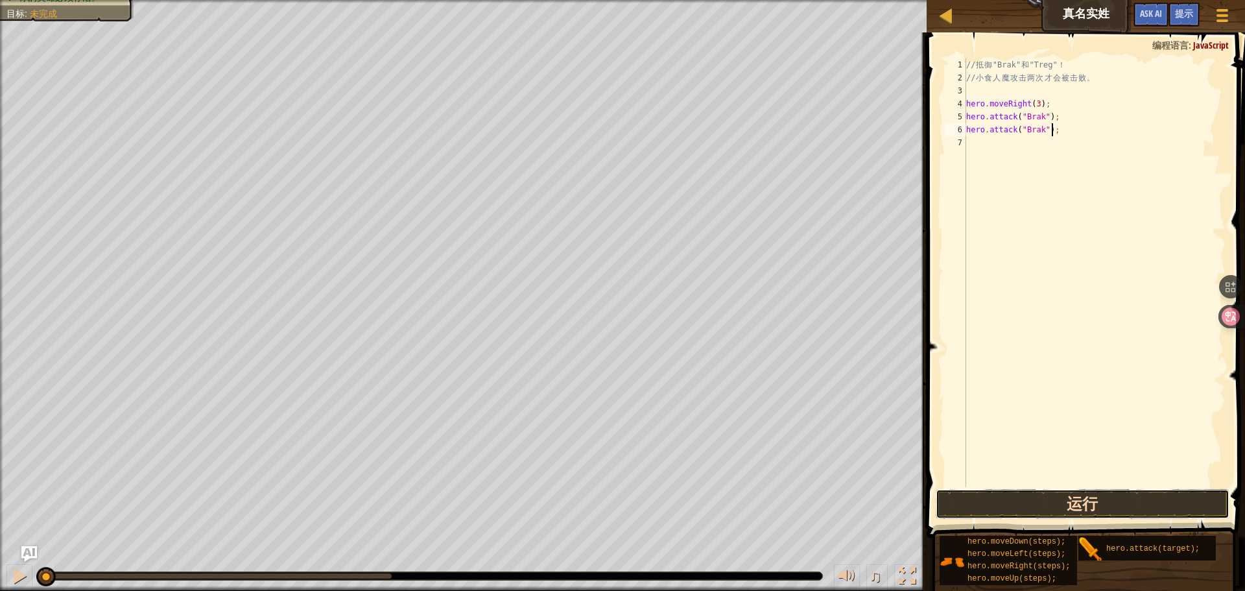
click at [1092, 505] on button "运行" at bounding box center [1083, 504] width 294 height 30
click at [1091, 505] on button "运行" at bounding box center [1083, 504] width 294 height 30
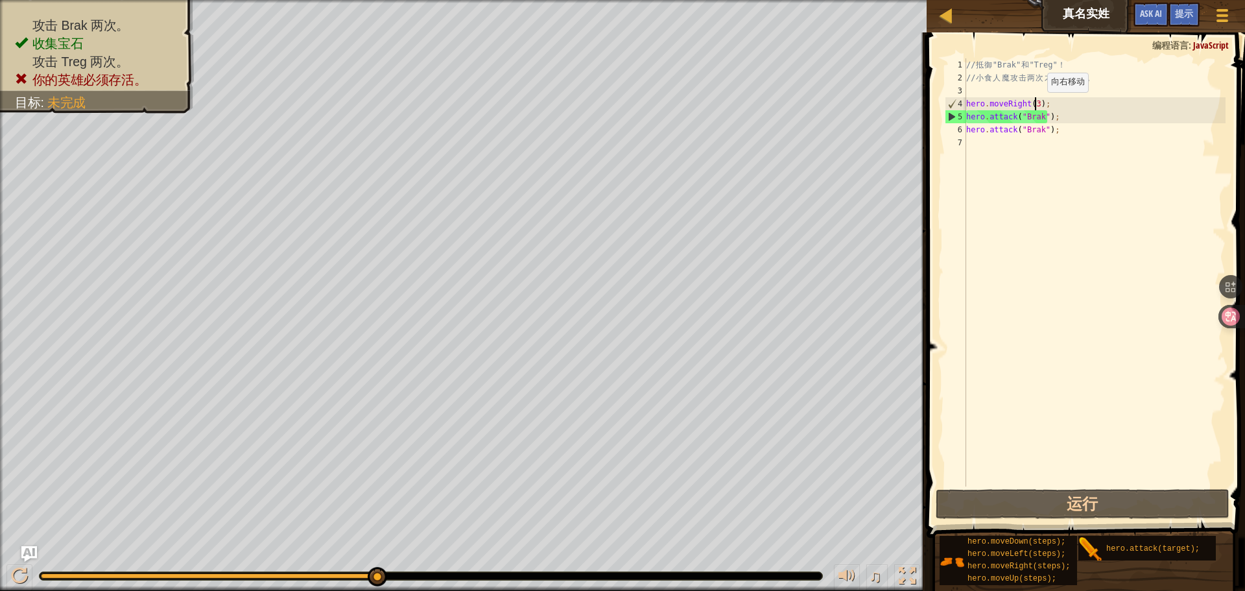
click at [1036, 105] on div "// 抵 御 "Brak" 和 "Treg" ！ // 小 食 人 魔 攻 击 两 次 才 会 被 击 败 。 hero . moveRight ( 3 ) …" at bounding box center [1094, 285] width 262 height 454
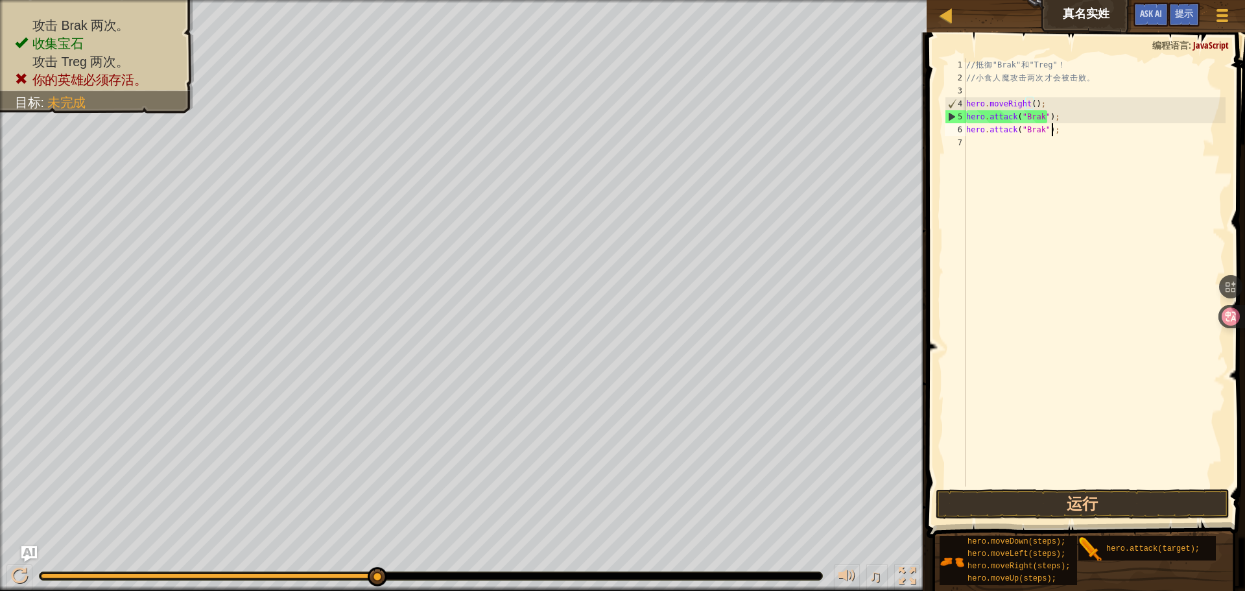
click at [1076, 130] on div "// 抵 御 "Brak" 和 "Treg" ！ // 小 食 人 魔 攻 击 两 次 才 会 被 击 败 。 hero . moveRight ( ) ; …" at bounding box center [1094, 285] width 262 height 454
click at [1077, 113] on div "// 抵 御 "Brak" 和 "Treg" ！ // 小 食 人 魔 攻 击 两 次 才 会 被 击 败 。 hero . moveRight ( ) ; …" at bounding box center [1094, 285] width 262 height 454
click at [1063, 100] on div "// 抵 御 "Brak" 和 "Treg" ！ // 小 食 人 魔 攻 击 两 次 才 会 被 击 败 。 hero . moveRight ( ) ; …" at bounding box center [1094, 285] width 262 height 454
click at [1068, 115] on div "// 抵 御 "Brak" 和 "Treg" ！ // 小 食 人 魔 攻 击 两 次 才 会 被 击 败 。 hero . moveRight ( ) ; …" at bounding box center [1094, 285] width 262 height 454
type textarea "hero.attack("Brak");"
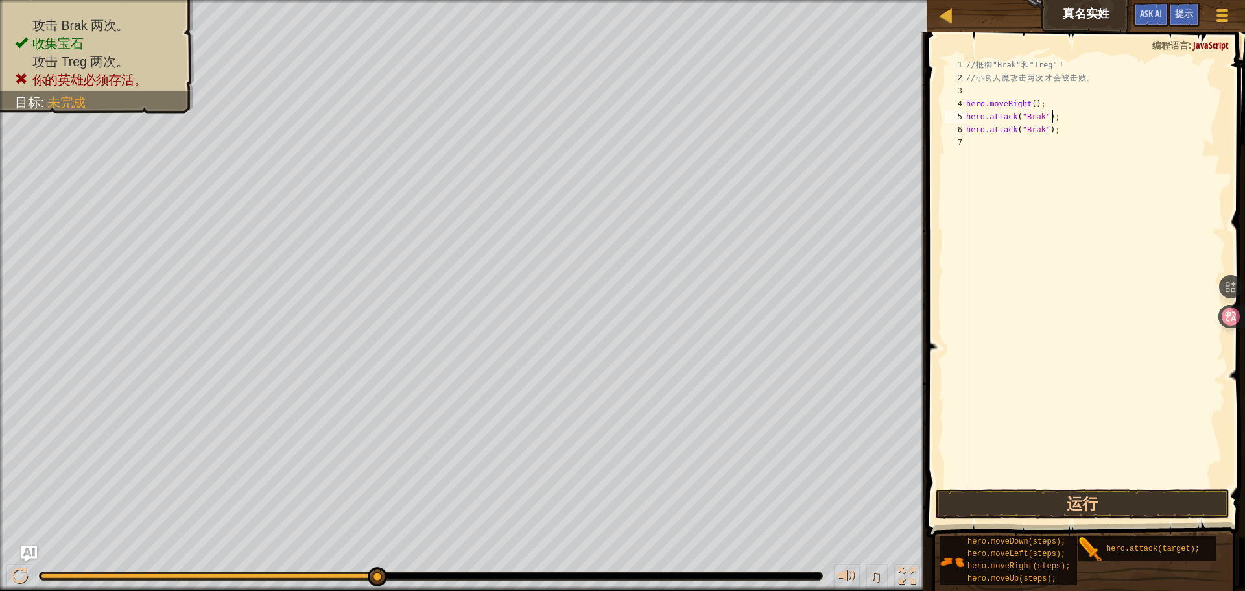
click at [1079, 125] on div "// 抵 御 "Brak" 和 "Treg" ！ // 小 食 人 魔 攻 击 两 次 才 会 被 击 败 。 hero . moveRight ( ) ; …" at bounding box center [1094, 285] width 262 height 454
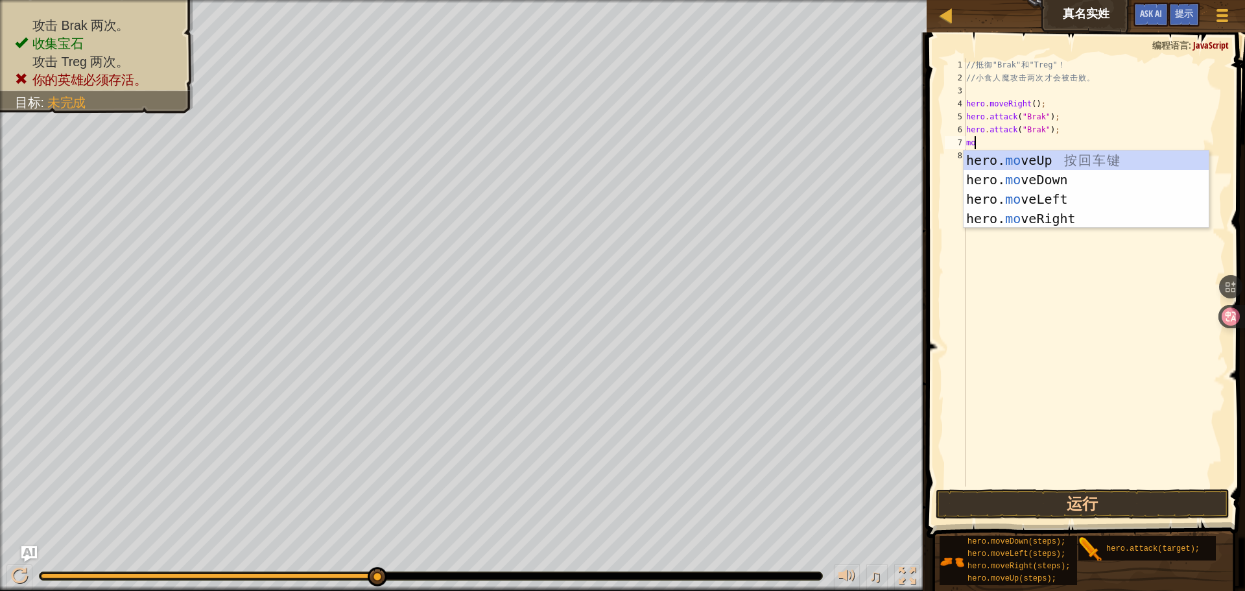
type textarea "move"
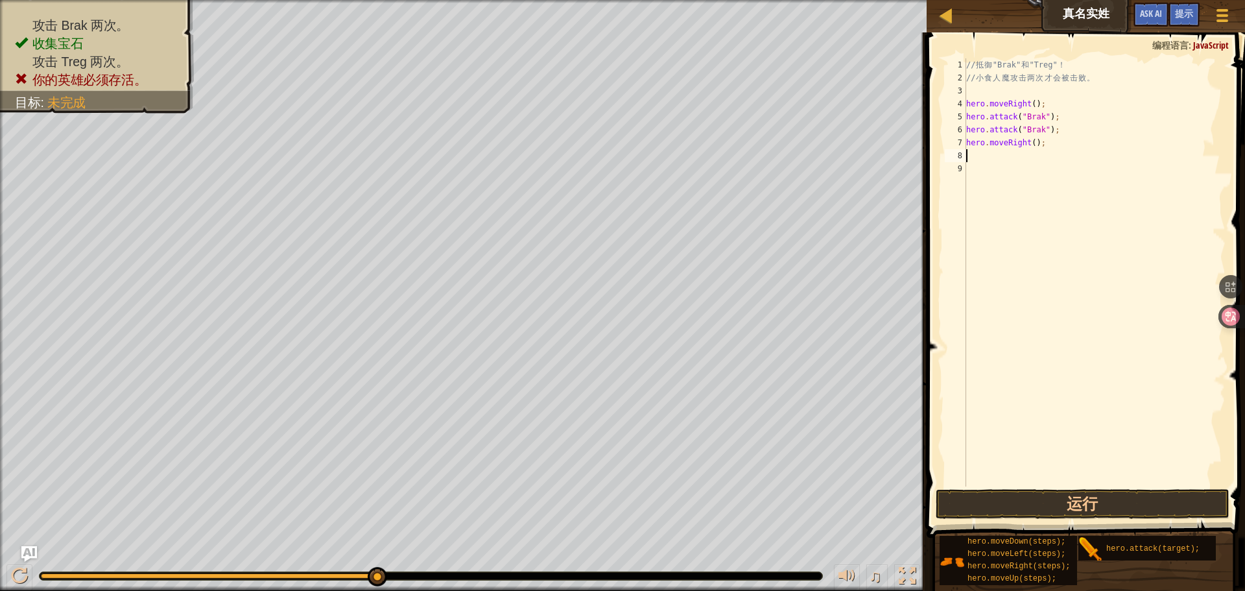
click at [1070, 132] on div "// 抵 御 "Brak" 和 "Treg" ！ // 小 食 人 魔 攻 击 两 次 才 会 被 击 败 。 hero . moveRight ( ) ; …" at bounding box center [1094, 285] width 262 height 454
type textarea "hero.attack("Brak");"
click at [967, 130] on div "// 抵 御 "Brak" 和 "Treg" ！ // 小 食 人 魔 攻 击 两 次 才 会 被 击 败 。 hero . moveRight ( ) ; …" at bounding box center [1094, 285] width 262 height 454
click at [1001, 152] on div "// 抵 御 "Brak" 和 "Treg" ！ // 小 食 人 魔 攻 击 两 次 才 会 被 击 败 。 hero . moveRight ( ) ; …" at bounding box center [1094, 285] width 262 height 454
drag, startPoint x: 1001, startPoint y: 152, endPoint x: 1063, endPoint y: 148, distance: 61.7
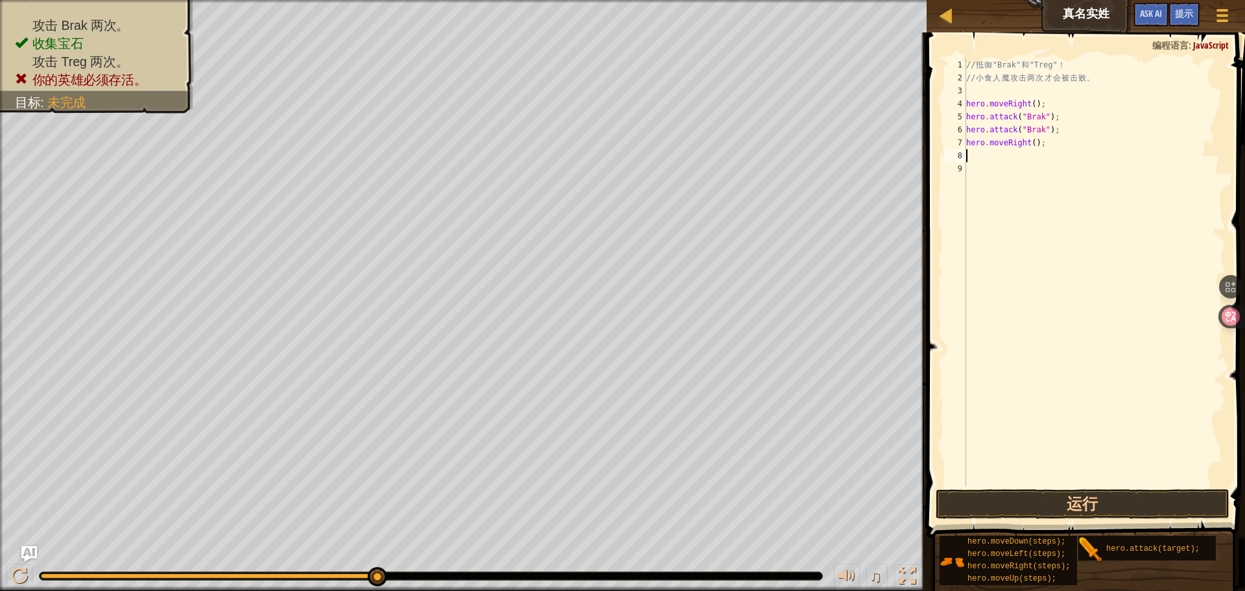
click at [1002, 151] on div "// 抵 御 "Brak" 和 "Treg" ！ // 小 食 人 魔 攻 击 两 次 才 会 被 击 败 。 hero . moveRight ( ) ; …" at bounding box center [1094, 285] width 262 height 454
paste textarea "hero.attack("Brak");"
type textarea "hero.attack("Brak");"
paste textarea "hero.attack("Brak");"
click at [1064, 134] on div "// 抵 御 "Brak" 和 "Treg" ！ // 小 食 人 魔 攻 击 两 次 才 会 被 击 败 。 hero . moveRight ( ) ; …" at bounding box center [1096, 285] width 258 height 454
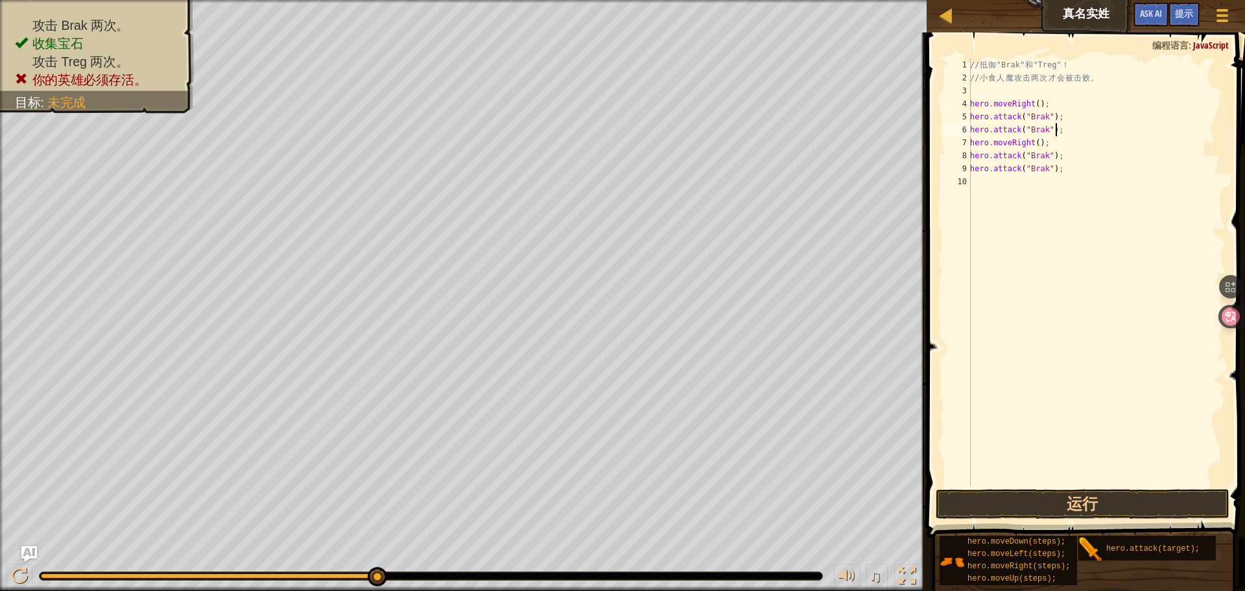
click at [1054, 144] on div "// 抵 御 "Brak" 和 "Treg" ！ // 小 食 人 魔 攻 击 两 次 才 会 被 击 败 。 hero . moveRight ( ) ; …" at bounding box center [1096, 285] width 258 height 454
click at [1068, 506] on button "运行" at bounding box center [1083, 504] width 294 height 30
click at [1068, 505] on button "运行" at bounding box center [1083, 504] width 294 height 30
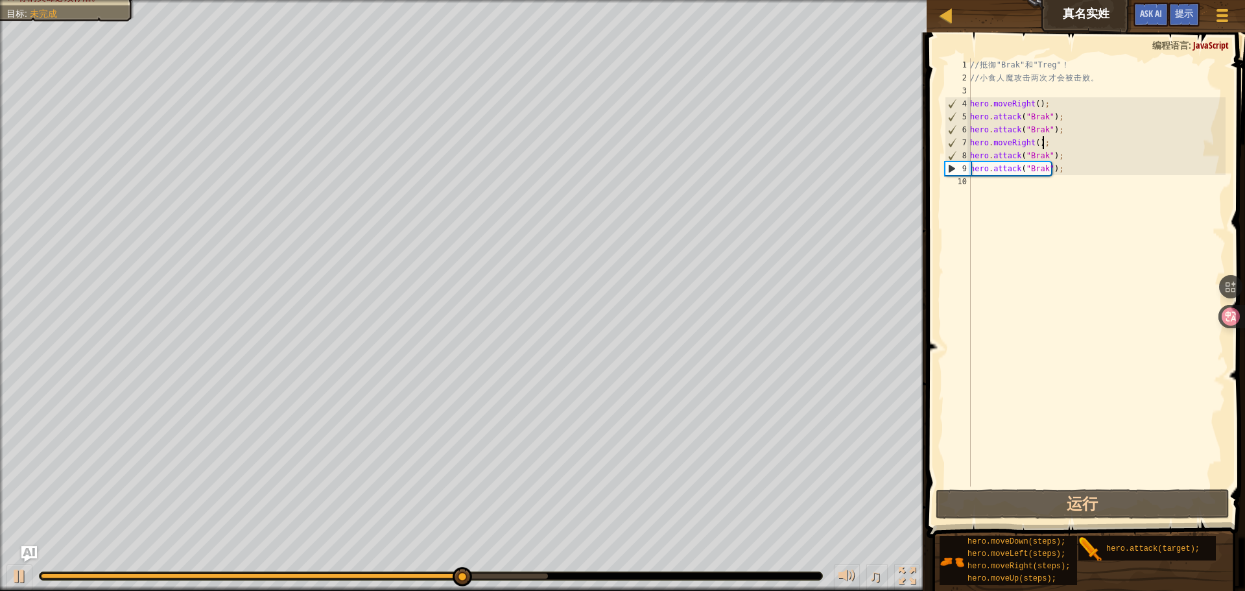
click at [1099, 137] on div "// 抵 御 "Brak" 和 "Treg" ！ // 小 食 人 魔 攻 击 两 次 才 会 被 击 败 。 hero . moveRight ( ) ; …" at bounding box center [1096, 285] width 258 height 454
drag, startPoint x: 1099, startPoint y: 137, endPoint x: 1071, endPoint y: 141, distance: 28.1
click at [1099, 137] on div "// 抵 御 "Brak" 和 "Treg" ！ // 小 食 人 魔 攻 击 两 次 才 会 被 击 败 。 hero . moveRight ( ) ; …" at bounding box center [1096, 285] width 258 height 454
click at [1038, 140] on div "// 抵 御 "Brak" 和 "Treg" ！ // 小 食 人 魔 攻 击 两 次 才 会 被 击 败 。 hero . moveRight ( ) ; …" at bounding box center [1096, 272] width 258 height 428
click at [1033, 140] on div "// 抵 御 "Brak" 和 "Treg" ！ // 小 食 人 魔 攻 击 两 次 才 会 被 击 败 。 hero . moveRight ( ) ; …" at bounding box center [1096, 285] width 258 height 454
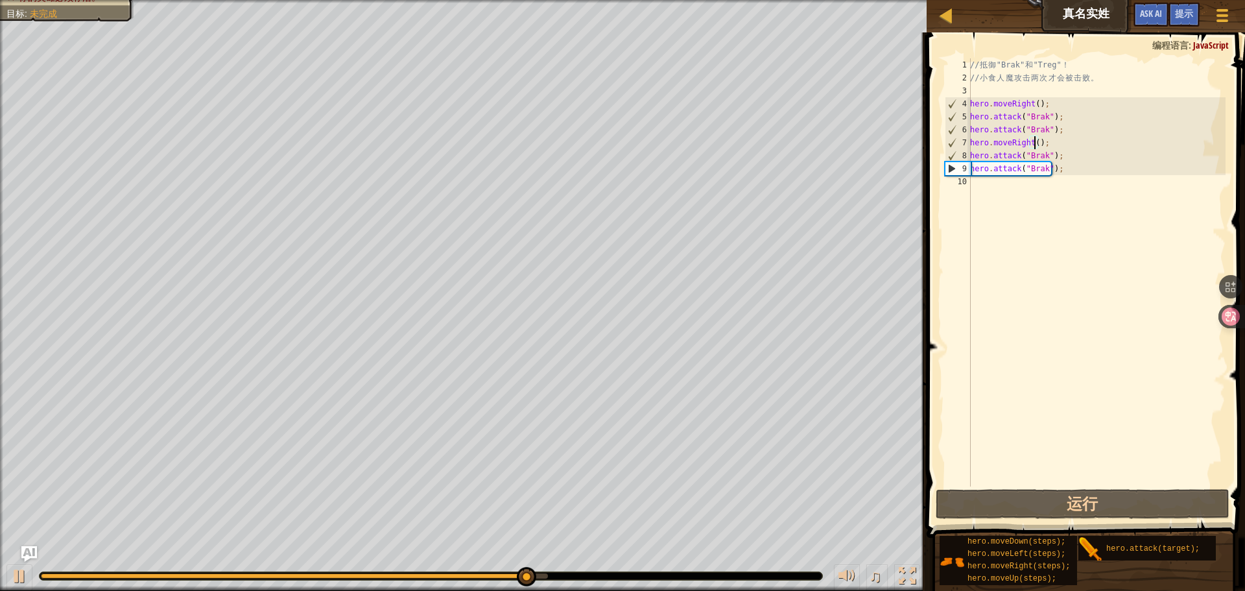
type textarea "hero.moveRight(2);"
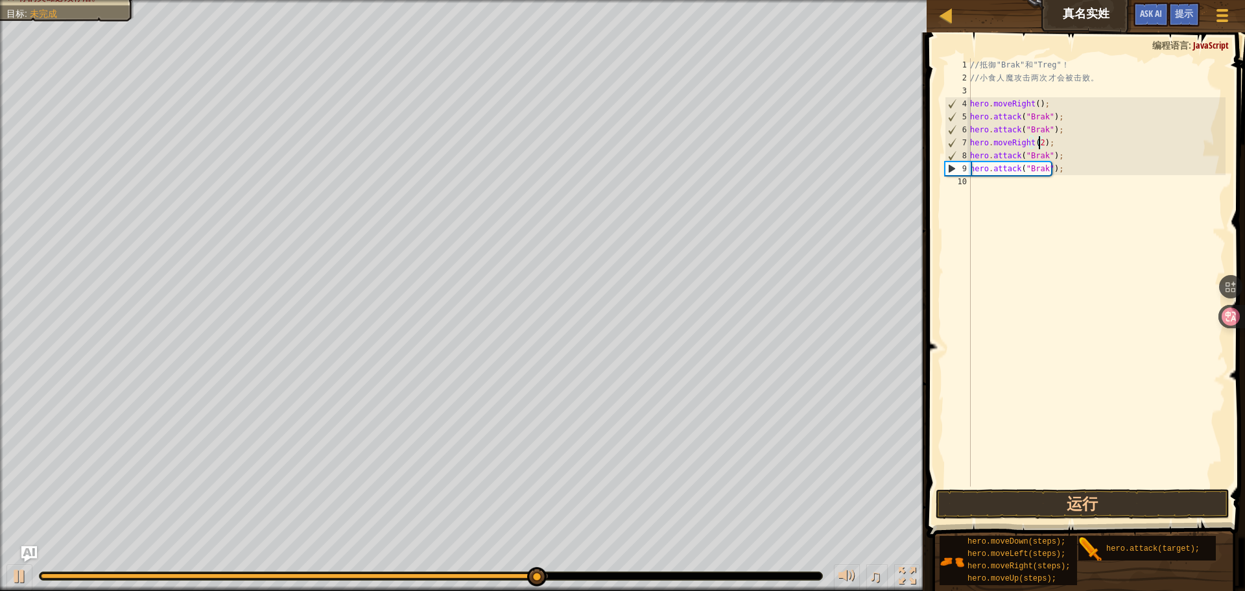
click at [1100, 233] on div "// 抵 御 "Brak" 和 "Treg" ！ // 小 食 人 魔 攻 击 两 次 才 会 被 击 败 。 hero . moveRight ( ) ; …" at bounding box center [1096, 285] width 258 height 454
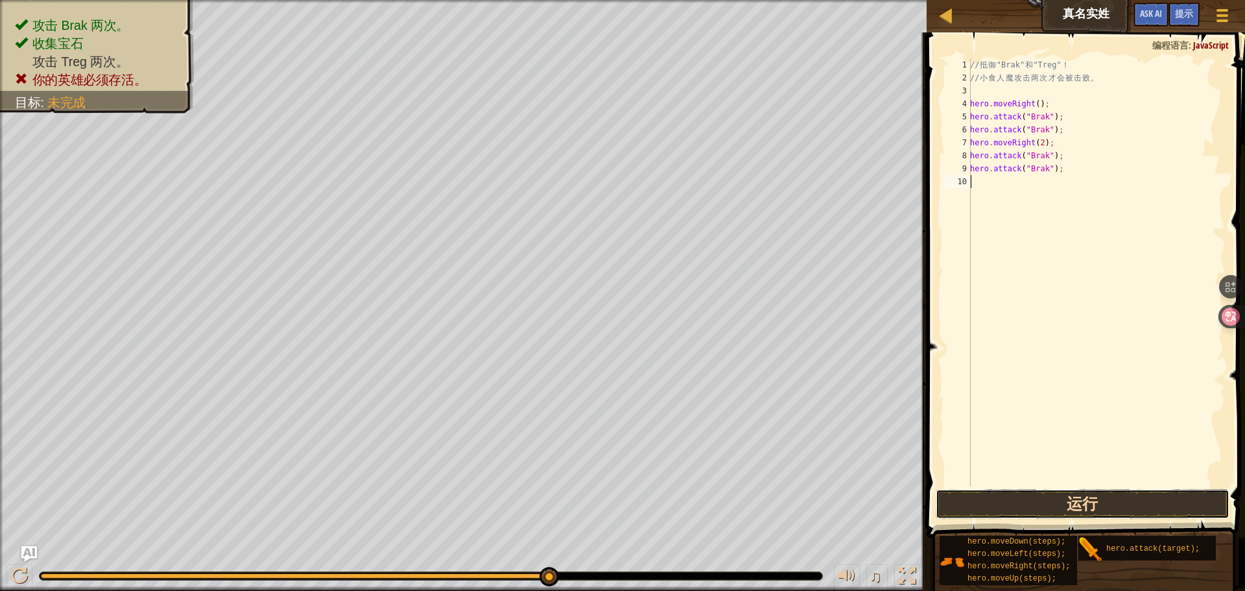
click at [1078, 512] on button "运行" at bounding box center [1083, 504] width 294 height 30
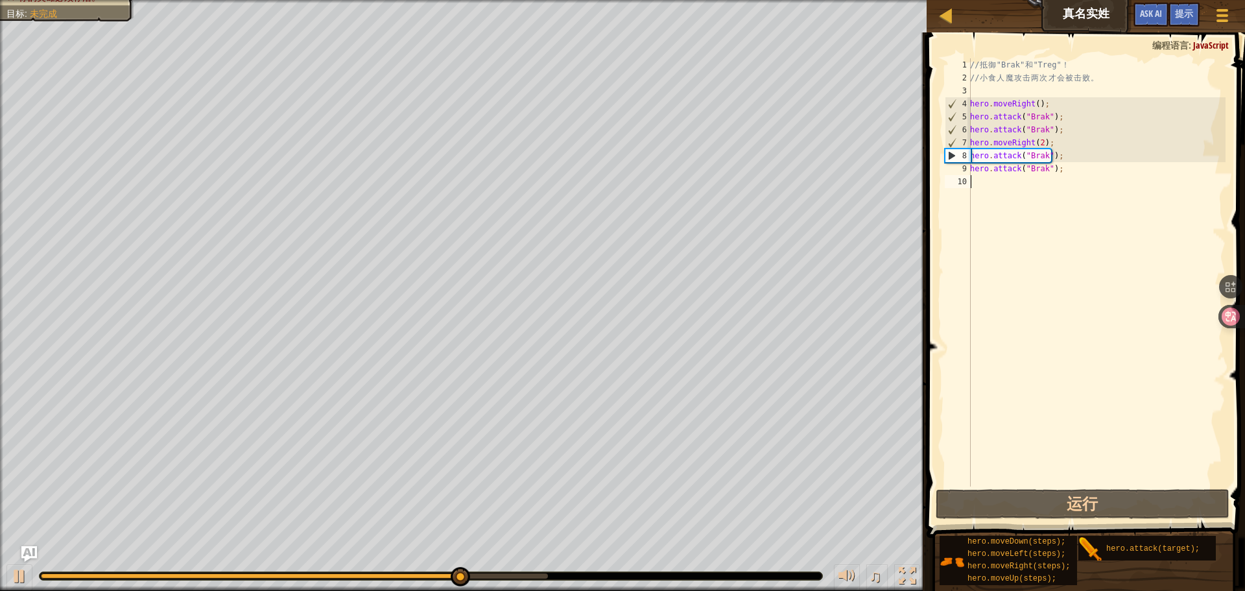
click at [1057, 240] on div "// 抵 御 "Brak" 和 "Treg" ！ // 小 食 人 魔 攻 击 两 次 才 会 被 击 败 。 hero . moveRight ( ) ; …" at bounding box center [1096, 285] width 258 height 454
click at [1067, 184] on div "// 抵 御 "Brak" 和 "Treg" ！ // 小 食 人 魔 攻 击 两 次 才 会 被 击 败 。 hero . moveRight ( ) ; …" at bounding box center [1096, 285] width 258 height 454
click at [1062, 147] on div "// 抵 御 "Brak" 和 "Treg" ！ // 小 食 人 魔 攻 击 两 次 才 会 被 击 败 。 hero . moveRight ( ) ; …" at bounding box center [1096, 285] width 258 height 454
click at [1100, 150] on div "// 抵 御 "Brak" 和 "Treg" ！ // 小 食 人 魔 攻 击 两 次 才 会 被 击 败 。 hero . moveRight ( ) ; …" at bounding box center [1096, 285] width 258 height 454
type textarea "hero.attack("Brak");"
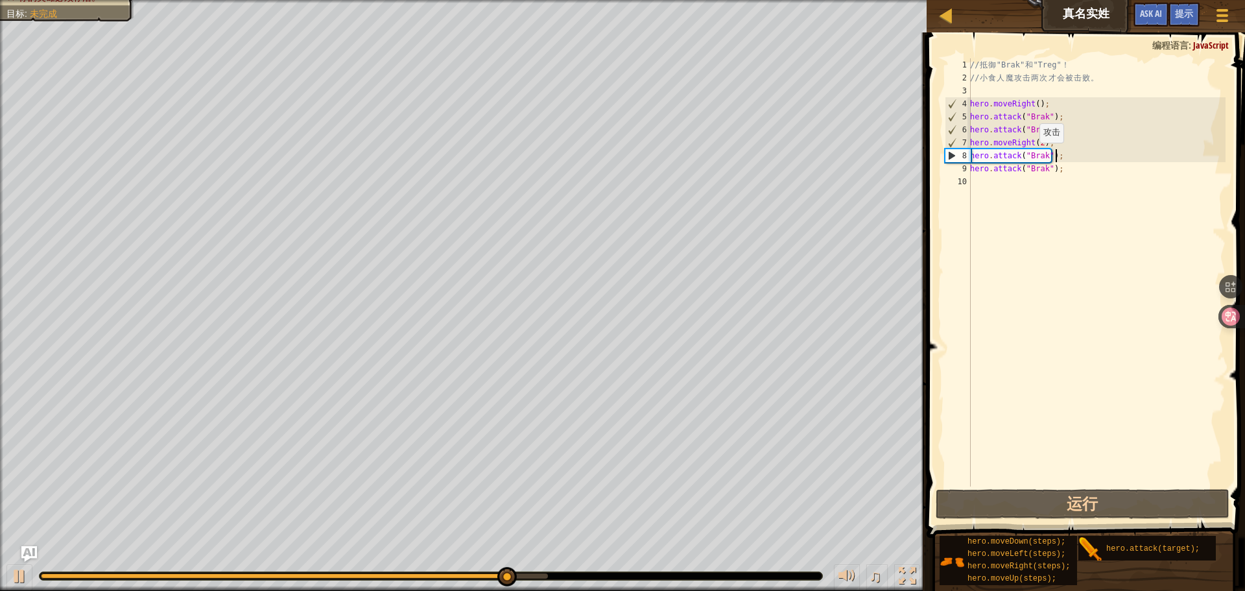
click at [1031, 156] on div "// 抵 御 "Brak" 和 "Treg" ！ // 小 食 人 魔 攻 击 两 次 才 会 被 击 败 。 hero . moveRight ( ) ; …" at bounding box center [1096, 285] width 258 height 454
click at [1061, 193] on div "// 抵 御 "Brak" 和 "Treg" ！ // 小 食 人 魔 攻 击 两 次 才 会 被 击 败 。 hero . moveRight ( ) ; …" at bounding box center [1096, 285] width 258 height 454
click at [1038, 142] on div "// 抵 御 "Brak" 和 "Treg" ！ // 小 食 人 魔 攻 击 两 次 才 会 被 击 败 。 hero . moveRight ( ) ; …" at bounding box center [1096, 285] width 258 height 454
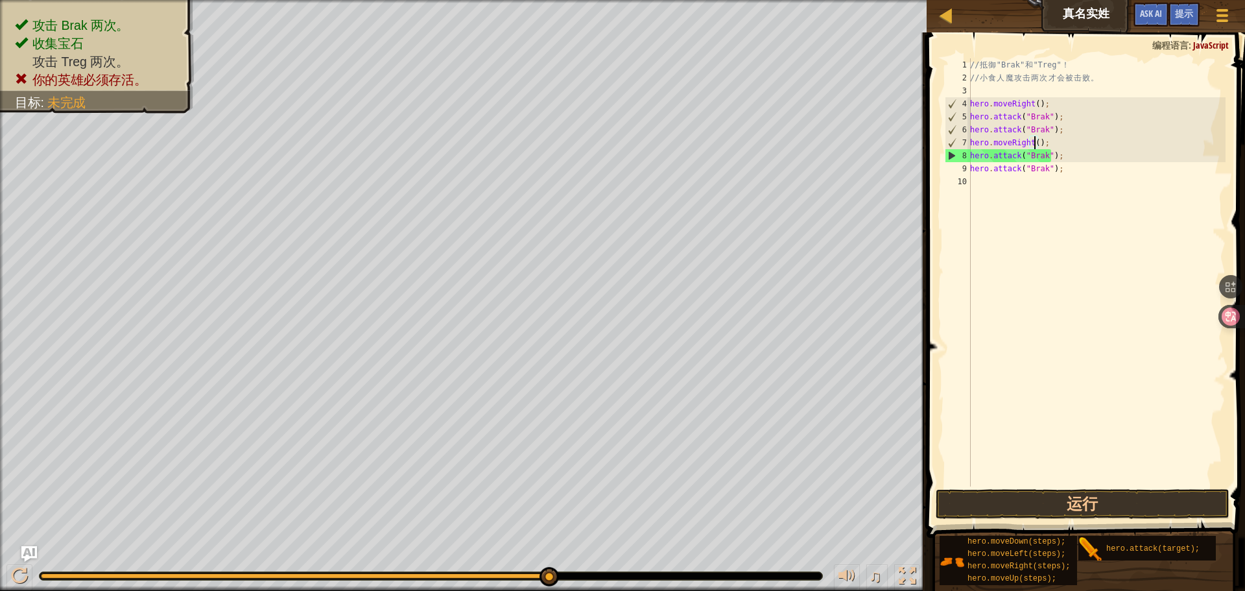
drag, startPoint x: 1065, startPoint y: 151, endPoint x: 1034, endPoint y: 149, distance: 31.2
click at [1065, 151] on div "// 抵 御 "Brak" 和 "Treg" ！ // 小 食 人 魔 攻 击 两 次 才 会 被 击 败 。 hero . moveRight ( ) ; …" at bounding box center [1096, 285] width 258 height 454
click at [1053, 151] on div "// 抵 御 "Brak" 和 "Treg" ！ // 小 食 人 魔 攻 击 两 次 才 会 被 击 败 。 hero . moveRight ( ) ; …" at bounding box center [1096, 285] width 258 height 454
click at [1033, 149] on div "// 抵 御 "Brak" 和 "Treg" ！ // 小 食 人 魔 攻 击 两 次 才 会 被 击 败 。 hero . moveRight ( ) ; …" at bounding box center [1096, 285] width 258 height 454
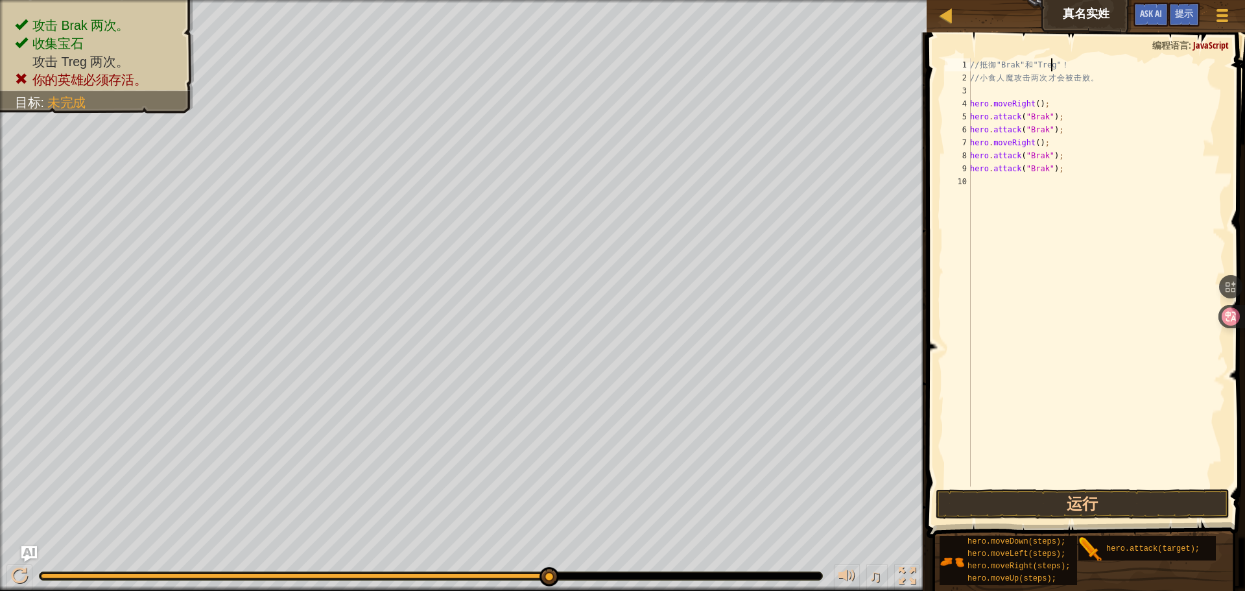
click at [1051, 64] on div "// 抵 御 "Brak" 和 "Treg" ！ // 小 食 人 魔 攻 击 两 次 才 会 被 击 败 。 hero . moveRight ( ) ; …" at bounding box center [1096, 285] width 258 height 454
click at [1072, 134] on div "// 抵 御 "Brak" 和 "Treg" ！ // 小 食 人 魔 攻 击 两 次 才 会 被 击 败 。 hero . moveRight ( ) ; …" at bounding box center [1096, 285] width 258 height 454
click at [1054, 66] on div "// 抵 御 "Brak" 和 "Treg" ！ // 小 食 人 魔 攻 击 两 次 才 会 被 击 败 。 hero . moveRight ( ) ; …" at bounding box center [1096, 285] width 258 height 454
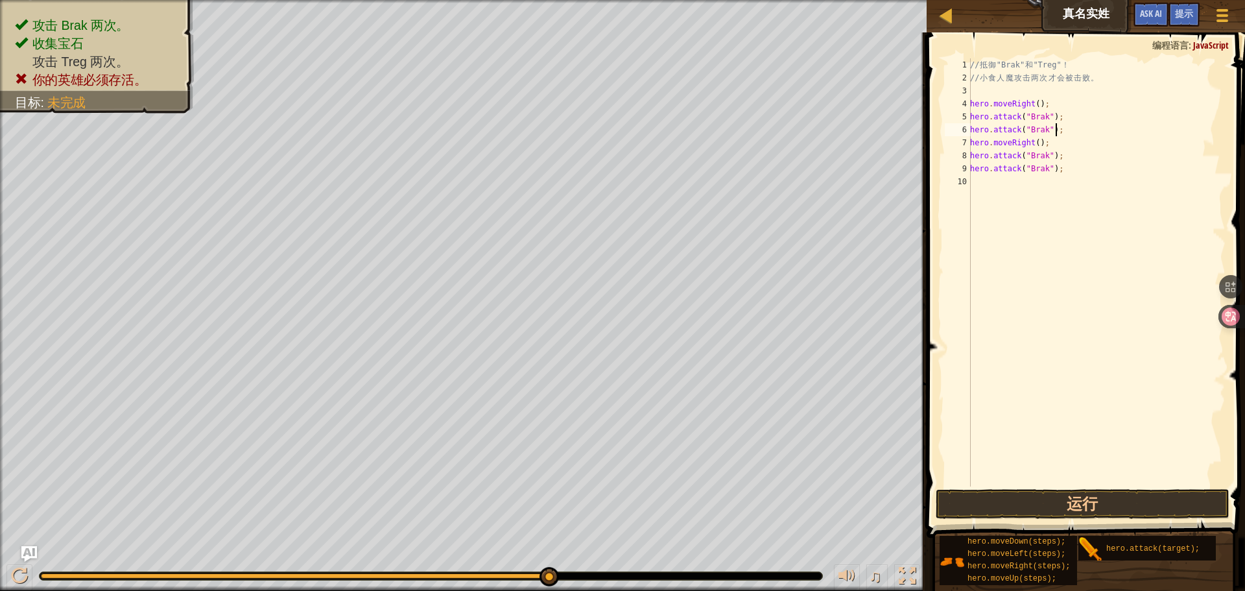
click at [1054, 66] on div "// 抵 御 "Brak" 和 "Treg" ！ // 小 食 人 魔 攻 击 两 次 才 会 被 击 败 。 hero . moveRight ( ) ; …" at bounding box center [1096, 285] width 258 height 454
click at [1035, 156] on div "// 抵 御 "Brak" 和 "Treg" ！ // 小 食 人 魔 攻 击 两 次 才 会 被 击 败 。 hero . moveRight ( ) ; …" at bounding box center [1096, 285] width 258 height 454
click at [1037, 158] on div "// 抵 御 "Brak" 和 "Treg" ！ // 小 食 人 魔 攻 击 两 次 才 会 被 击 败 。 hero . moveRight ( ) ; …" at bounding box center [1096, 272] width 258 height 428
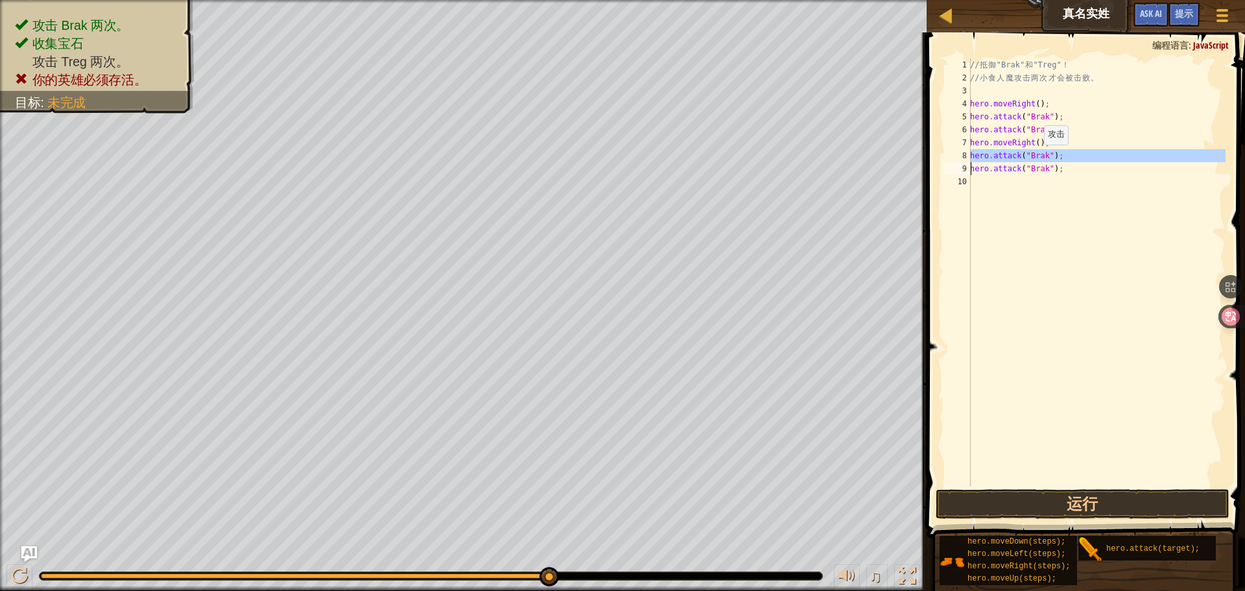
click at [1037, 158] on div "// 抵 御 "Brak" 和 "Treg" ！ // 小 食 人 魔 攻 击 两 次 才 会 被 击 败 。 hero . moveRight ( ) ; …" at bounding box center [1096, 285] width 258 height 454
paste textarea "Treg"
click at [1035, 172] on div "// 抵 御 "Brak" 和 "Treg" ！ // 小 食 人 魔 攻 击 两 次 才 会 被 击 败 。 hero . moveRight ( ) ; …" at bounding box center [1096, 285] width 258 height 454
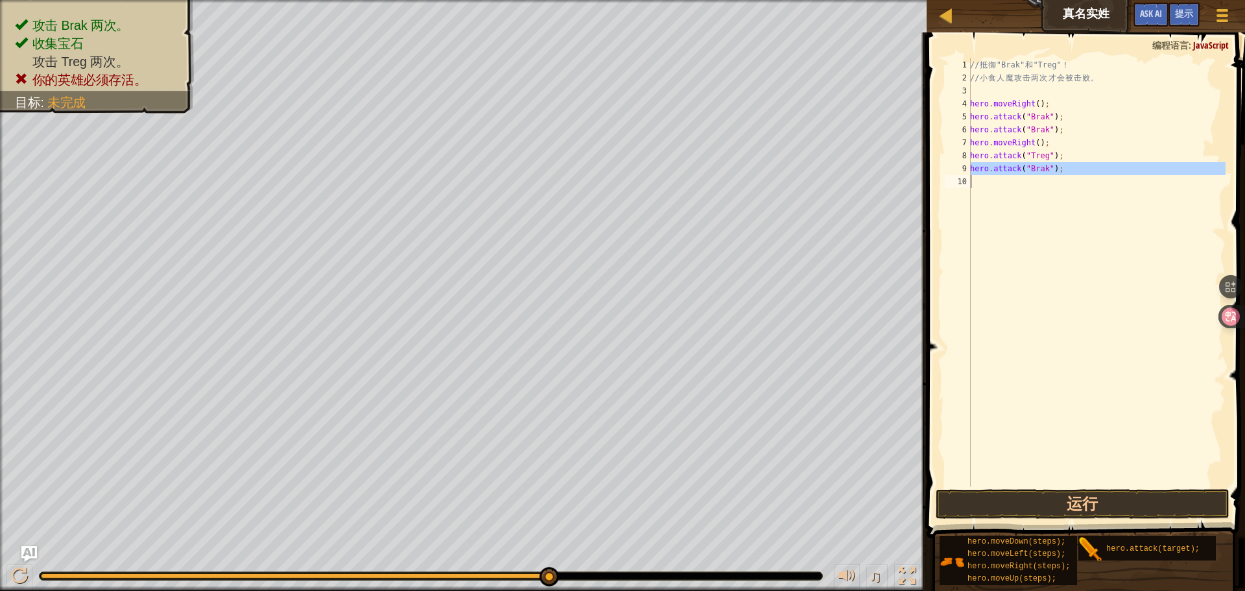
paste textarea "Treg"
click at [1061, 188] on div "// 抵 御 "Brak" 和 "Treg" ！ // 小 食 人 魔 攻 击 两 次 才 会 被 击 败 。 hero . moveRight ( ) ; …" at bounding box center [1096, 285] width 258 height 454
drag, startPoint x: 1061, startPoint y: 188, endPoint x: 1045, endPoint y: 174, distance: 21.2
click at [1056, 185] on div "// 抵 御 "Brak" 和 "Treg" ！ // 小 食 人 魔 攻 击 两 次 才 会 被 击 败 。 hero . moveRight ( ) ; …" at bounding box center [1094, 285] width 262 height 454
click at [1100, 163] on div "// 抵 御 "Brak" 和 "Treg" ！ // 小 食 人 魔 攻 击 两 次 才 会 被 击 败 。 hero . moveRight ( ) ; …" at bounding box center [1094, 285] width 262 height 454
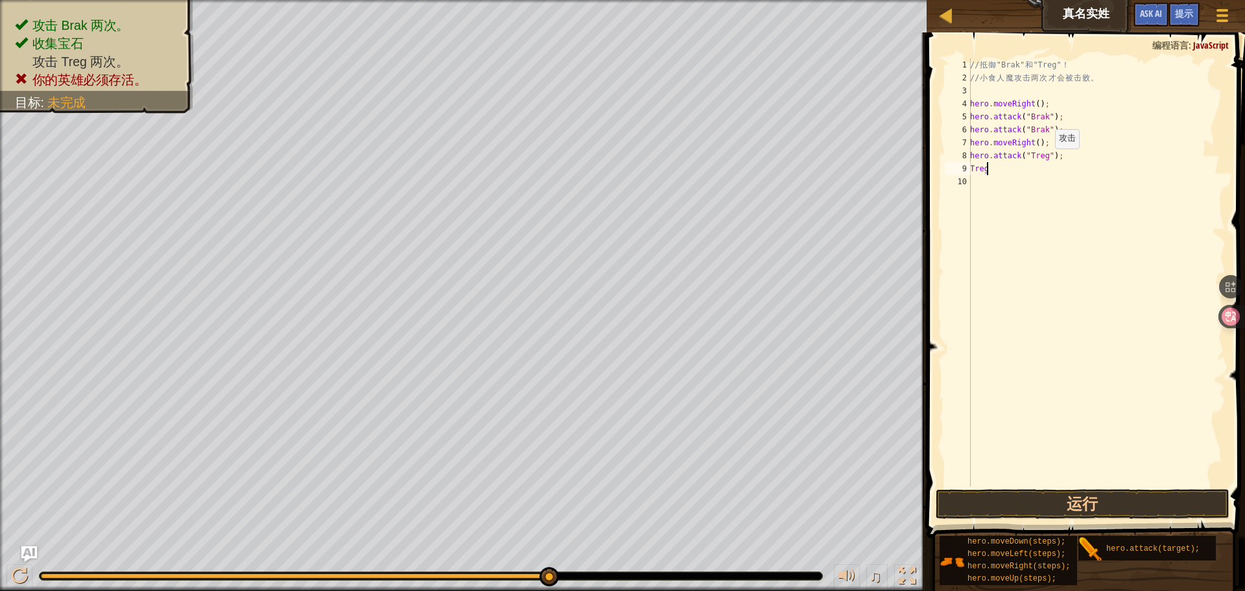
click at [1063, 154] on div "// 抵 御 "Brak" 和 "Treg" ！ // 小 食 人 魔 攻 击 两 次 才 会 被 击 败 。 hero . moveRight ( ) ; …" at bounding box center [1096, 285] width 258 height 454
click at [972, 154] on div "// 抵 御 "Brak" 和 "Treg" ！ // 小 食 人 魔 攻 击 两 次 才 会 被 击 败 。 hero . moveRight ( ) ; …" at bounding box center [1096, 285] width 258 height 454
click at [1008, 172] on div "// 抵 御 "Brak" 和 "Treg" ！ // 小 食 人 魔 攻 击 两 次 才 会 被 击 败 。 hero . moveRight ( ) ; …" at bounding box center [1096, 285] width 258 height 454
click at [983, 169] on div "// 抵 御 "Brak" 和 "Treg" ！ // 小 食 人 魔 攻 击 两 次 才 会 被 击 败 。 hero . moveRight ( ) ; …" at bounding box center [1096, 285] width 258 height 454
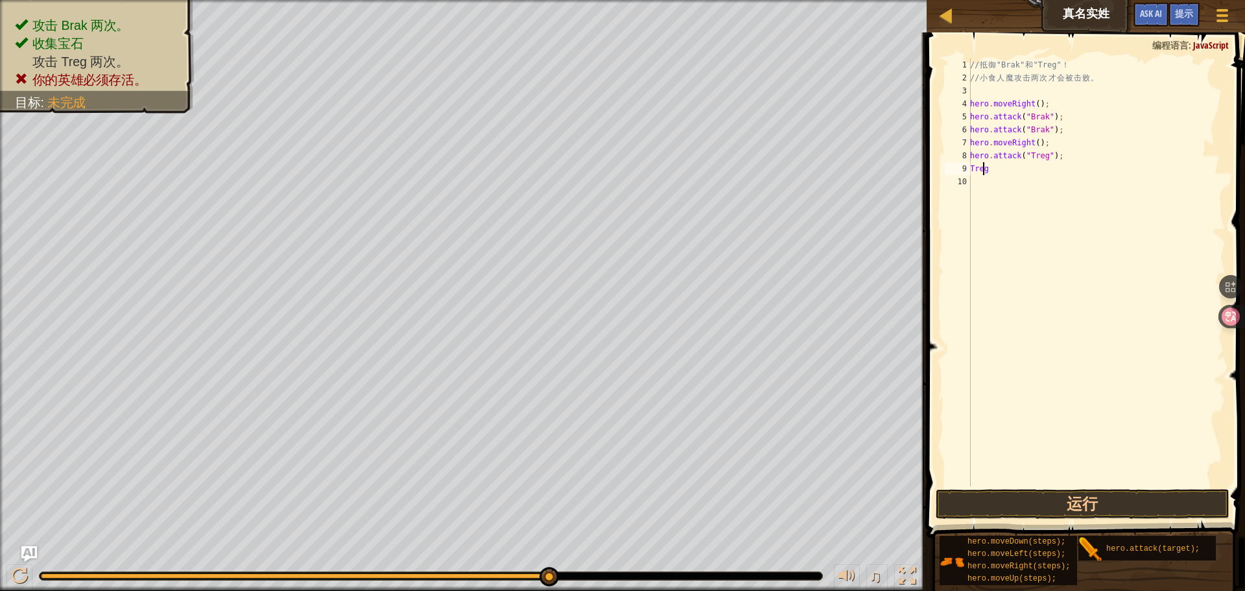
click at [983, 169] on div "// 抵 御 "Brak" 和 "Treg" ！ // 小 食 人 魔 攻 击 两 次 才 会 被 击 败 。 hero . moveRight ( ) ; …" at bounding box center [1096, 285] width 258 height 454
paste textarea "hero.attack(""
type textarea "hero.attack("Treg);"
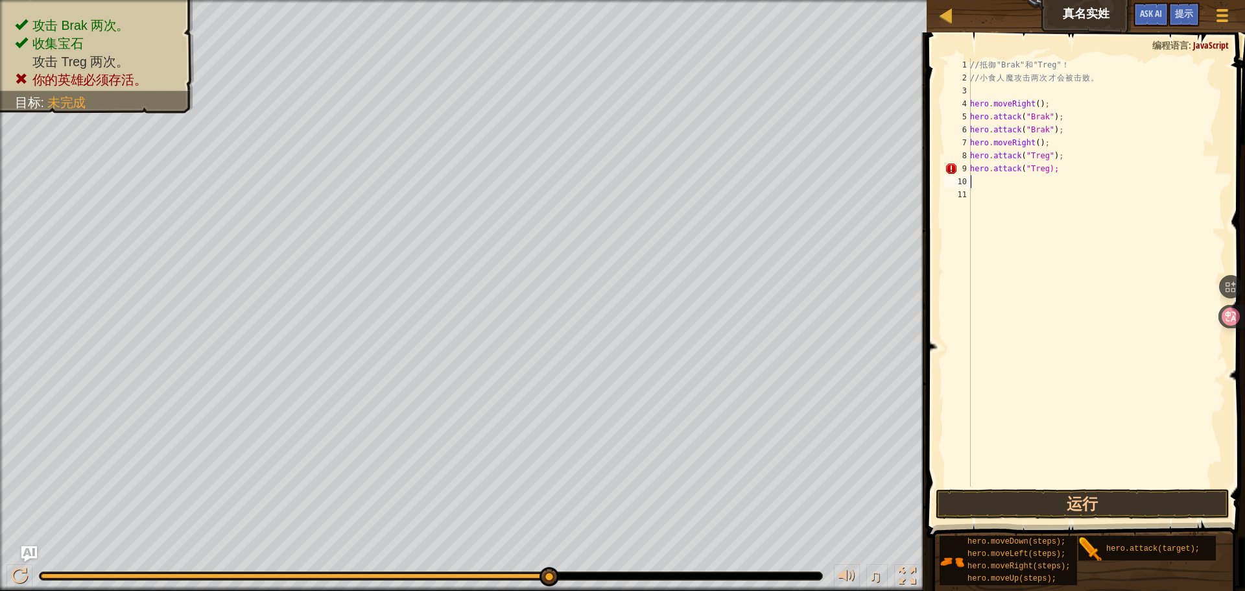
type textarea "hero.attack("Treg);"
click at [1035, 477] on div "// 抵 御 "Brak" 和 "Treg" ！ // 小 食 人 魔 攻 击 两 次 才 会 被 击 败 。 hero . moveRight ( ) ; …" at bounding box center [1096, 285] width 258 height 454
click at [1025, 504] on button "运行" at bounding box center [1083, 504] width 294 height 30
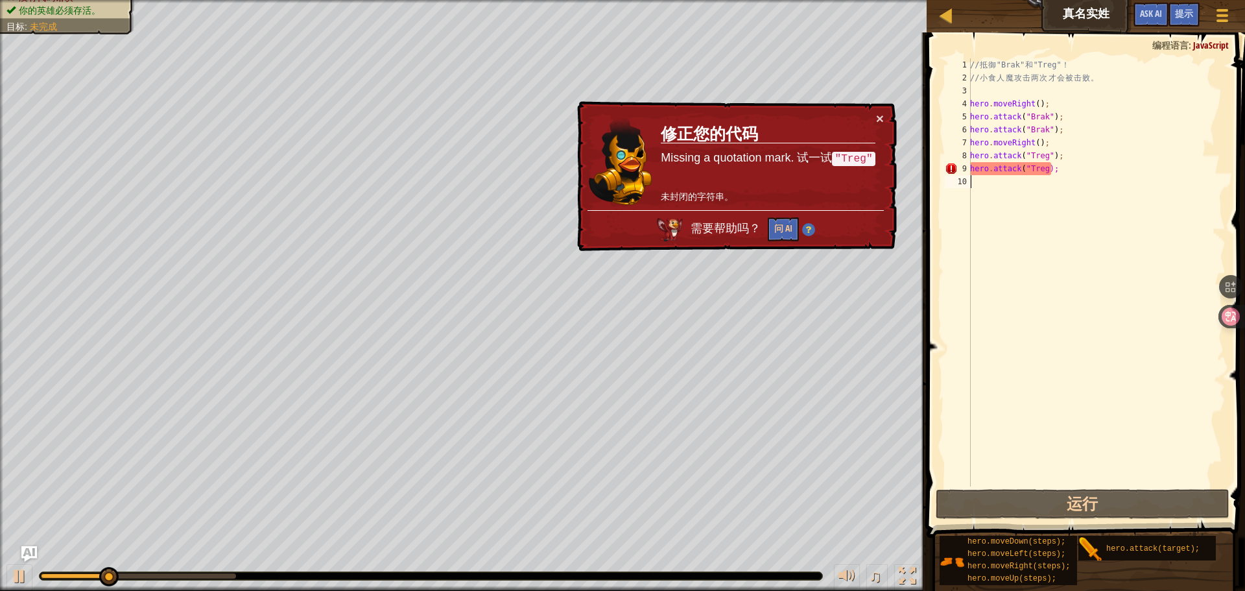
click at [1030, 193] on div "// 抵 御 "Brak" 和 "Treg" ！ // 小 食 人 魔 攻 击 两 次 才 会 被 击 败 。 hero . moveRight ( ) ; …" at bounding box center [1096, 285] width 258 height 454
click at [1035, 165] on div "// 抵 御 "Brak" 和 "Treg" ！ // 小 食 人 魔 攻 击 两 次 才 会 被 击 败 。 hero . moveRight ( ) ; …" at bounding box center [1096, 285] width 258 height 454
click at [1070, 162] on div "// 抵 御 "Brak" 和 "Treg" ！ // 小 食 人 魔 攻 击 两 次 才 会 被 击 败 。 hero . moveRight ( ) ; …" at bounding box center [1096, 285] width 258 height 454
click at [1044, 167] on div "// 抵 御 "Brak" 和 "Treg" ！ // 小 食 人 魔 攻 击 两 次 才 会 被 击 败 。 hero . moveRight ( ) ; …" at bounding box center [1096, 285] width 258 height 454
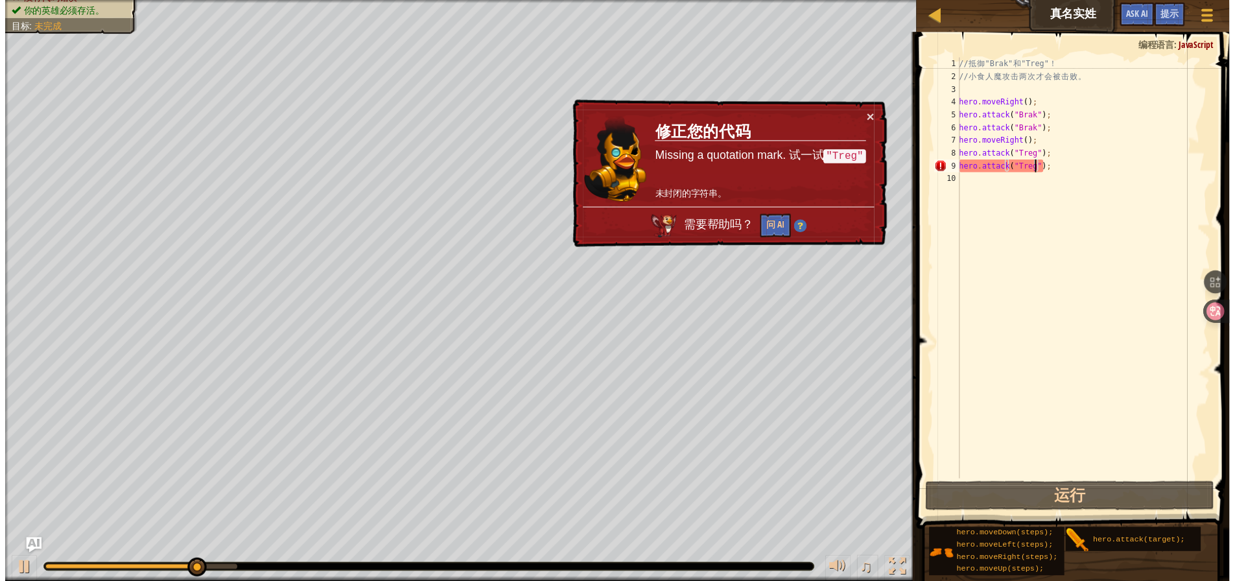
scroll to position [6, 6]
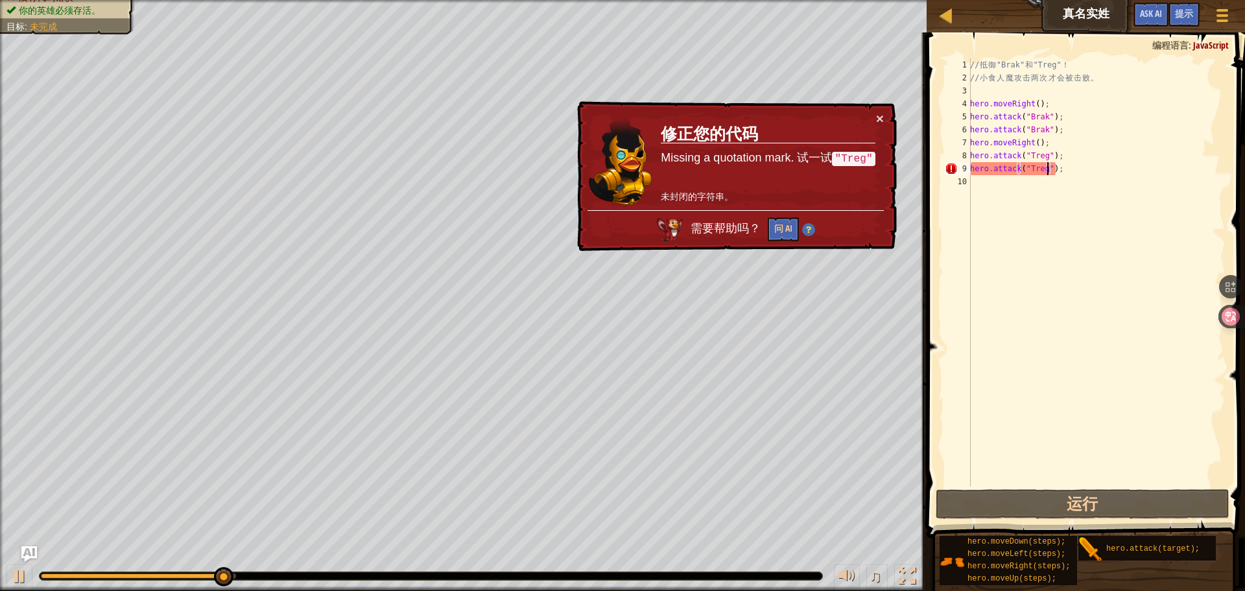
type textarea "hero.attack("Treg");"
click at [1079, 519] on span at bounding box center [1087, 266] width 329 height 543
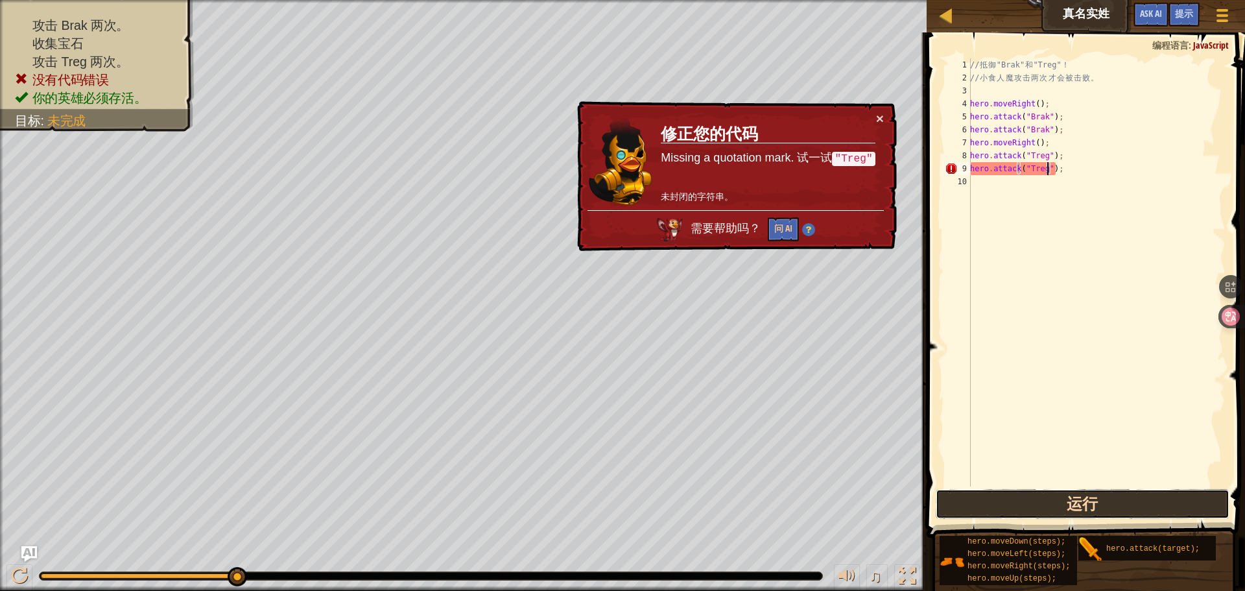
click at [1086, 512] on button "运行" at bounding box center [1083, 504] width 294 height 30
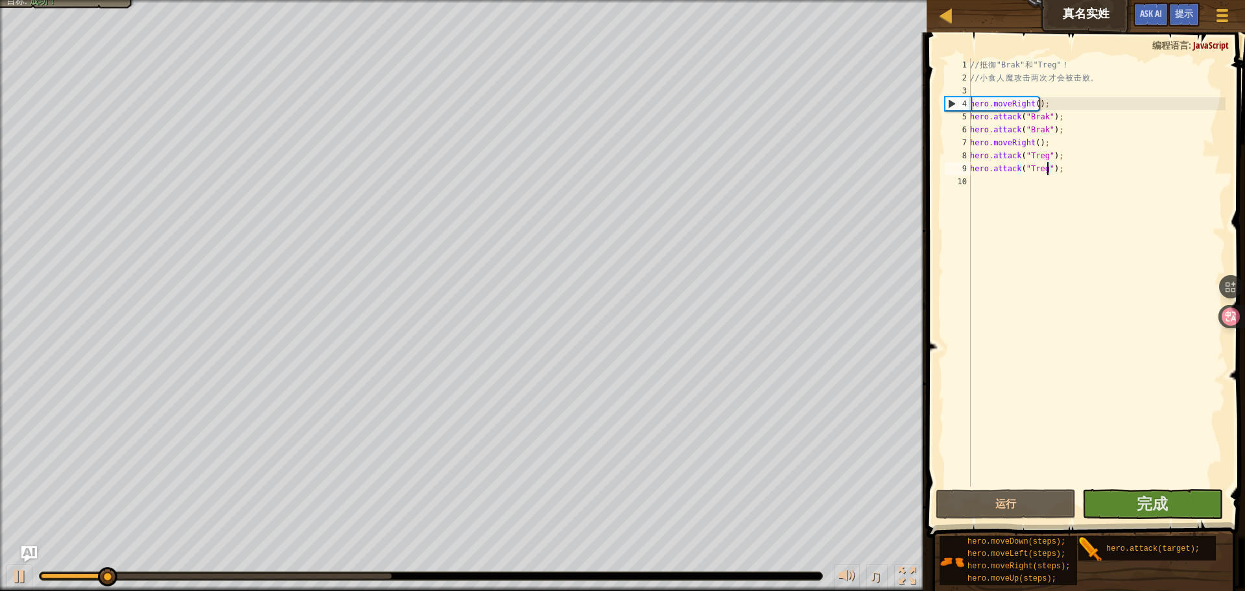
click at [1122, 503] on button "完成" at bounding box center [1152, 504] width 140 height 30
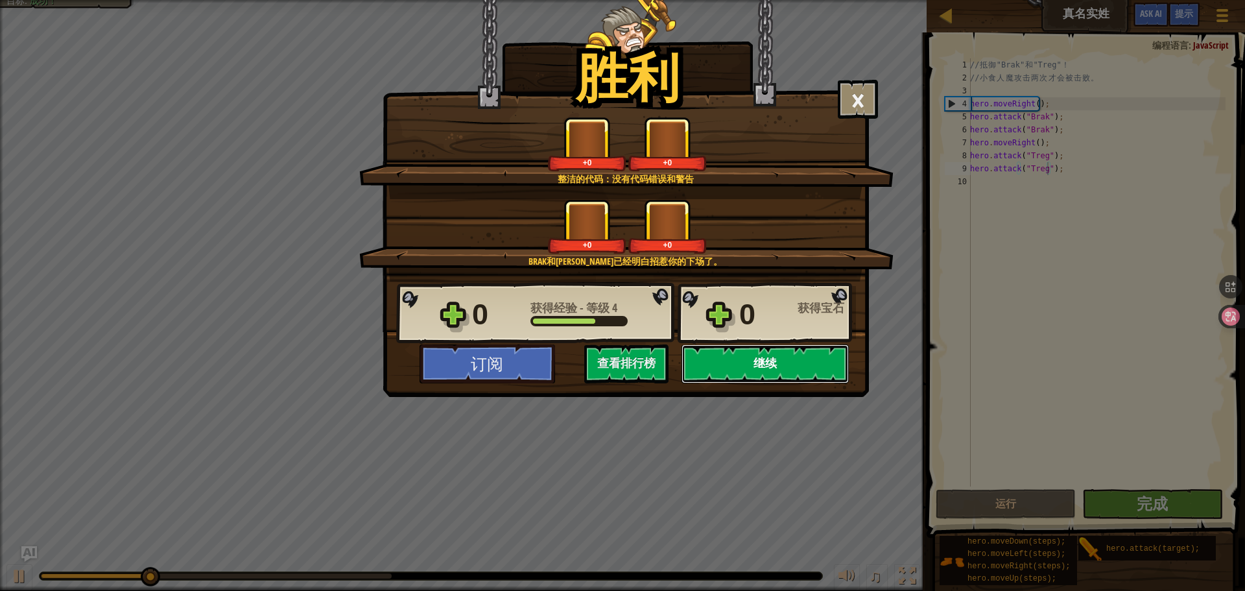
click at [817, 383] on button "继续" at bounding box center [764, 363] width 167 height 39
select select "zh-HANS"
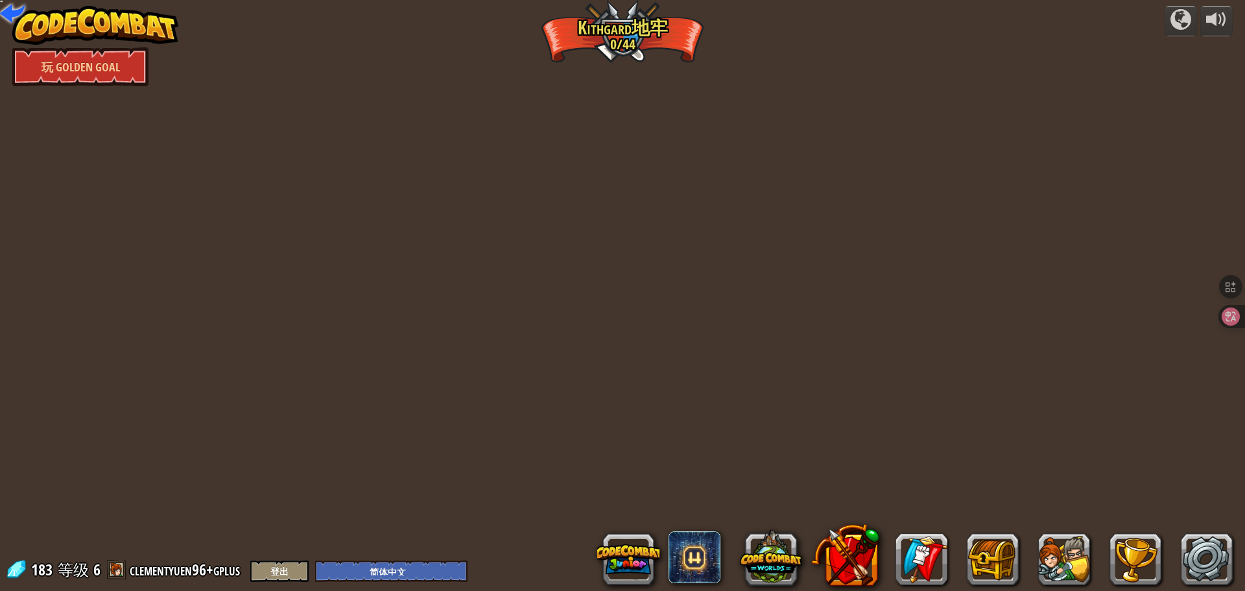
select select "zh-HANS"
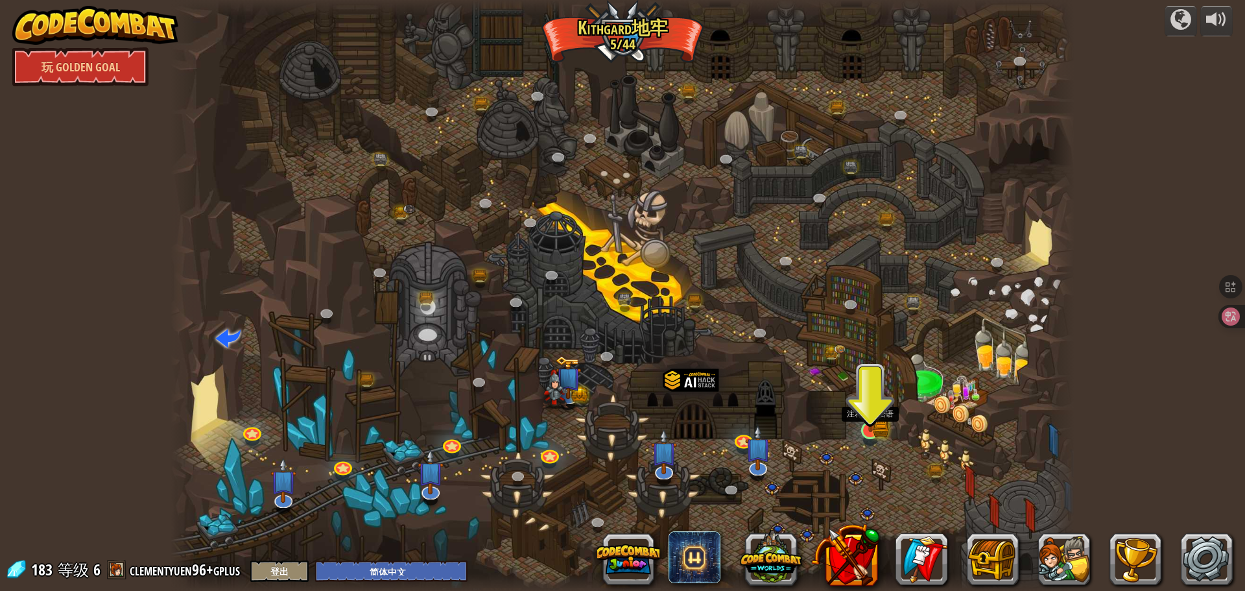
click at [875, 413] on img at bounding box center [870, 406] width 14 height 14
click at [875, 418] on img at bounding box center [870, 405] width 24 height 53
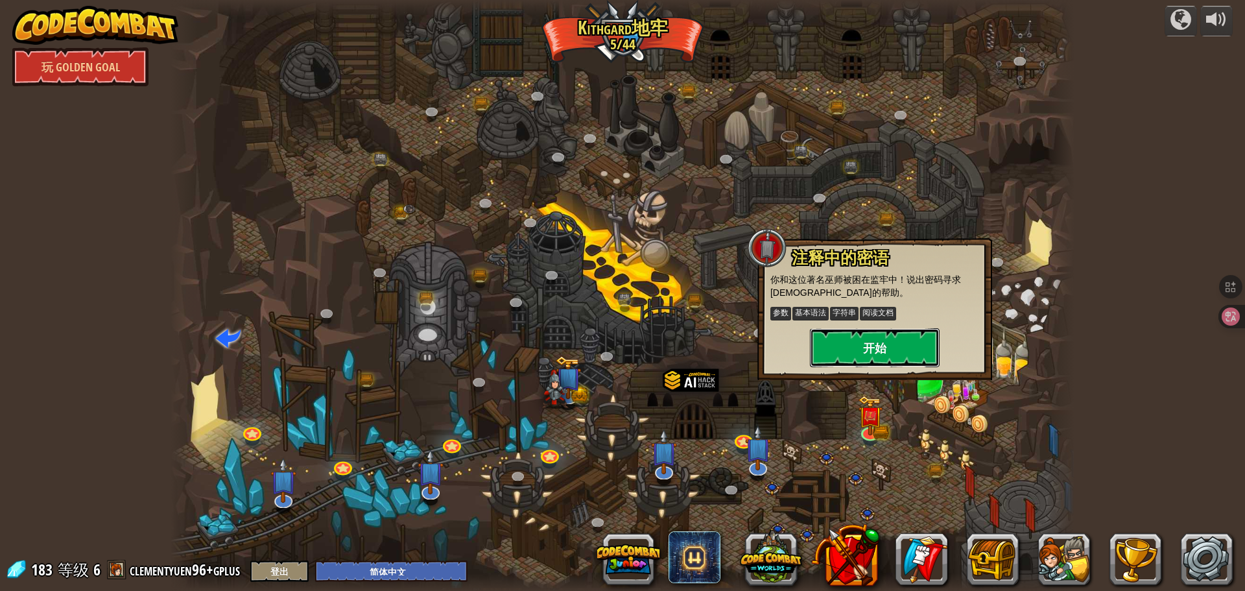
click at [866, 357] on button "开始" at bounding box center [875, 347] width 130 height 39
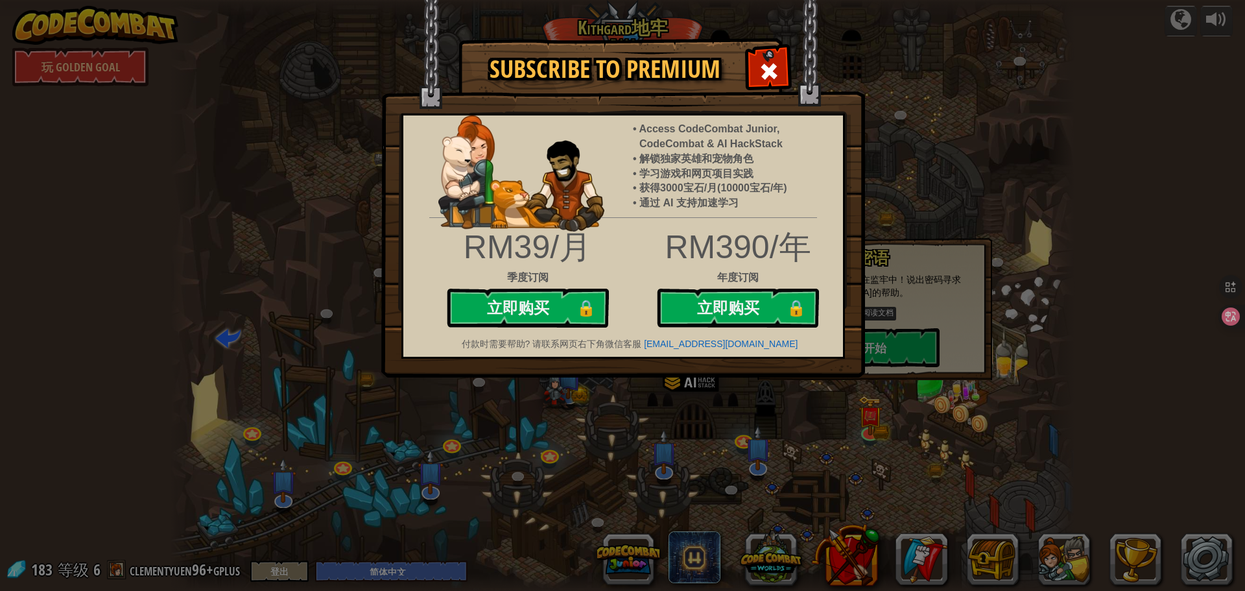
click at [768, 415] on div "Subscribe to Premium Access CodeCombat Junior, CodeCombat & AI HackStack 解锁独家英雄…" at bounding box center [622, 295] width 1245 height 591
click at [783, 64] on div at bounding box center [768, 69] width 41 height 41
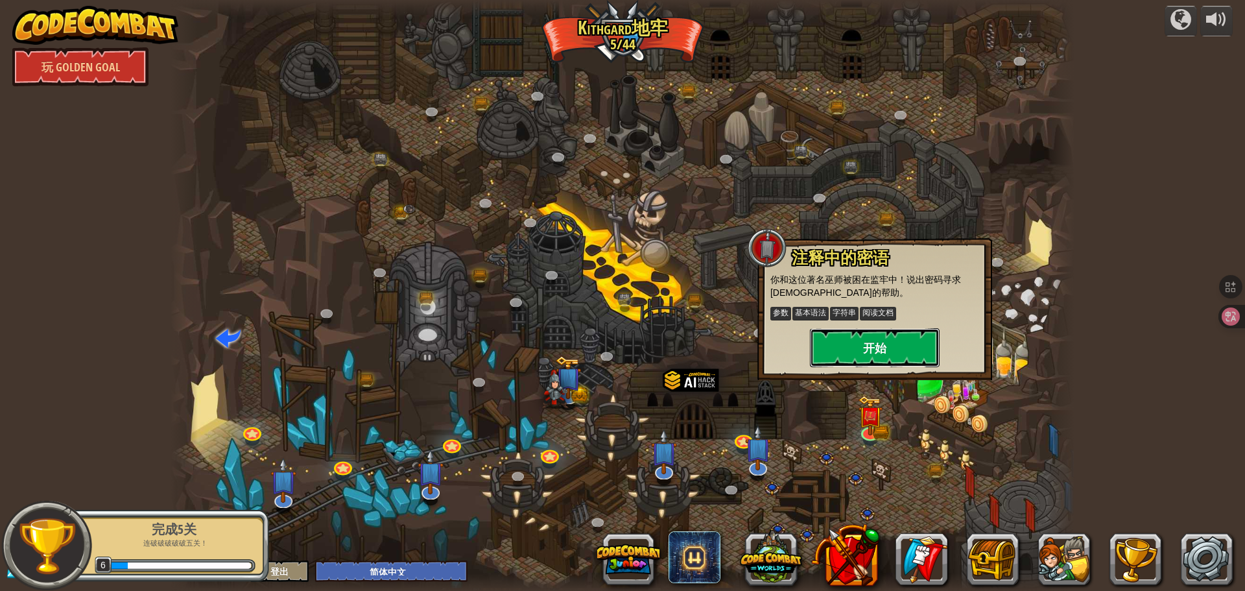
click at [871, 362] on button "开始" at bounding box center [875, 347] width 130 height 39
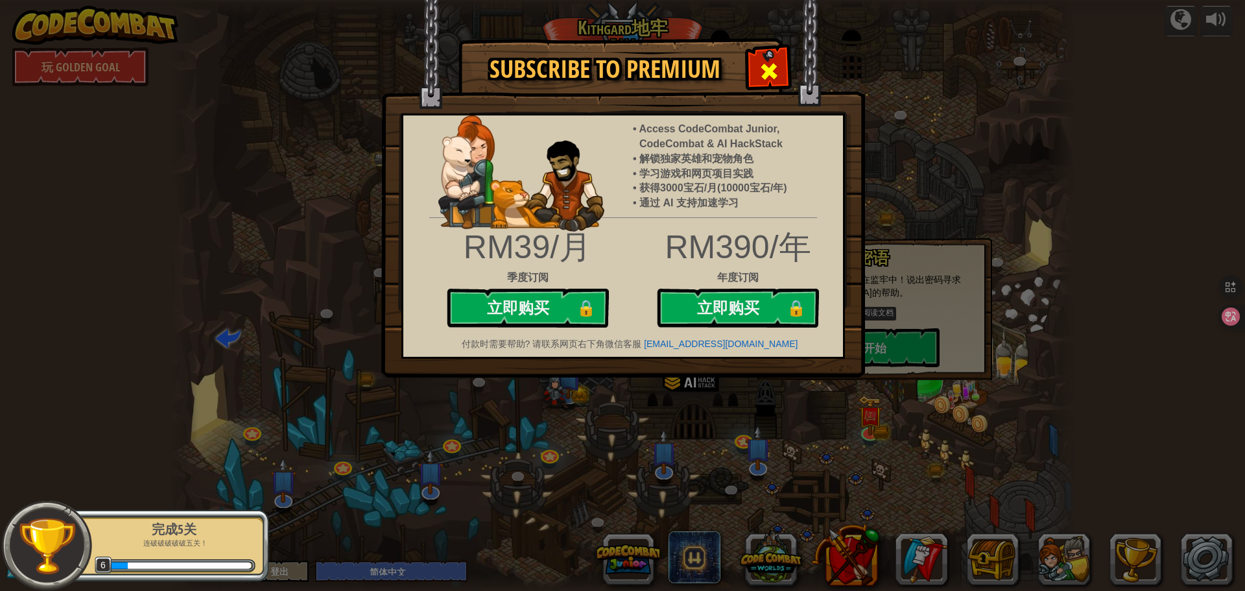
click at [787, 62] on div at bounding box center [768, 69] width 41 height 41
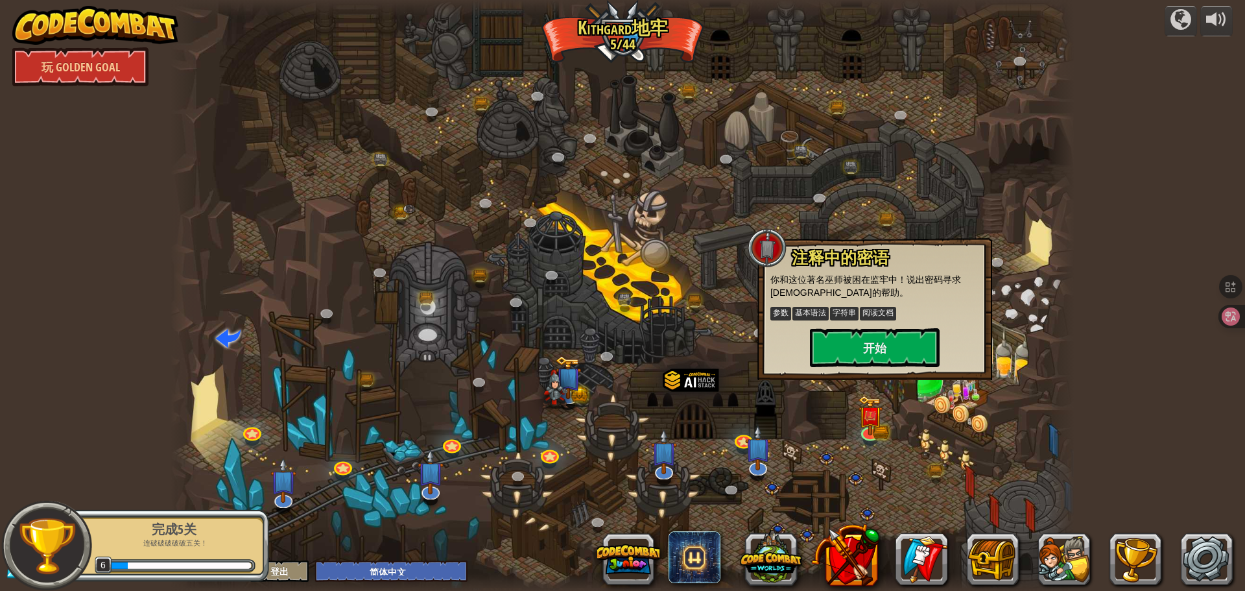
click at [873, 451] on div at bounding box center [623, 295] width 904 height 591
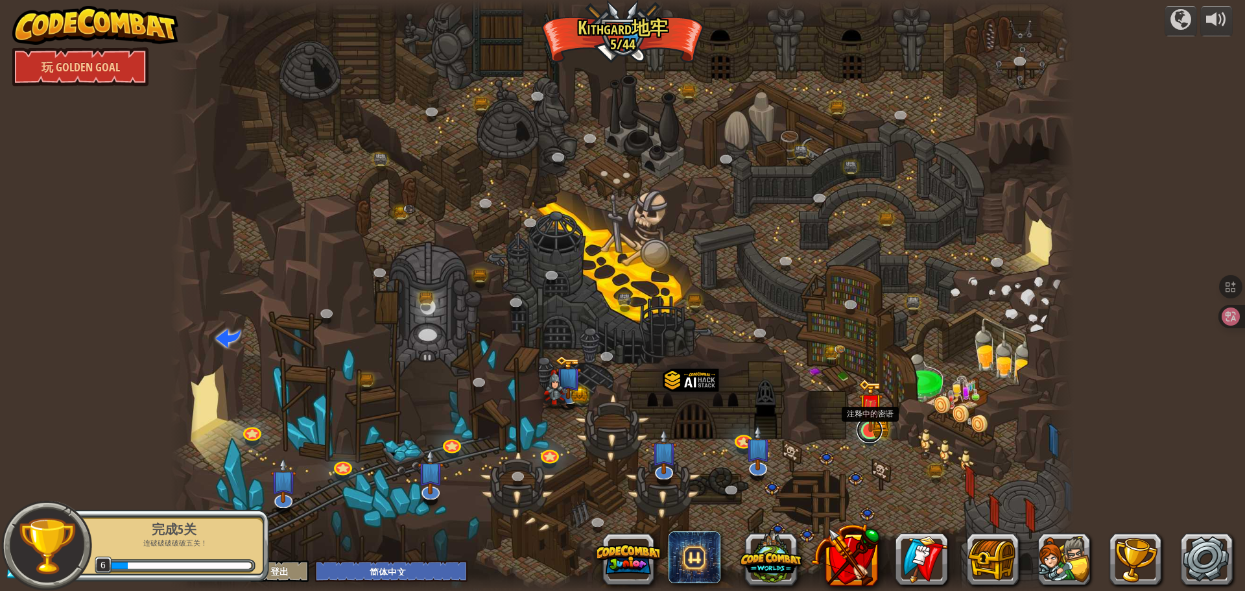
click at [878, 436] on link at bounding box center [869, 430] width 26 height 26
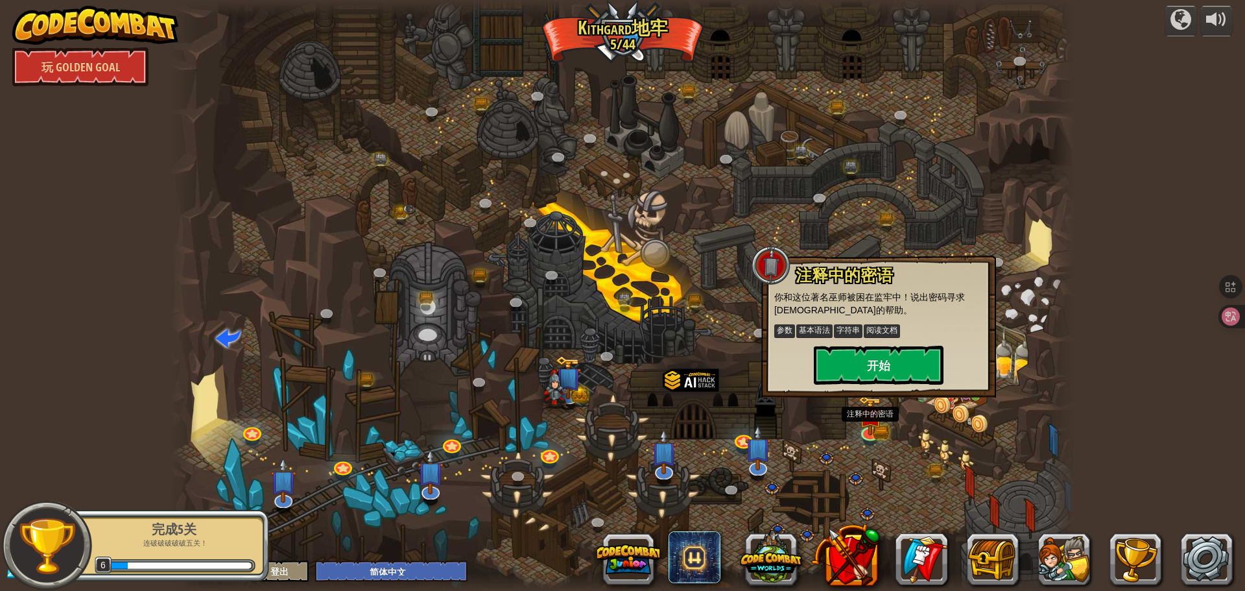
click at [869, 454] on div at bounding box center [623, 295] width 904 height 591
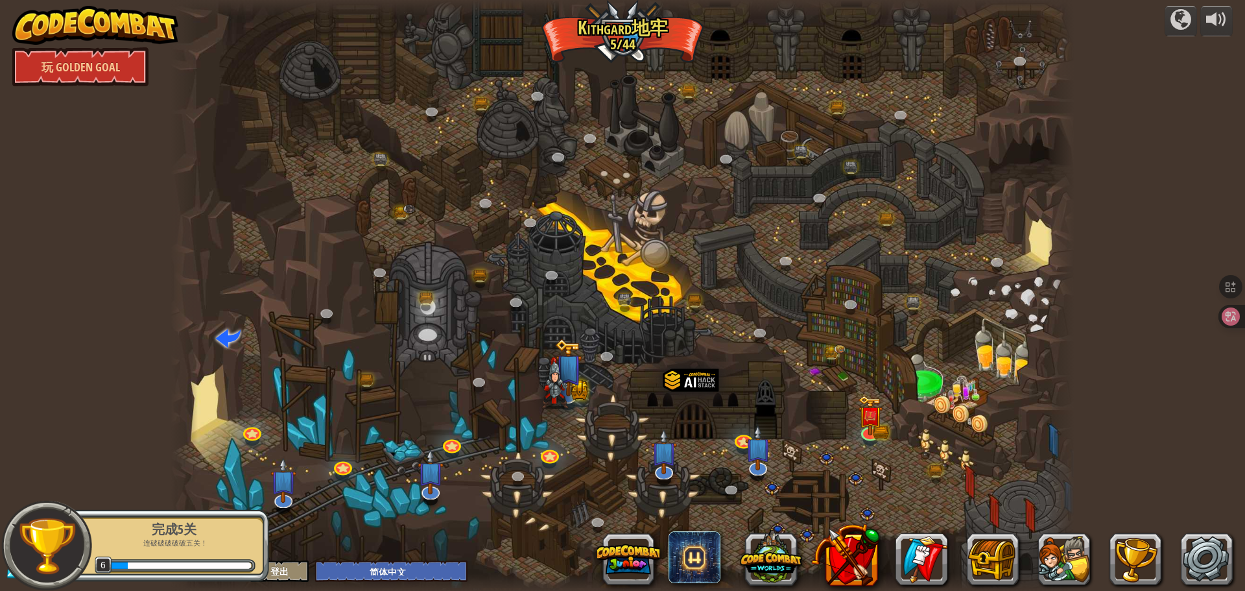
click at [566, 378] on img at bounding box center [555, 382] width 27 height 51
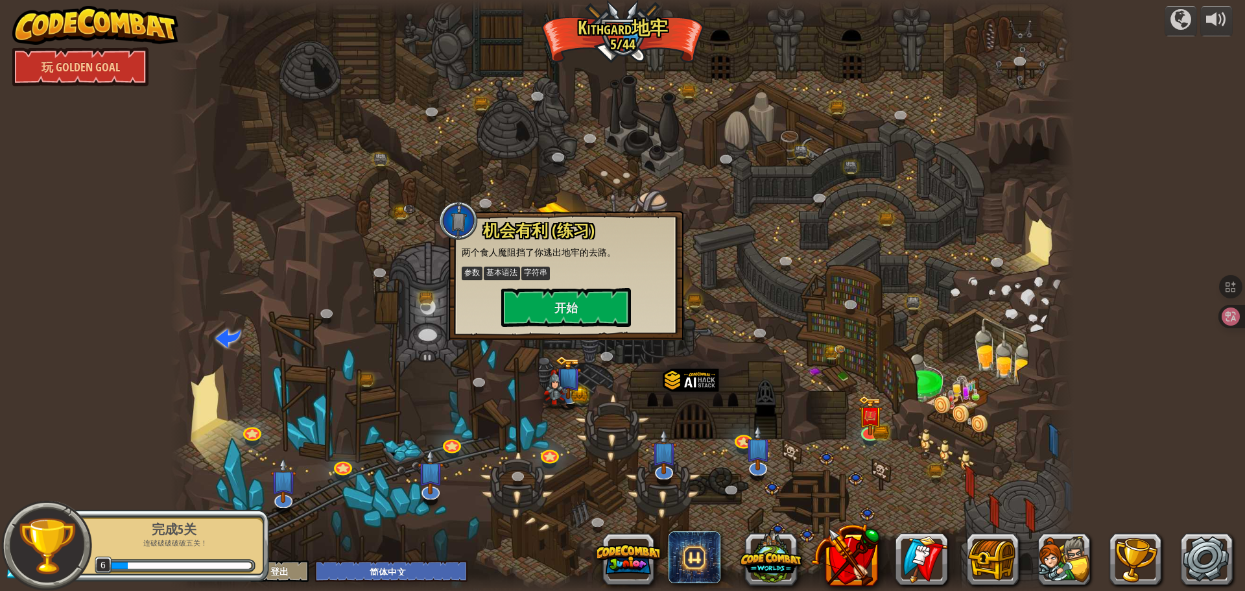
drag, startPoint x: 724, startPoint y: 389, endPoint x: 734, endPoint y: 394, distance: 11.3
click at [724, 390] on div at bounding box center [623, 295] width 904 height 591
click at [860, 491] on div at bounding box center [623, 295] width 904 height 591
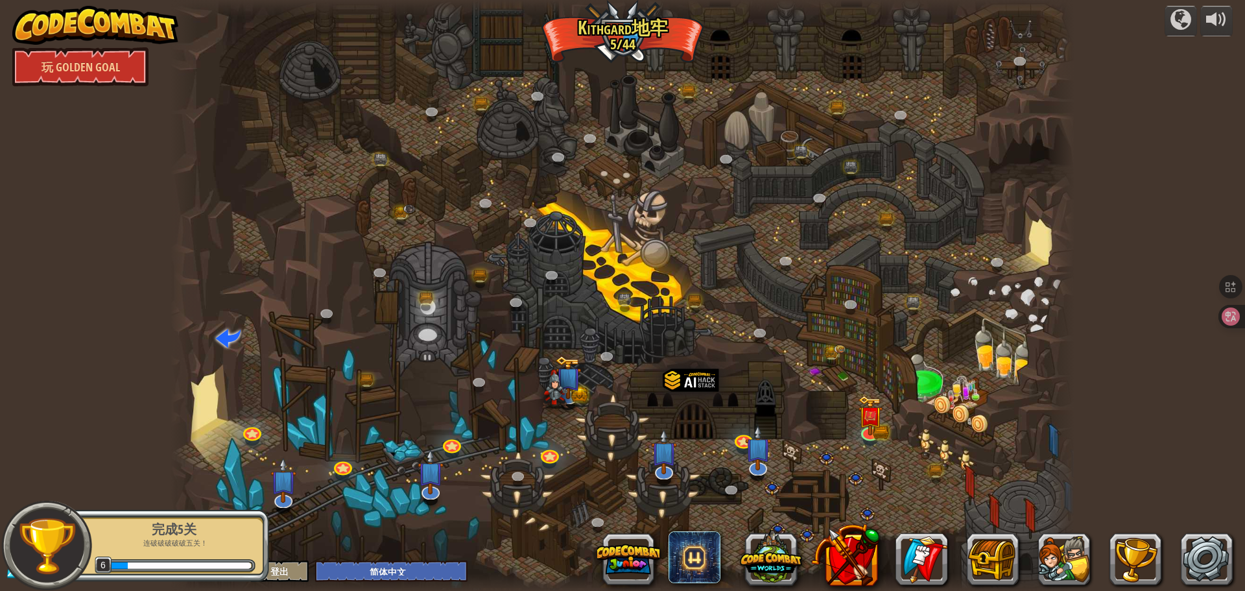
drag, startPoint x: 860, startPoint y: 491, endPoint x: 860, endPoint y: 478, distance: 12.3
click at [860, 489] on div at bounding box center [623, 295] width 904 height 591
click at [834, 459] on div at bounding box center [623, 295] width 904 height 591
click at [828, 473] on div at bounding box center [623, 295] width 904 height 591
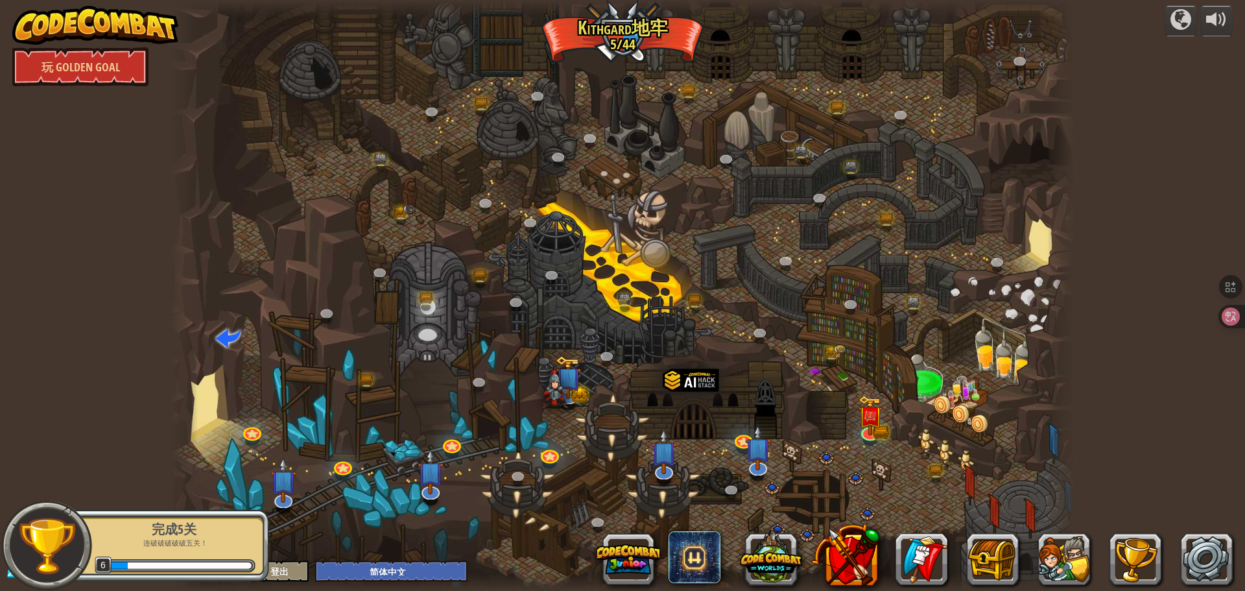
click at [830, 486] on div at bounding box center [623, 295] width 904 height 591
drag, startPoint x: 905, startPoint y: 470, endPoint x: 834, endPoint y: 478, distance: 71.1
click at [898, 471] on div at bounding box center [623, 295] width 904 height 591
drag, startPoint x: 834, startPoint y: 478, endPoint x: 832, endPoint y: 469, distance: 8.6
click at [832, 478] on div at bounding box center [623, 295] width 904 height 591
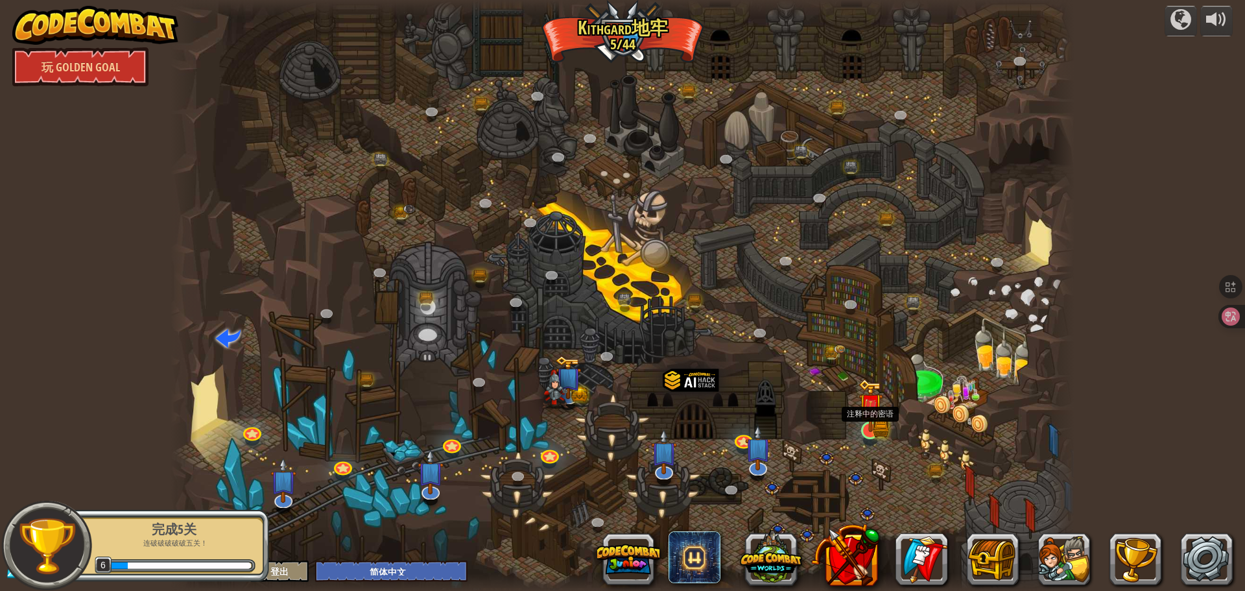
click at [871, 428] on img at bounding box center [870, 405] width 24 height 53
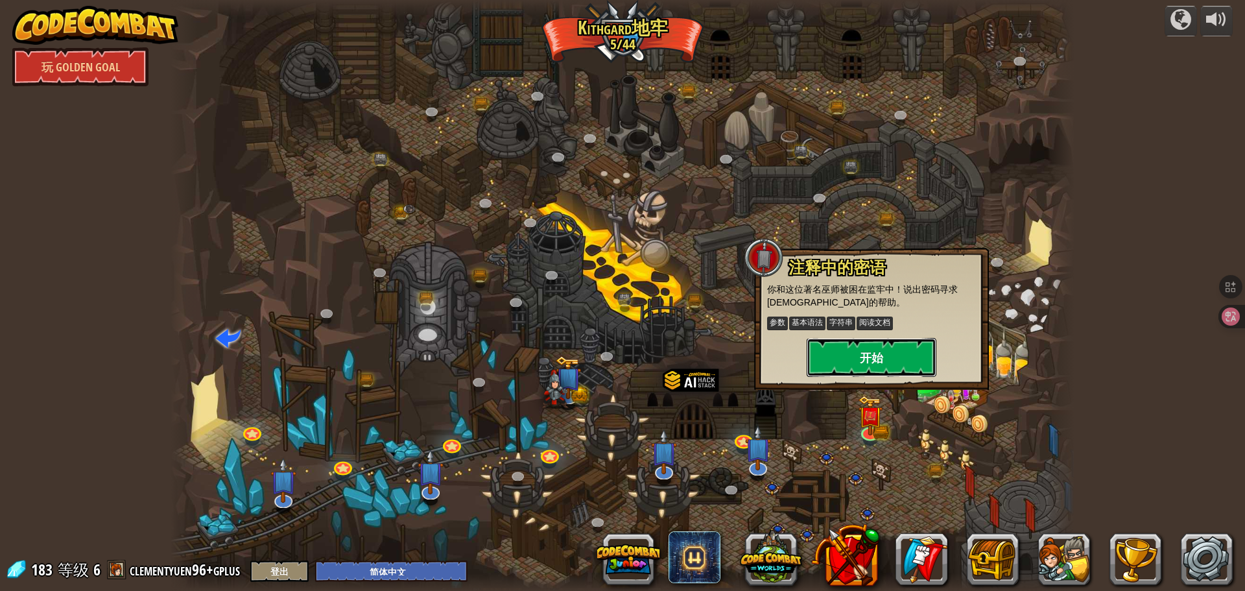
click at [838, 373] on button "开始" at bounding box center [872, 357] width 130 height 39
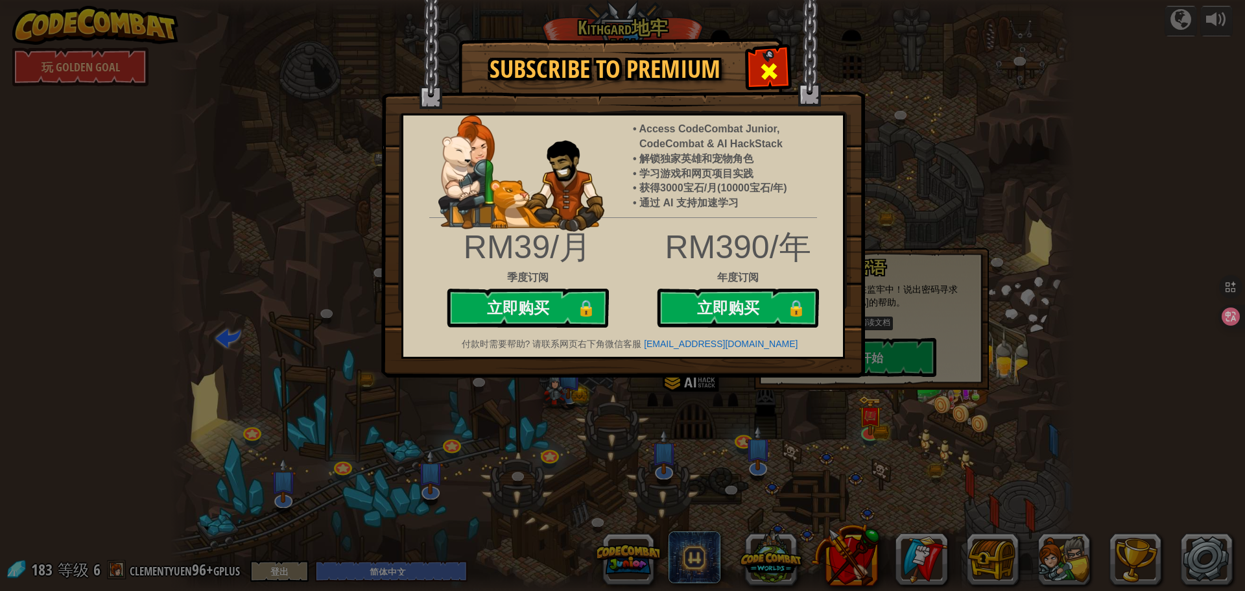
click at [779, 64] on div at bounding box center [768, 69] width 41 height 41
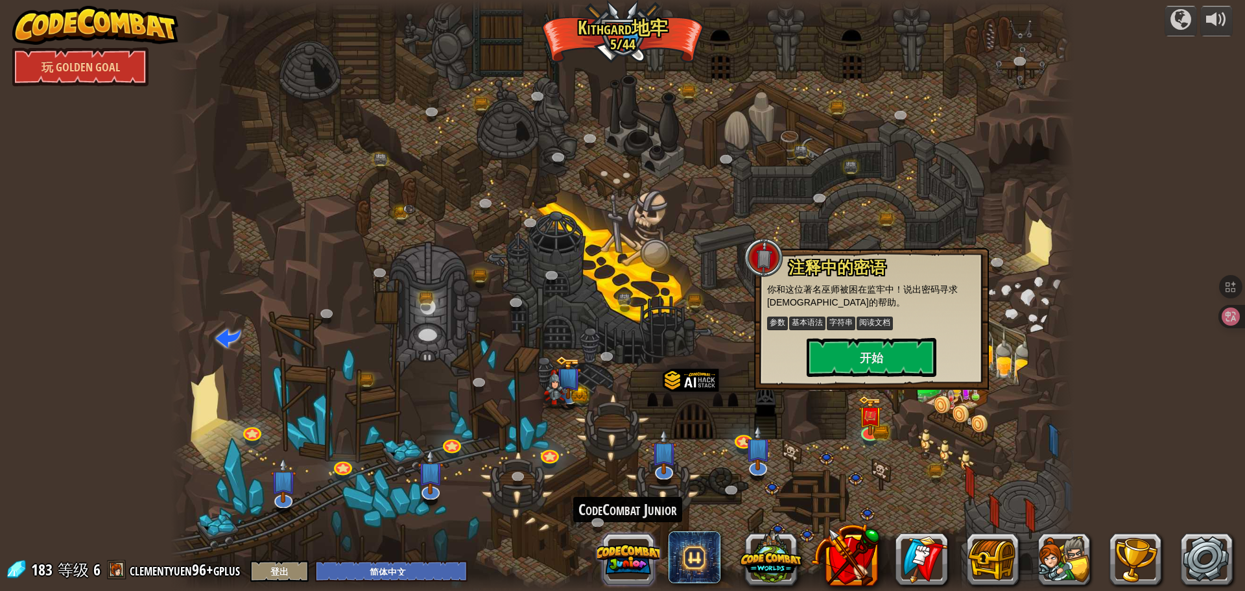
click at [606, 554] on button at bounding box center [628, 559] width 62 height 62
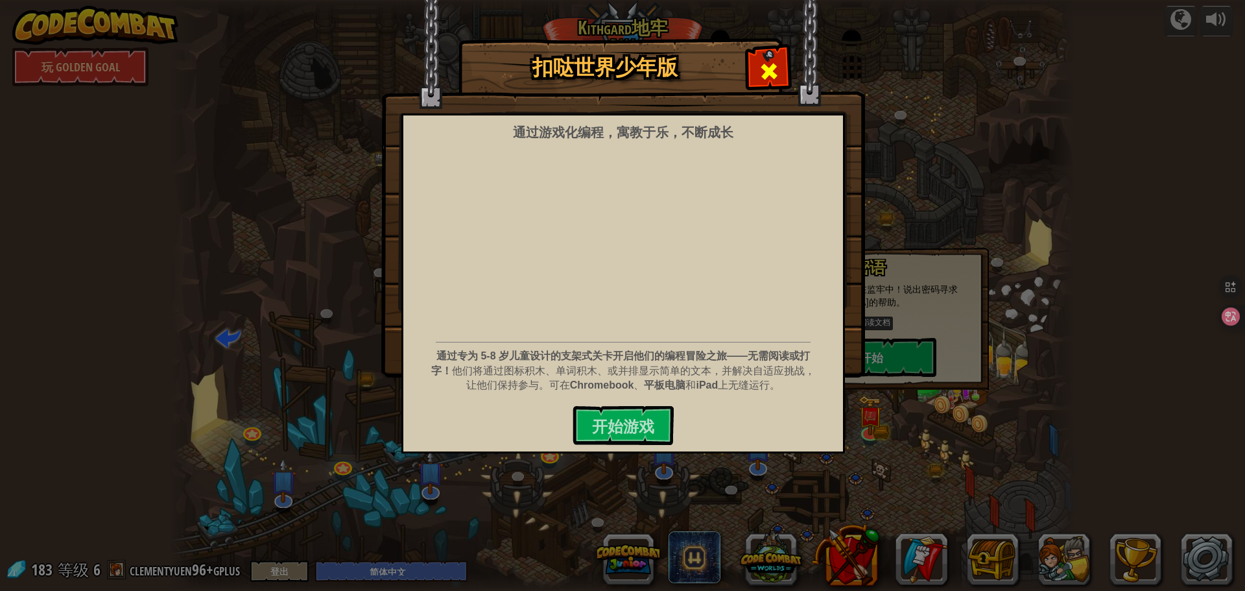
click at [783, 65] on div at bounding box center [768, 69] width 41 height 41
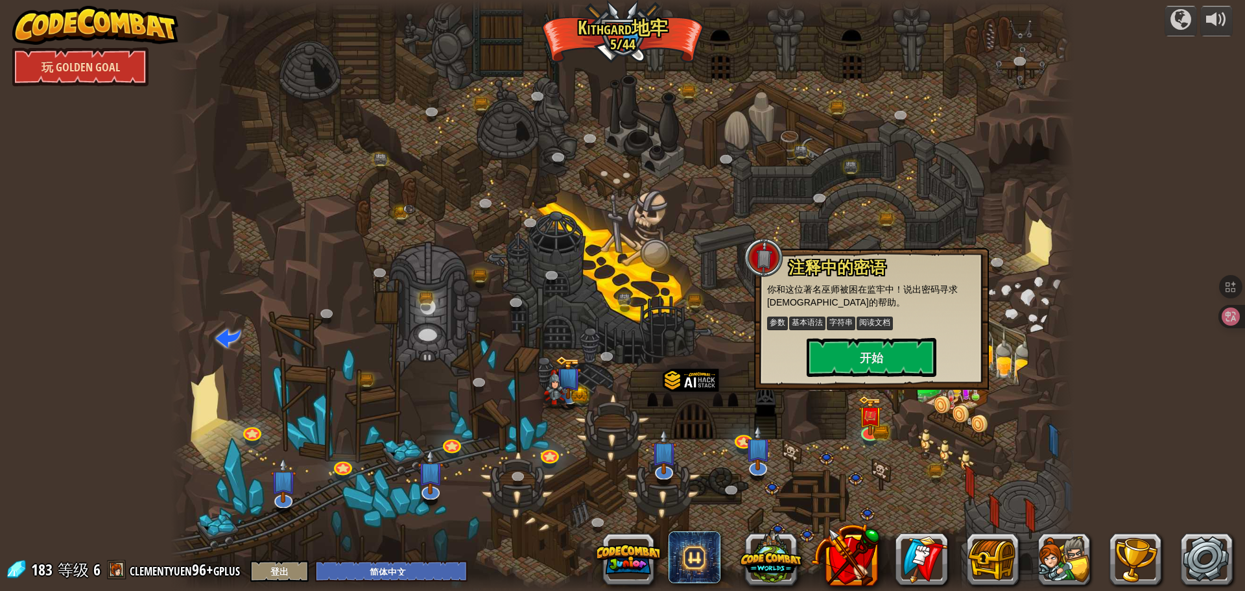
click at [132, 69] on link "玩 Golden Goal" at bounding box center [80, 66] width 136 height 39
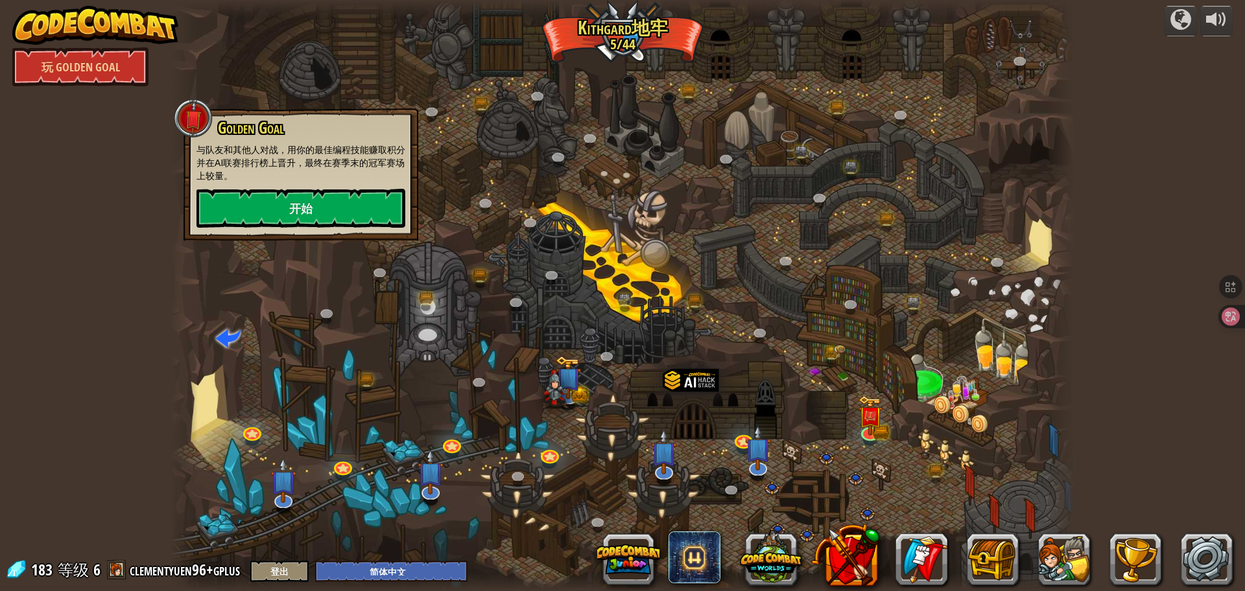
click at [460, 78] on div at bounding box center [623, 295] width 904 height 591
click at [462, 78] on div at bounding box center [623, 295] width 904 height 591
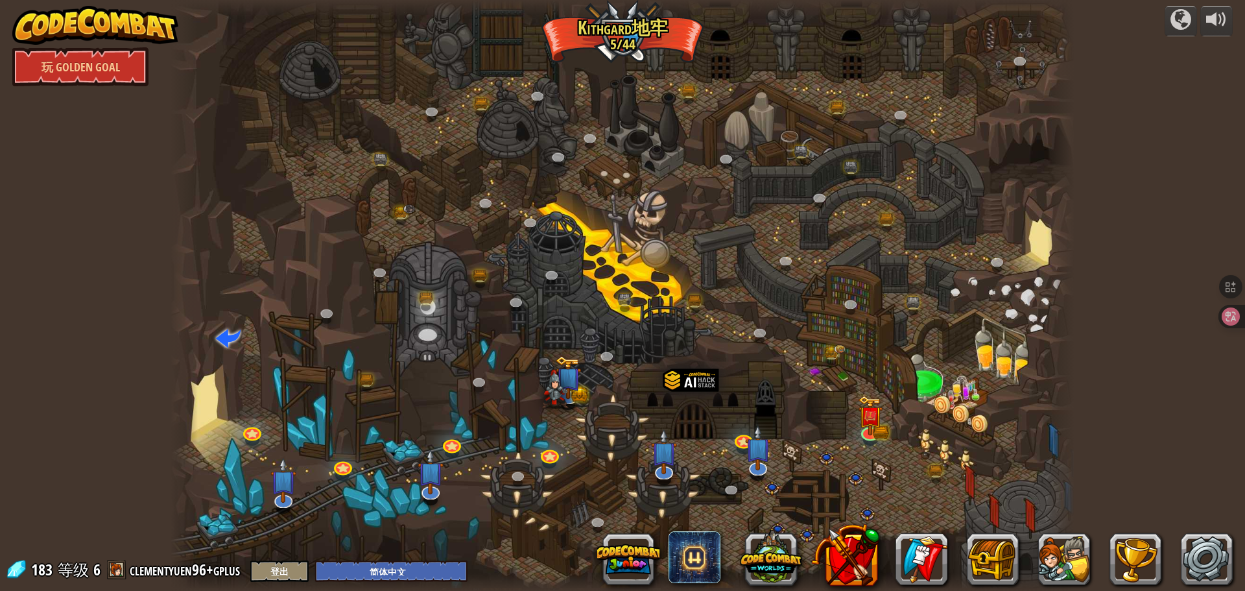
click at [607, 63] on div at bounding box center [623, 295] width 904 height 591
drag, startPoint x: 607, startPoint y: 63, endPoint x: 576, endPoint y: 58, distance: 30.8
click at [607, 63] on div at bounding box center [623, 295] width 904 height 591
click at [185, 53] on div at bounding box center [184, 295] width 27 height 591
click at [143, 33] on img at bounding box center [95, 25] width 166 height 39
